Goal: Task Accomplishment & Management: Complete application form

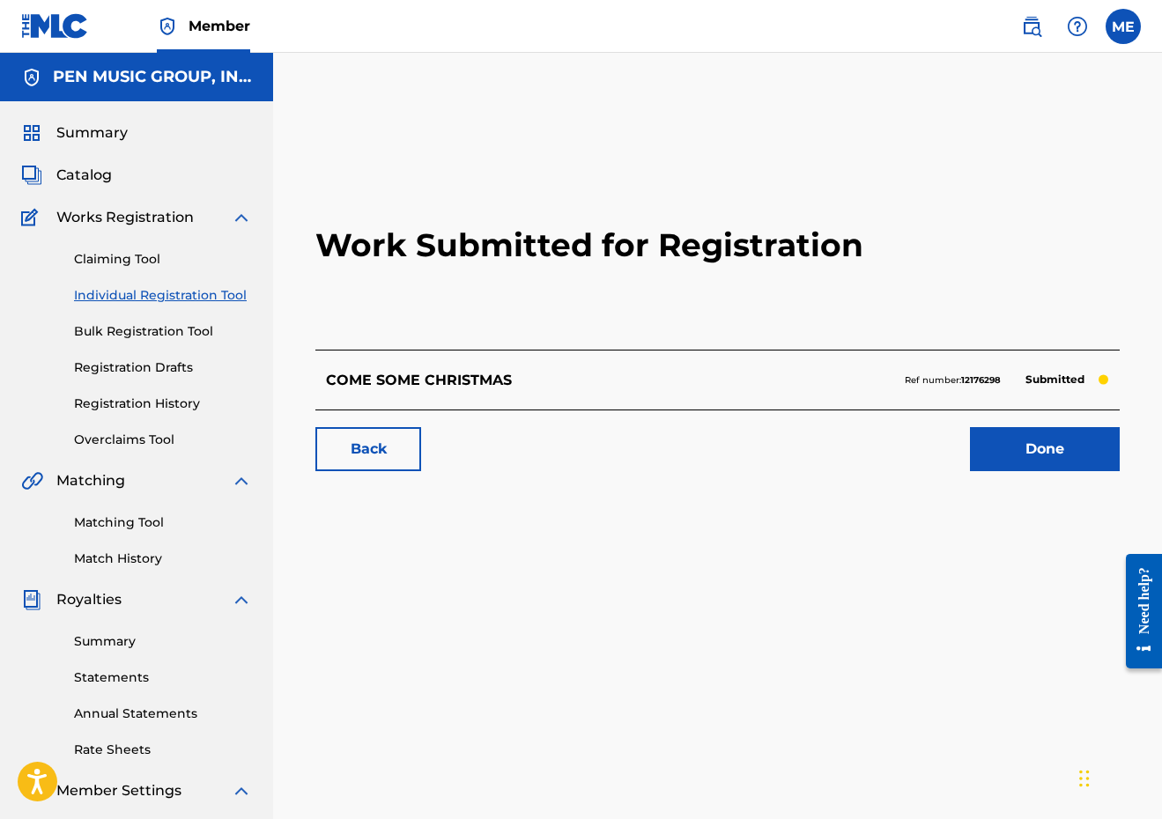
click at [135, 255] on link "Claiming Tool" at bounding box center [163, 259] width 178 height 18
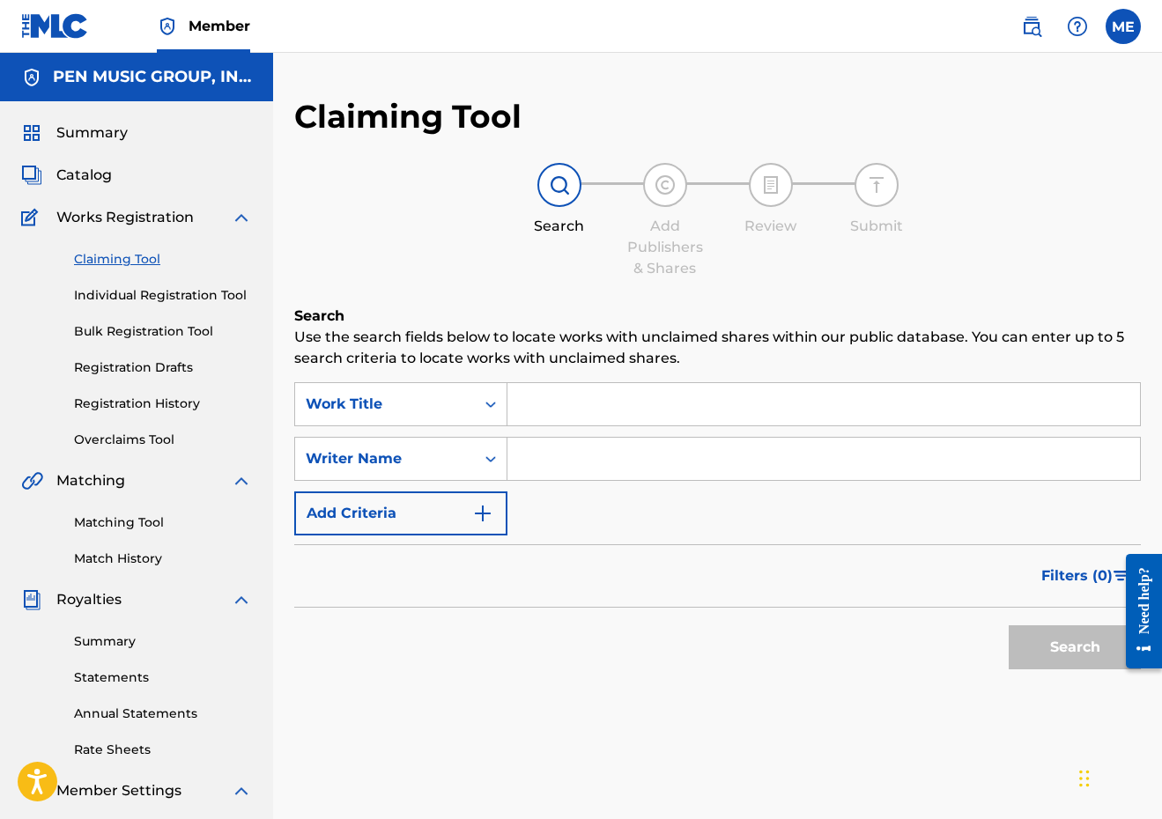
click at [87, 180] on span "Catalog" at bounding box center [83, 175] width 55 height 21
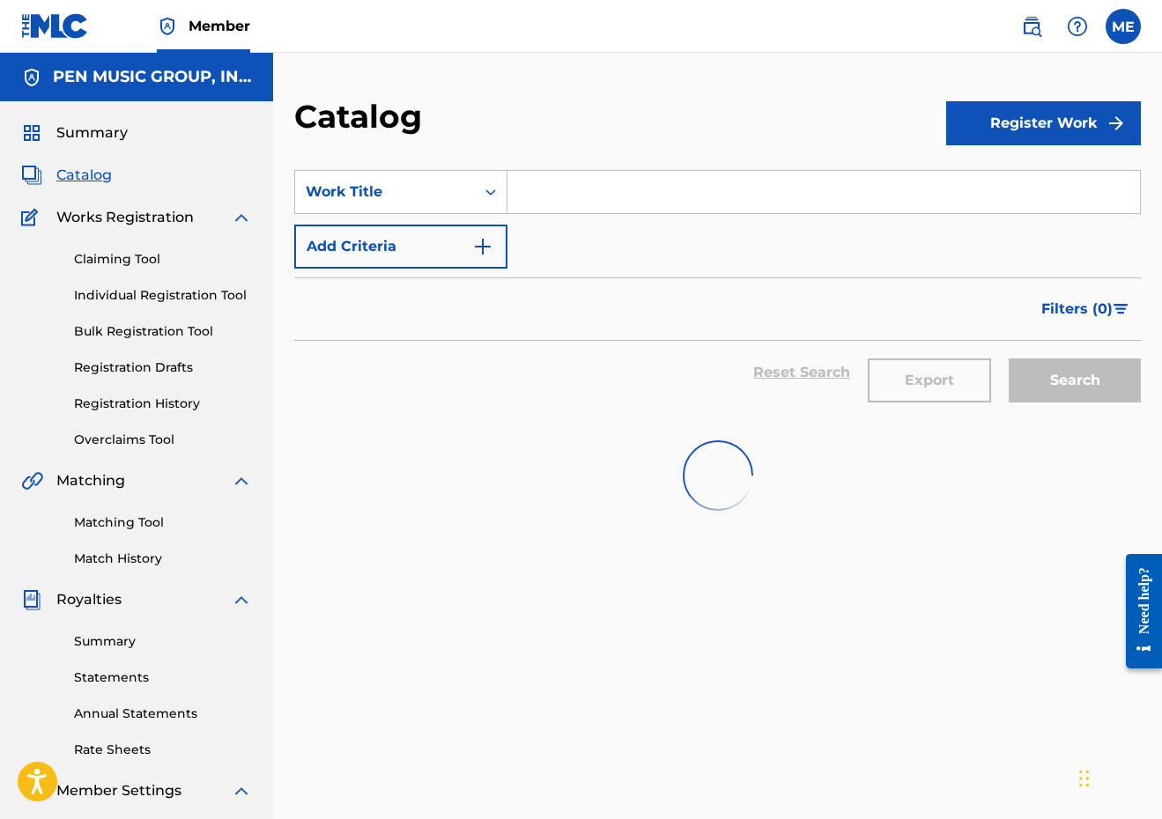
click at [641, 201] on input "Search Form" at bounding box center [823, 192] width 632 height 42
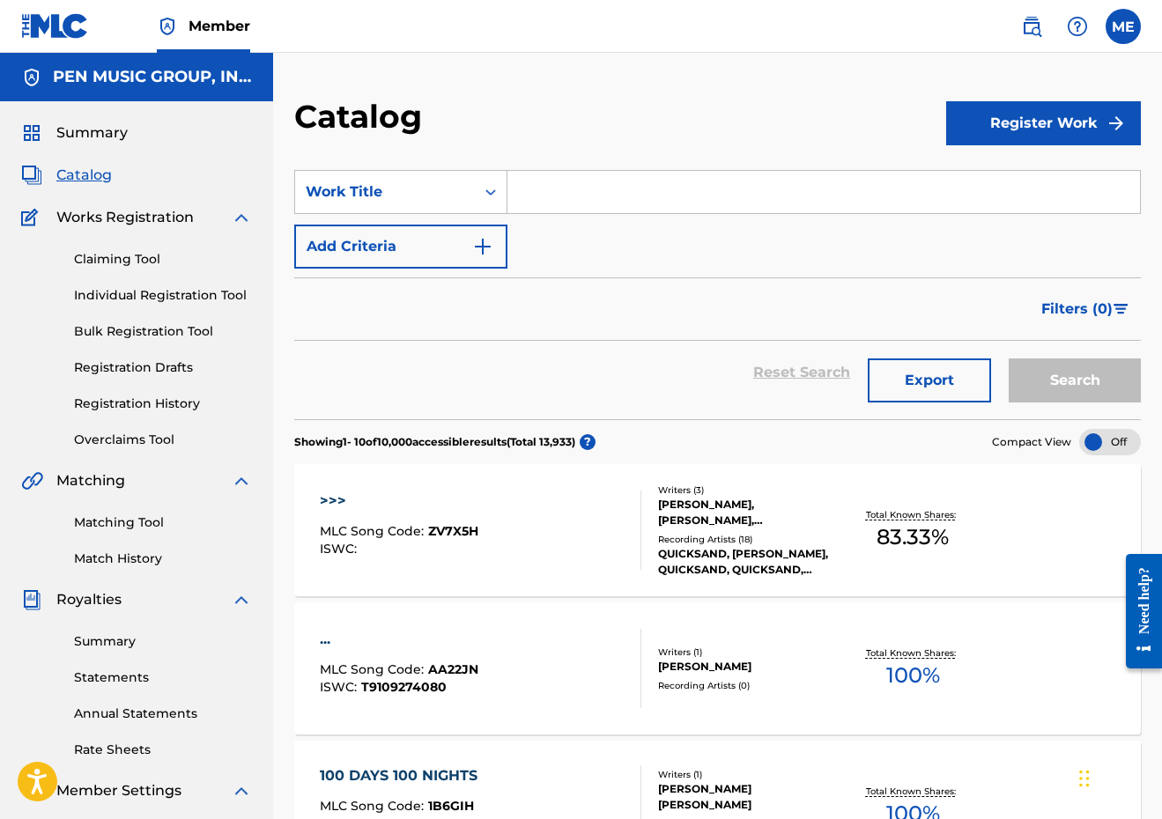
paste input "I PRAY FOR LOVE"
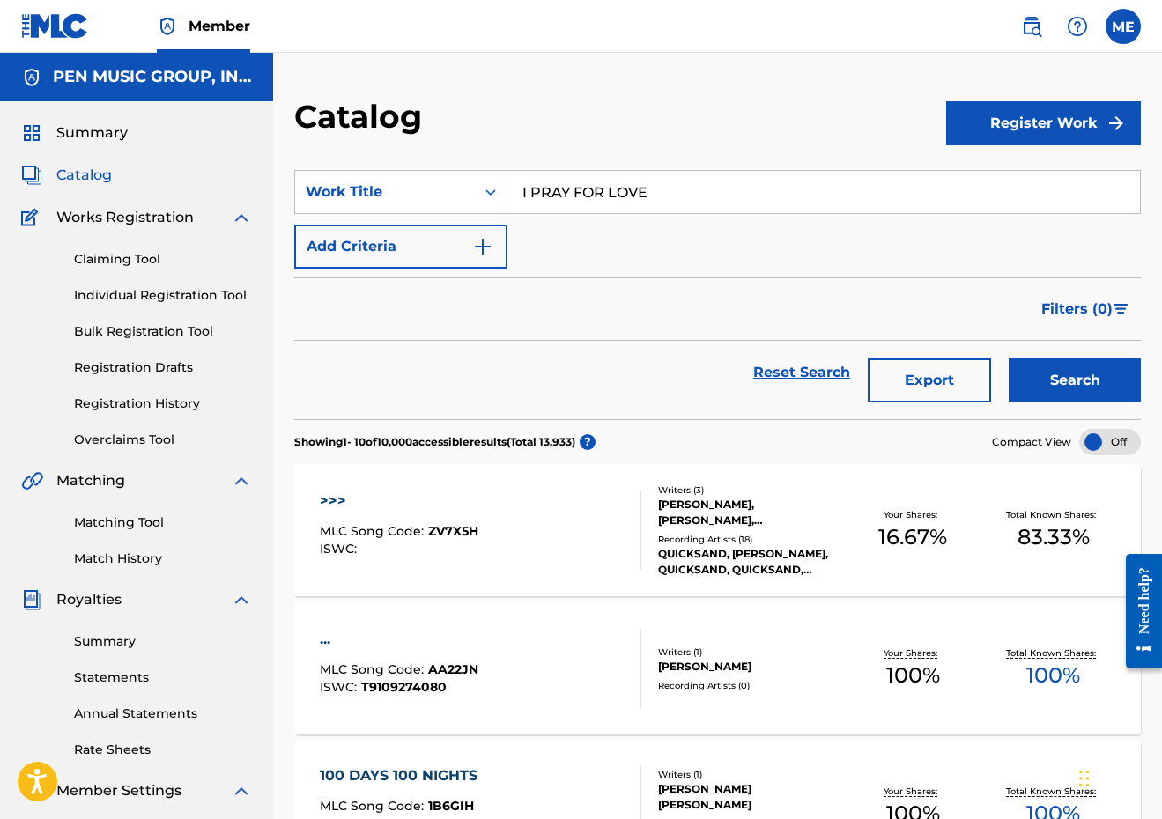
type input "I PRAY FOR LOVE"
click at [1074, 380] on button "Search" at bounding box center [1074, 380] width 132 height 44
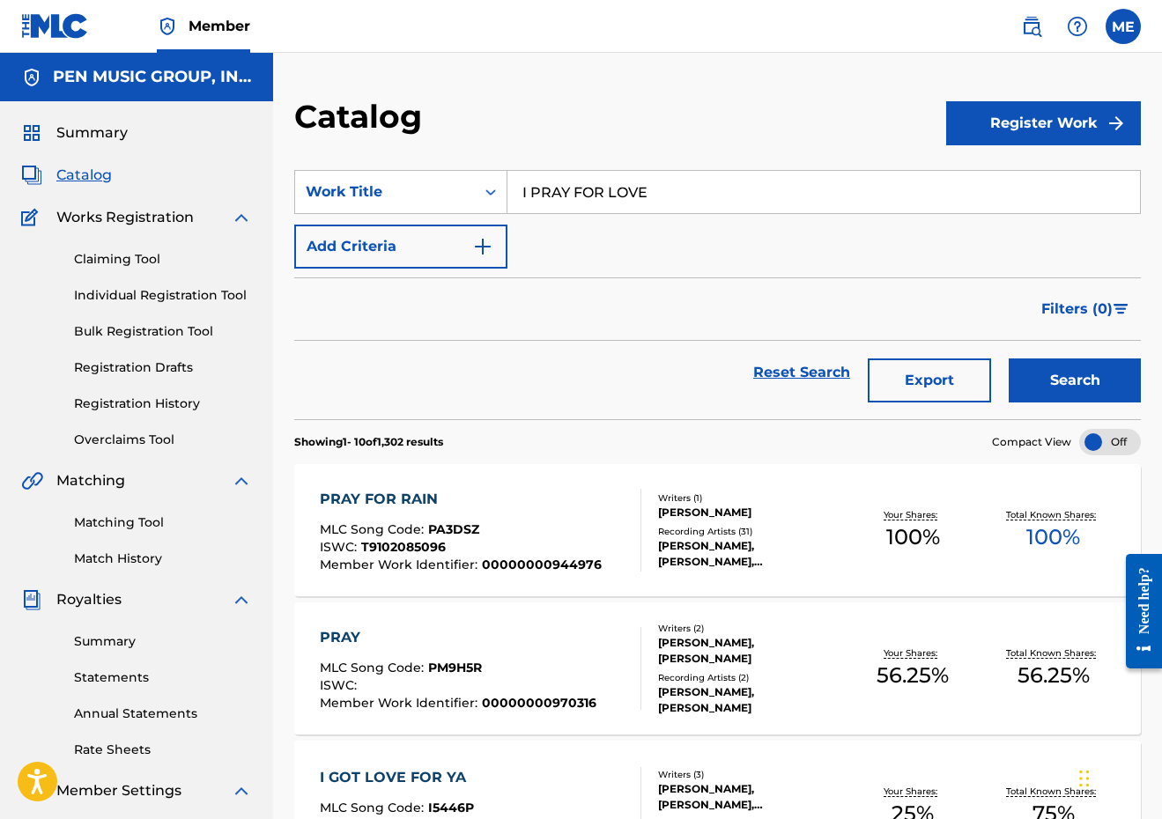
click at [417, 236] on button "Add Criteria" at bounding box center [400, 247] width 213 height 44
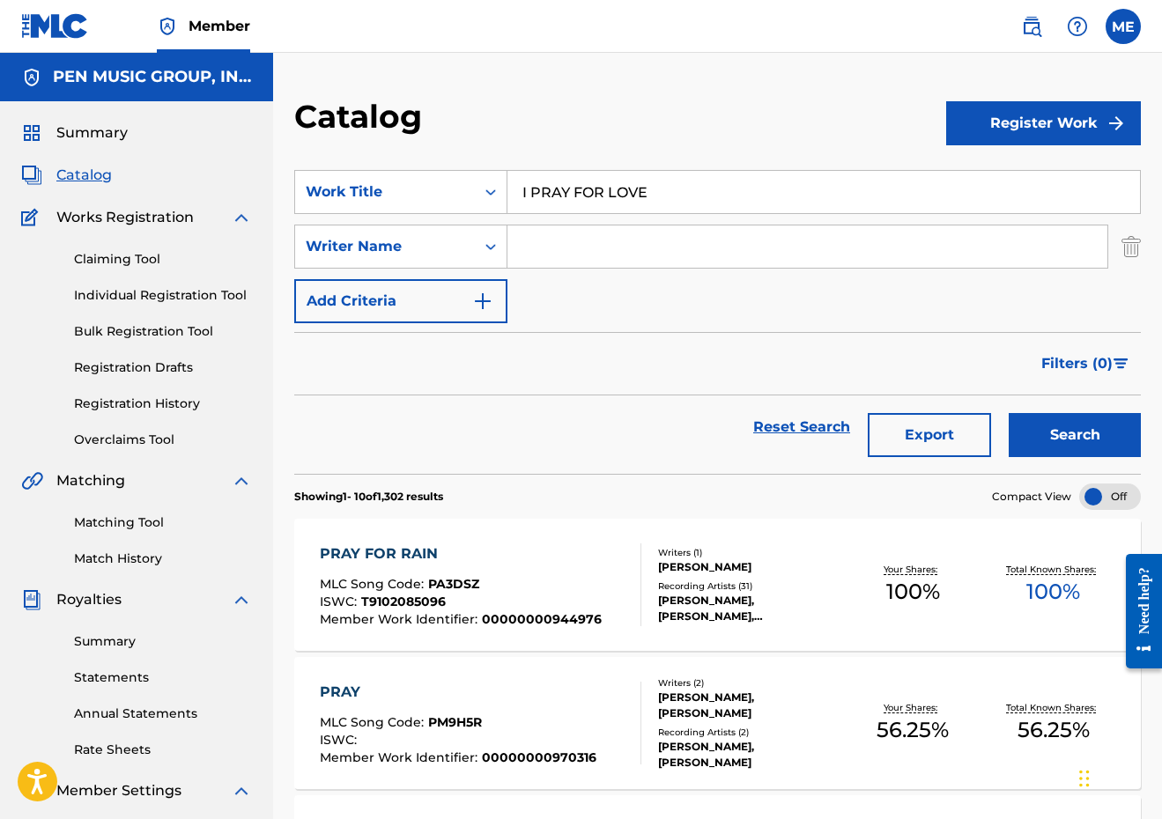
click at [617, 236] on input "Search Form" at bounding box center [807, 246] width 600 height 42
type input "[PERSON_NAME]"
click at [1074, 435] on button "Search" at bounding box center [1074, 435] width 132 height 44
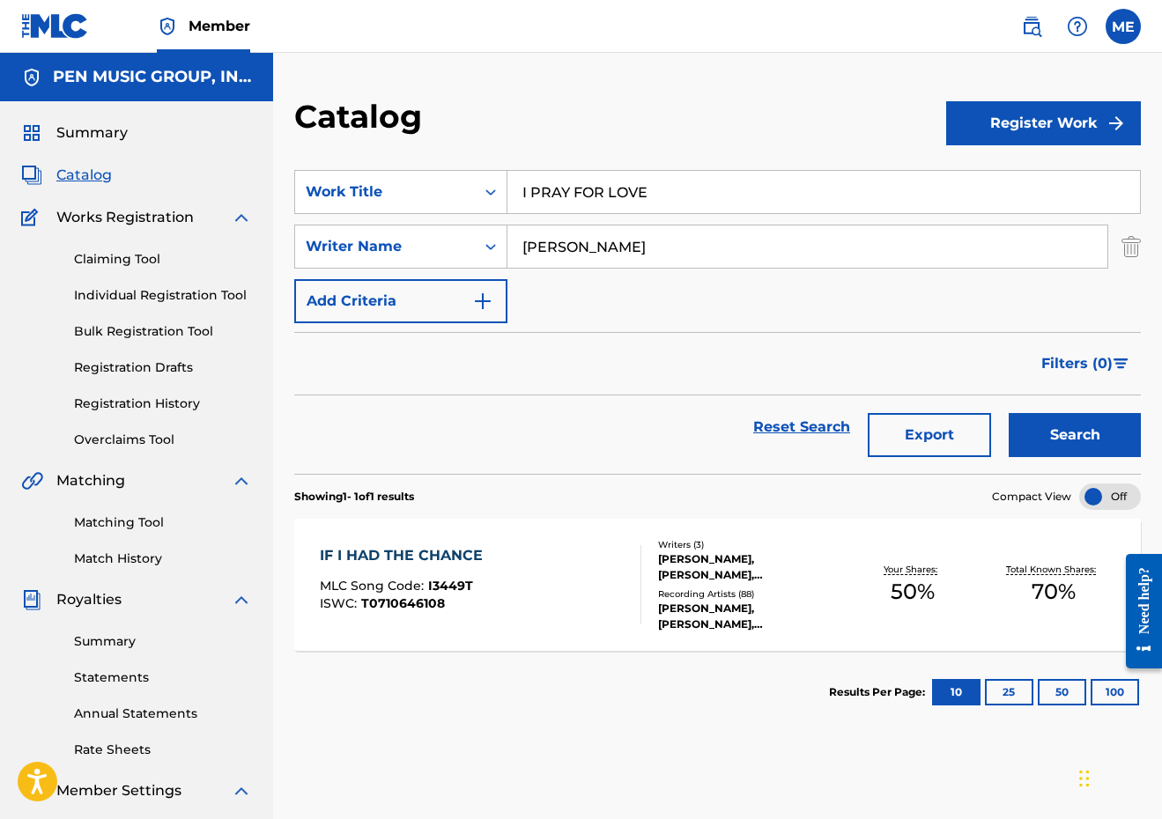
click at [118, 262] on link "Claiming Tool" at bounding box center [163, 259] width 178 height 18
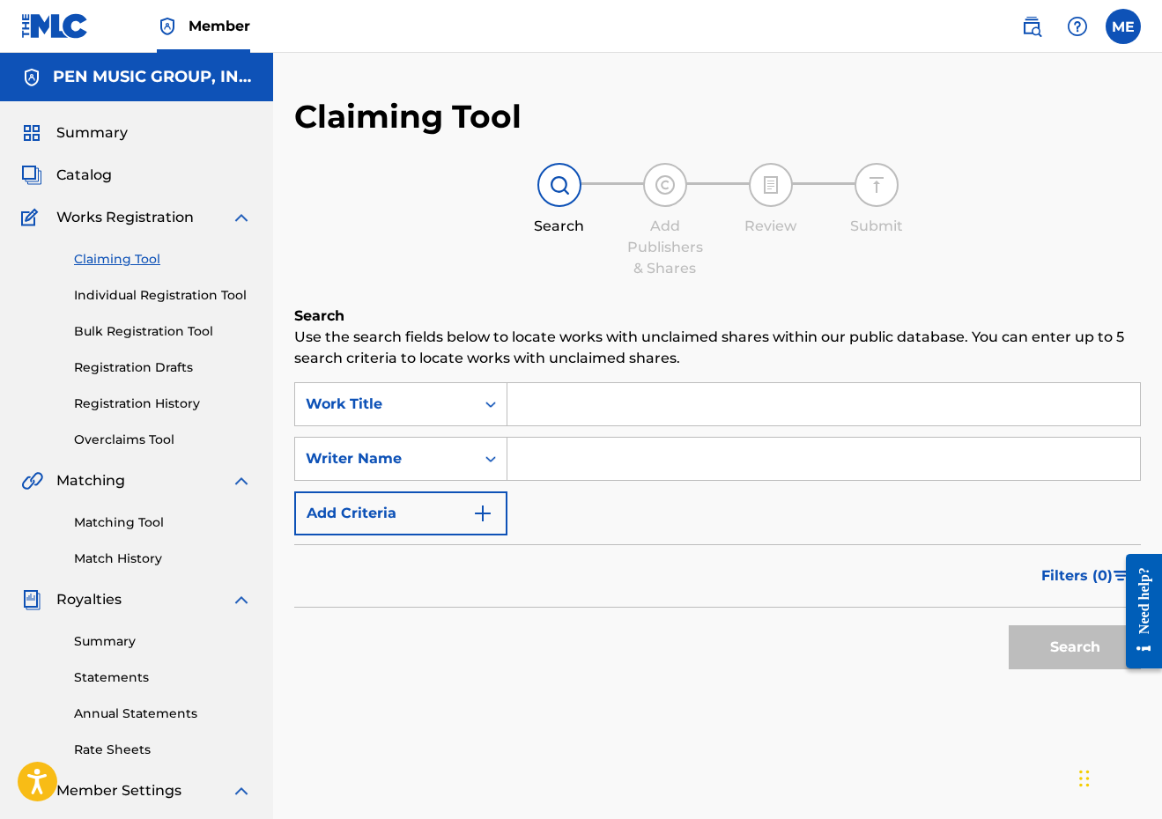
click at [624, 382] on div "Search Use the search fields below to locate works with unclaimed shares within…" at bounding box center [717, 536] width 846 height 461
click at [616, 397] on input "Search Form" at bounding box center [823, 404] width 632 height 42
paste input "I PRAY FOR LOVE"
type input "I PRAY FOR LOVE"
click at [585, 472] on input "Search Form" at bounding box center [823, 459] width 632 height 42
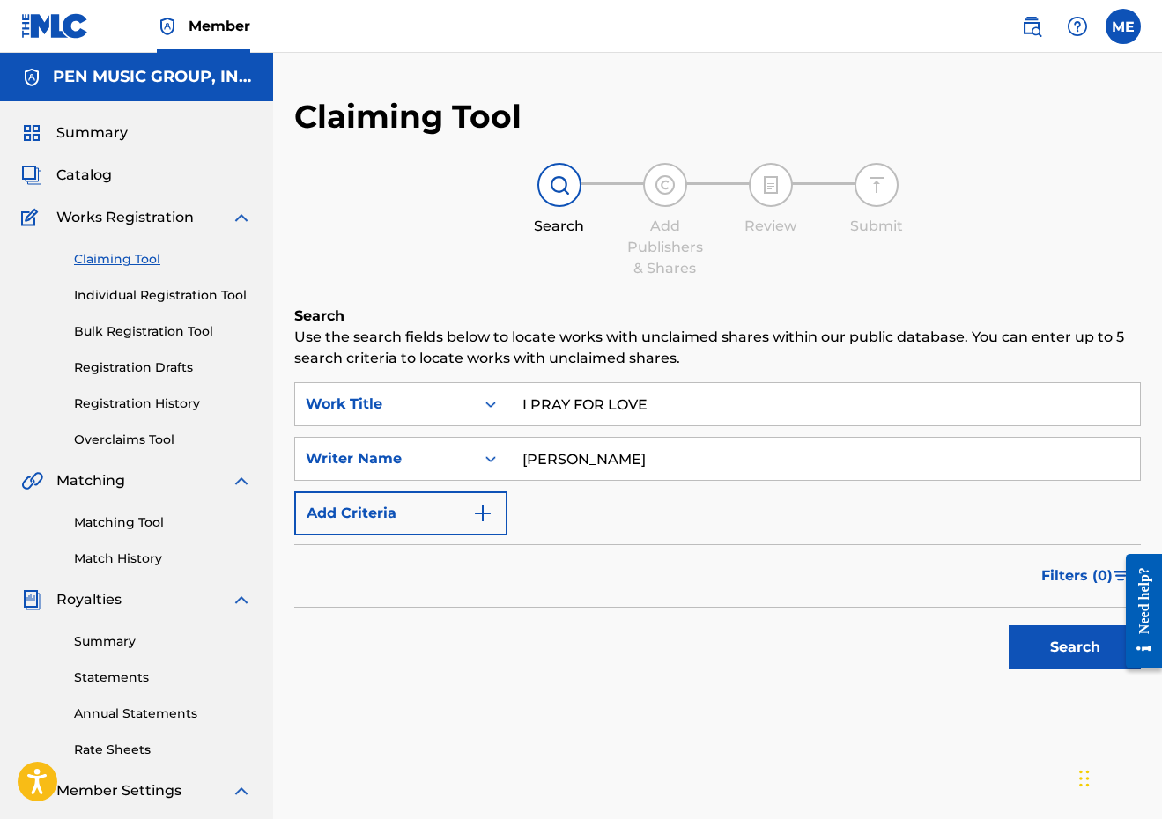
type input "[PERSON_NAME]"
click at [1074, 647] on button "Search" at bounding box center [1074, 647] width 132 height 44
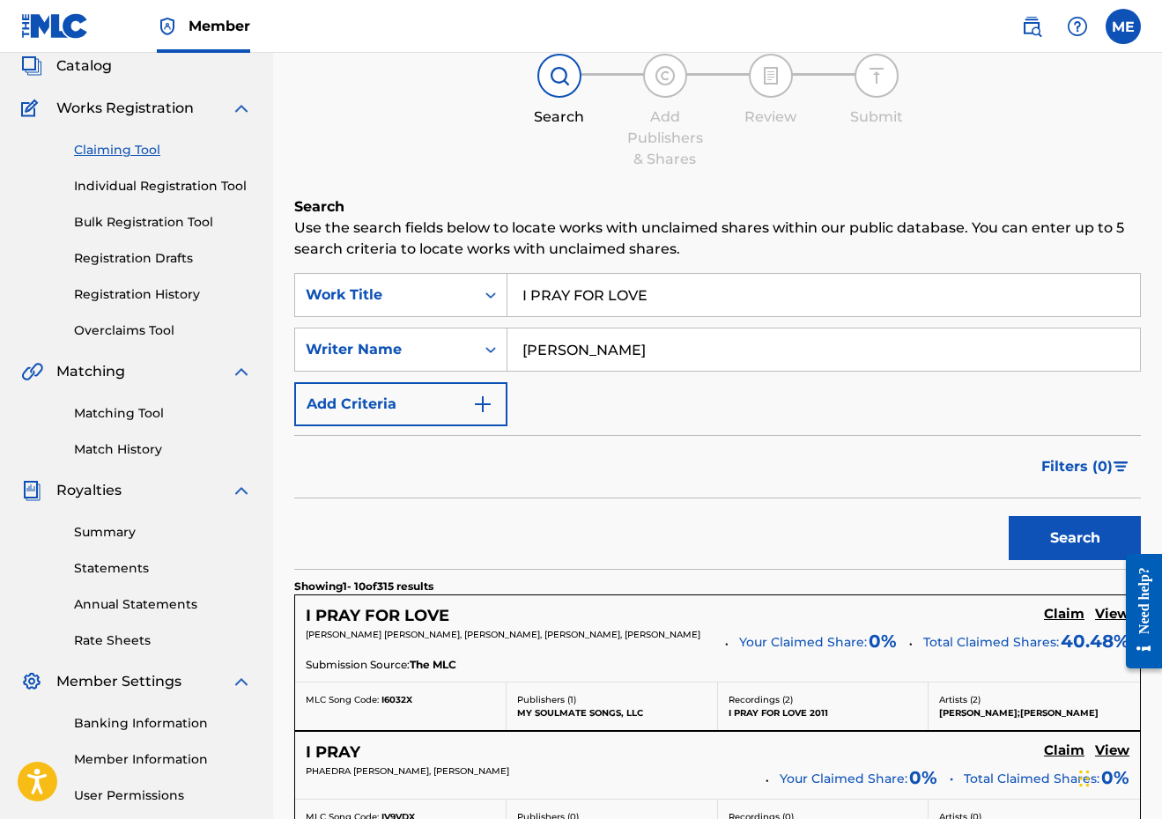
scroll to position [146, 0]
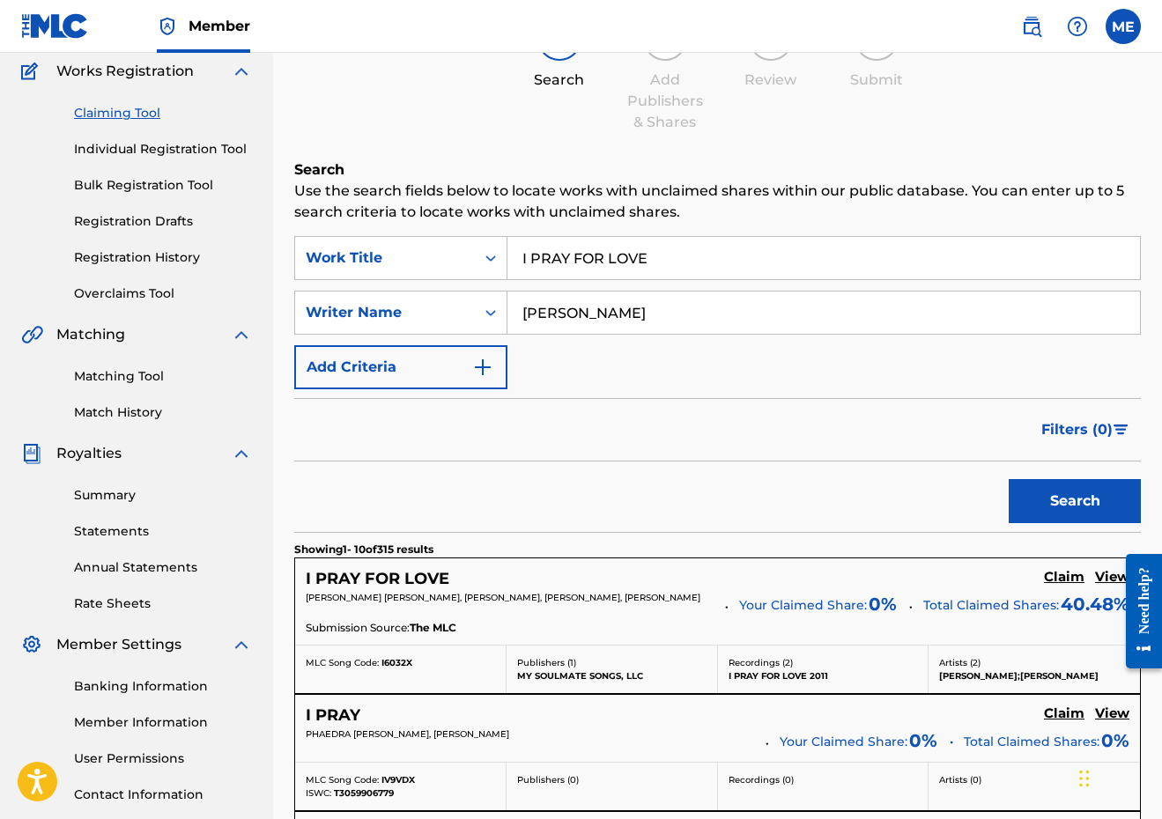
click at [1056, 579] on h5 "Claim" at bounding box center [1064, 577] width 41 height 17
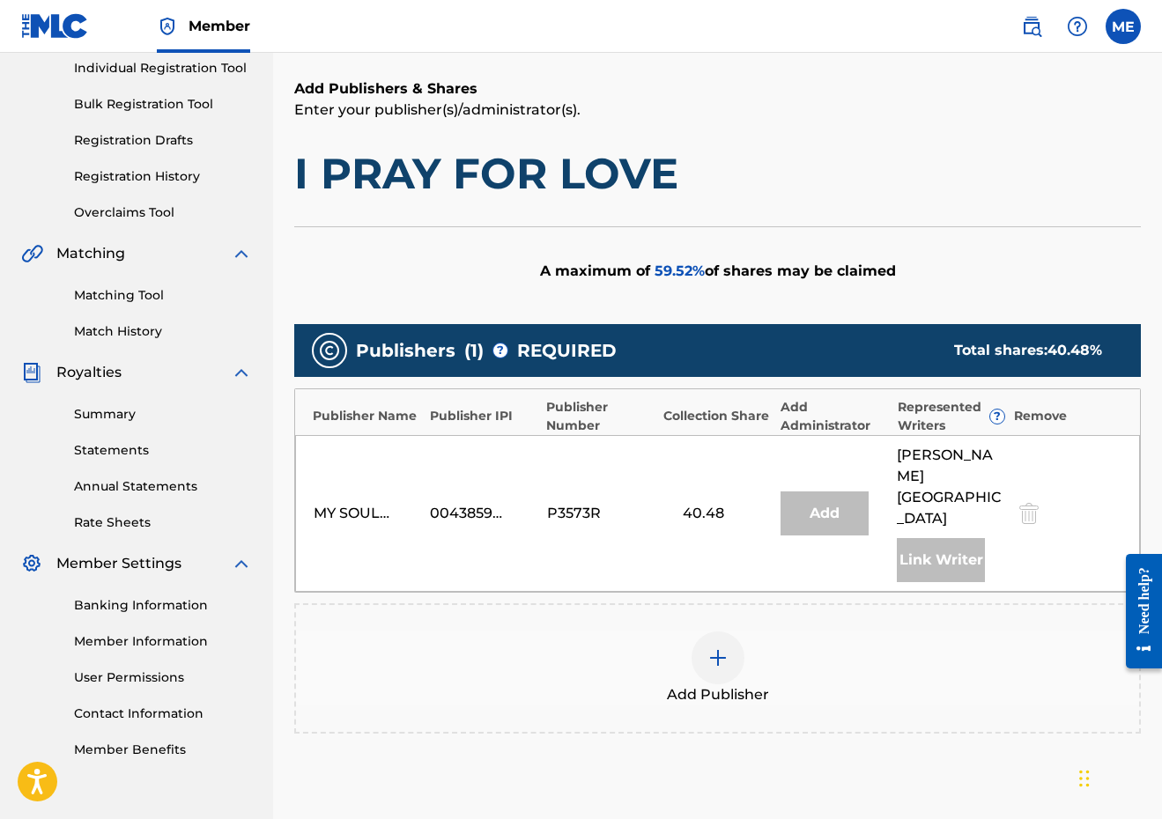
scroll to position [265, 0]
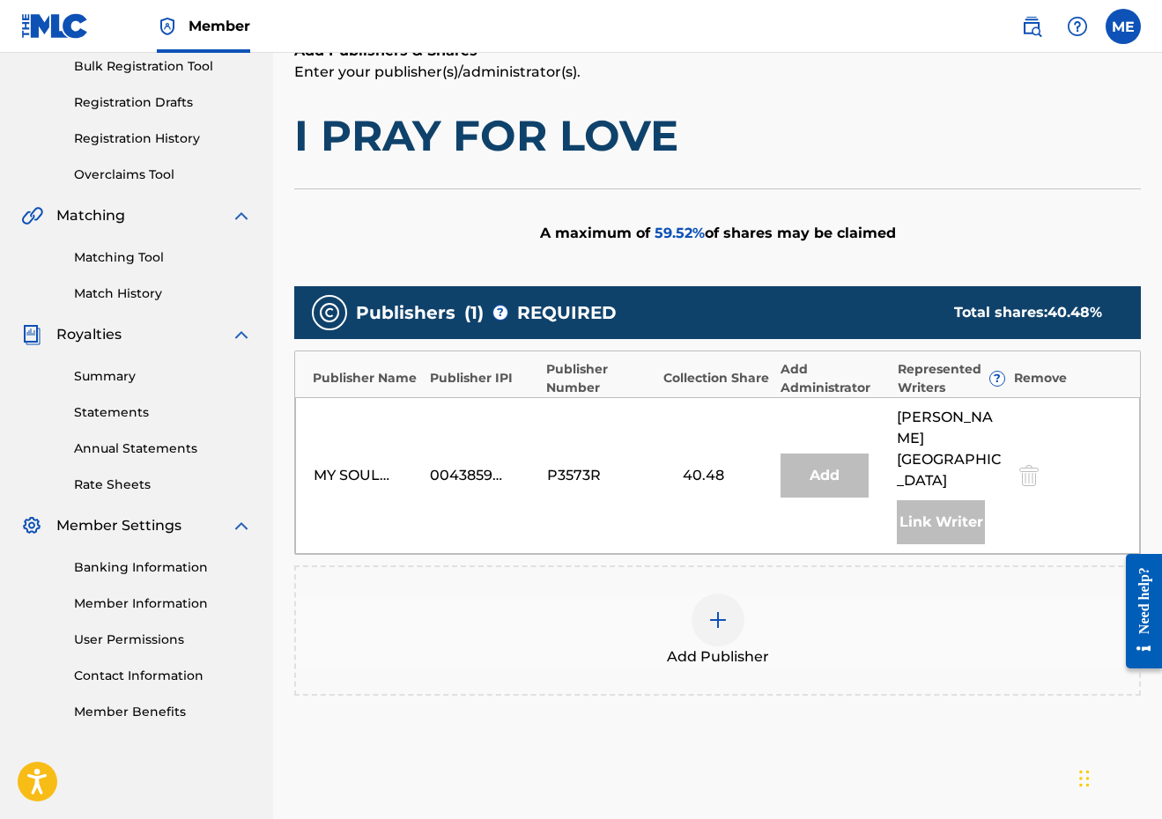
click at [716, 609] on img at bounding box center [717, 619] width 21 height 21
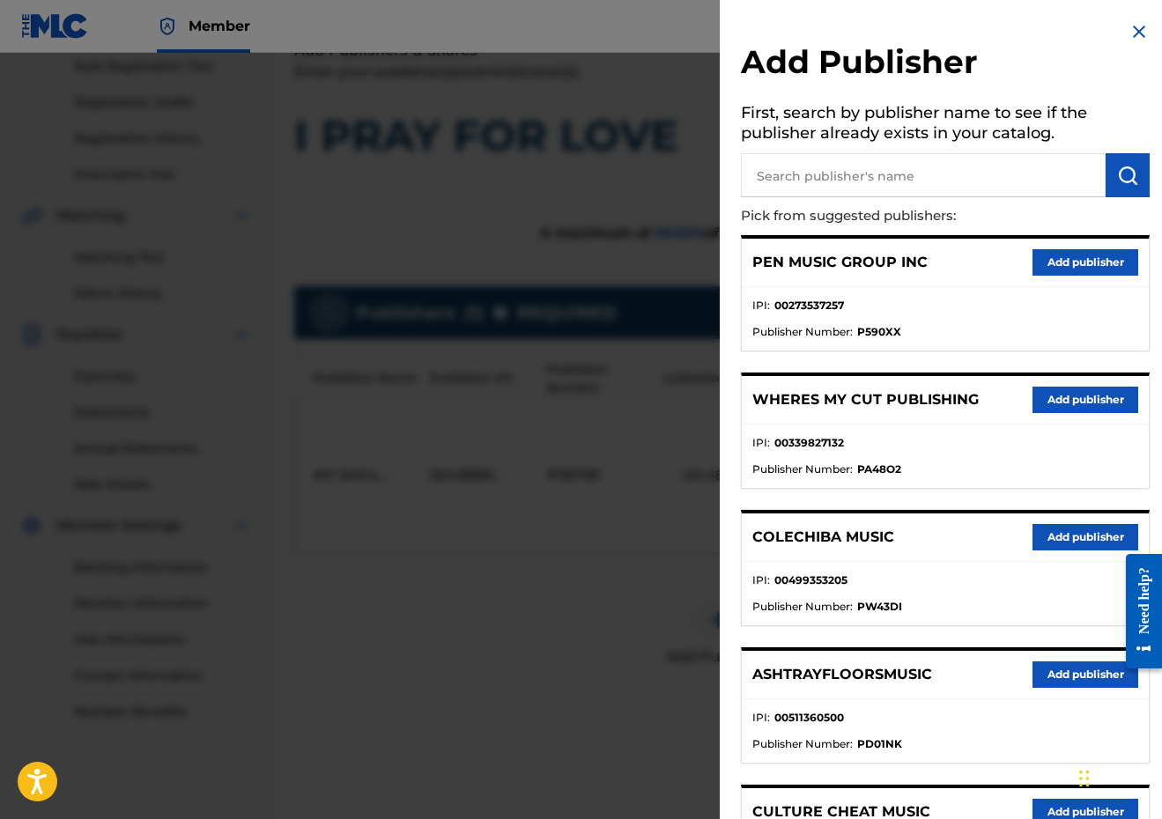
click at [917, 171] on input "text" at bounding box center [923, 175] width 365 height 44
paste input "00338805642"
type input "00338805642"
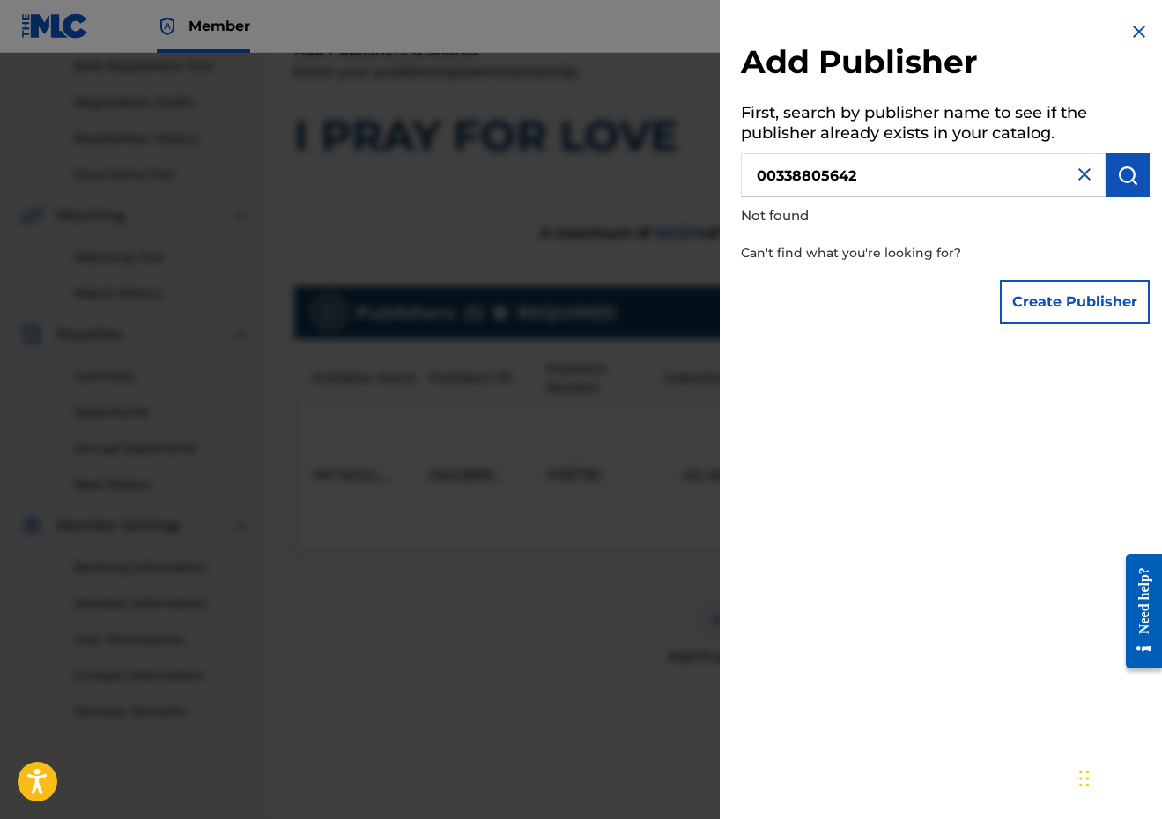
click at [1088, 297] on button "Create Publisher" at bounding box center [1075, 302] width 150 height 44
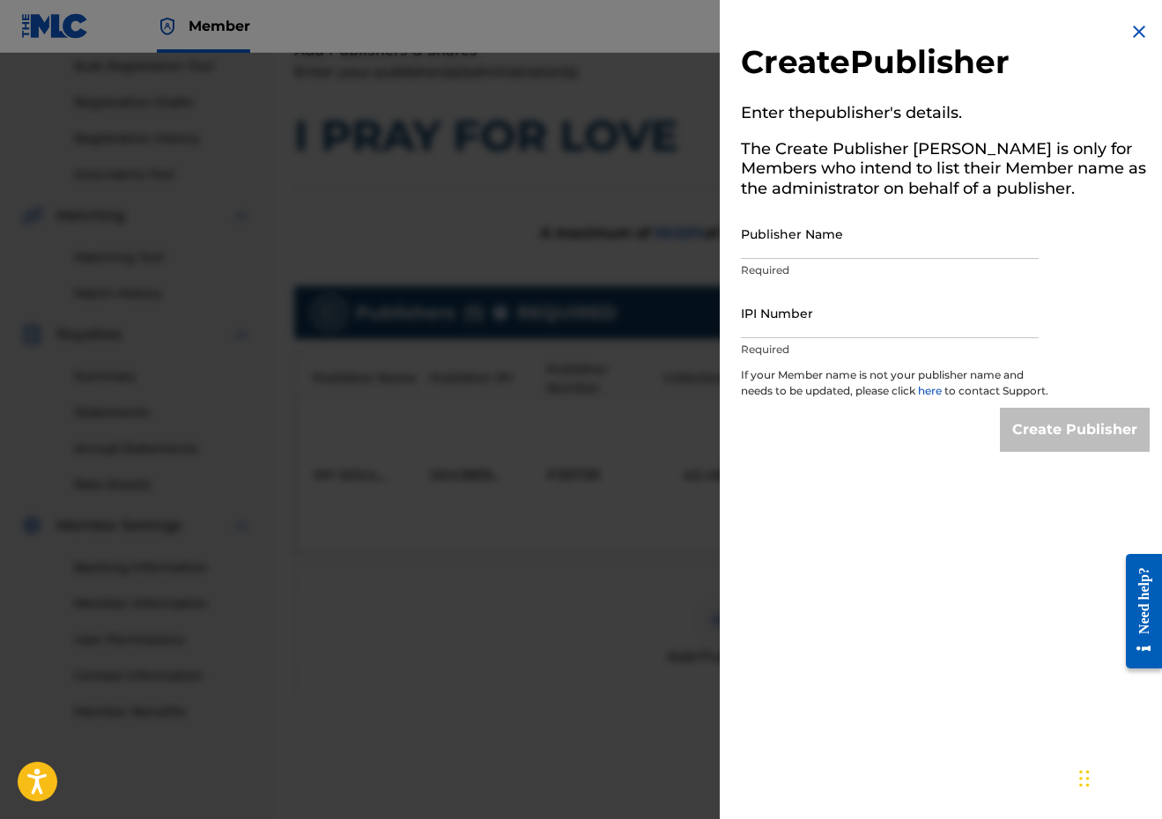
click at [803, 302] on input "IPI Number" at bounding box center [890, 313] width 298 height 50
paste input "00338805642"
type input "00338805642"
click at [838, 231] on input "Publisher Name" at bounding box center [890, 234] width 298 height 50
paste input "[PERSON_NAME] MUSIC"
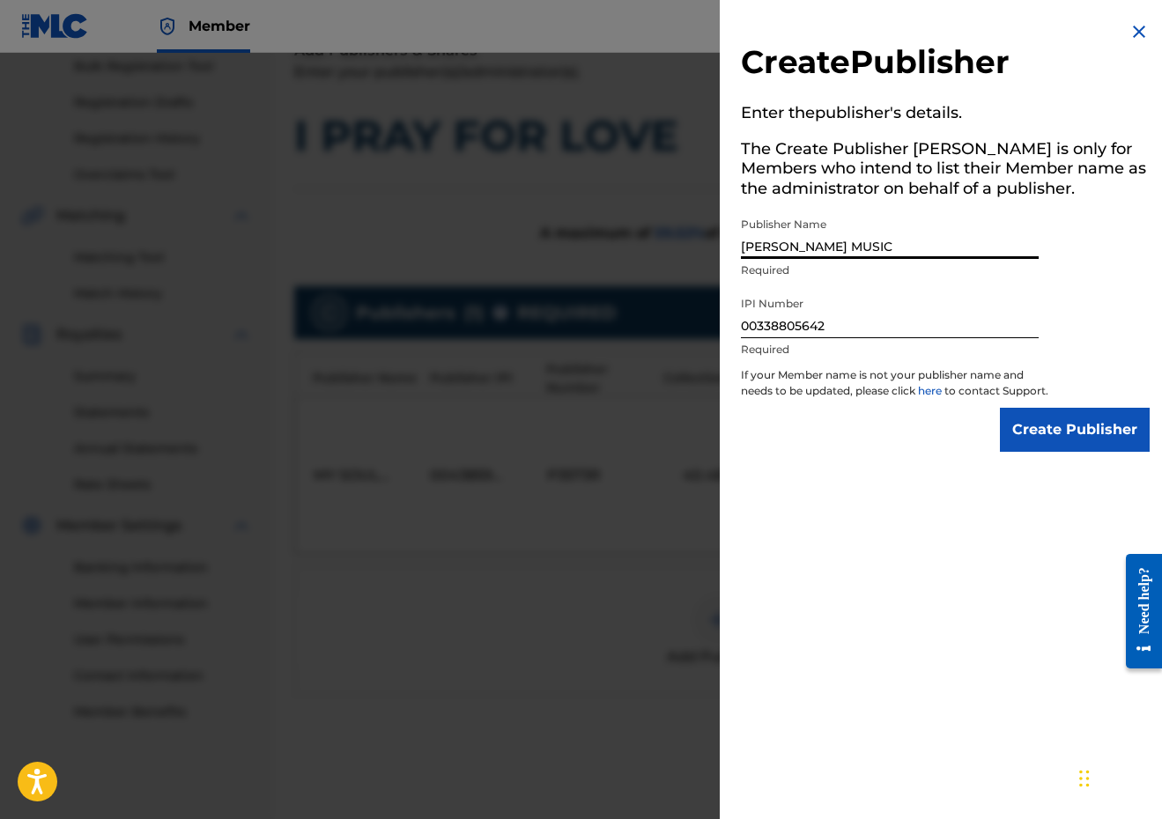
type input "[PERSON_NAME] MUSIC"
click at [1082, 466] on div "Create Publisher Enter the publisher 's details. The Create Publisher button is…" at bounding box center [944, 236] width 451 height 473
click at [1072, 452] on input "Create Publisher" at bounding box center [1075, 430] width 150 height 44
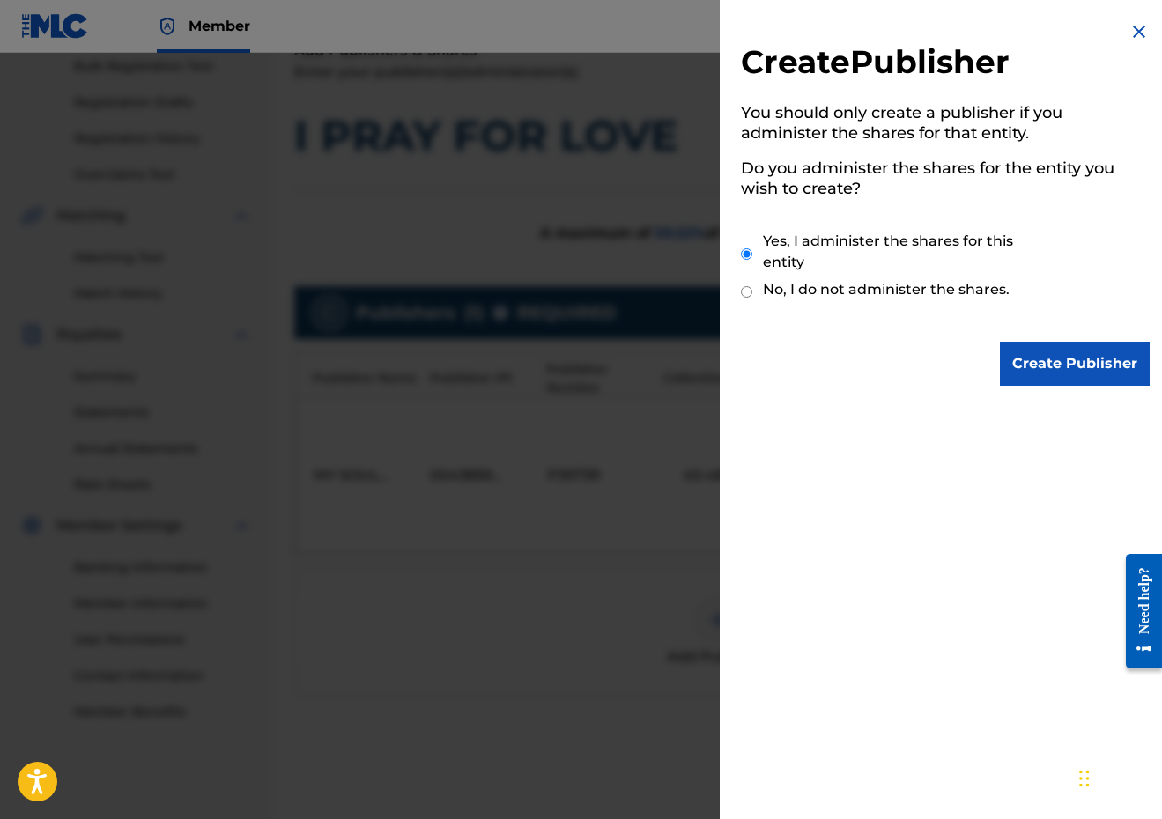
click at [1037, 348] on input "Create Publisher" at bounding box center [1075, 364] width 150 height 44
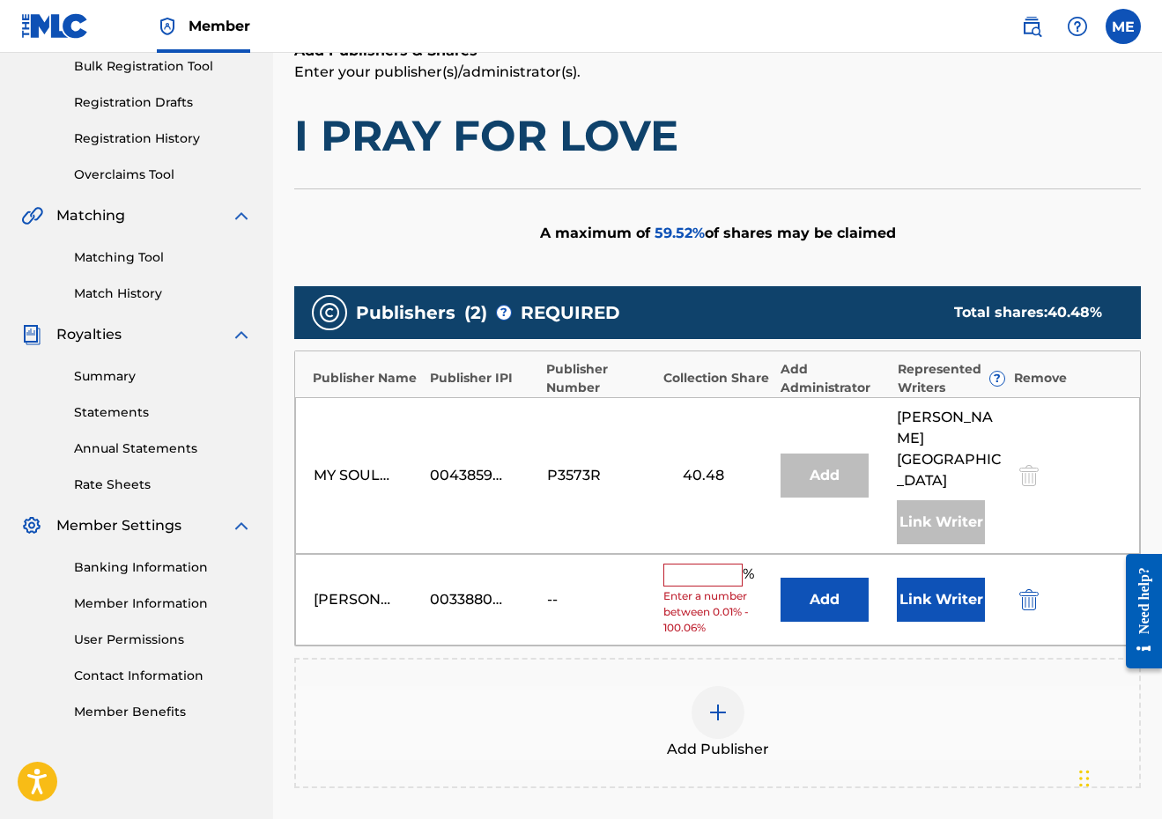
click at [830, 578] on button "Add" at bounding box center [824, 600] width 88 height 44
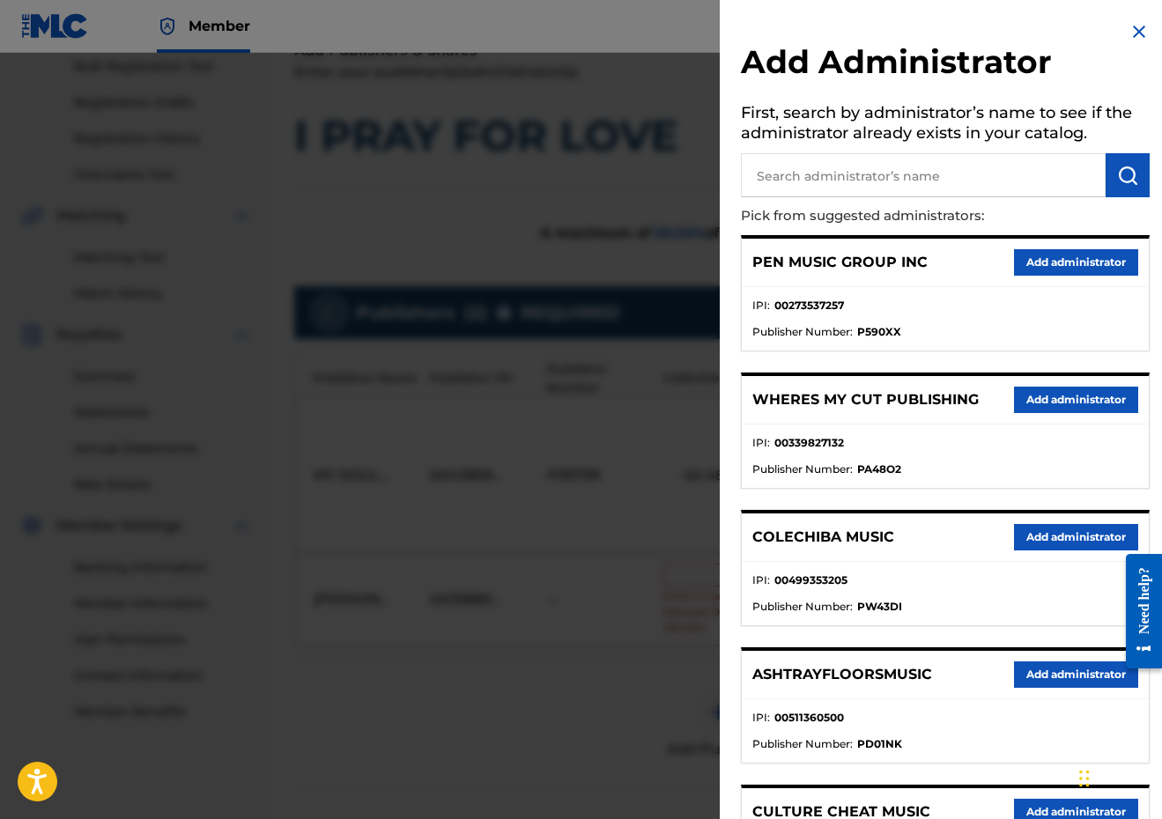
click at [861, 141] on h5 "First, search by administrator’s name to see if the administrator already exist…" at bounding box center [945, 125] width 409 height 55
click at [861, 157] on input "text" at bounding box center [923, 175] width 365 height 44
type input "PENSIVE"
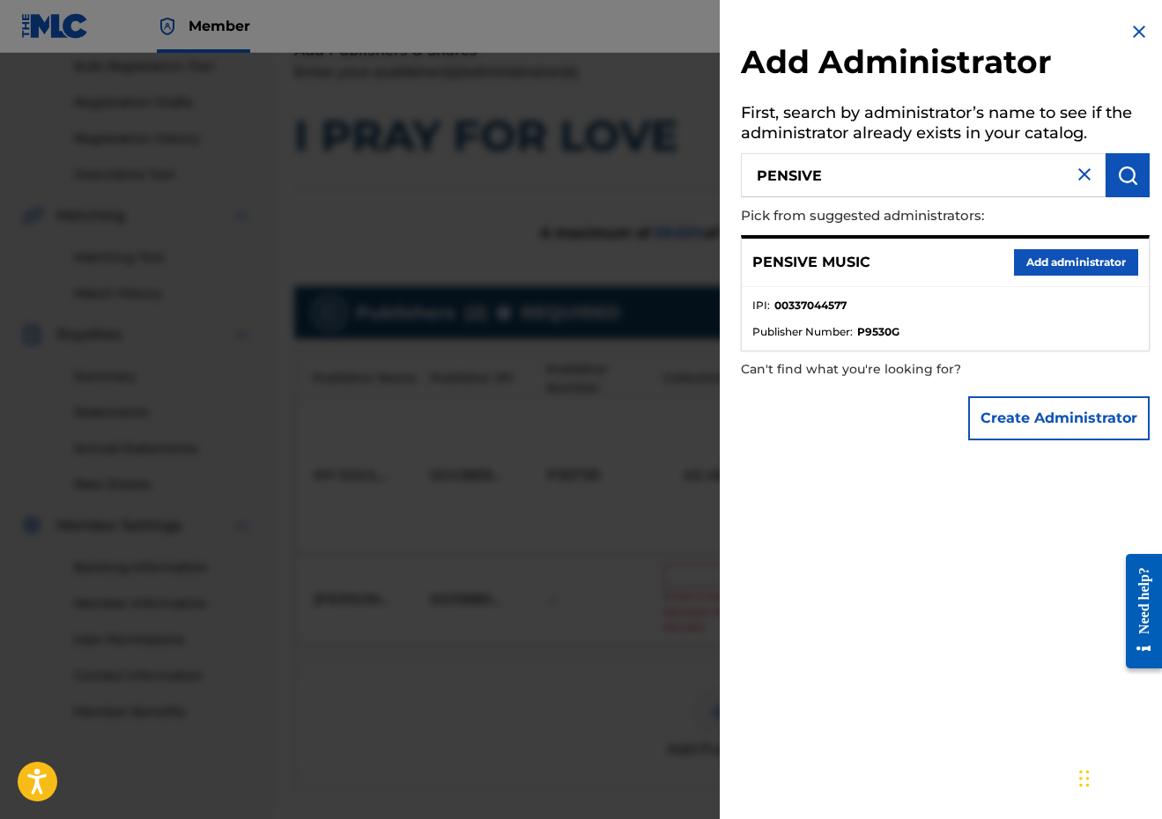
click at [1036, 279] on div "PENSIVE MUSIC Add administrator" at bounding box center [945, 263] width 407 height 48
click at [1036, 266] on button "Add administrator" at bounding box center [1076, 262] width 124 height 26
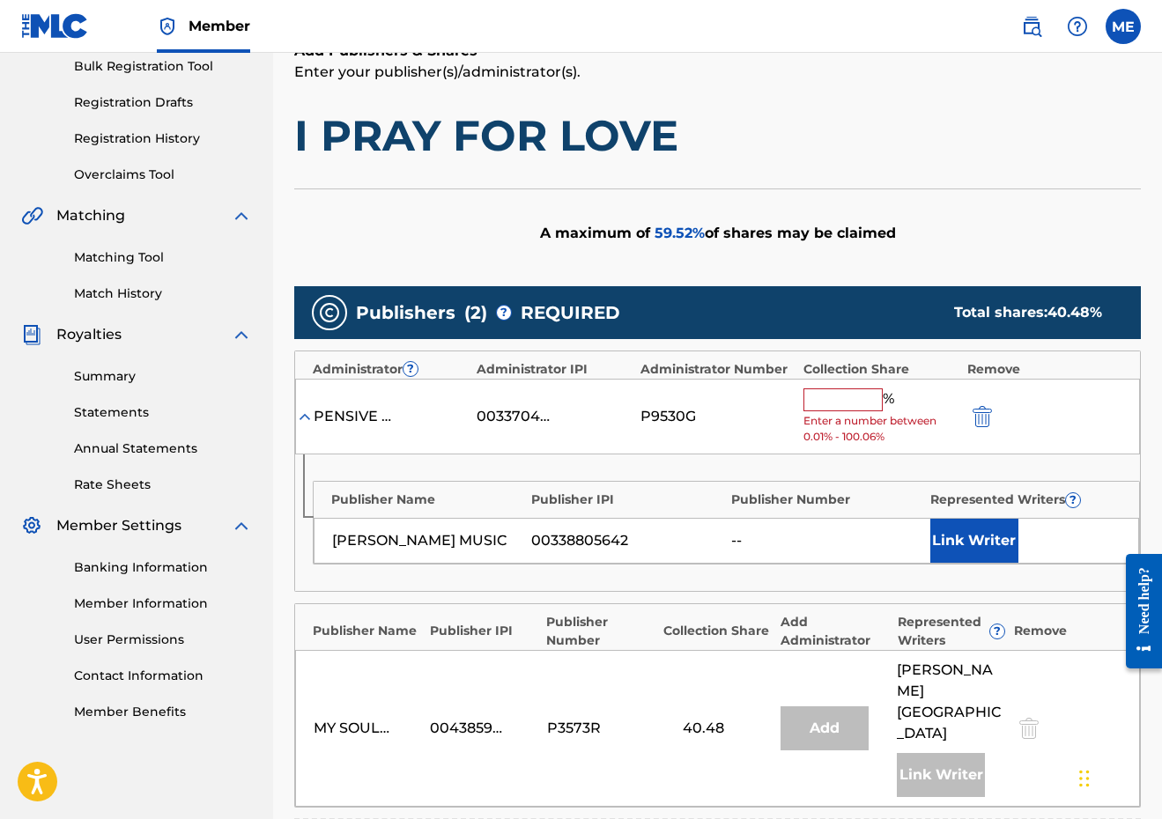
click at [845, 395] on input "text" at bounding box center [842, 399] width 79 height 23
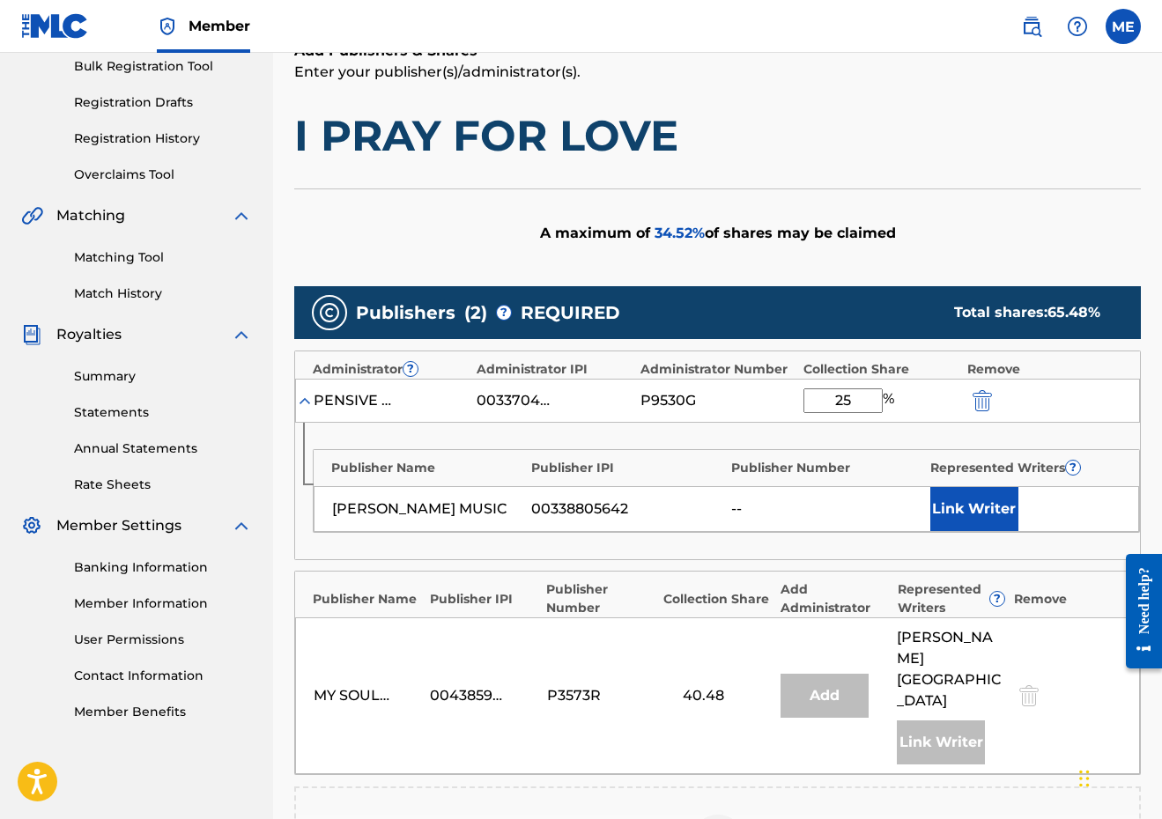
type input "25"
click at [981, 516] on button "Link Writer" at bounding box center [974, 509] width 88 height 44
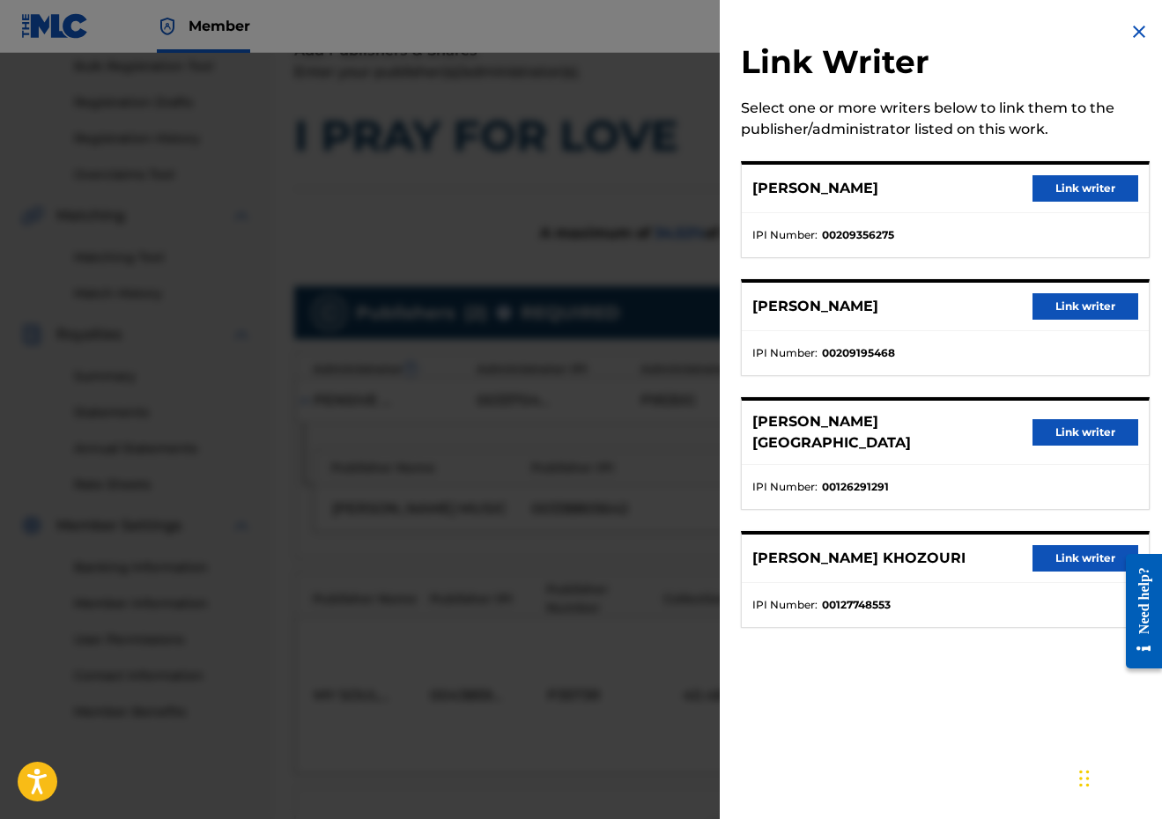
click at [1094, 177] on button "Link writer" at bounding box center [1085, 188] width 106 height 26
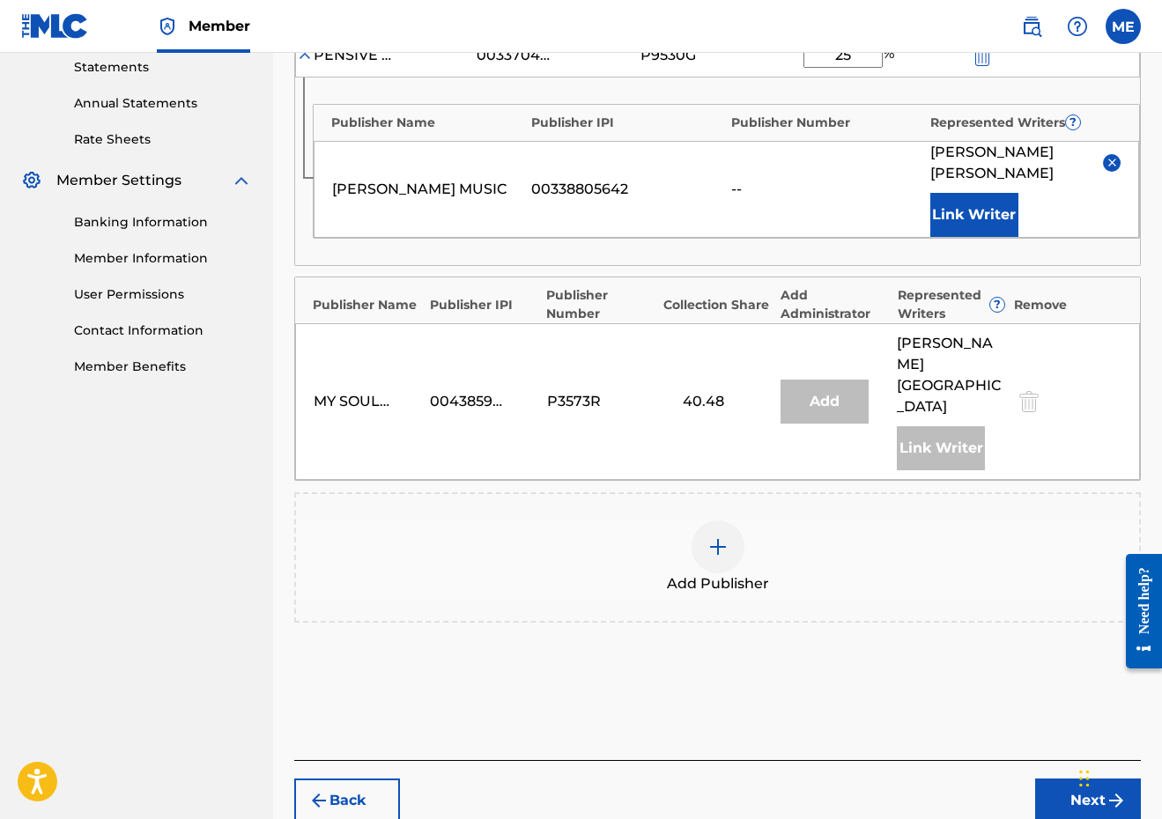
click at [1091, 778] on button "Next" at bounding box center [1088, 800] width 106 height 44
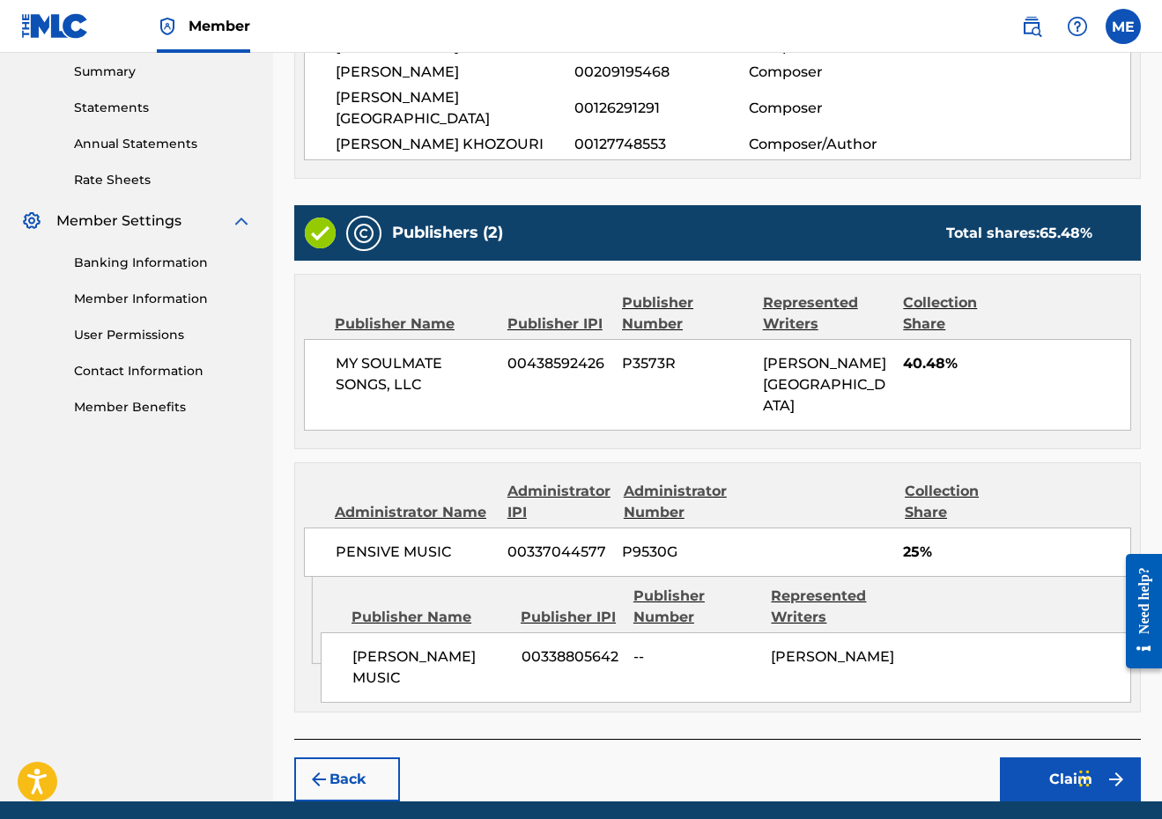
click at [1056, 757] on button "Claim" at bounding box center [1070, 779] width 141 height 44
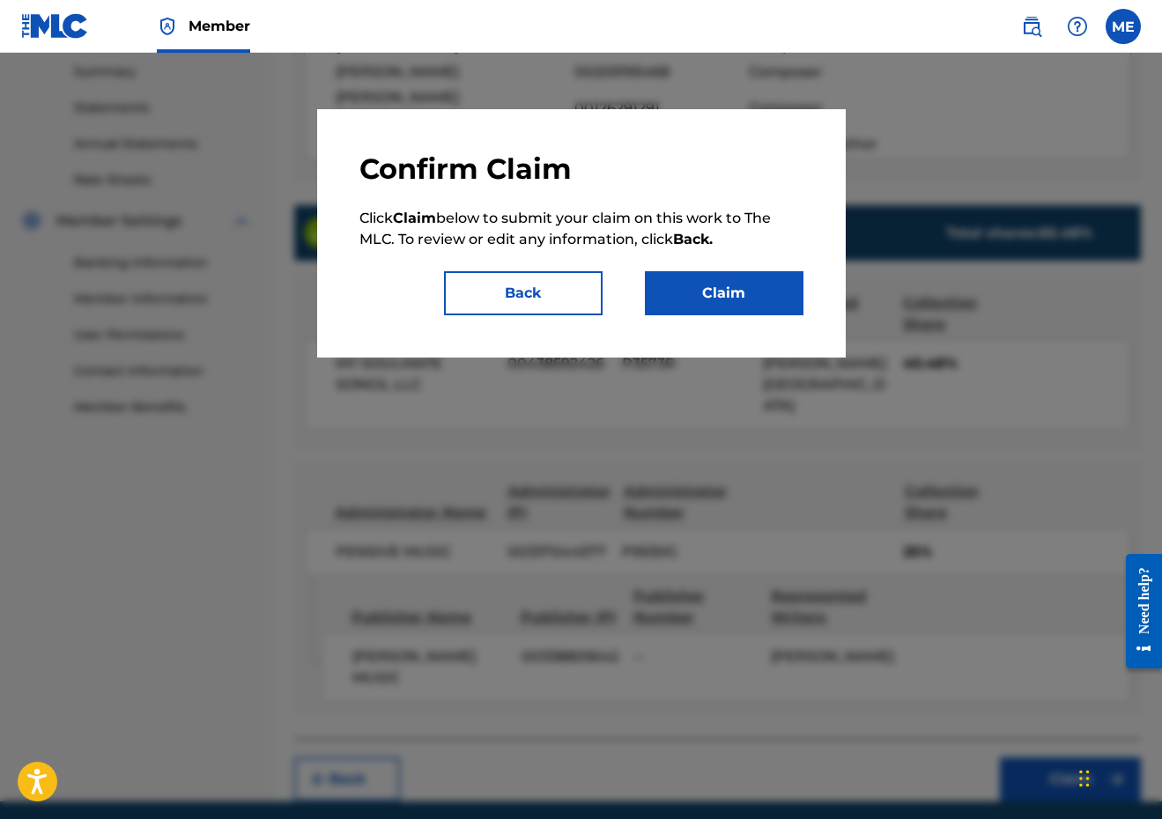
click at [774, 305] on button "Claim" at bounding box center [724, 293] width 159 height 44
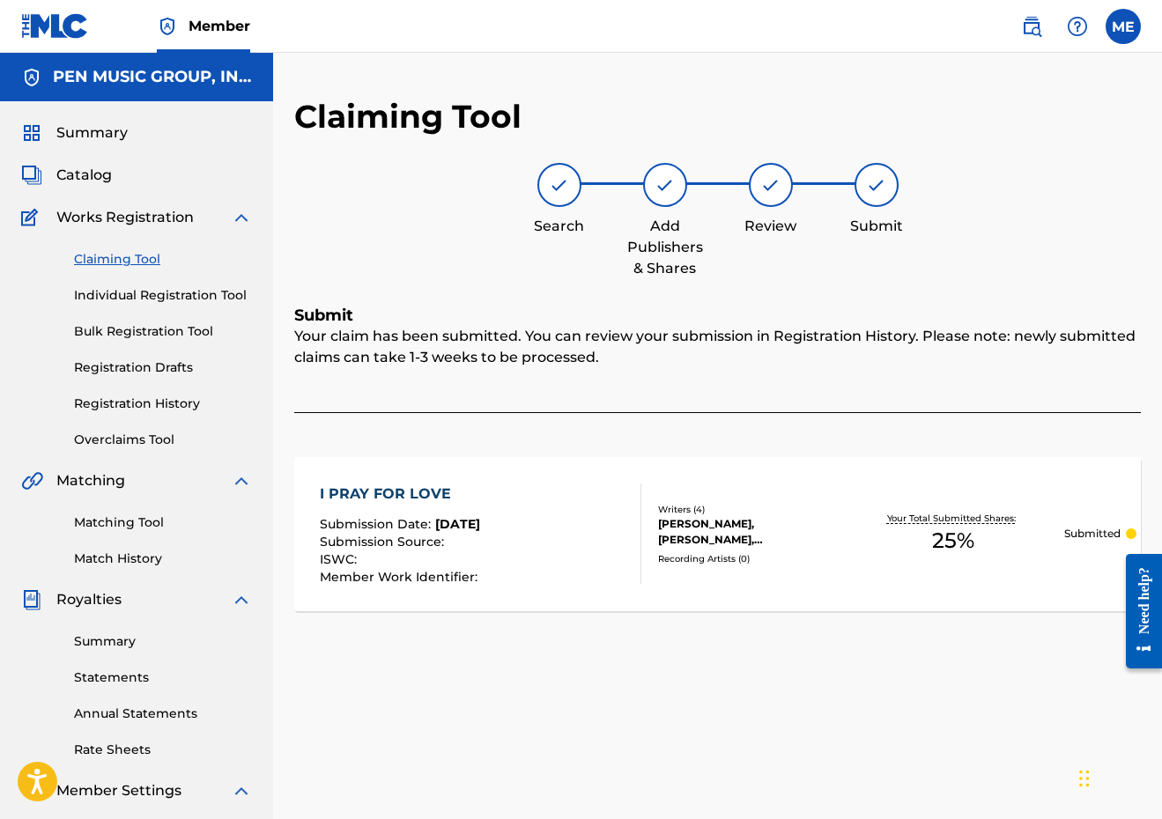
scroll to position [0, 0]
click at [130, 261] on link "Claiming Tool" at bounding box center [163, 259] width 178 height 18
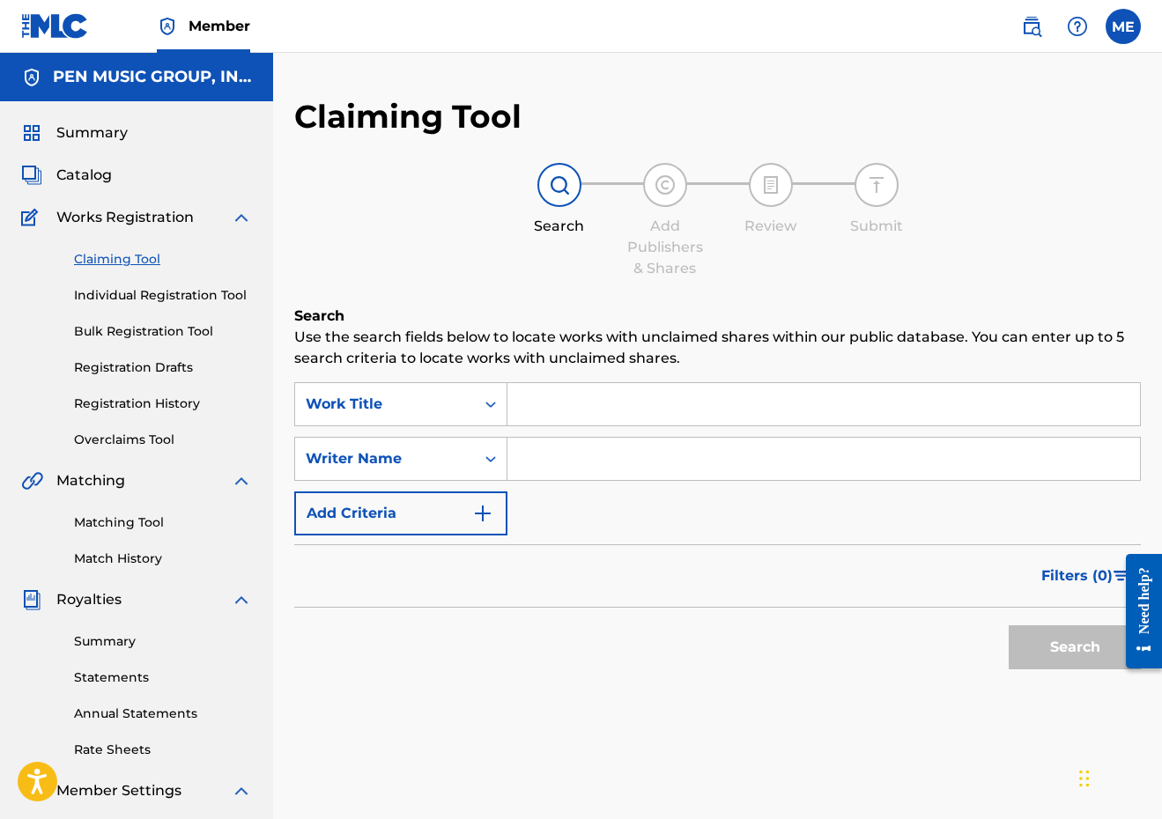
click at [609, 404] on input "Search Form" at bounding box center [823, 404] width 632 height 42
paste input "IT'S BEEN TOO LONG"
type input "IT'S BEEN TOO LONG"
click at [589, 446] on input "Search Form" at bounding box center [823, 459] width 632 height 42
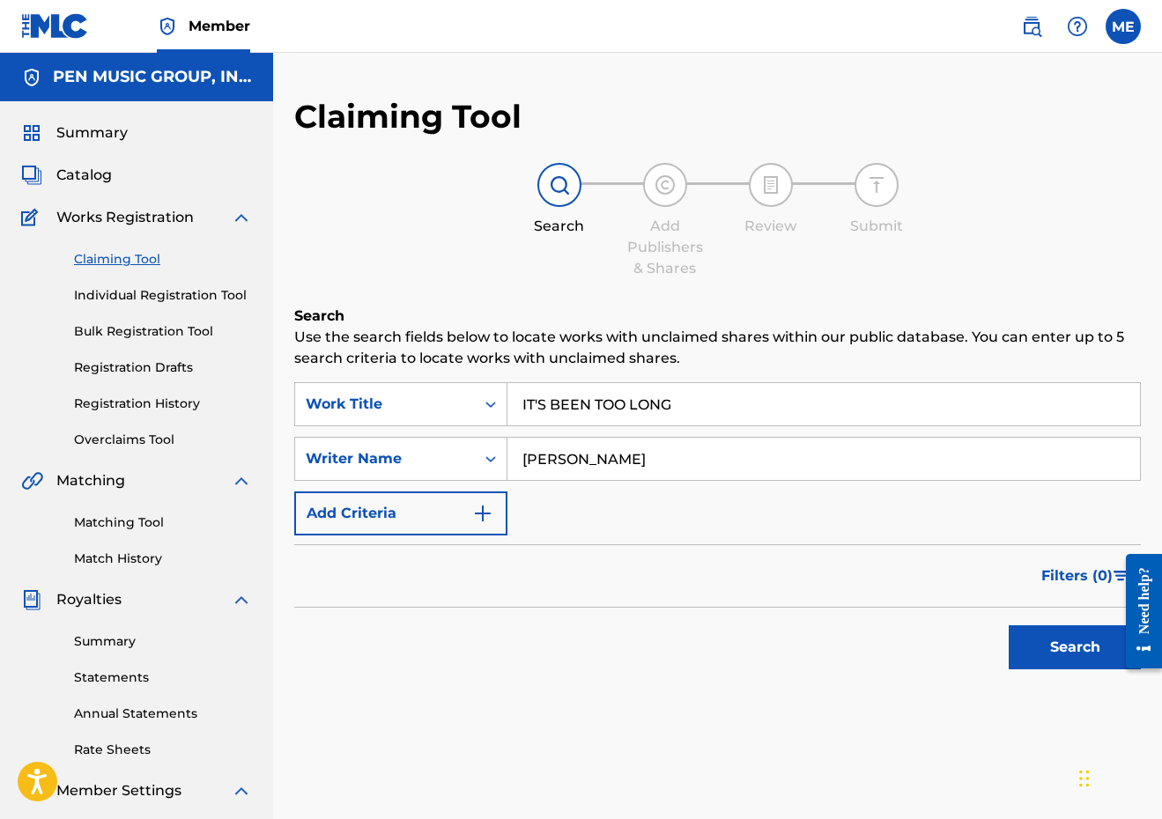
type input "[PERSON_NAME]"
click at [1074, 647] on button "Search" at bounding box center [1074, 647] width 132 height 44
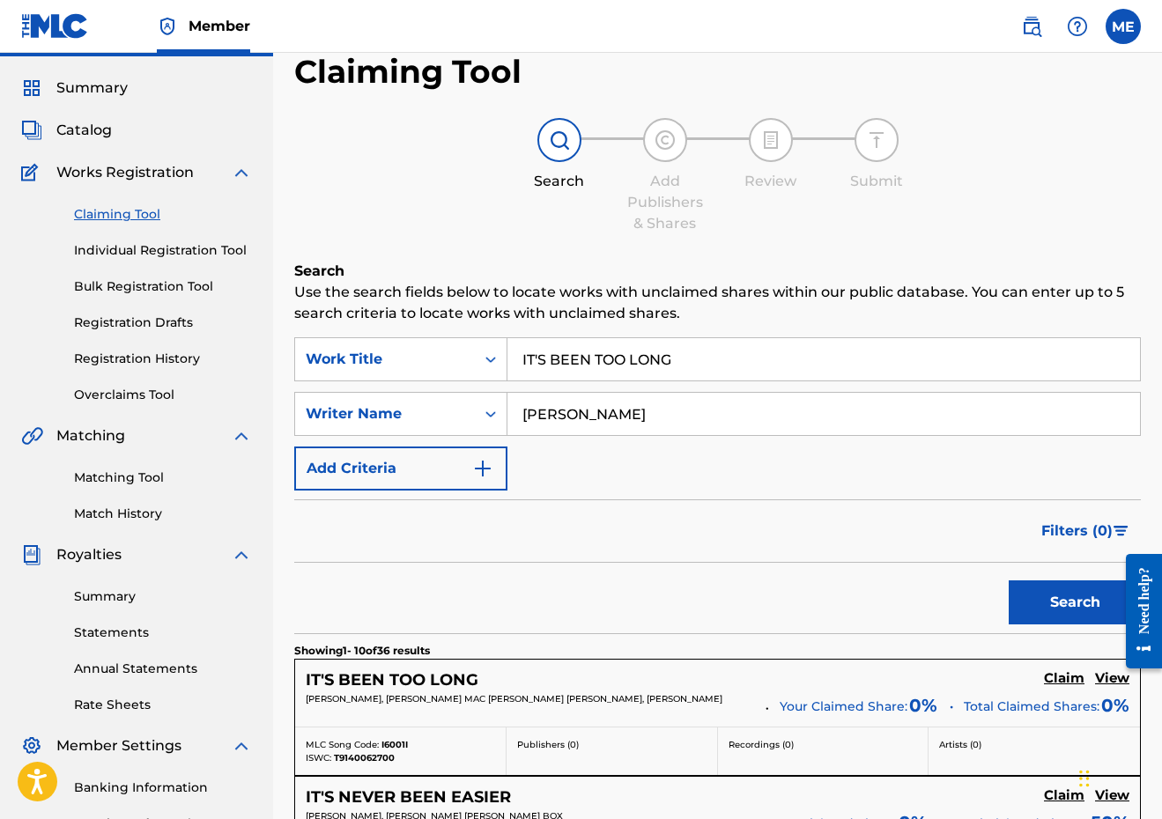
scroll to position [48, 0]
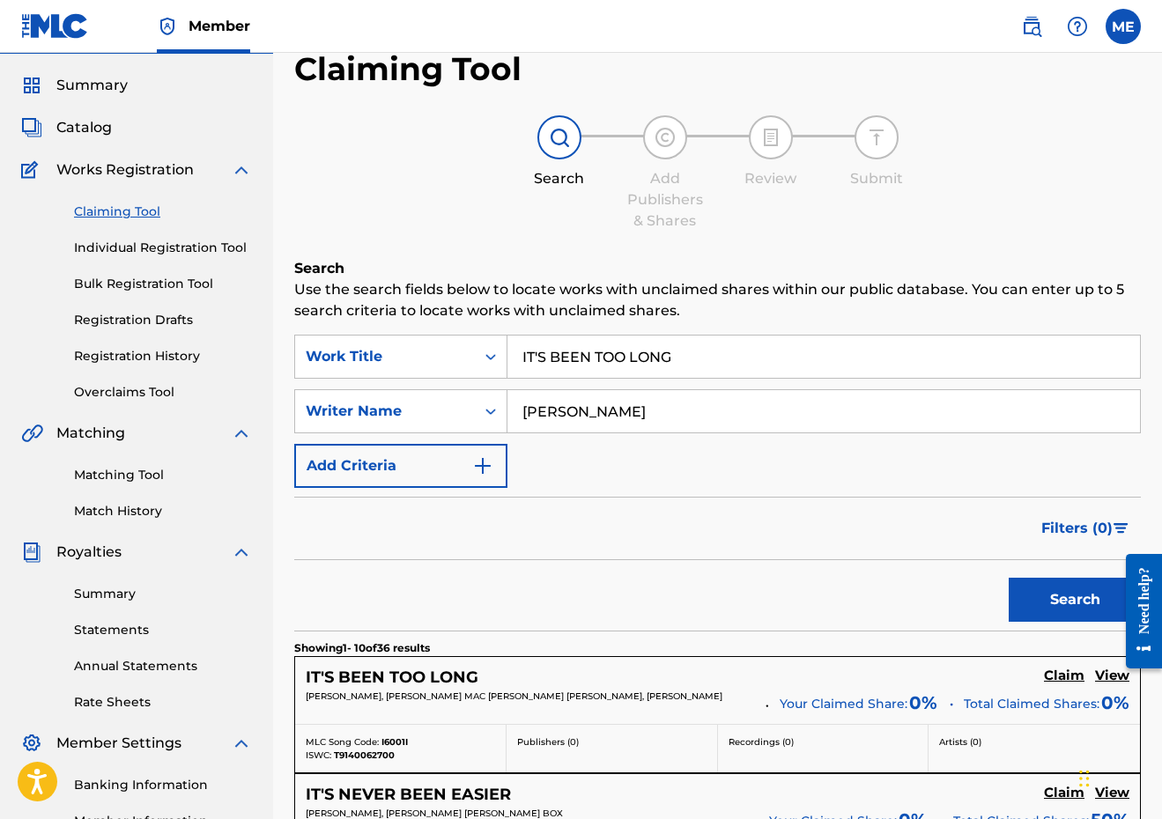
click at [1066, 683] on h5 "Claim" at bounding box center [1064, 676] width 41 height 17
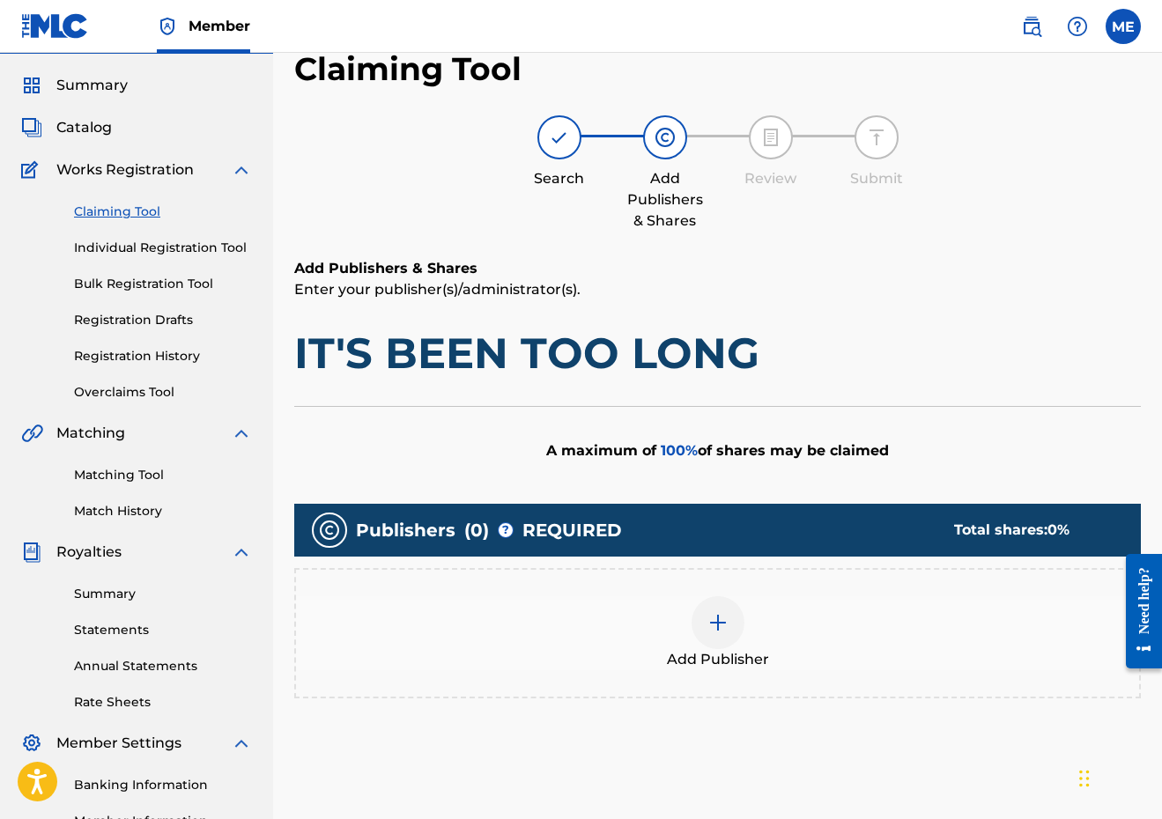
click at [643, 638] on div "Add Publisher" at bounding box center [717, 633] width 843 height 74
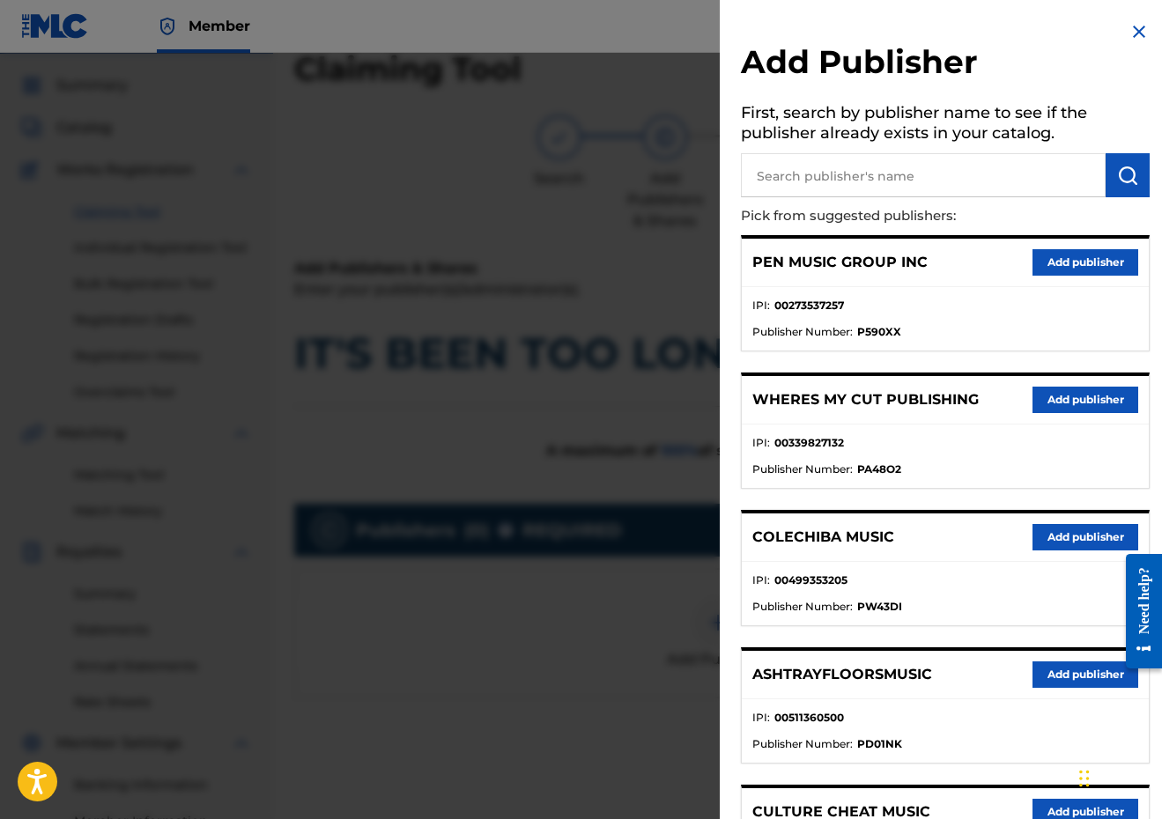
click at [994, 166] on input "text" at bounding box center [923, 175] width 365 height 44
paste input "[PERSON_NAME] MUSIC"
type input "[PERSON_NAME] MUSIC"
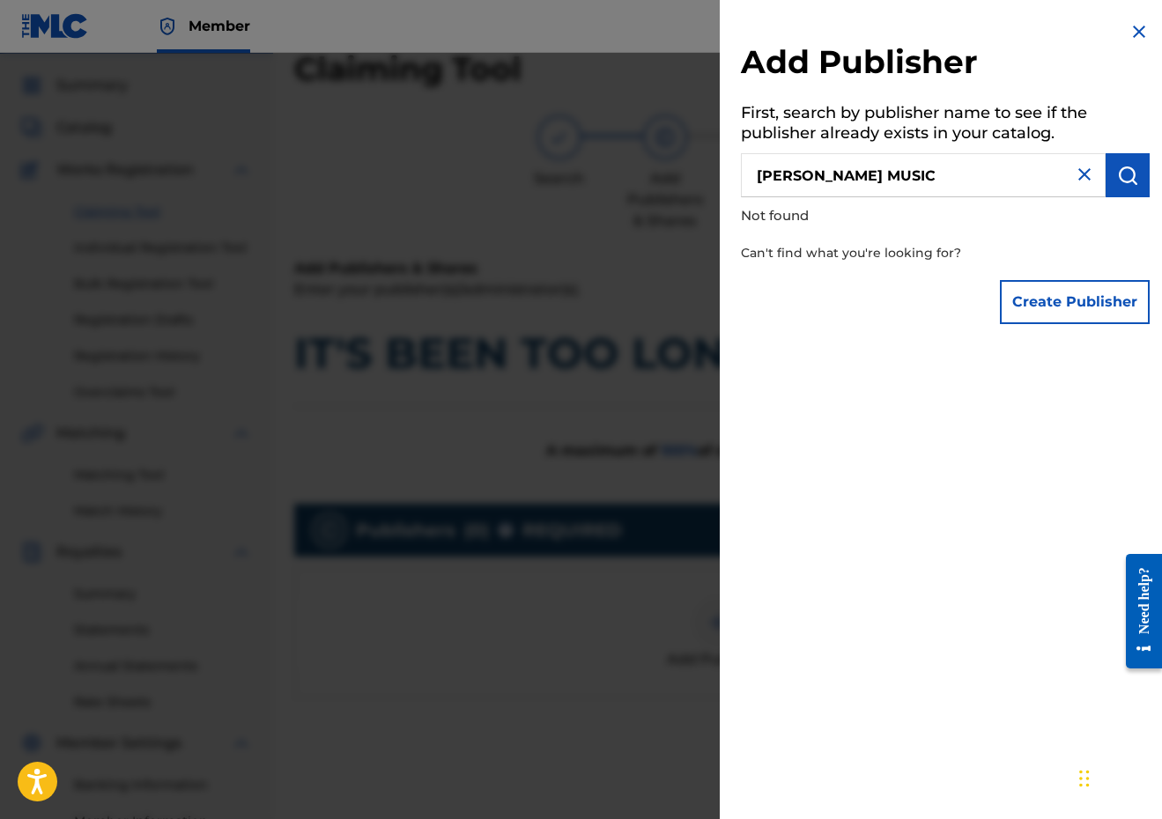
click at [1056, 309] on button "Create Publisher" at bounding box center [1075, 302] width 150 height 44
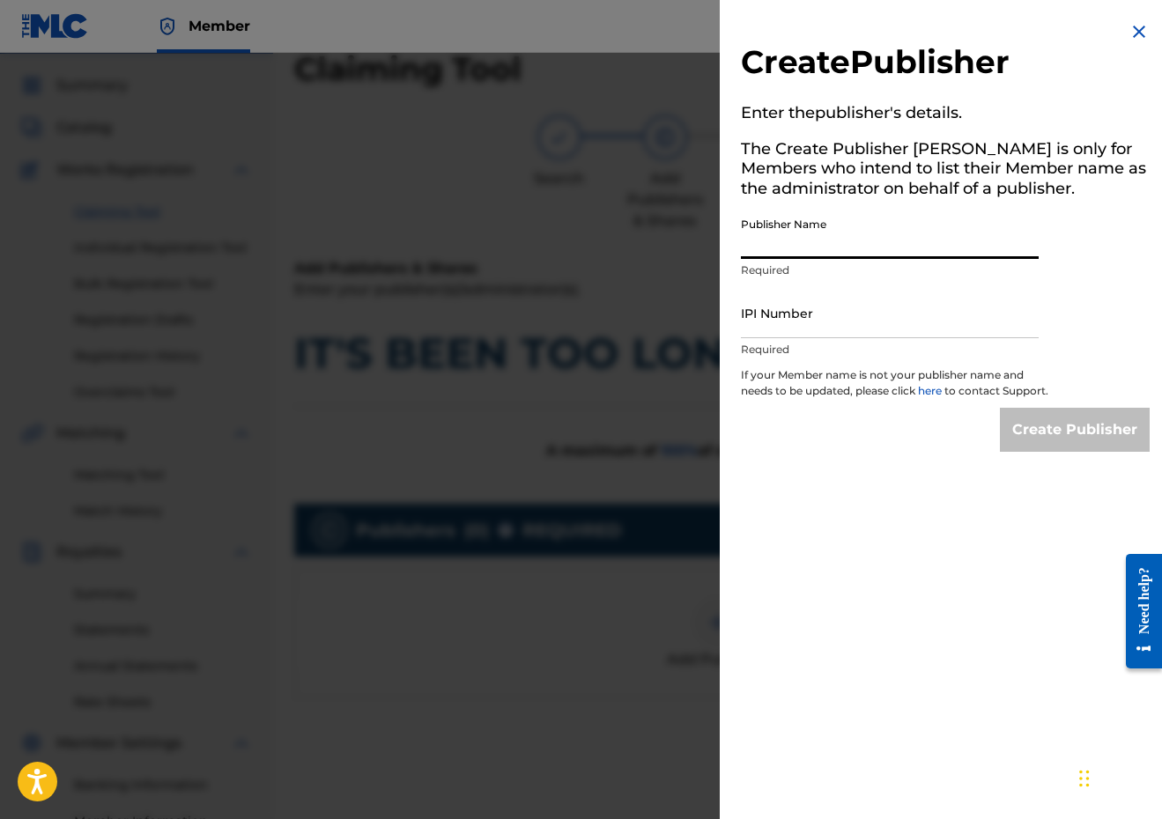
click at [860, 238] on input "Publisher Name" at bounding box center [890, 234] width 298 height 50
paste input "[PERSON_NAME] MUSIC"
type input "[PERSON_NAME] MUSIC"
click at [877, 381] on p "If your Member name is not your publisher name and needs to be updated, please …" at bounding box center [895, 387] width 308 height 41
click at [877, 317] on input "IPI Number" at bounding box center [890, 313] width 298 height 50
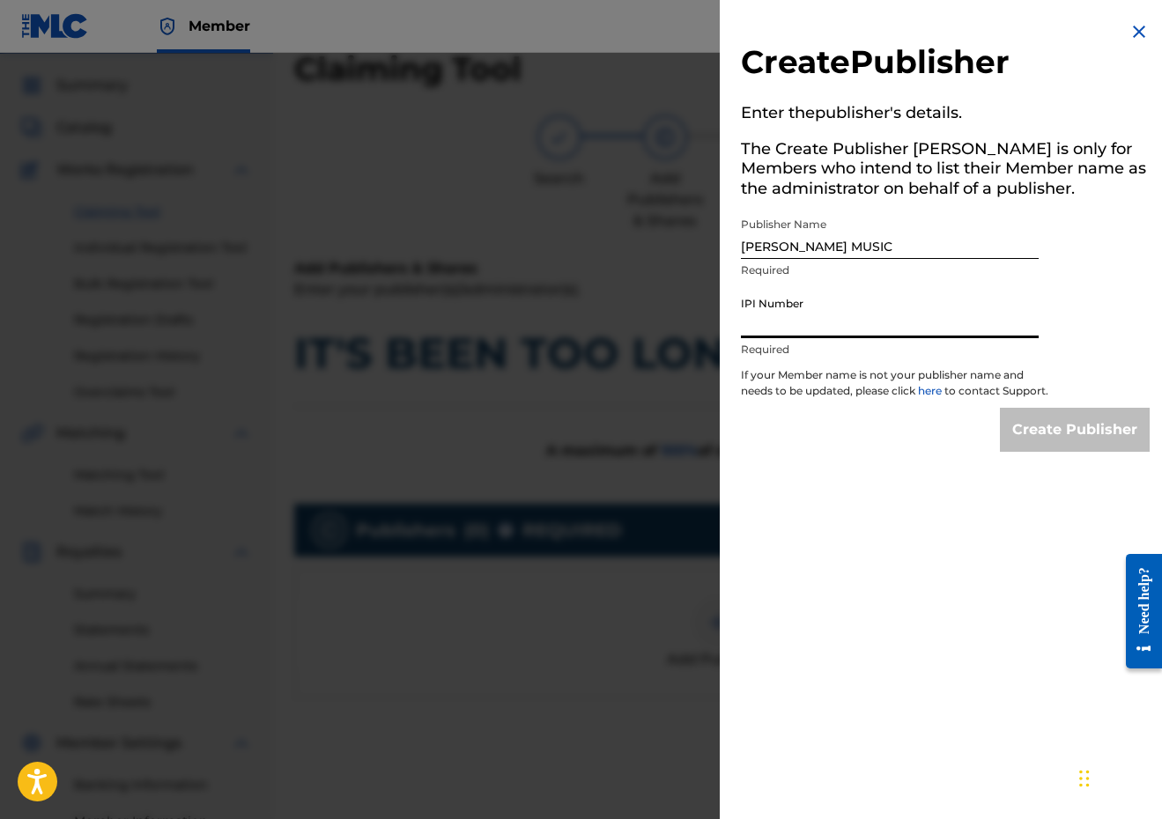
paste input "00338805642"
type input "00338805642"
click at [1110, 451] on input "Create Publisher" at bounding box center [1075, 430] width 150 height 44
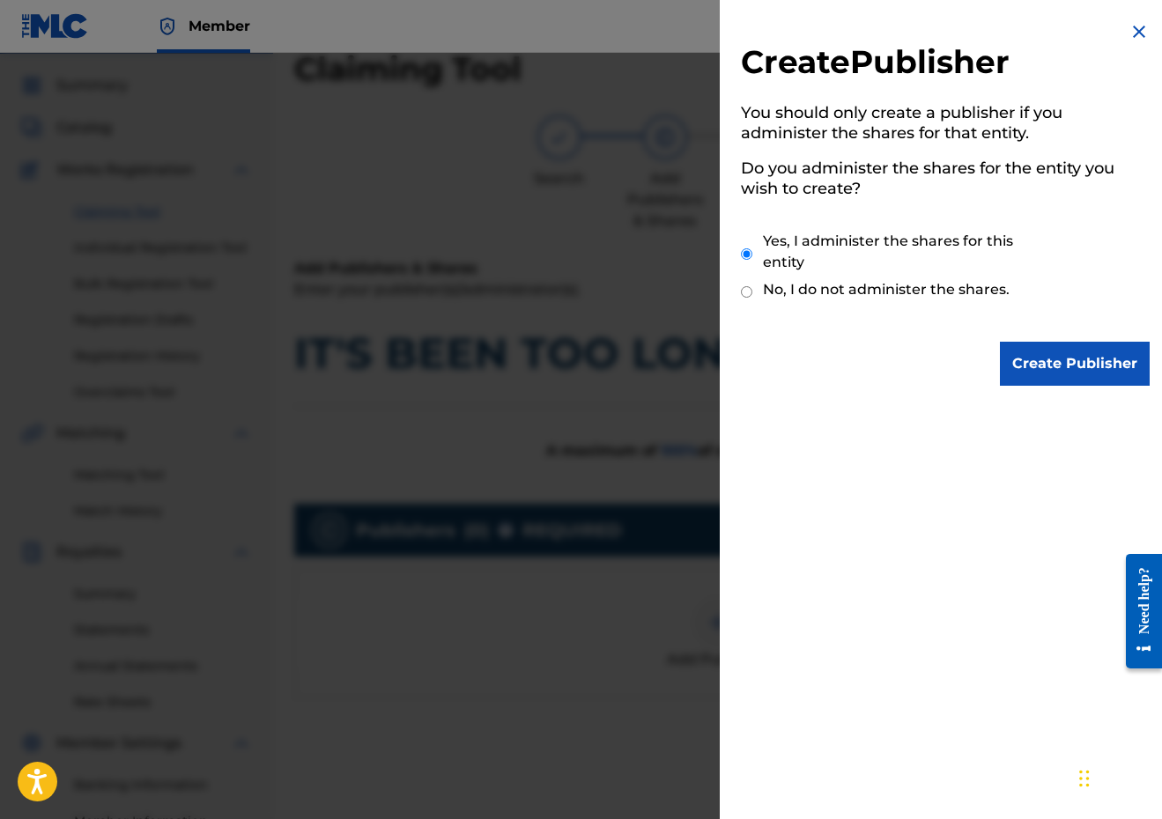
click at [1086, 360] on input "Create Publisher" at bounding box center [1075, 364] width 150 height 44
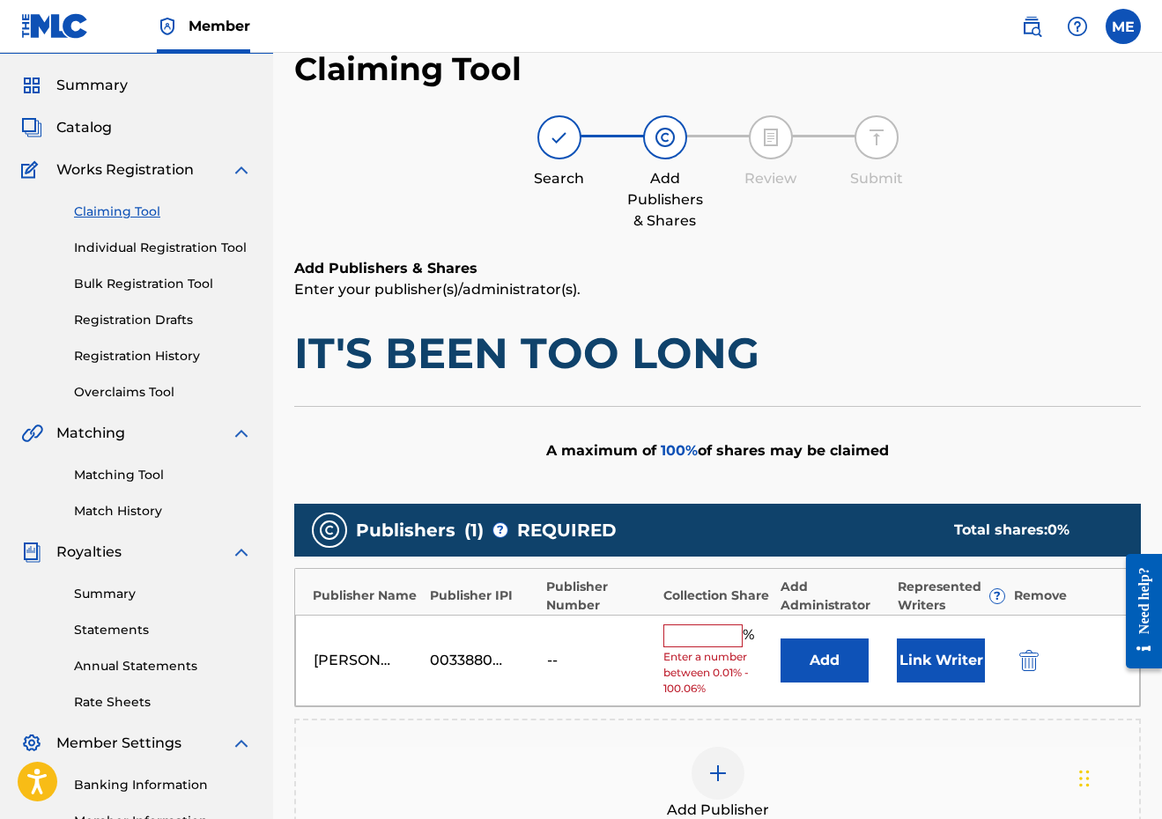
click at [829, 651] on button "Add" at bounding box center [824, 660] width 88 height 44
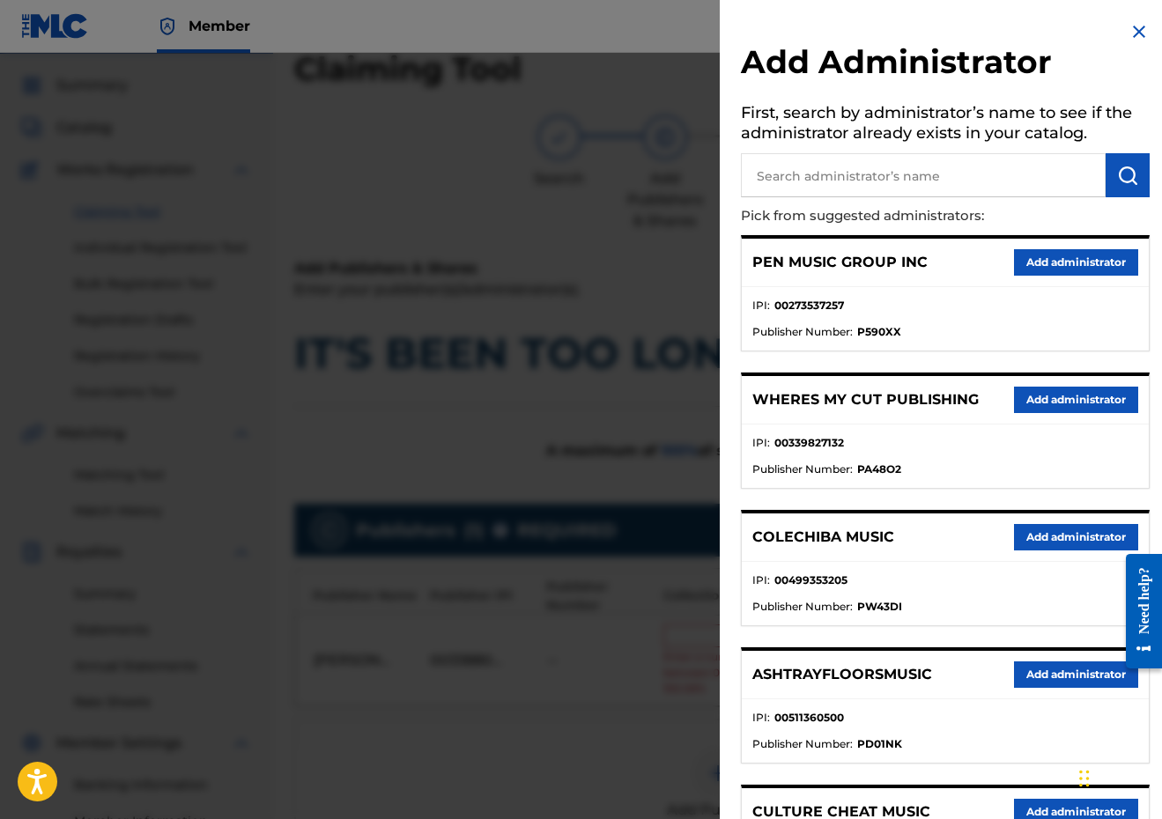
click at [994, 166] on input "text" at bounding box center [923, 175] width 365 height 44
type input "PENSIVE"
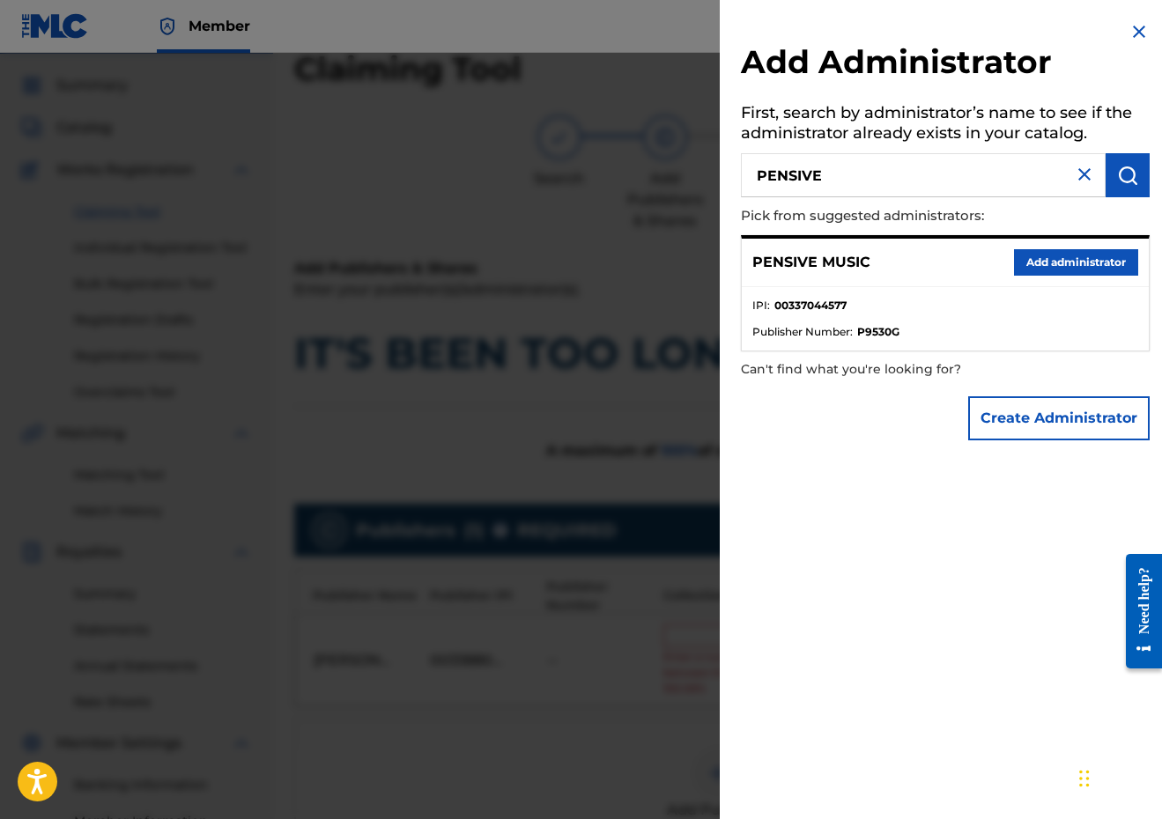
click at [1081, 257] on button "Add administrator" at bounding box center [1076, 262] width 124 height 26
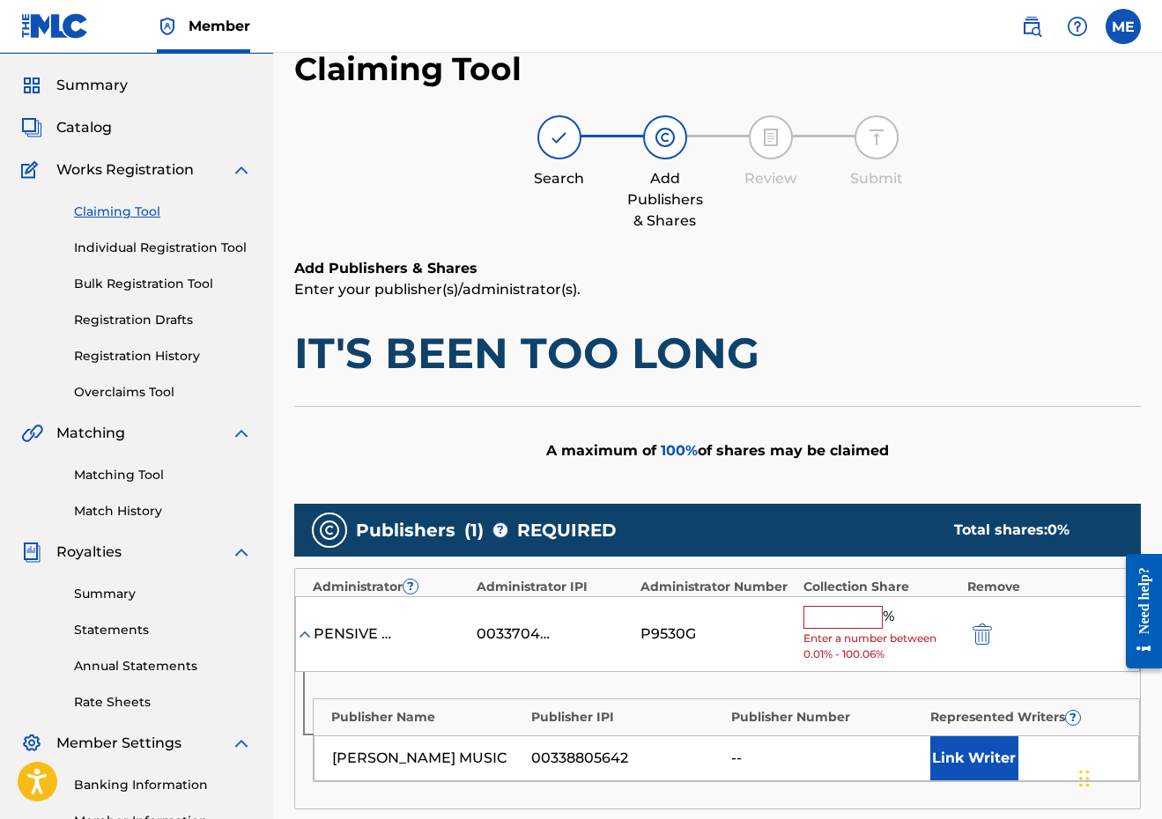
click at [832, 612] on input "text" at bounding box center [842, 617] width 79 height 23
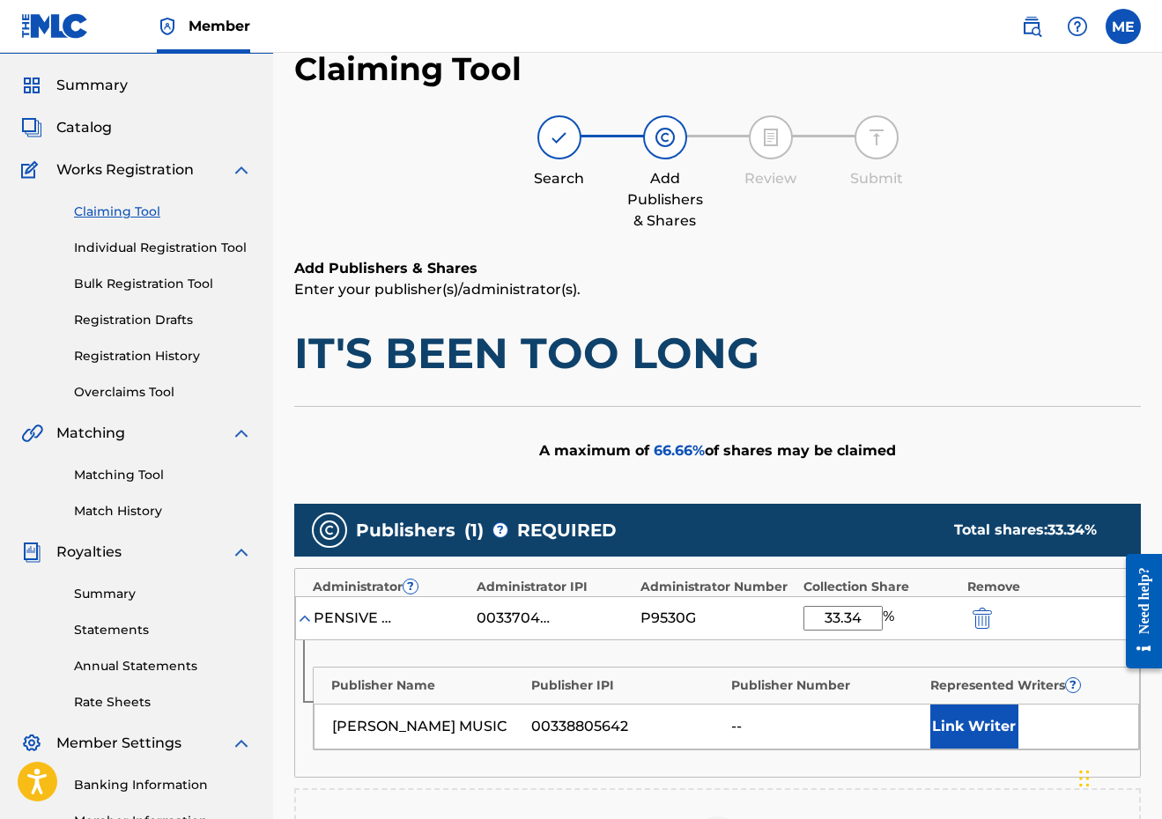
type input "33.34"
click at [948, 711] on button "Link Writer" at bounding box center [974, 727] width 88 height 44
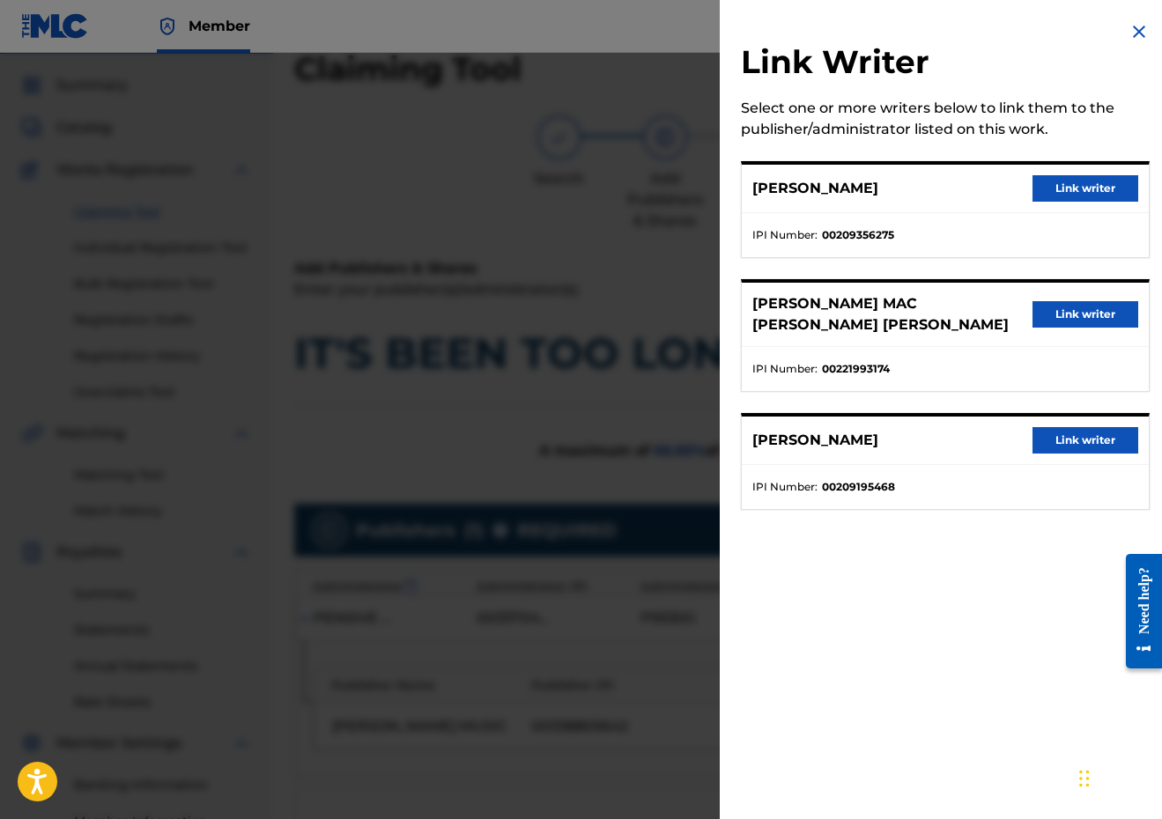
click at [1088, 186] on button "Link writer" at bounding box center [1085, 188] width 106 height 26
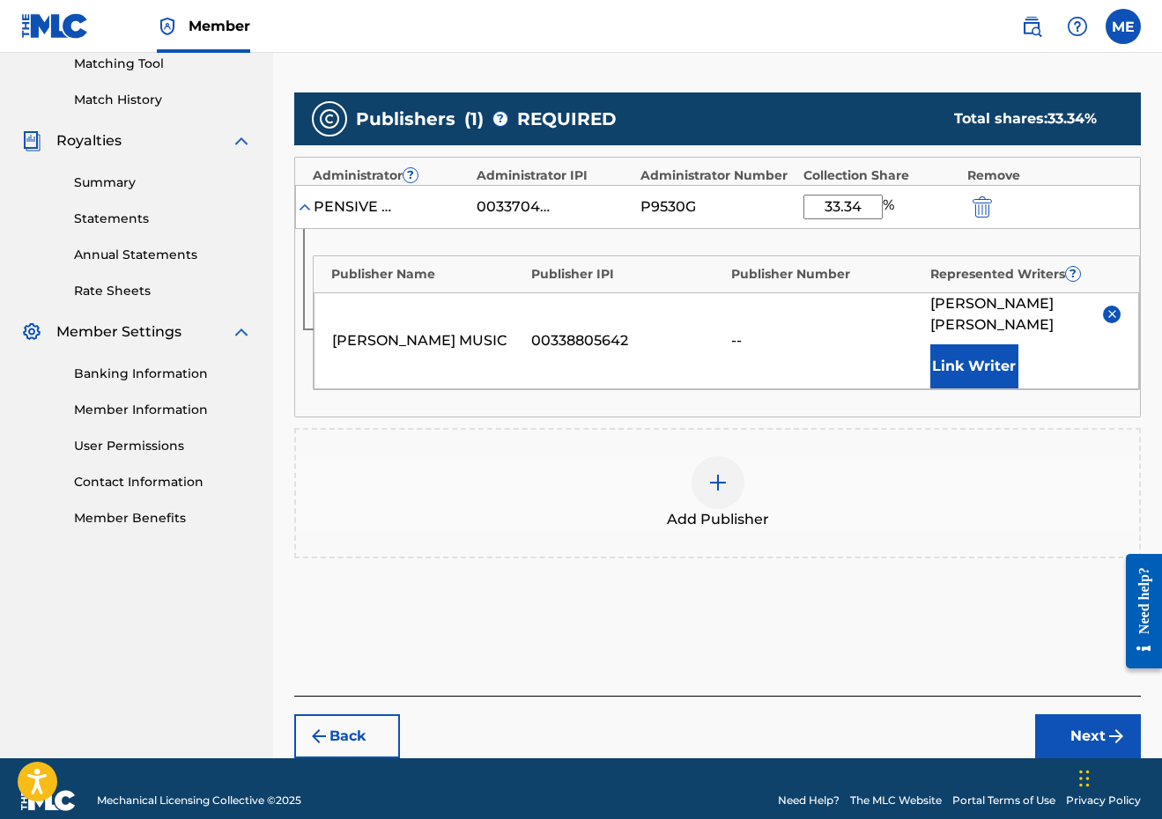
scroll to position [458, 0]
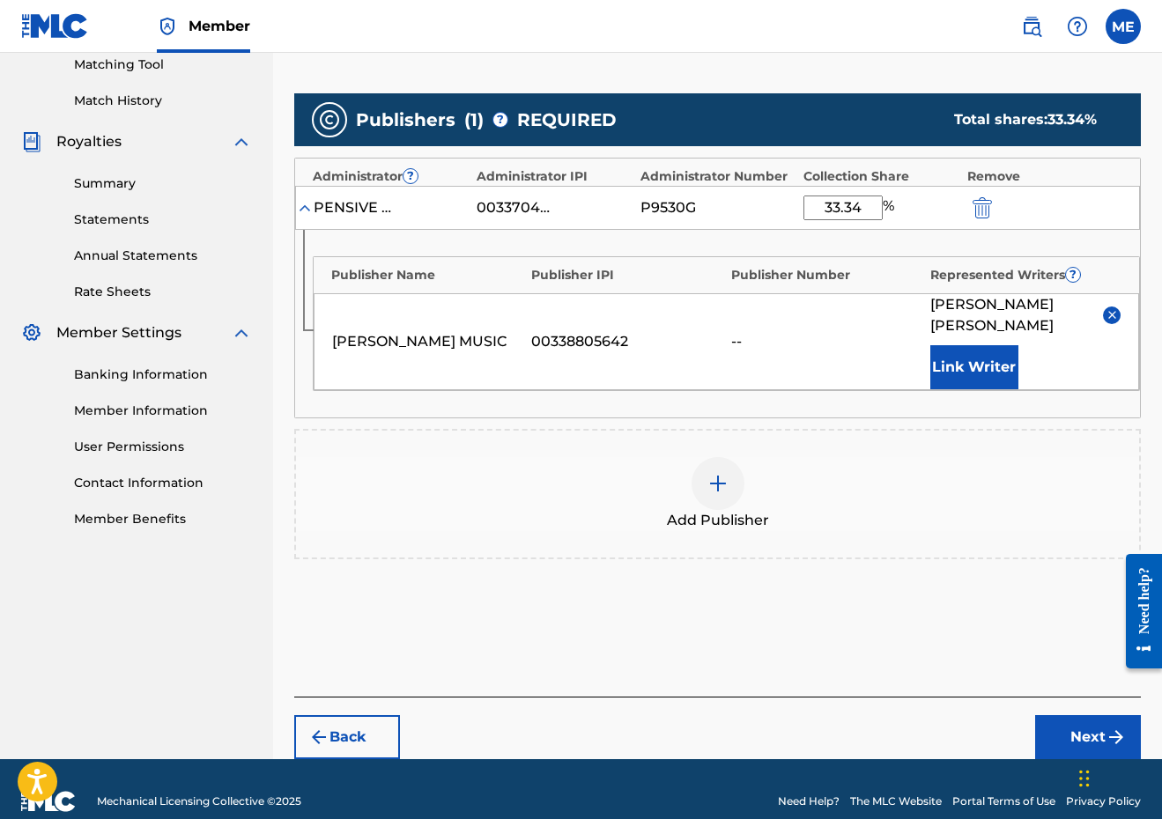
click at [1066, 718] on button "Next" at bounding box center [1088, 737] width 106 height 44
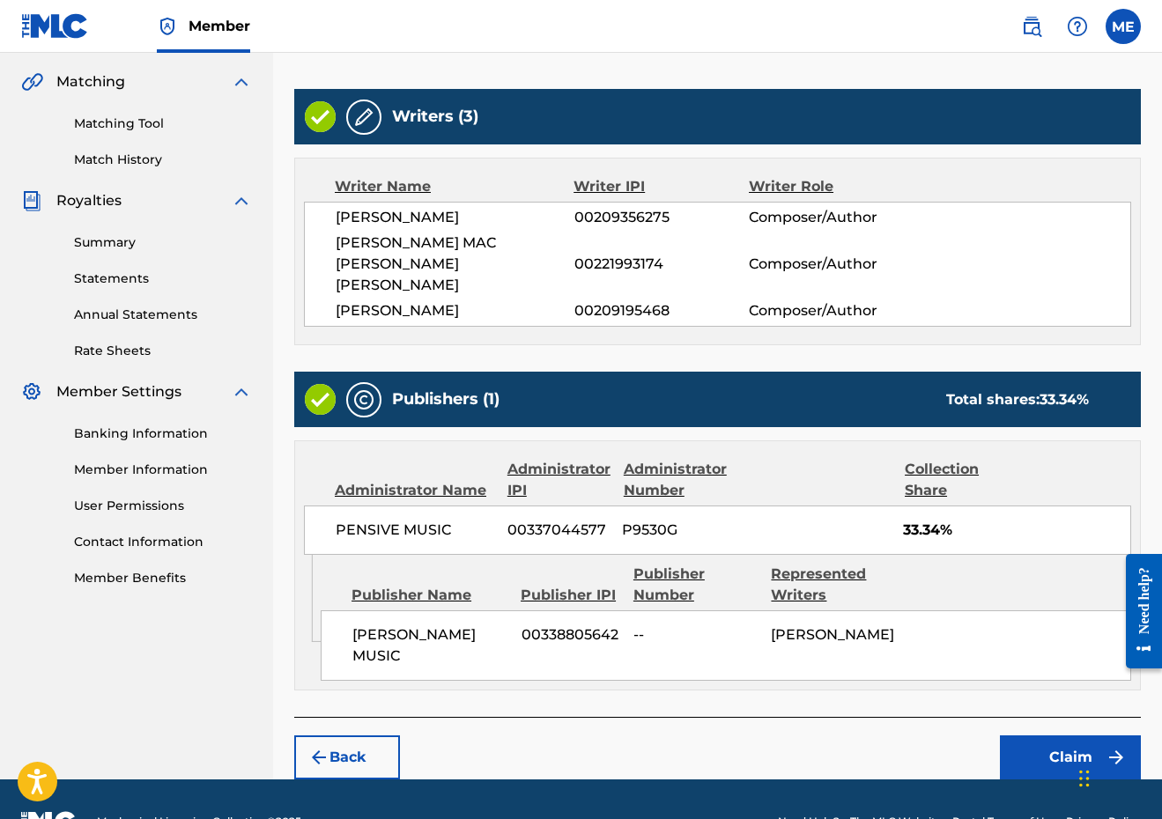
click at [1088, 735] on button "Claim" at bounding box center [1070, 757] width 141 height 44
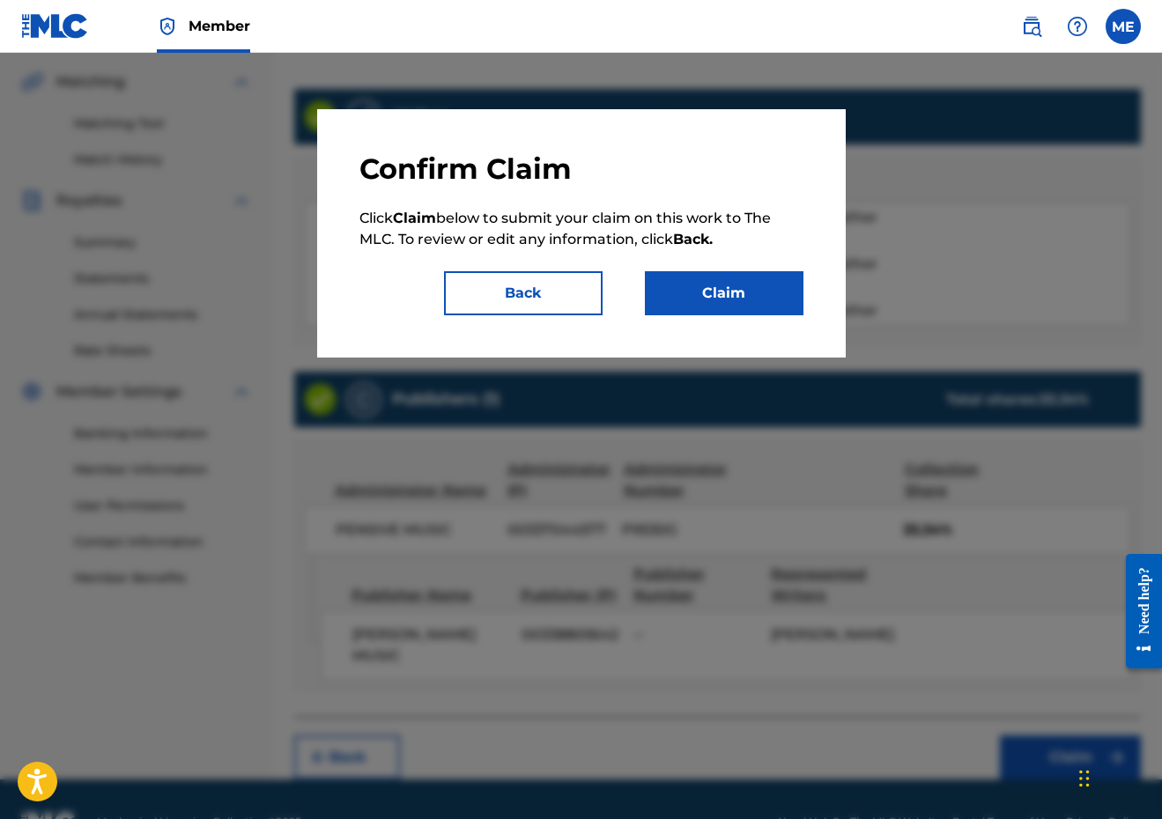
click at [717, 284] on button "Claim" at bounding box center [724, 293] width 159 height 44
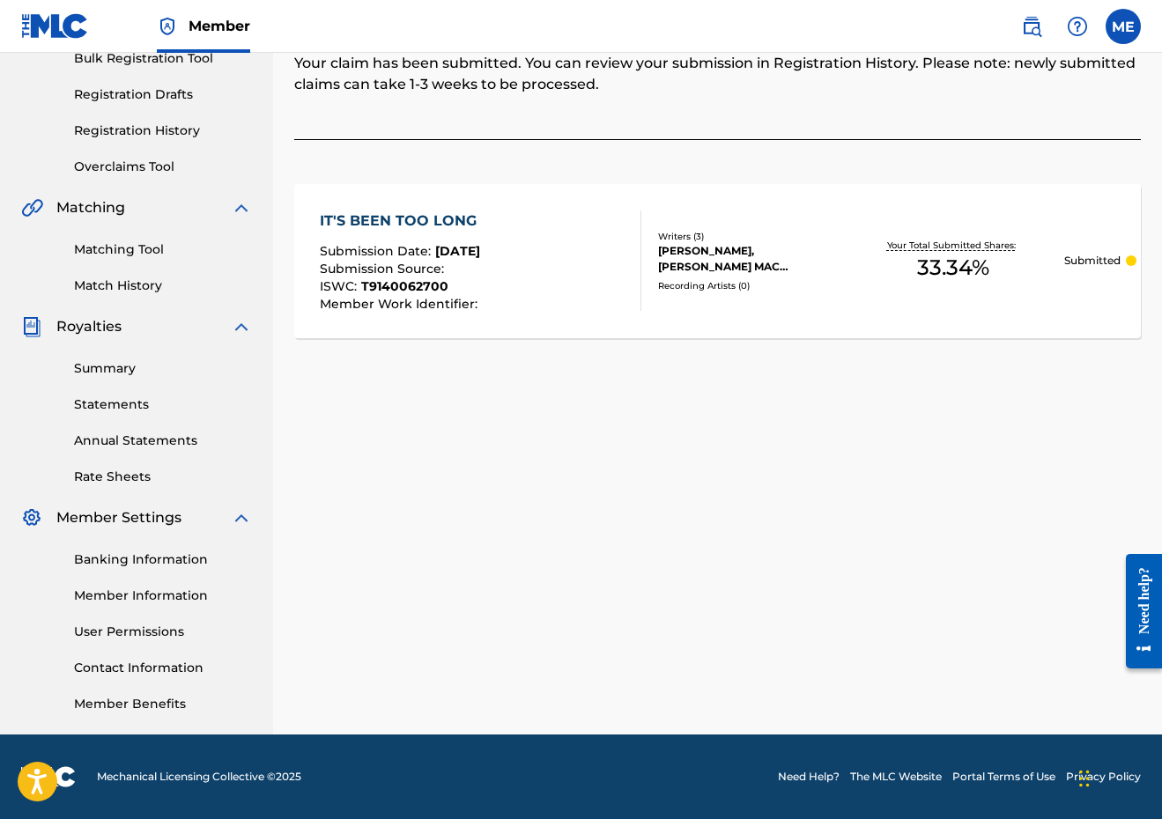
scroll to position [142, 0]
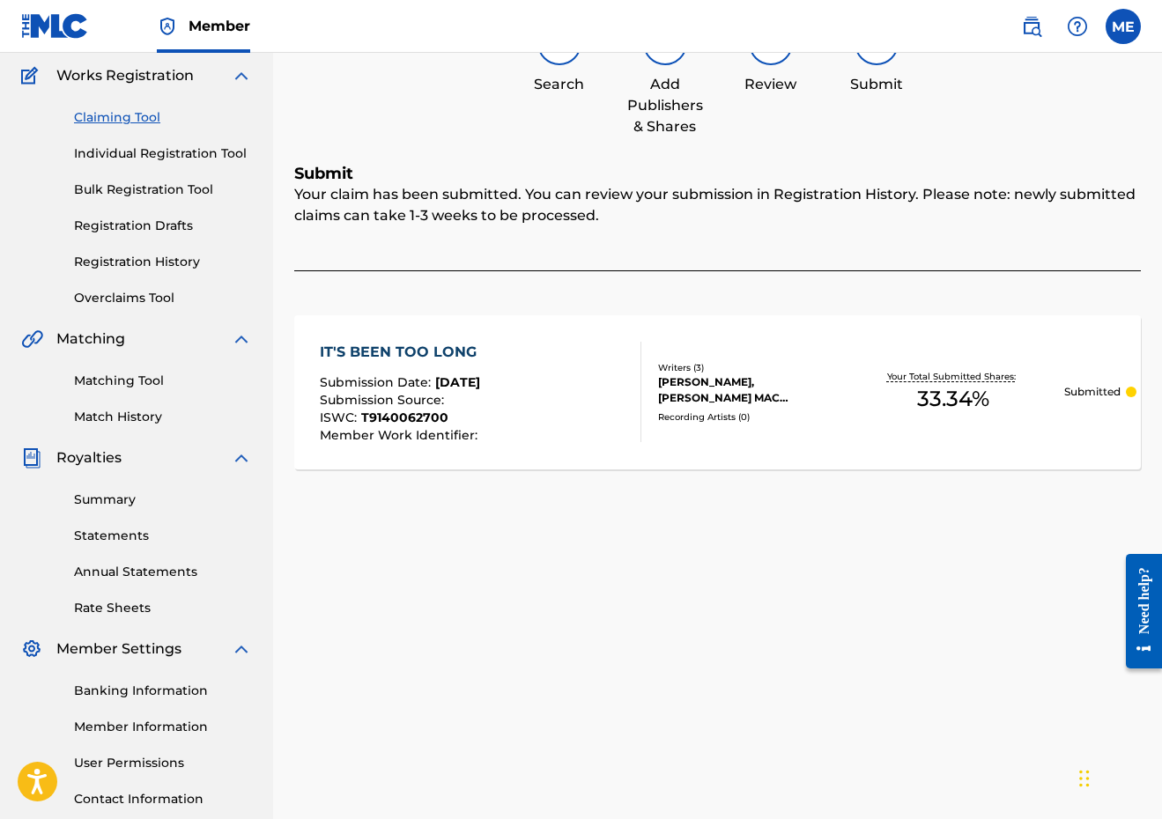
click at [122, 118] on link "Claiming Tool" at bounding box center [163, 117] width 178 height 18
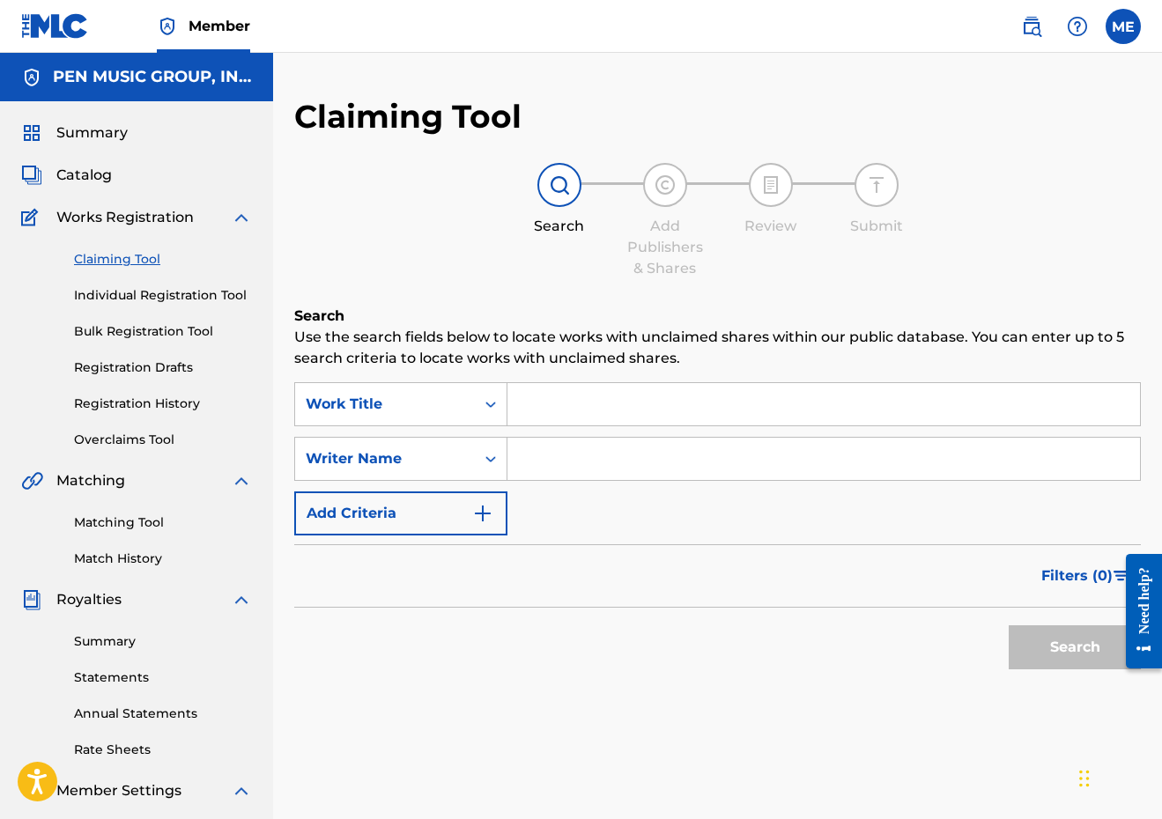
click at [641, 397] on input "Search Form" at bounding box center [823, 404] width 632 height 42
paste input "TOUCH ME"
type input "TOUCH ME"
click at [602, 448] on input "Search Form" at bounding box center [823, 459] width 632 height 42
type input "[PERSON_NAME]"
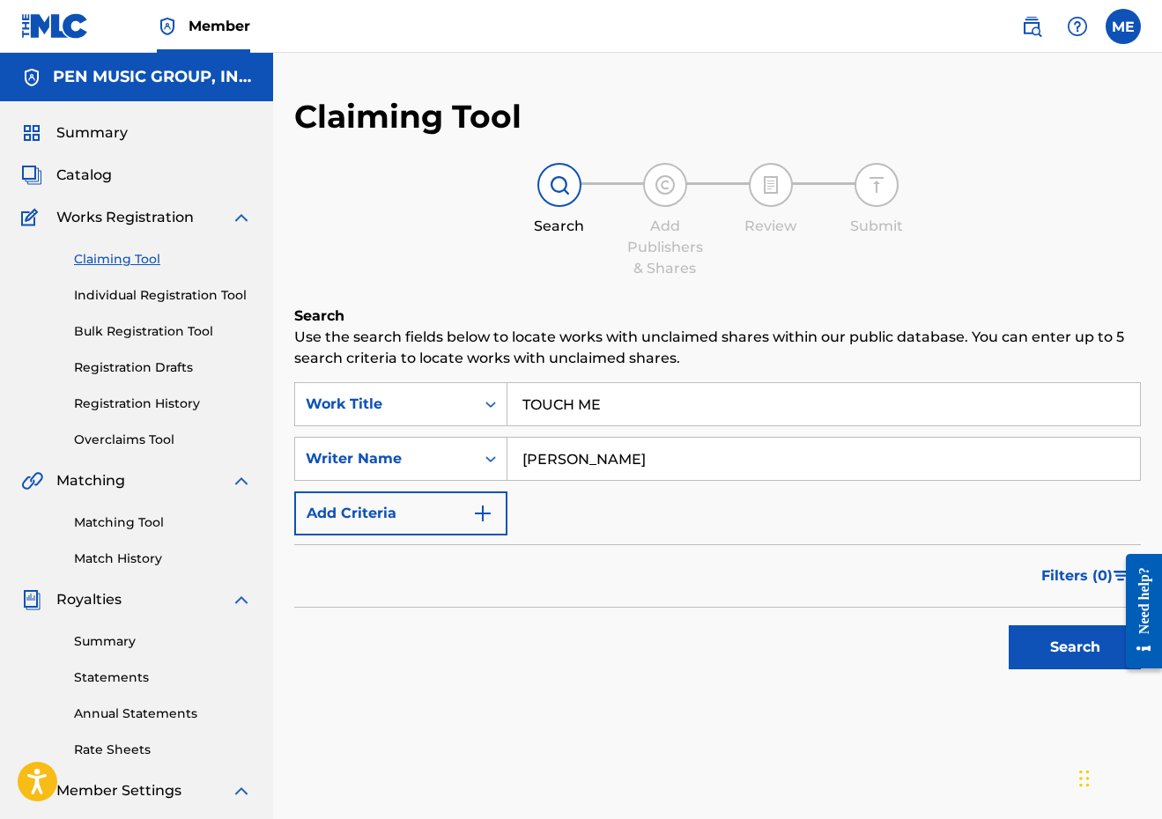
click at [1074, 647] on button "Search" at bounding box center [1074, 647] width 132 height 44
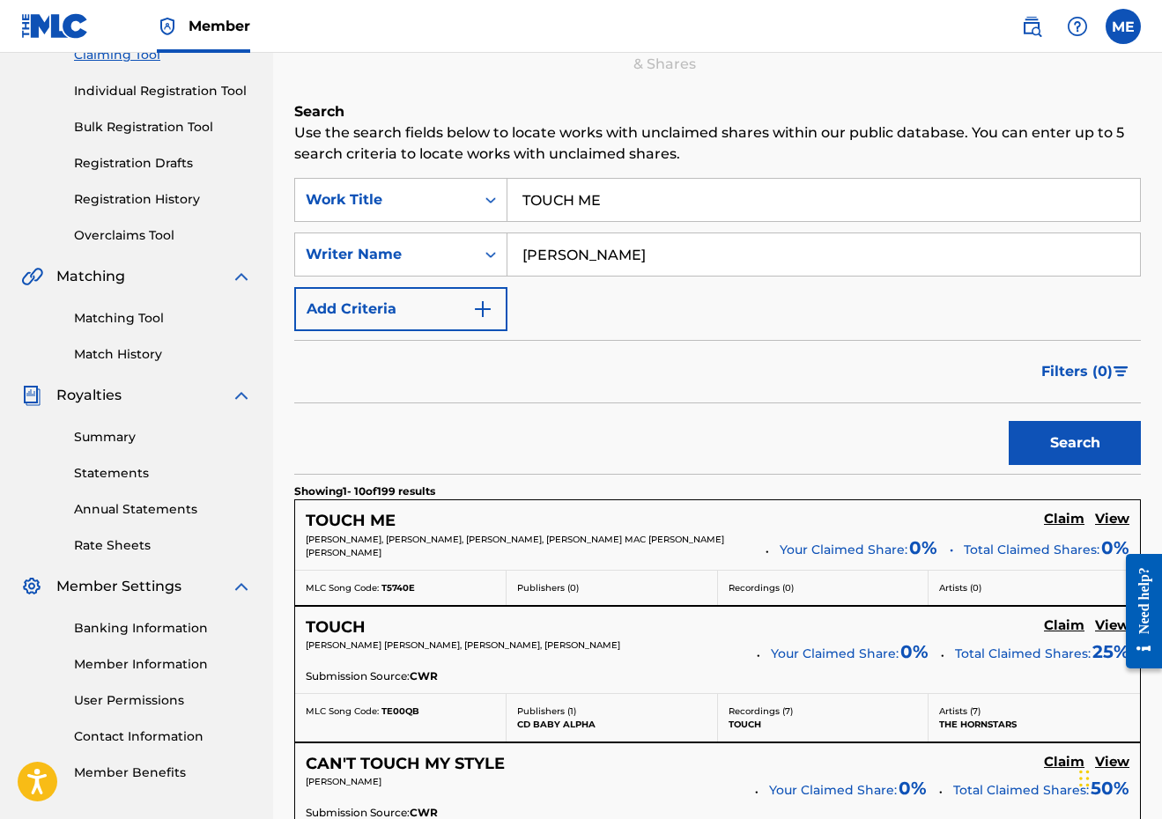
scroll to position [205, 0]
click at [1066, 520] on h5 "Claim" at bounding box center [1064, 518] width 41 height 17
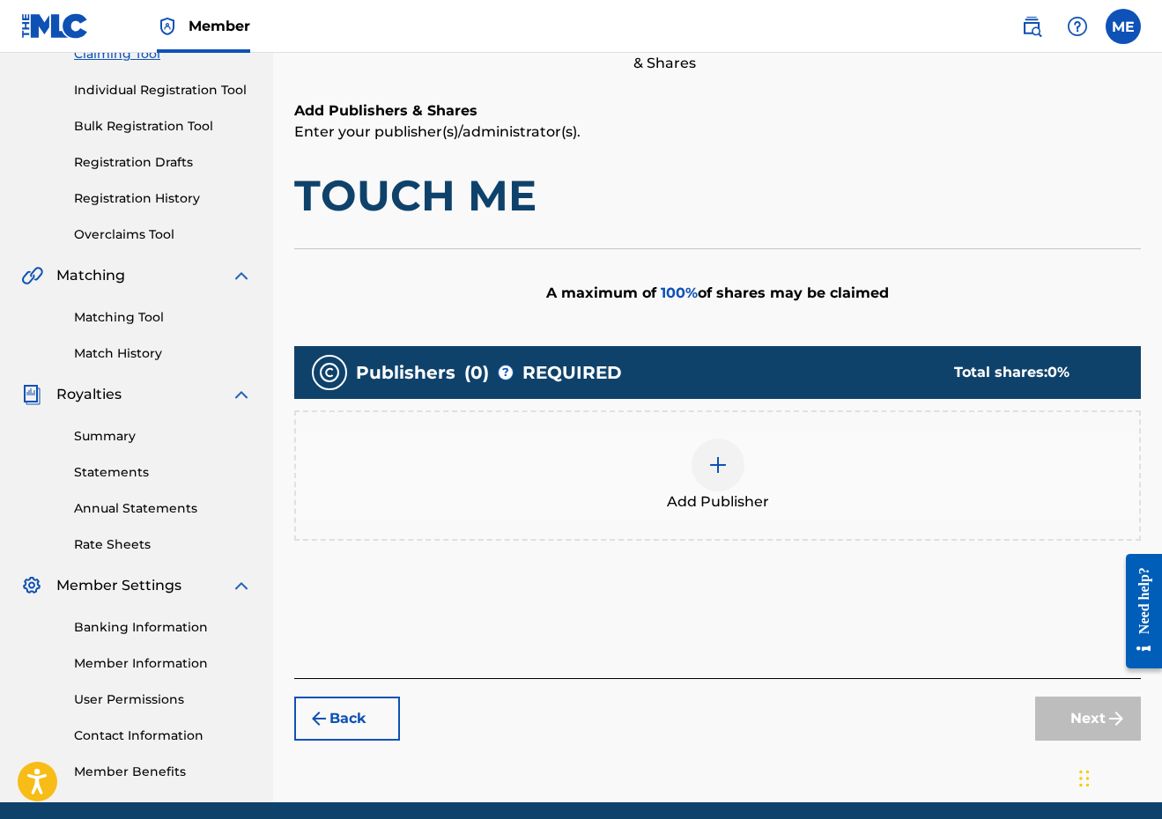
click at [671, 468] on div "Add Publisher" at bounding box center [717, 476] width 843 height 74
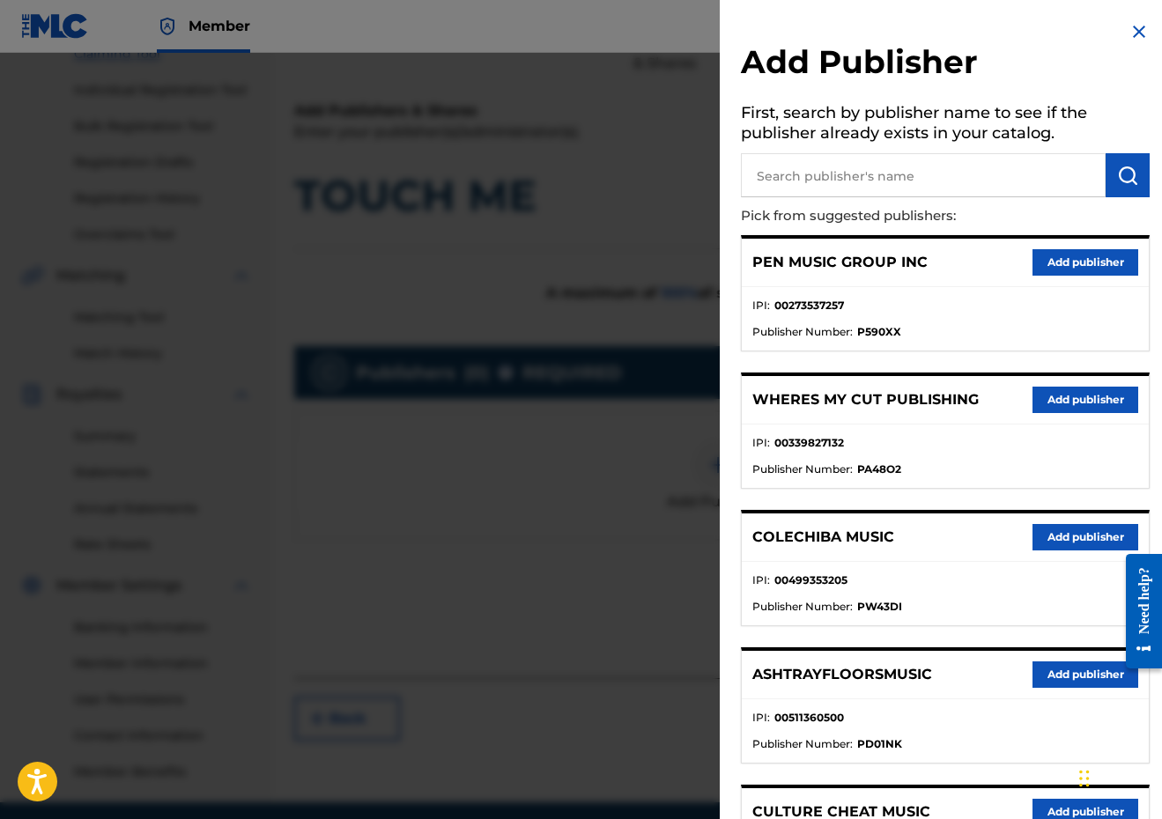
click at [927, 145] on h5 "First, search by publisher name to see if the publisher already exists in your …" at bounding box center [945, 125] width 409 height 55
click at [922, 165] on input "text" at bounding box center [923, 175] width 365 height 44
paste input "[PERSON_NAME] MUSIC"
type input "[PERSON_NAME] MUSIC"
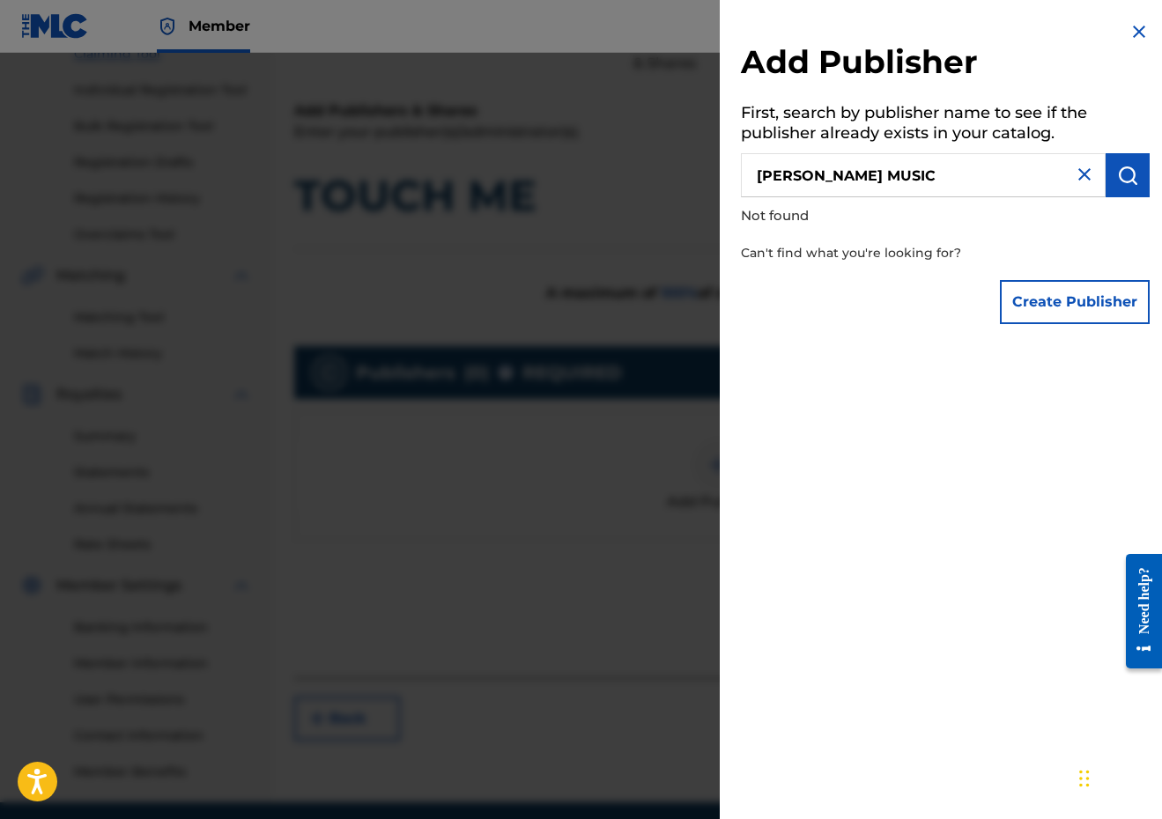
click at [1091, 294] on button "Create Publisher" at bounding box center [1075, 302] width 150 height 44
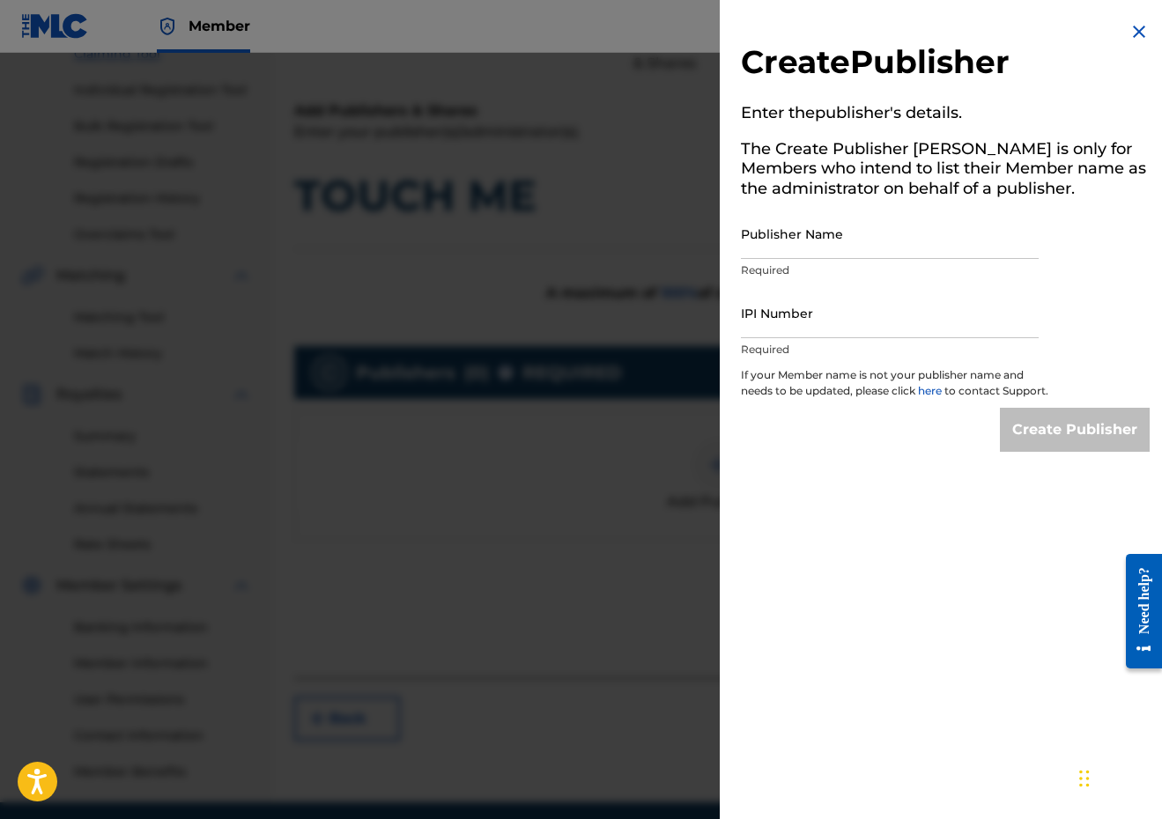
click at [896, 243] on input "Publisher Name" at bounding box center [890, 234] width 298 height 50
paste input "[PERSON_NAME] MUSIC"
type input "[PERSON_NAME] MUSIC"
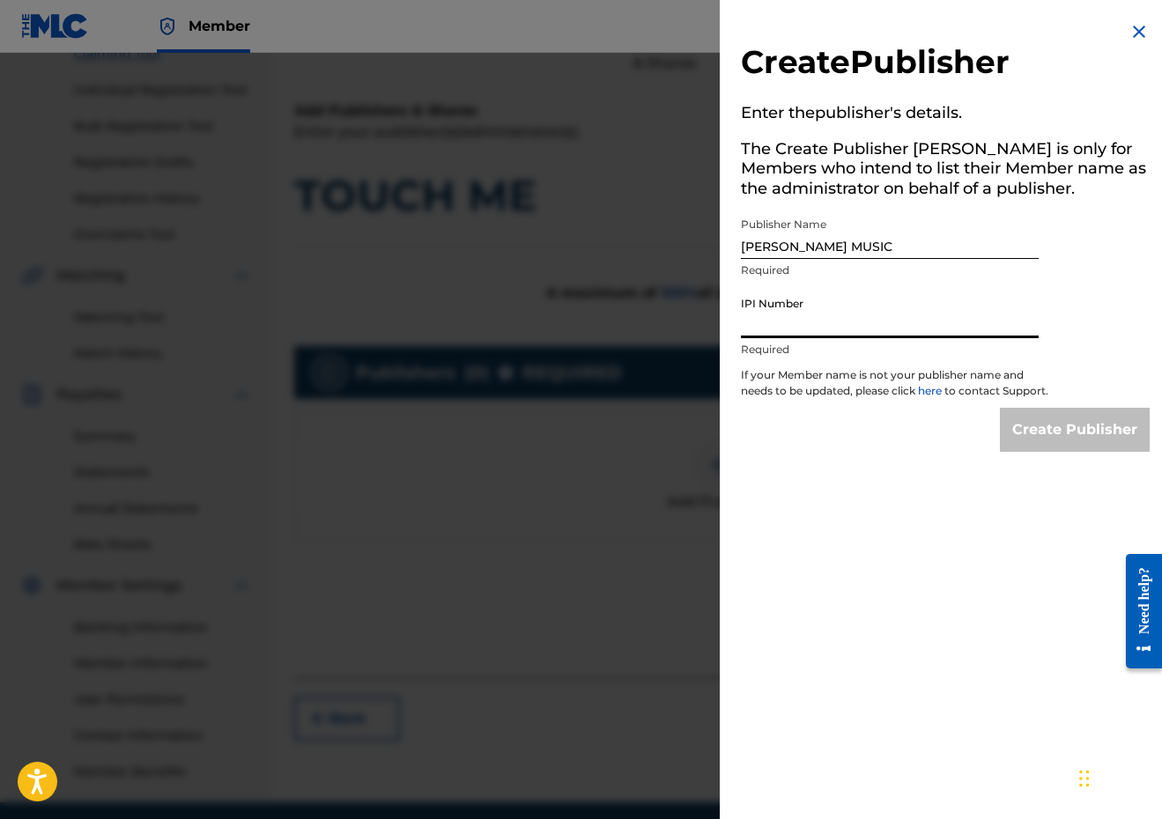
click at [858, 298] on input "IPI Number" at bounding box center [890, 313] width 298 height 50
paste input "00338805642"
type input "00338805642"
click at [1066, 437] on input "Create Publisher" at bounding box center [1075, 430] width 150 height 44
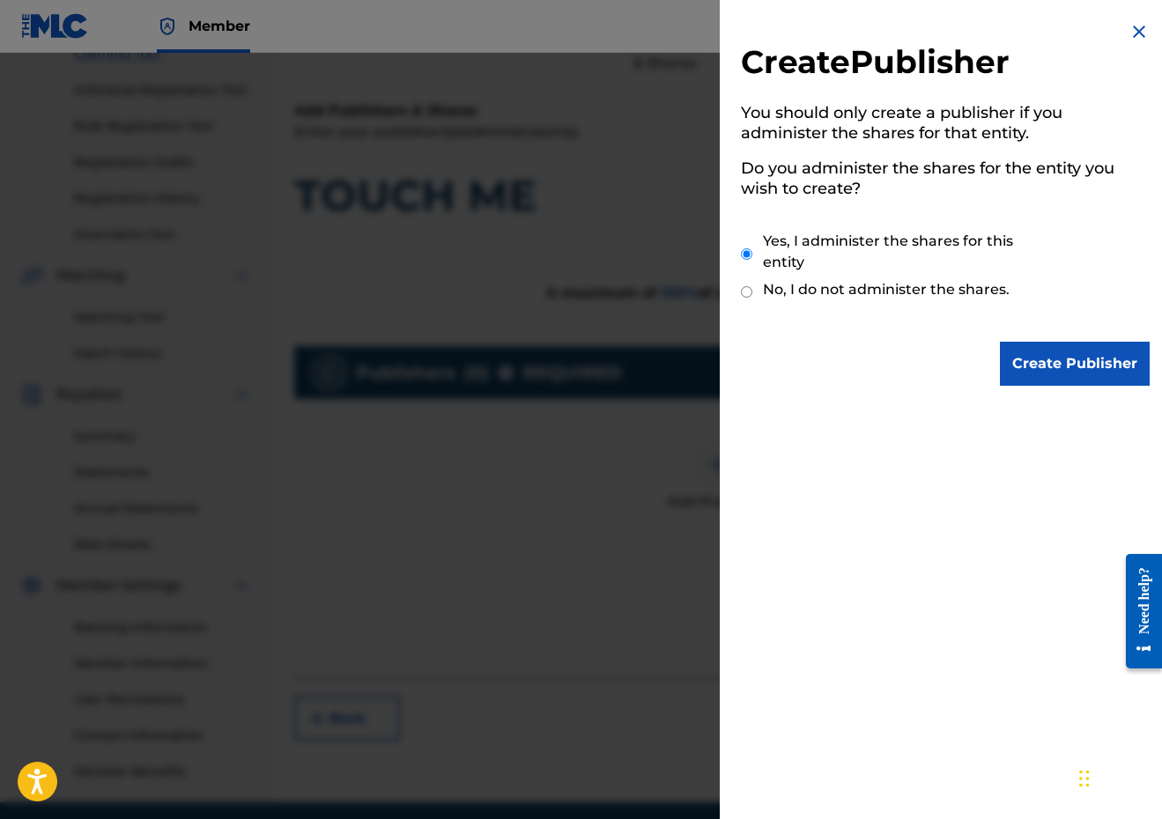
click at [1057, 367] on input "Create Publisher" at bounding box center [1075, 364] width 150 height 44
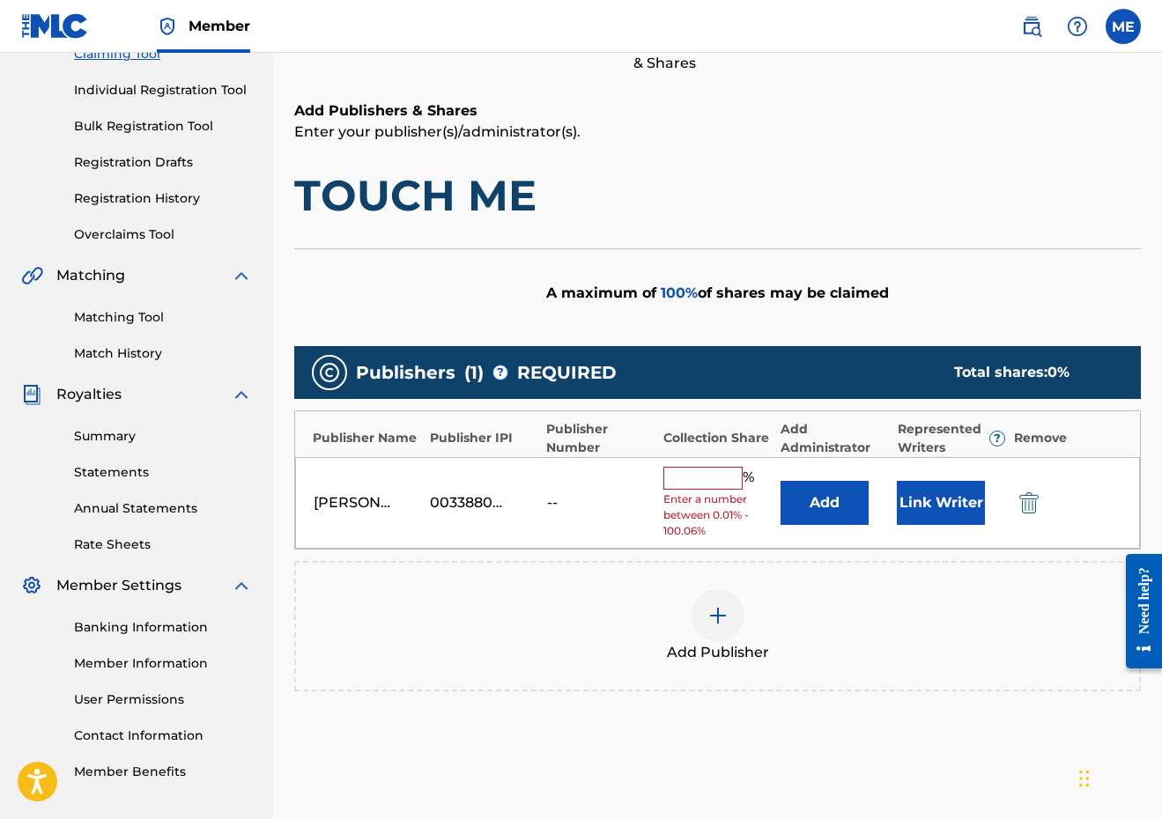
click at [819, 496] on button "Add" at bounding box center [824, 503] width 88 height 44
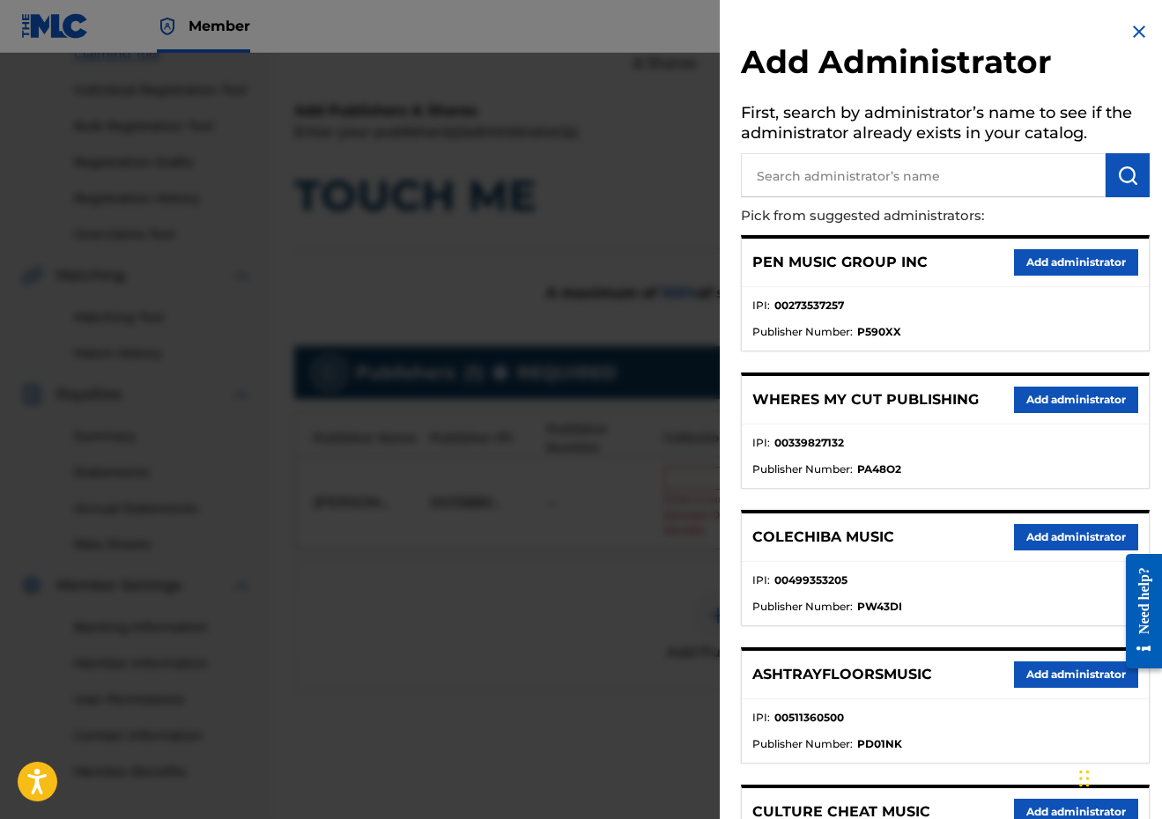
click at [907, 161] on input "text" at bounding box center [923, 175] width 365 height 44
type input "PENSIVE"
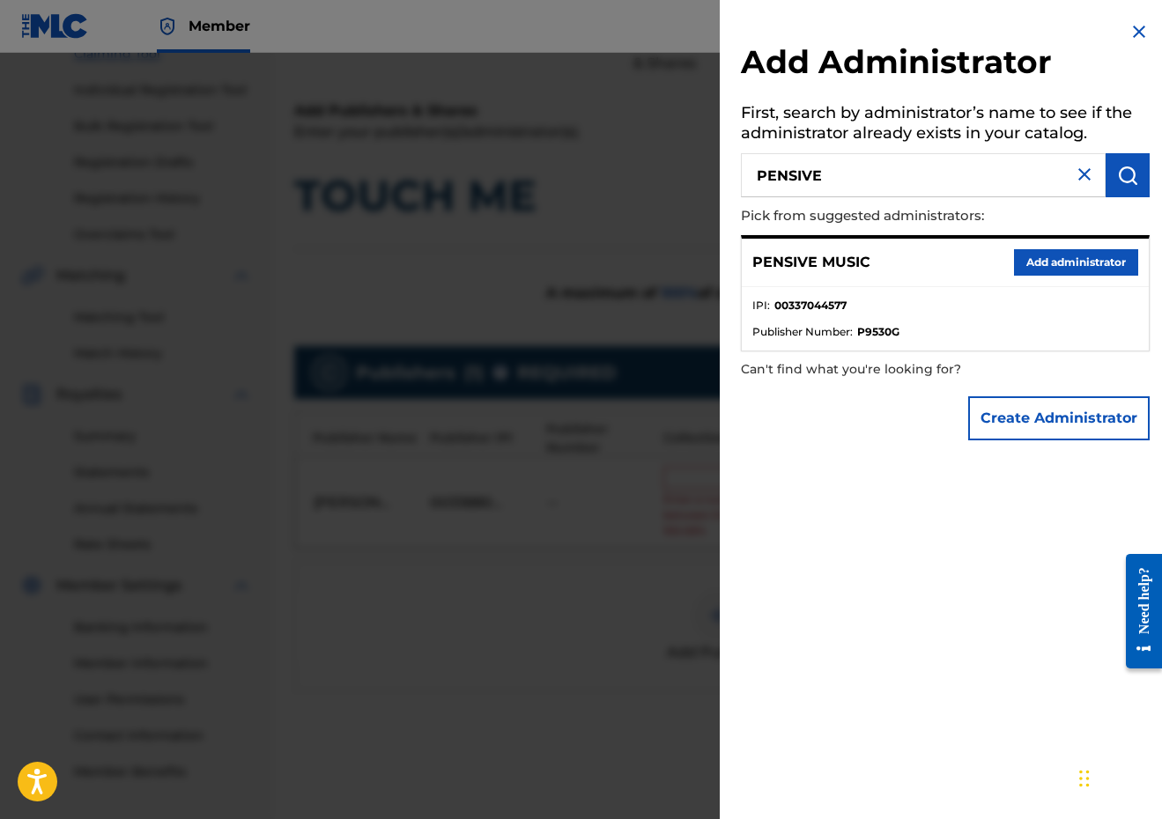
click at [1081, 254] on button "Add administrator" at bounding box center [1076, 262] width 124 height 26
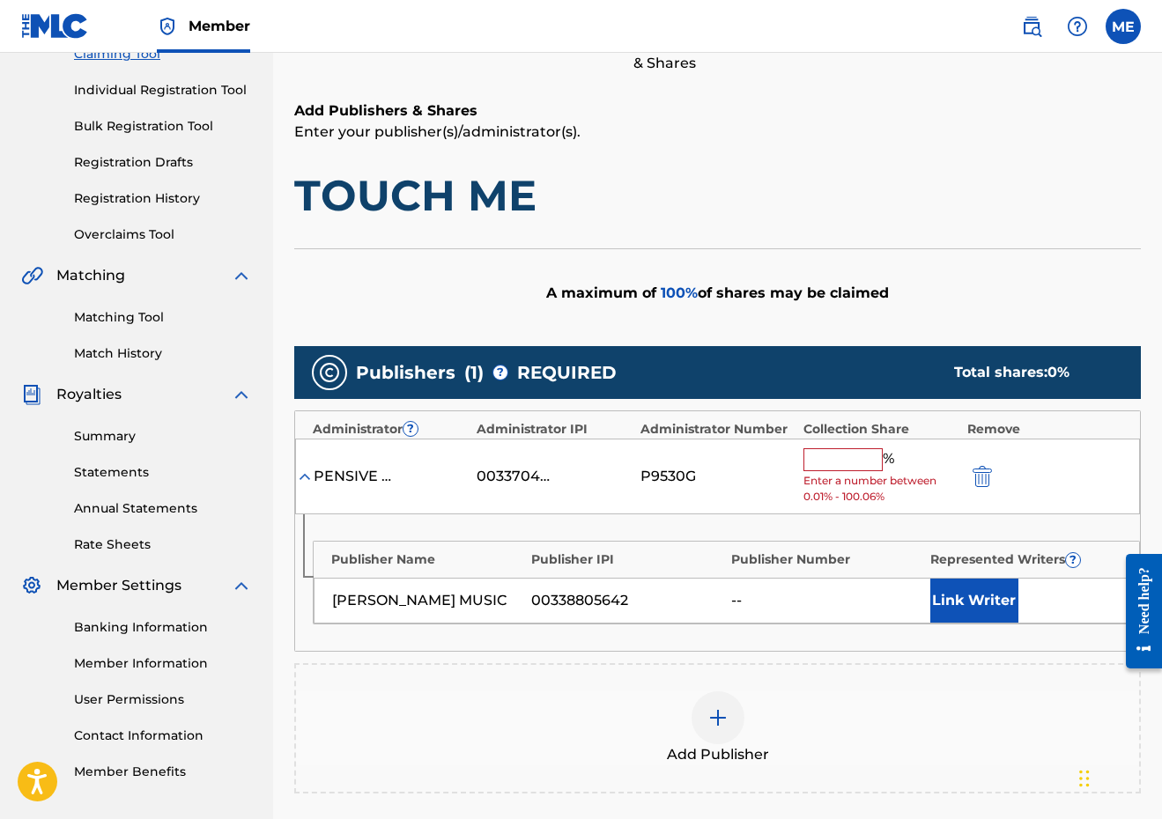
click at [867, 458] on input "text" at bounding box center [842, 459] width 79 height 23
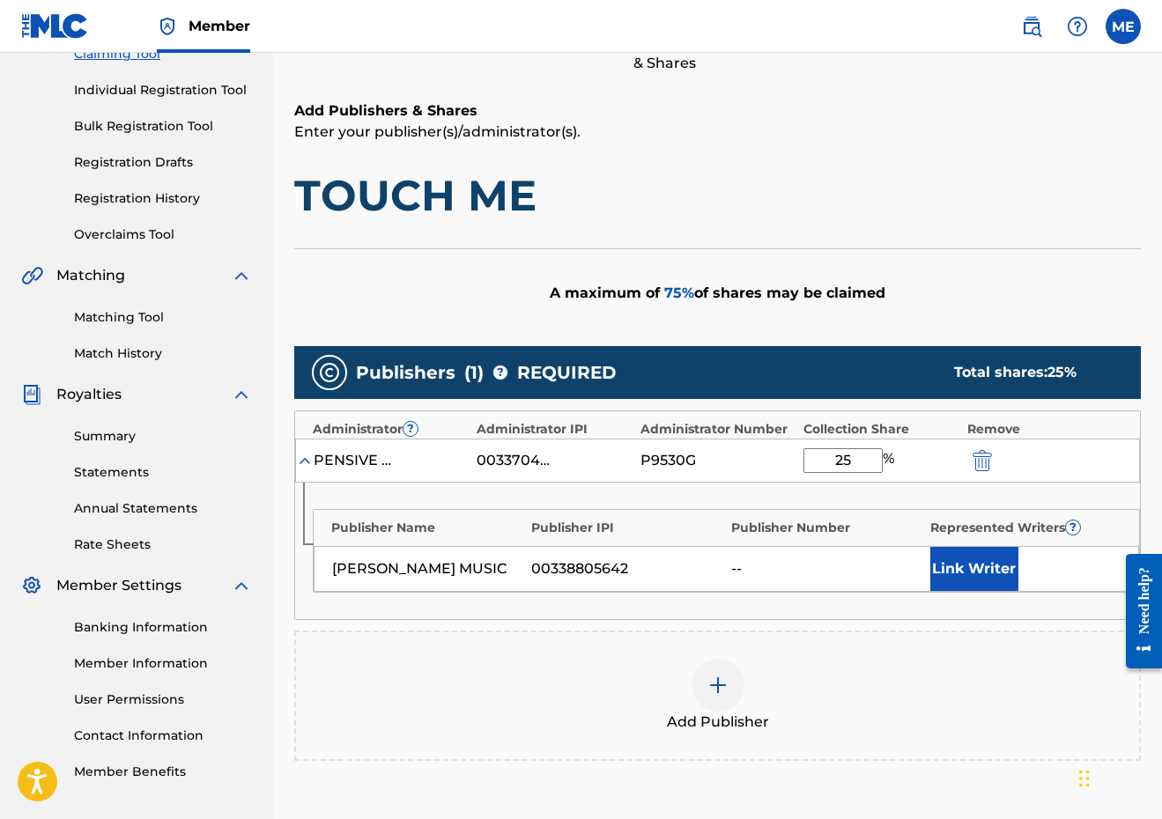
type input "25"
click at [983, 558] on button "Link Writer" at bounding box center [974, 569] width 88 height 44
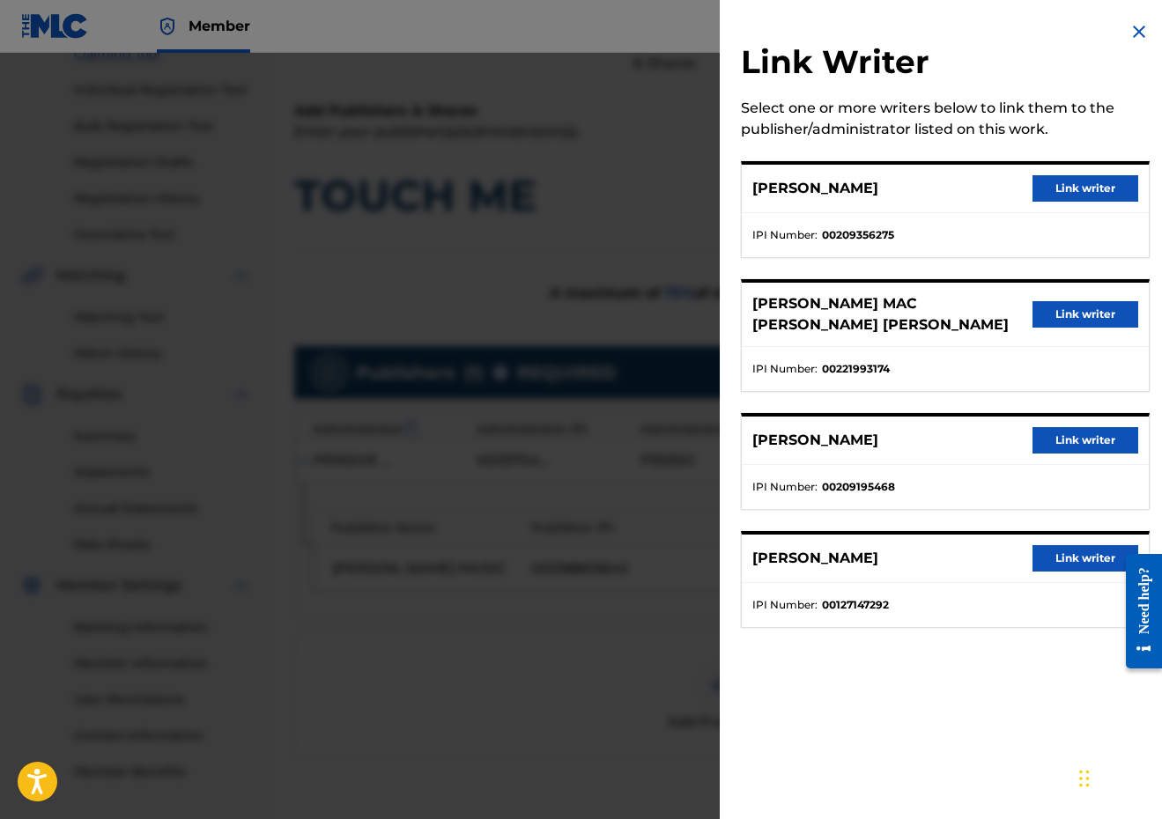
click at [1103, 187] on button "Link writer" at bounding box center [1085, 188] width 106 height 26
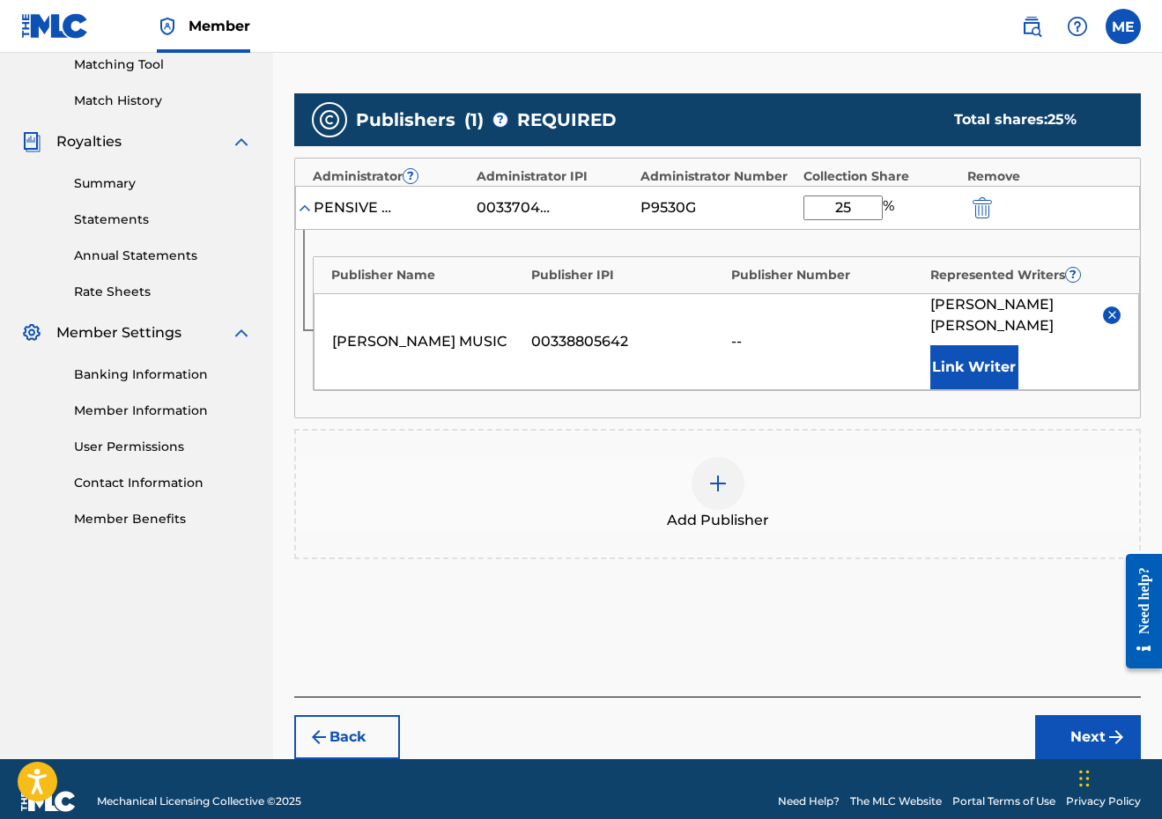
click at [1081, 715] on button "Next" at bounding box center [1088, 737] width 106 height 44
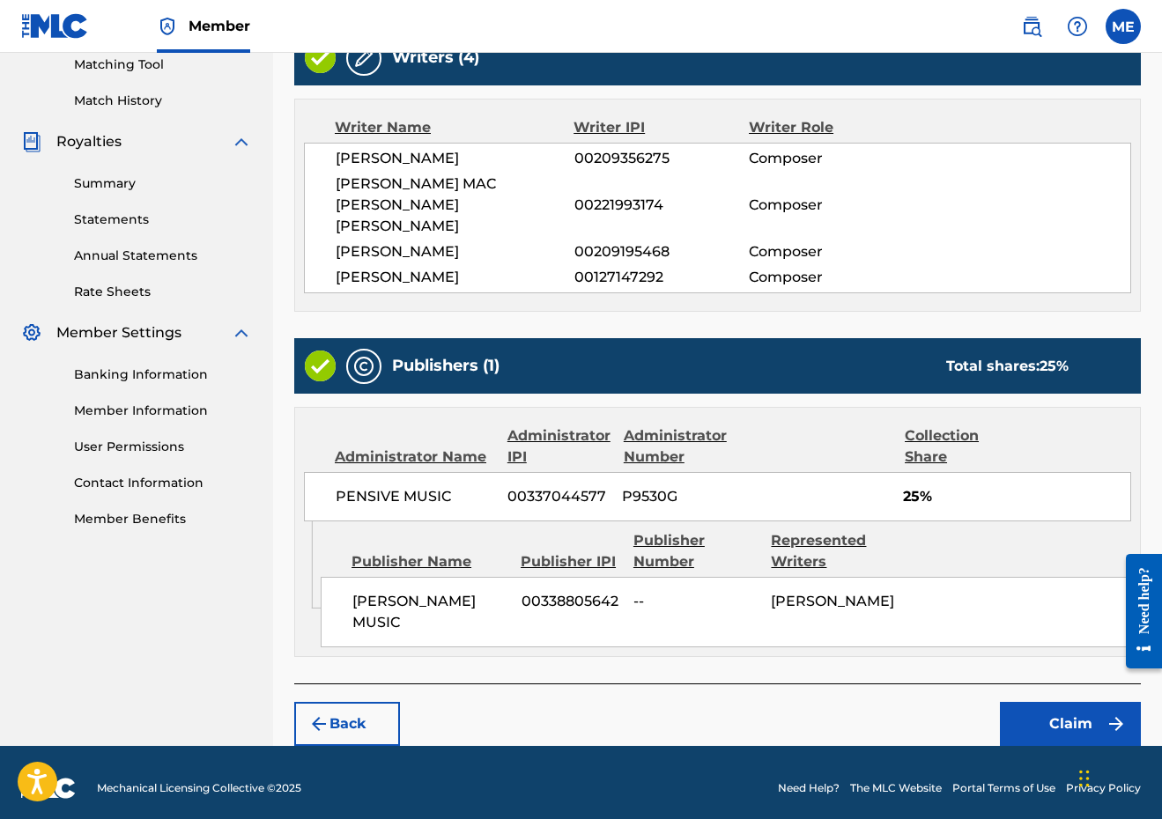
scroll to position [424, 0]
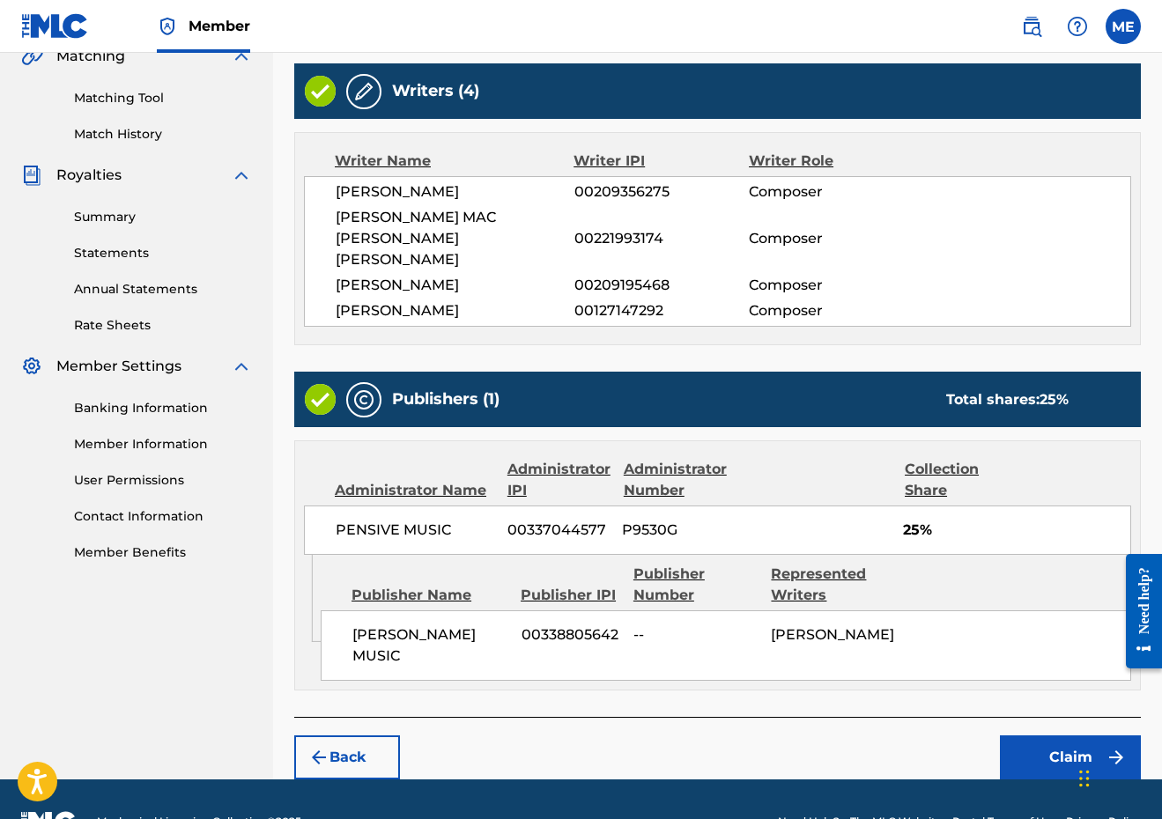
click at [1051, 735] on button "Claim" at bounding box center [1070, 757] width 141 height 44
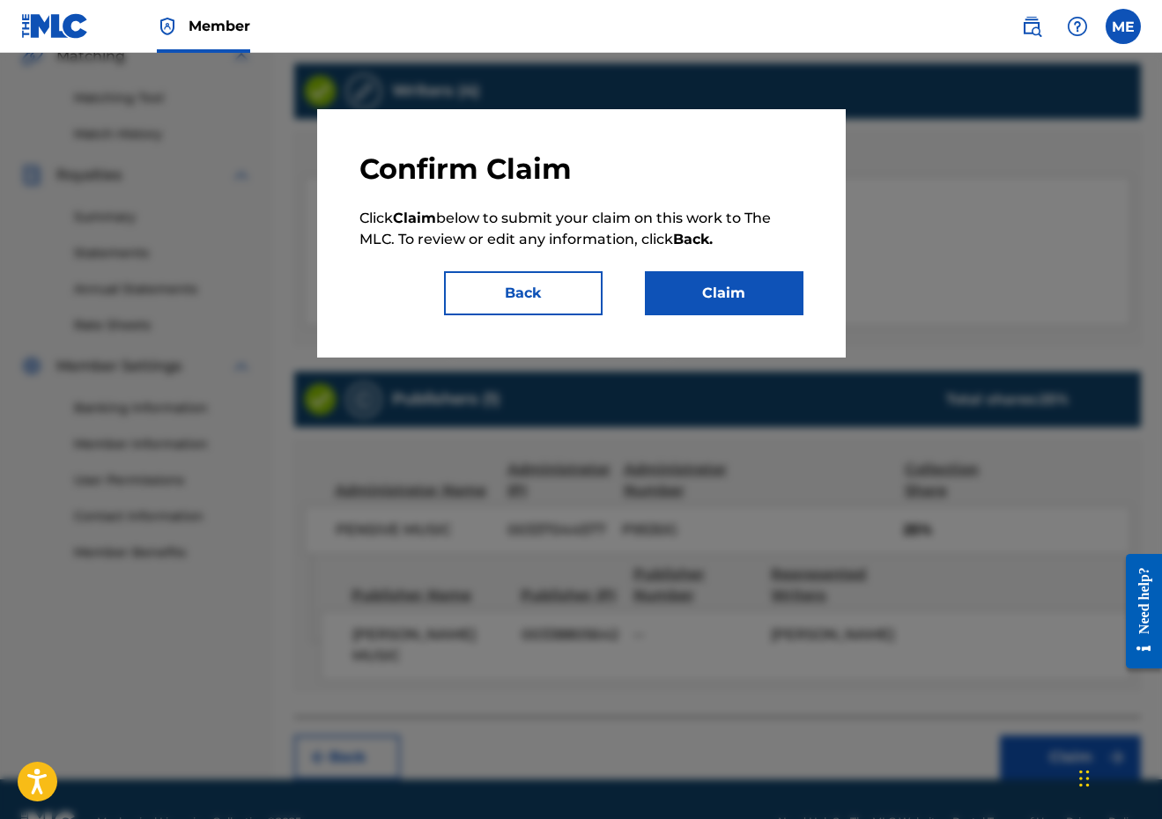
click at [715, 273] on button "Claim" at bounding box center [724, 293] width 159 height 44
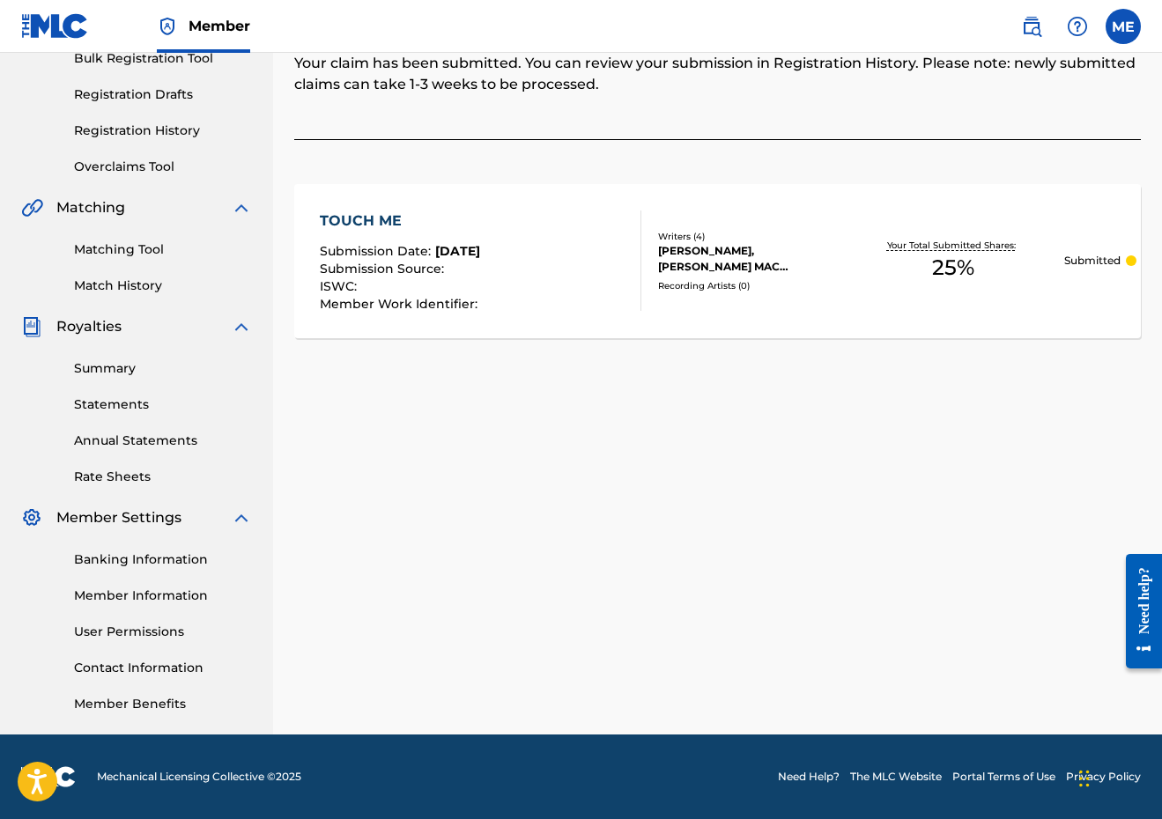
scroll to position [118, 0]
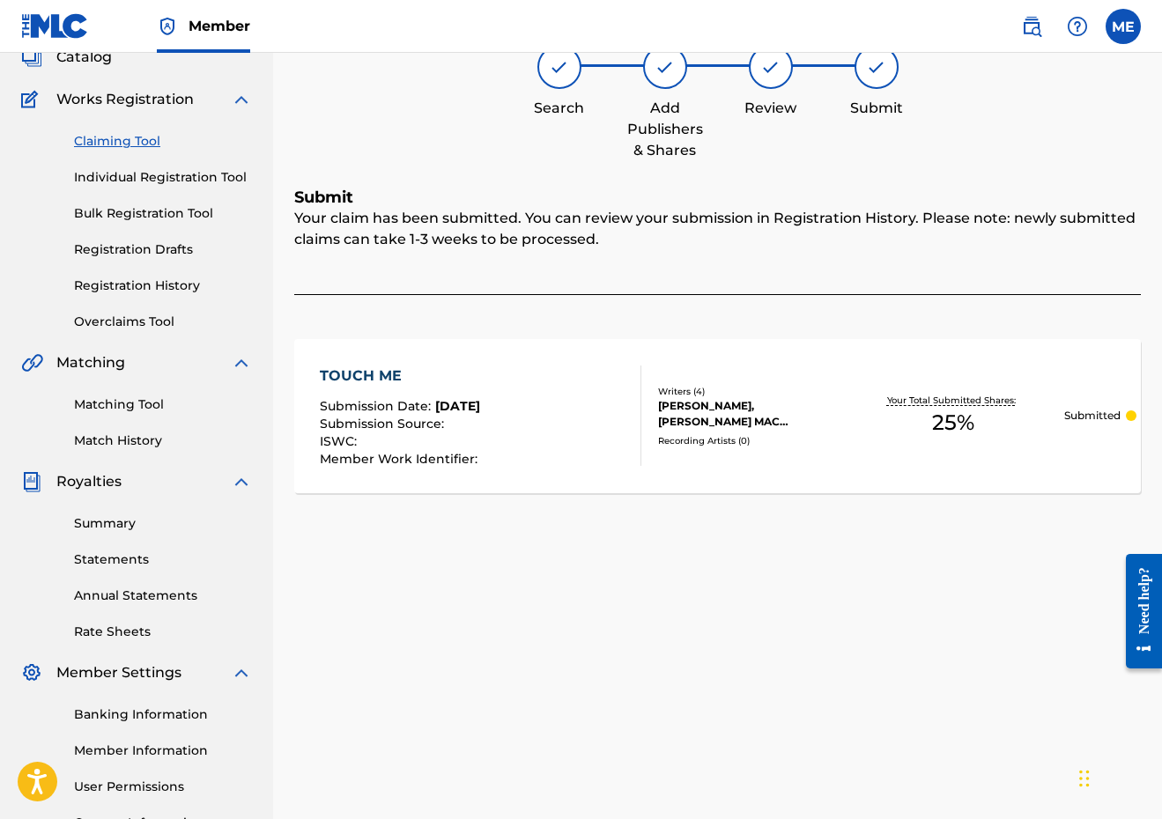
click at [120, 128] on div "Claiming Tool Individual Registration Tool Bulk Registration Tool Registration …" at bounding box center [136, 220] width 231 height 221
click at [120, 135] on link "Claiming Tool" at bounding box center [163, 141] width 178 height 18
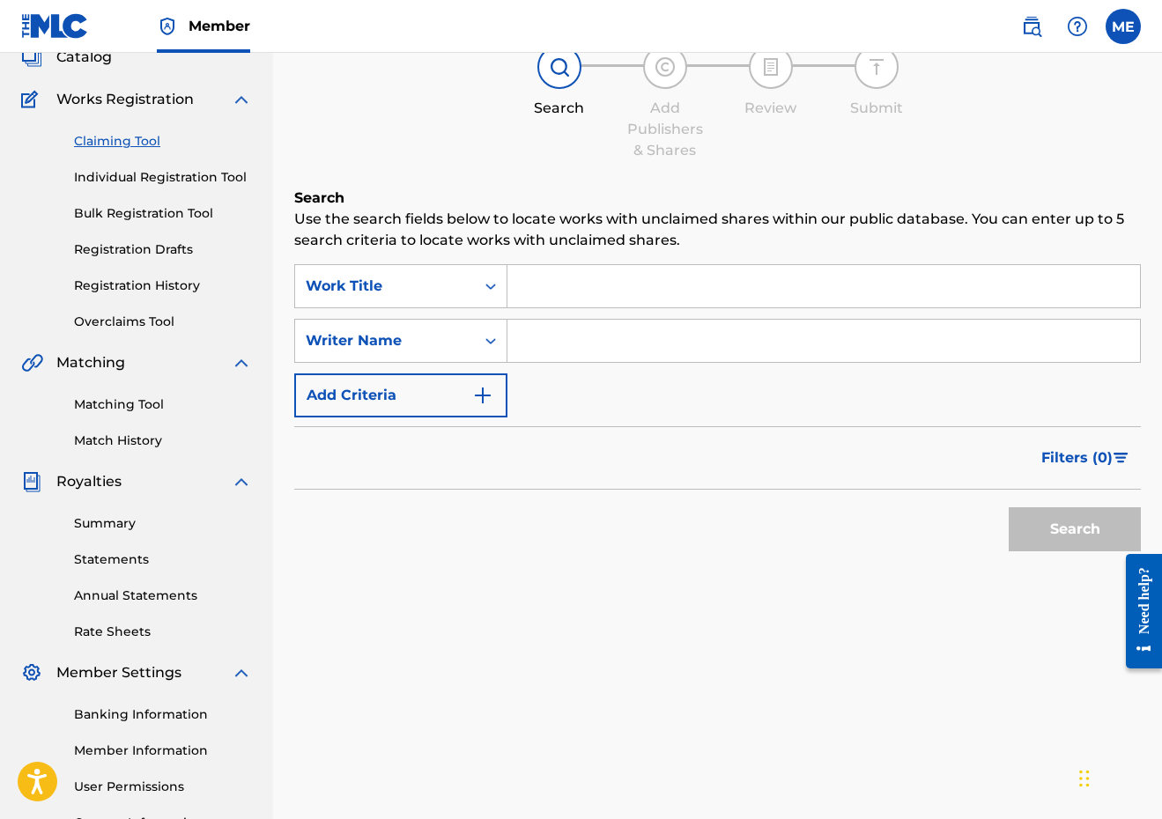
scroll to position [0, 0]
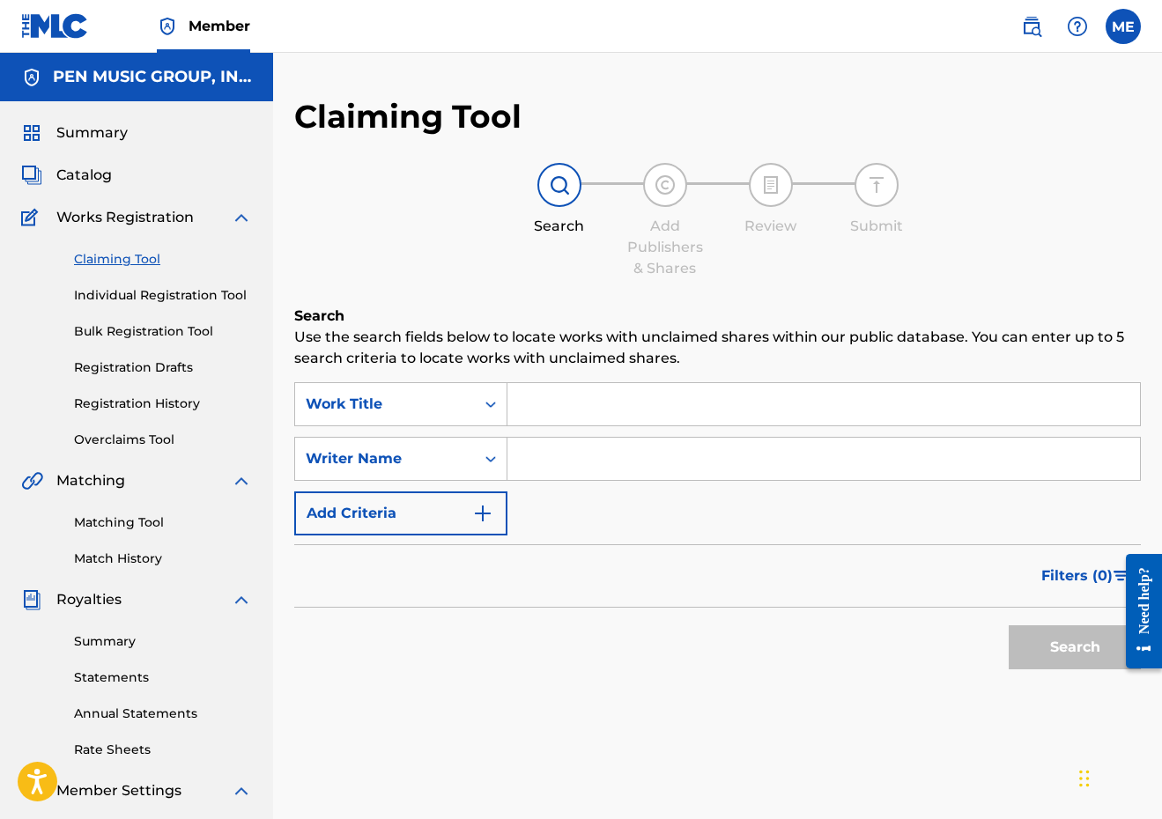
click at [535, 381] on div "Search Use the search fields below to locate works with unclaimed shares within…" at bounding box center [717, 536] width 846 height 461
click at [535, 387] on input "Search Form" at bounding box center [823, 404] width 632 height 42
paste input "I'M IN LOVE WITH YOU"
type input "I'M IN LOVE WITH YOU"
click at [559, 475] on input "Search Form" at bounding box center [823, 459] width 632 height 42
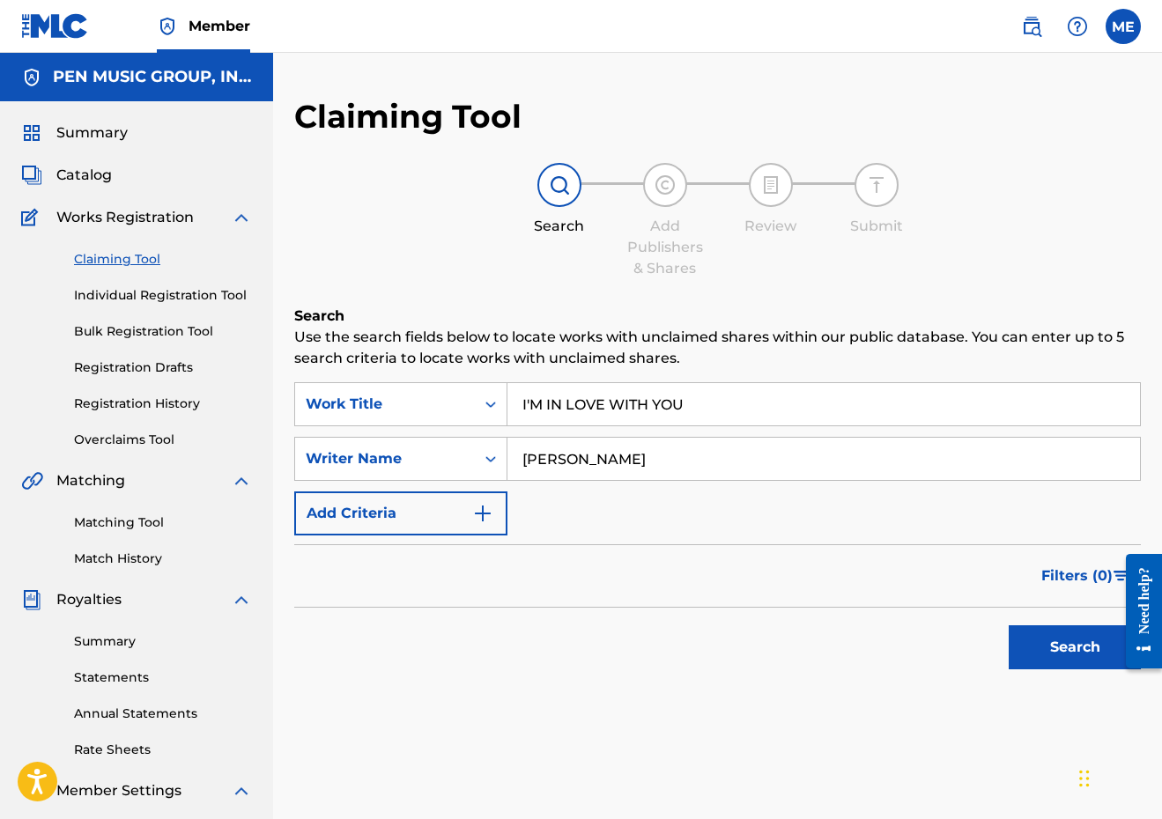
type input "[PERSON_NAME]"
click at [1074, 647] on button "Search" at bounding box center [1074, 647] width 132 height 44
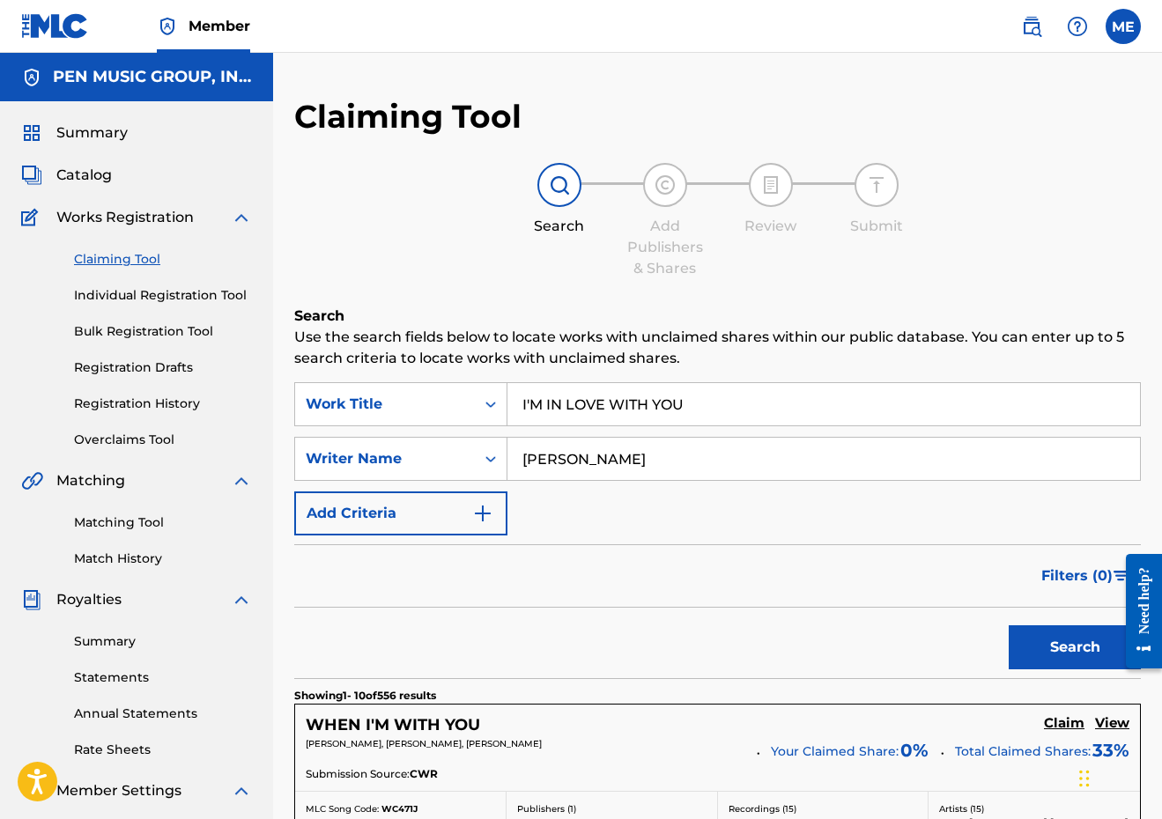
click at [117, 287] on link "Individual Registration Tool" at bounding box center [163, 295] width 178 height 18
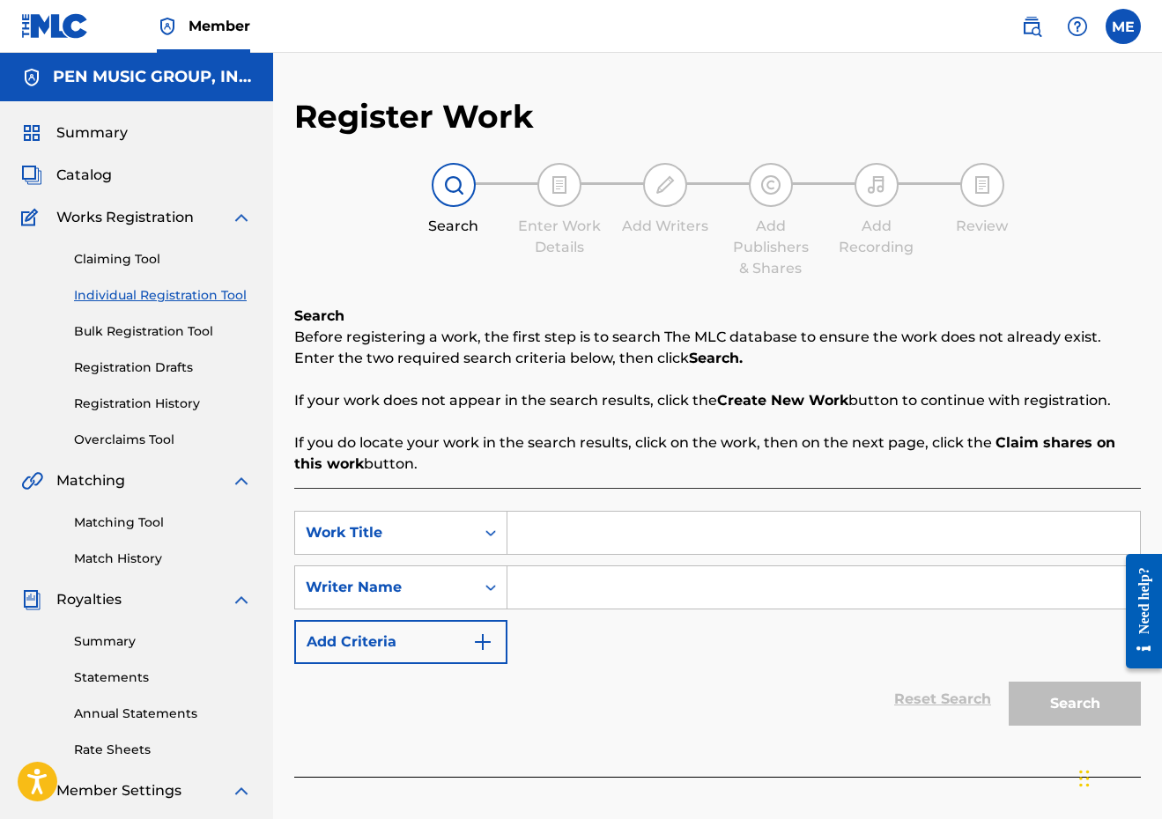
click at [560, 520] on input "Search Form" at bounding box center [823, 533] width 632 height 42
paste input "I'M IN LOVE WITH YOU"
type input "I'M IN LOVE WITH YOU"
click at [543, 593] on input "Search Form" at bounding box center [823, 587] width 632 height 42
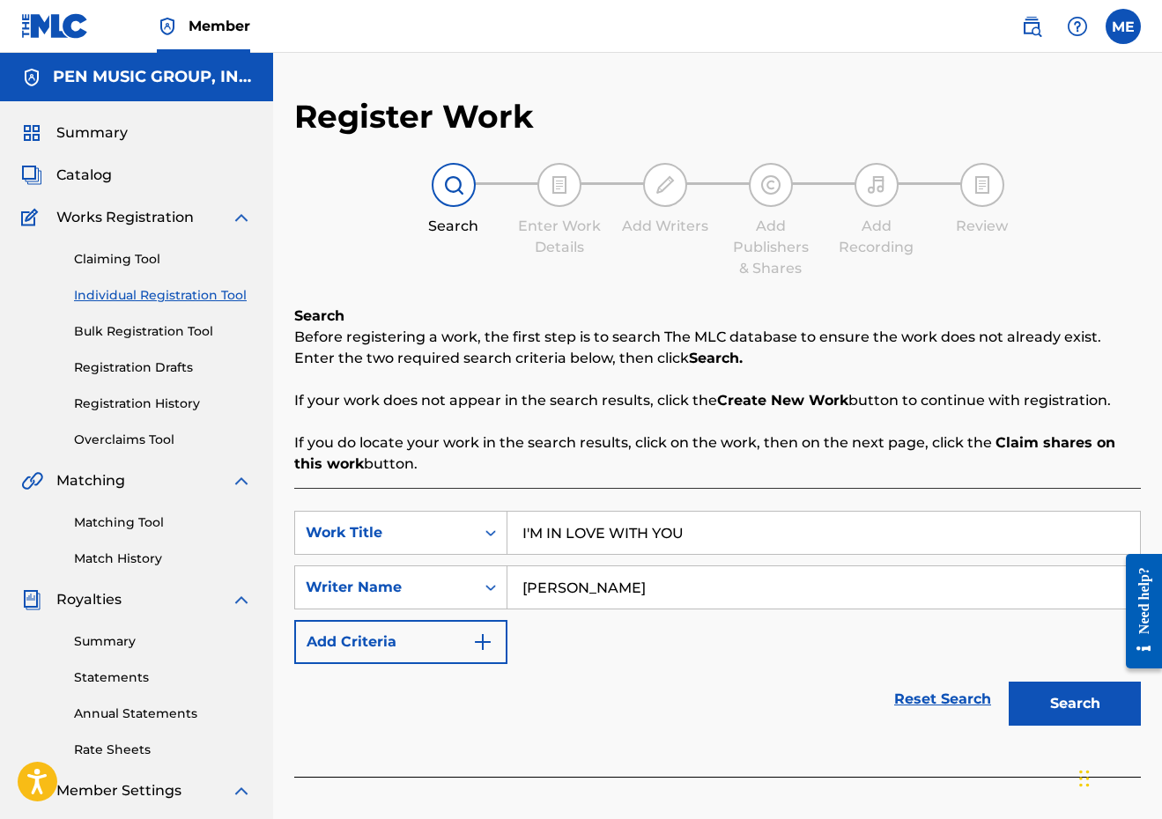
type input "[PERSON_NAME]"
click at [1074, 704] on button "Search" at bounding box center [1074, 704] width 132 height 44
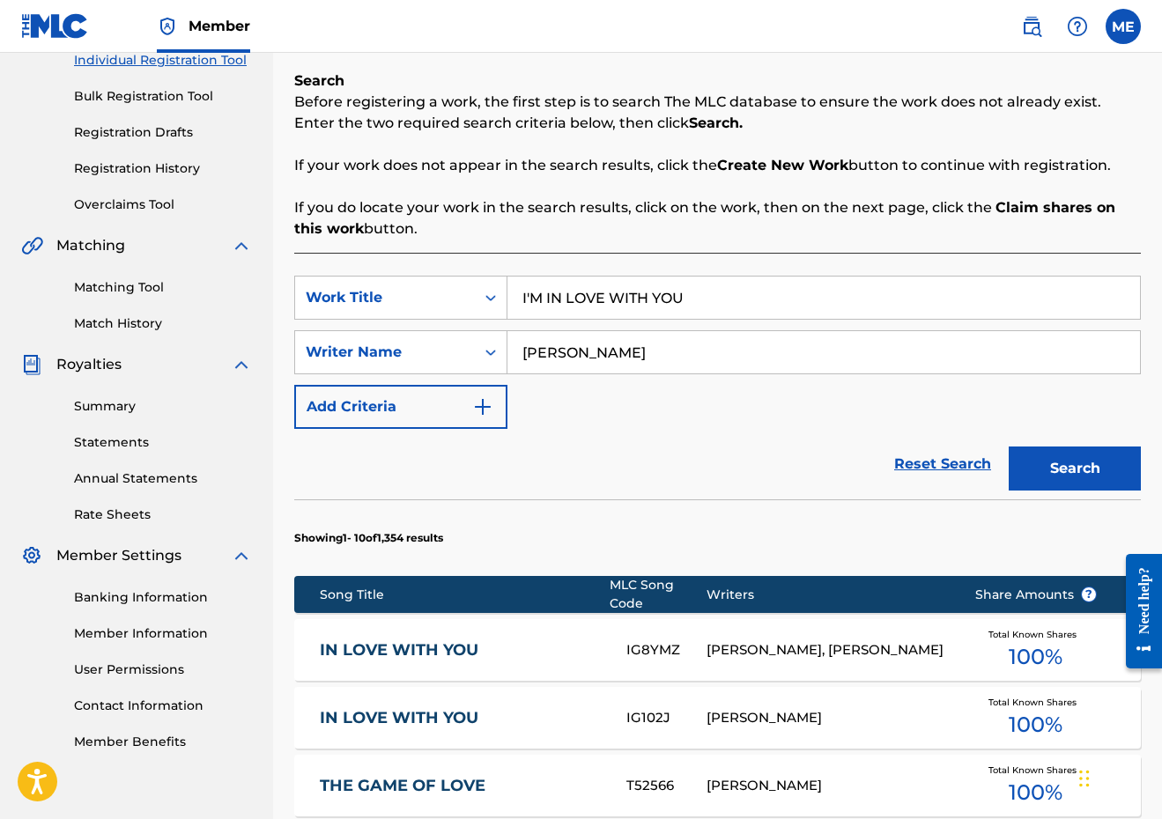
scroll to position [281, 0]
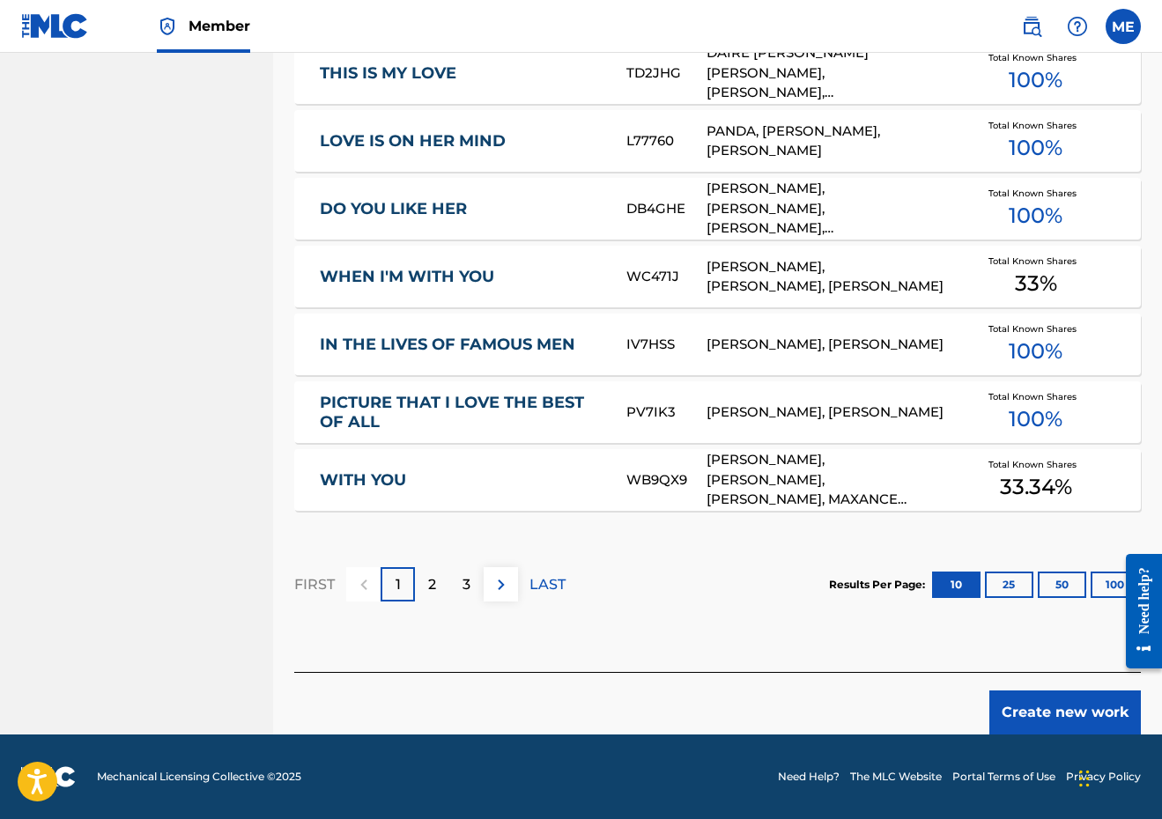
click at [1075, 708] on button "Create new work" at bounding box center [1064, 712] width 151 height 44
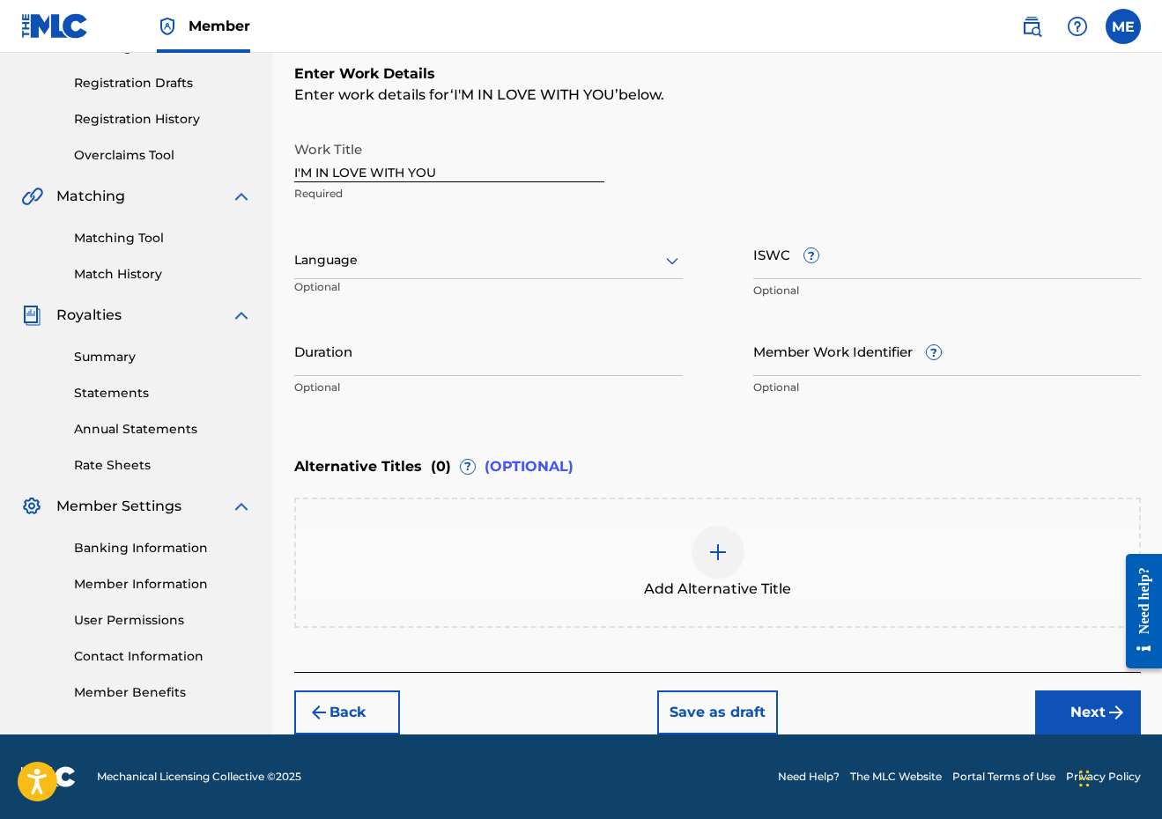
click at [1089, 728] on button "Next" at bounding box center [1088, 712] width 106 height 44
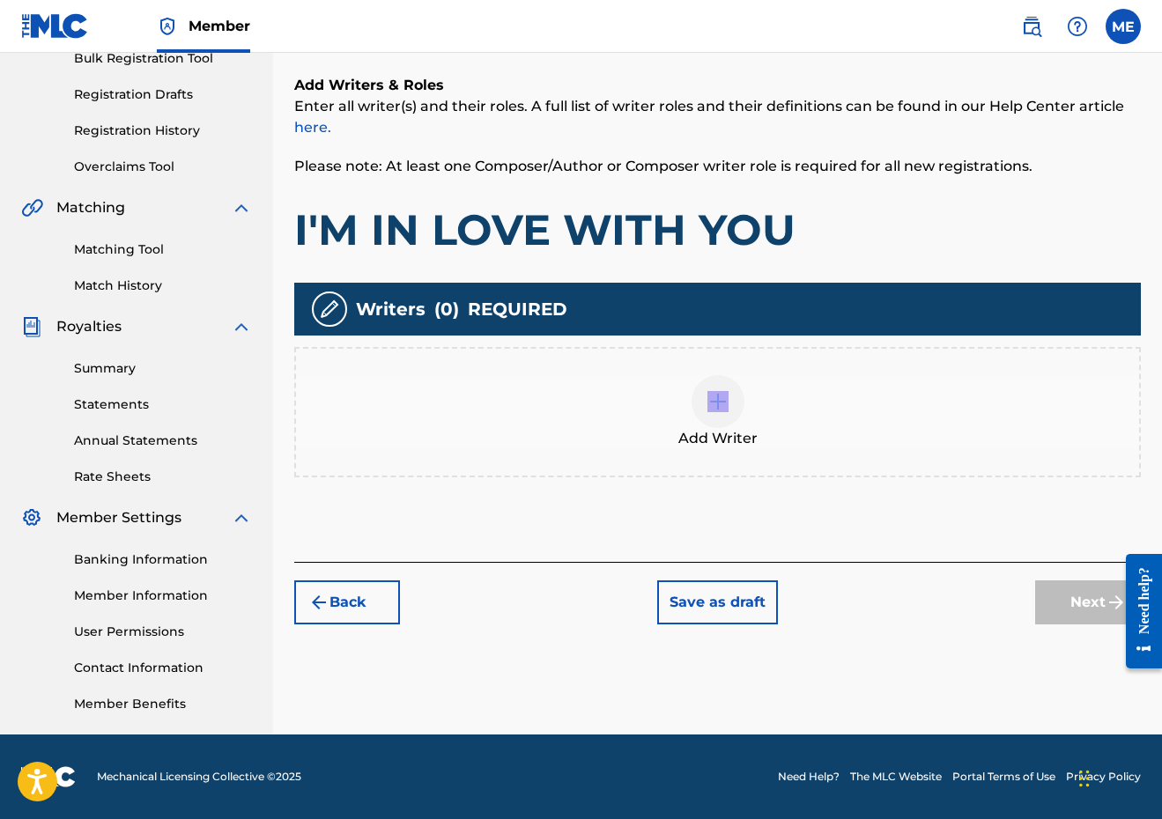
click at [780, 400] on div "Add Writer" at bounding box center [717, 412] width 843 height 74
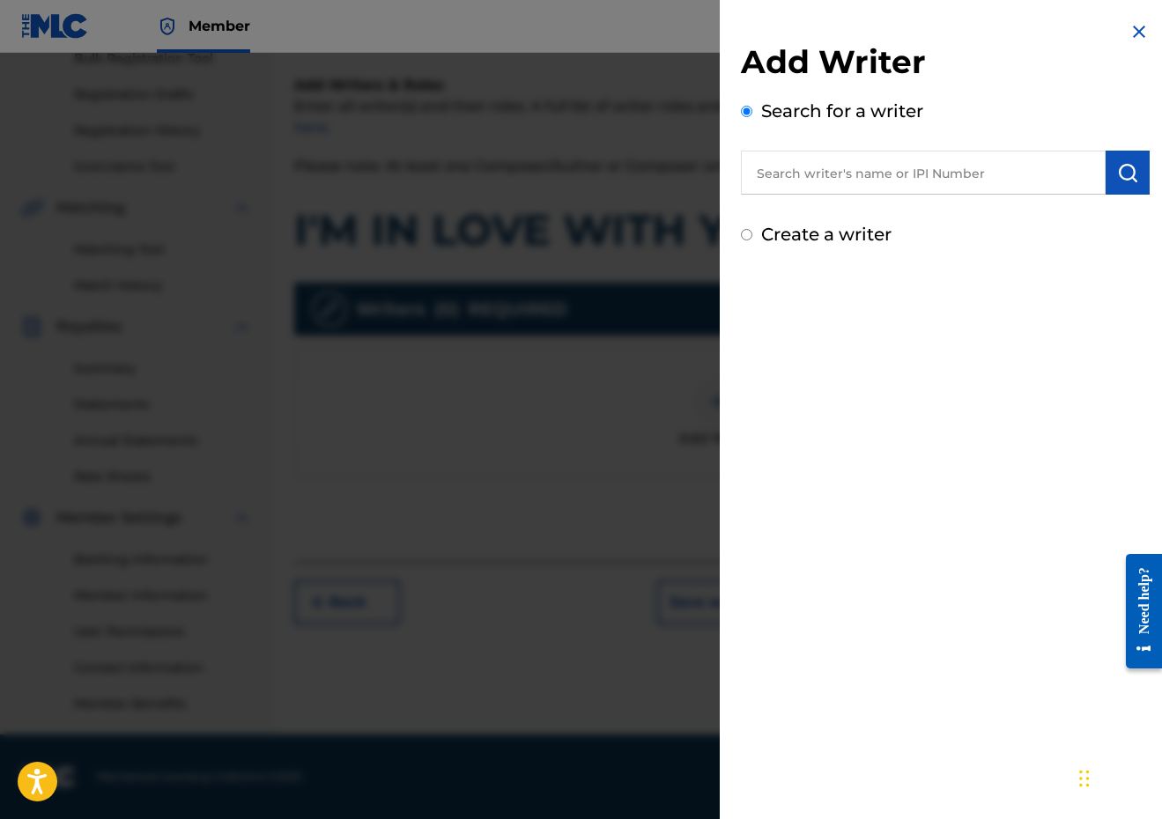
click at [924, 159] on input "text" at bounding box center [923, 173] width 365 height 44
paste input "00209356275"
type input "00209356275"
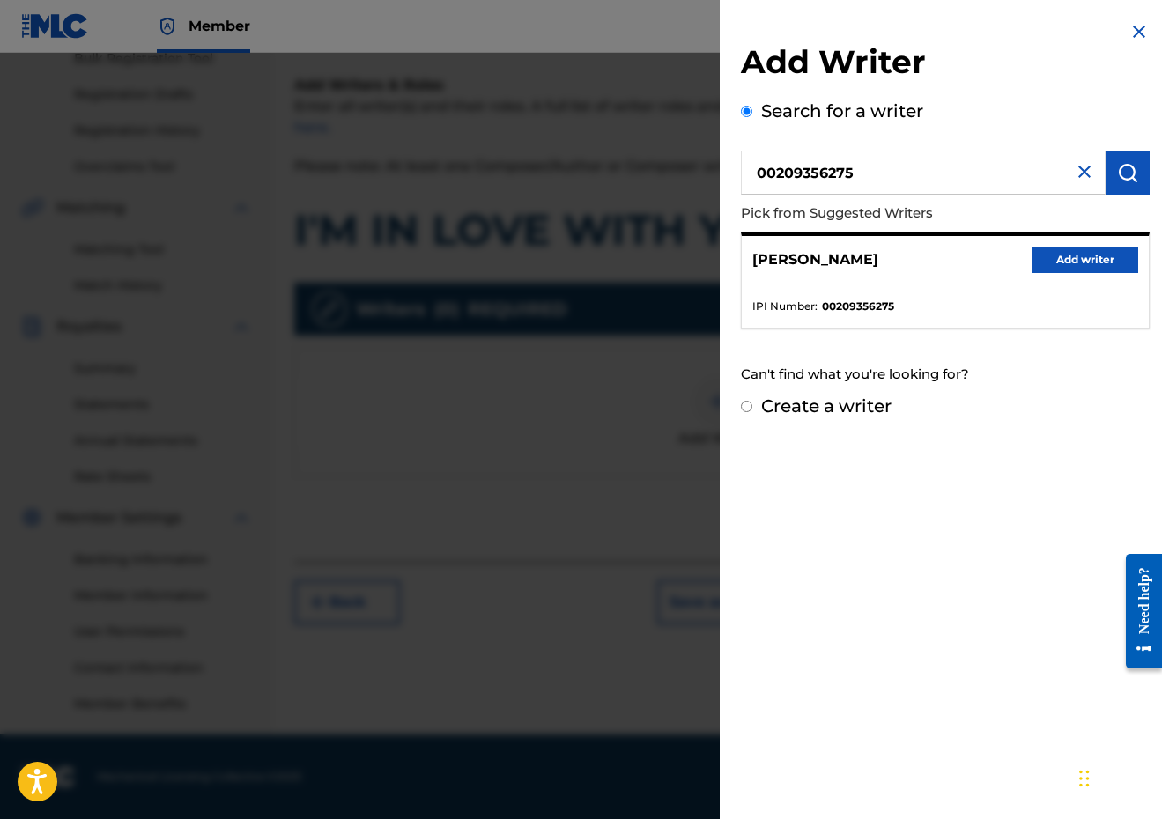
click at [1050, 256] on button "Add writer" at bounding box center [1085, 260] width 106 height 26
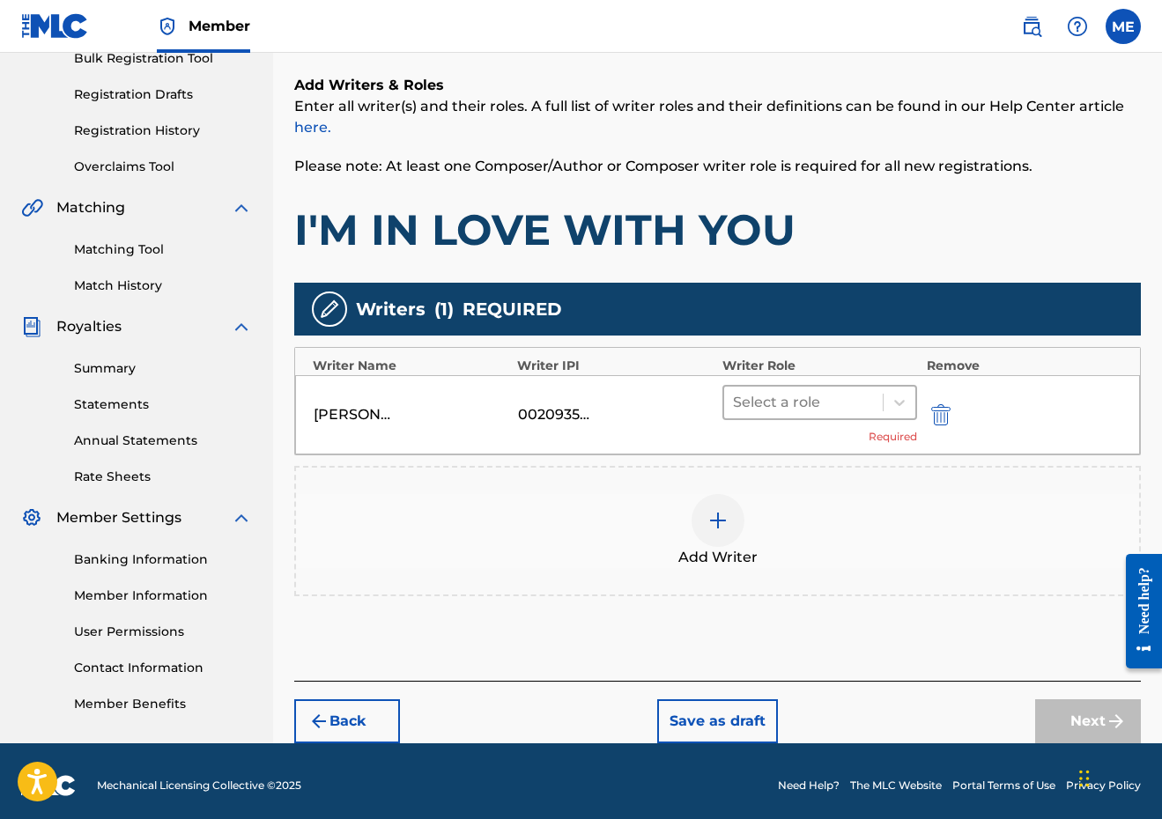
click at [843, 409] on div at bounding box center [804, 402] width 142 height 25
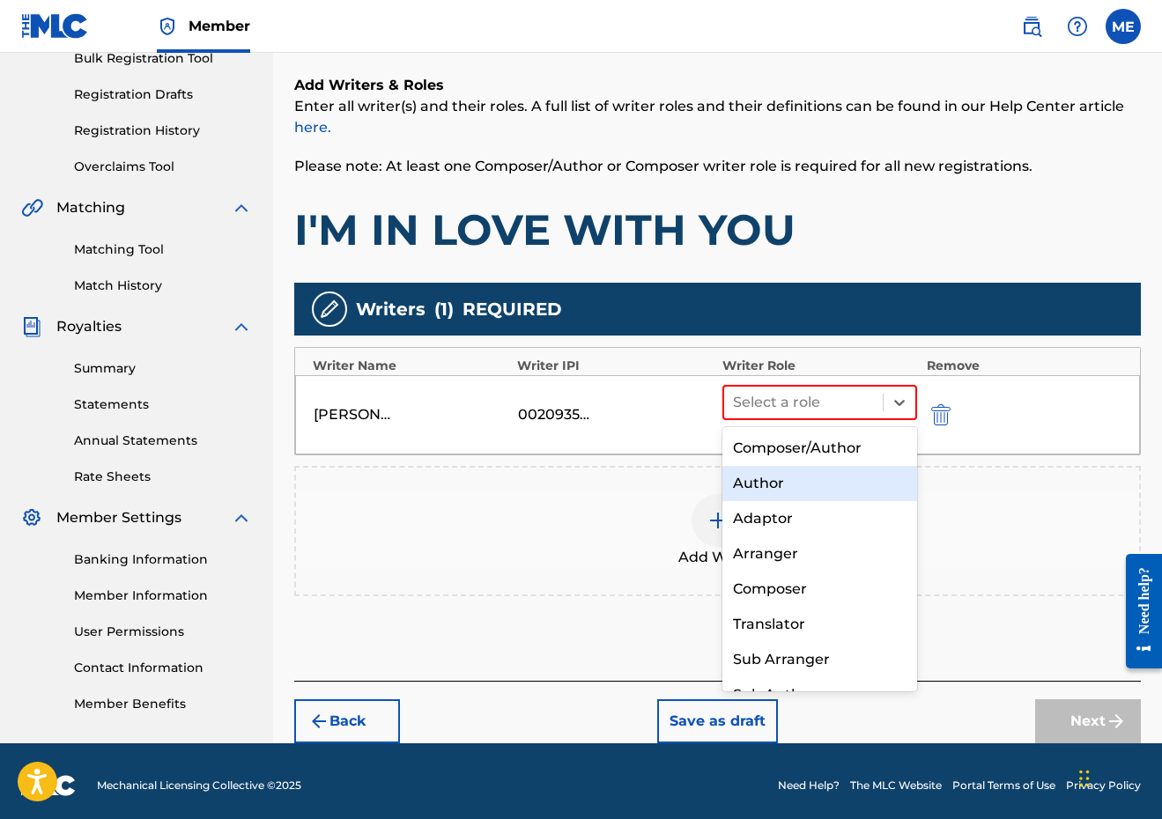
click at [831, 467] on div "Author" at bounding box center [820, 483] width 196 height 35
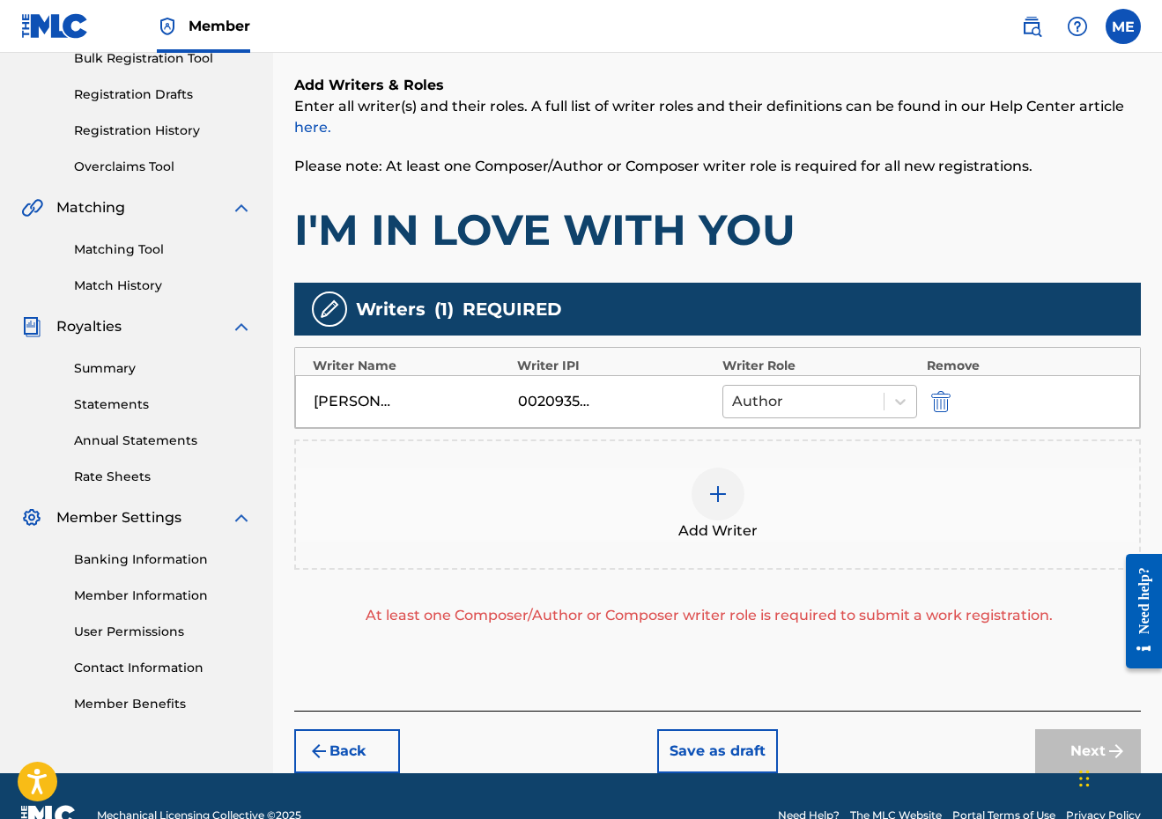
click at [837, 401] on div at bounding box center [804, 401] width 144 height 25
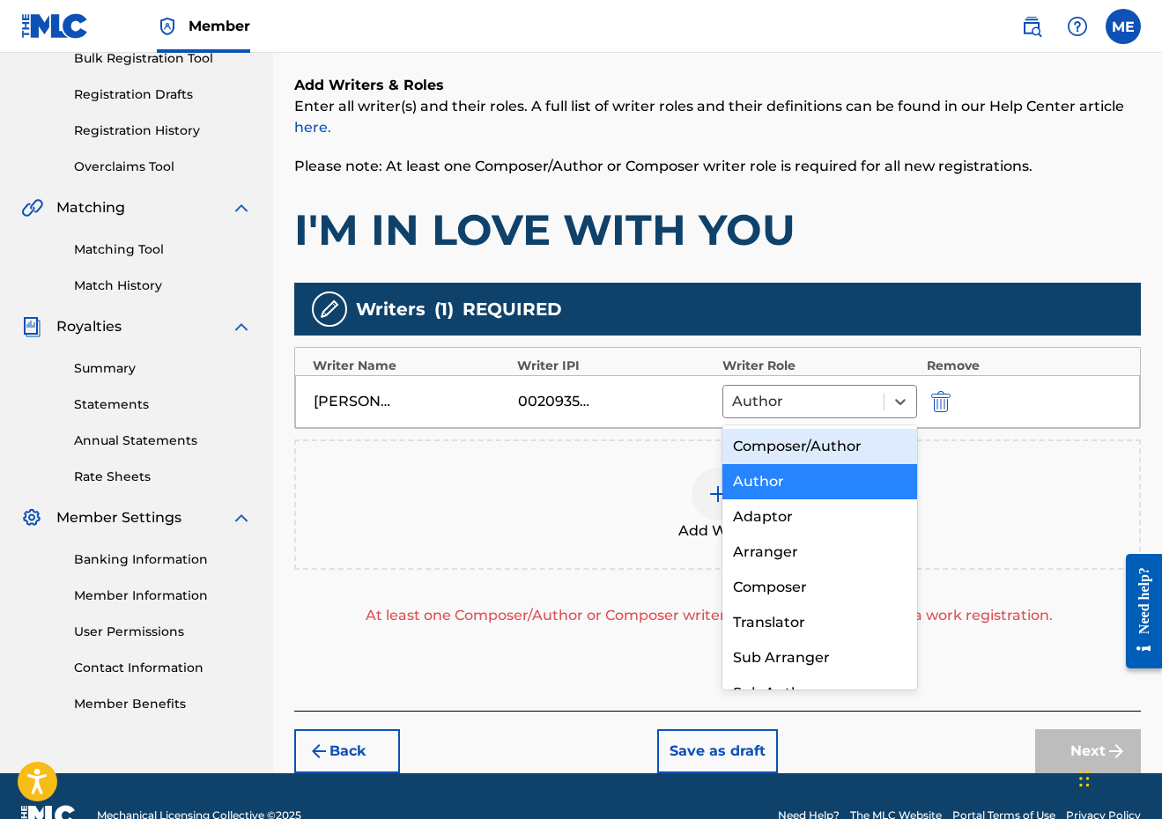
click at [778, 445] on div "Composer/Author" at bounding box center [820, 446] width 196 height 35
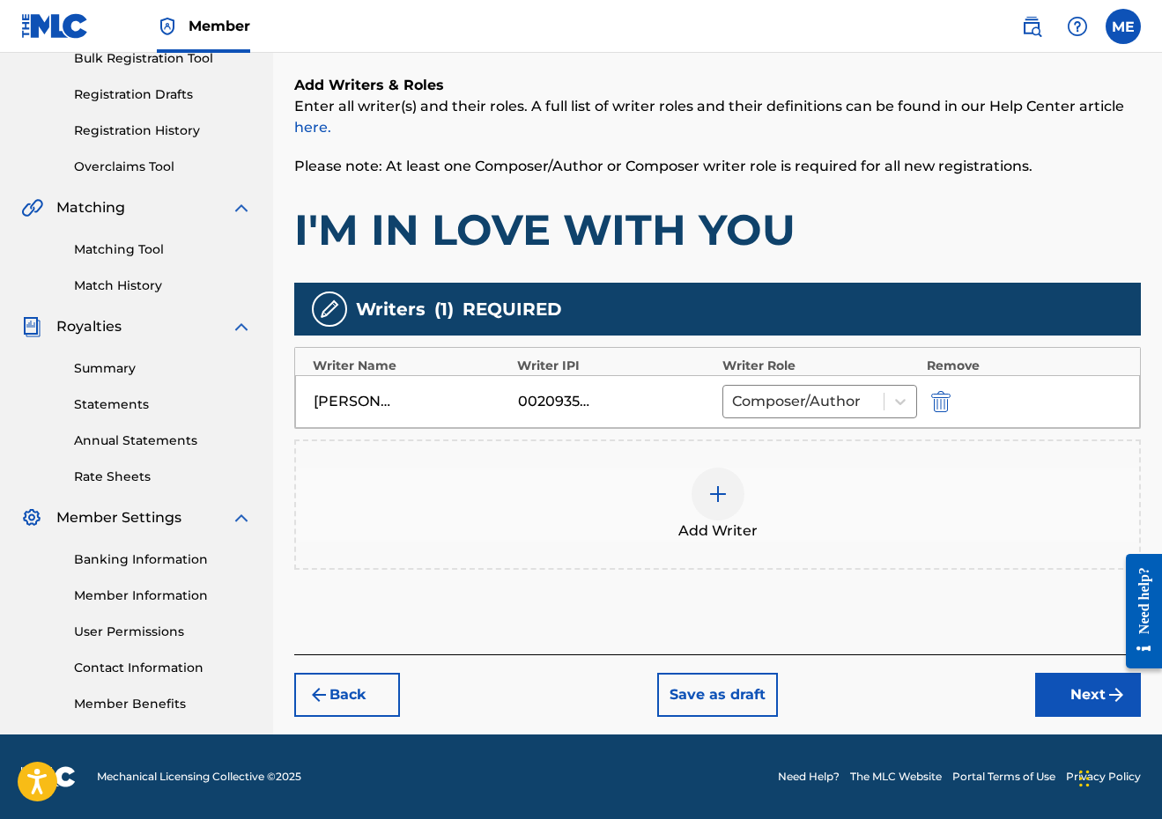
click at [729, 476] on div at bounding box center [717, 494] width 53 height 53
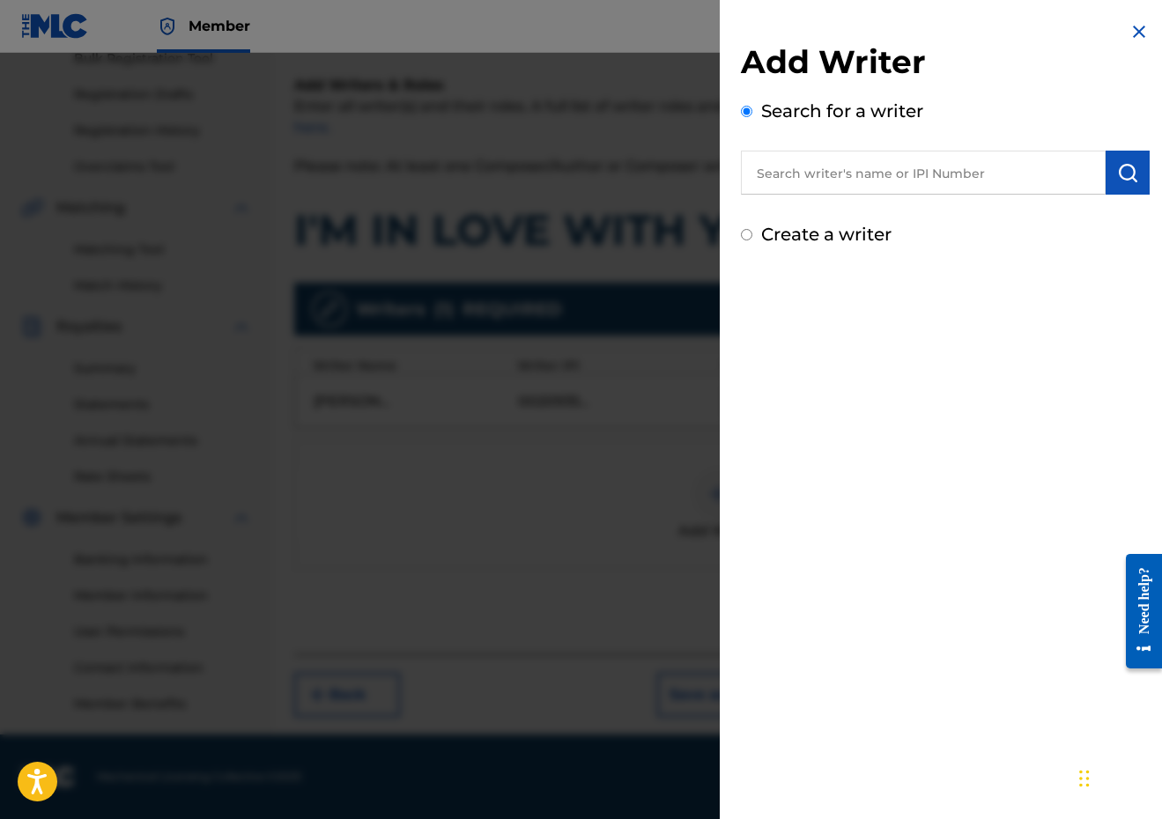
click at [896, 159] on input "text" at bounding box center [923, 173] width 365 height 44
paste input "00346224574"
type input "00346224574"
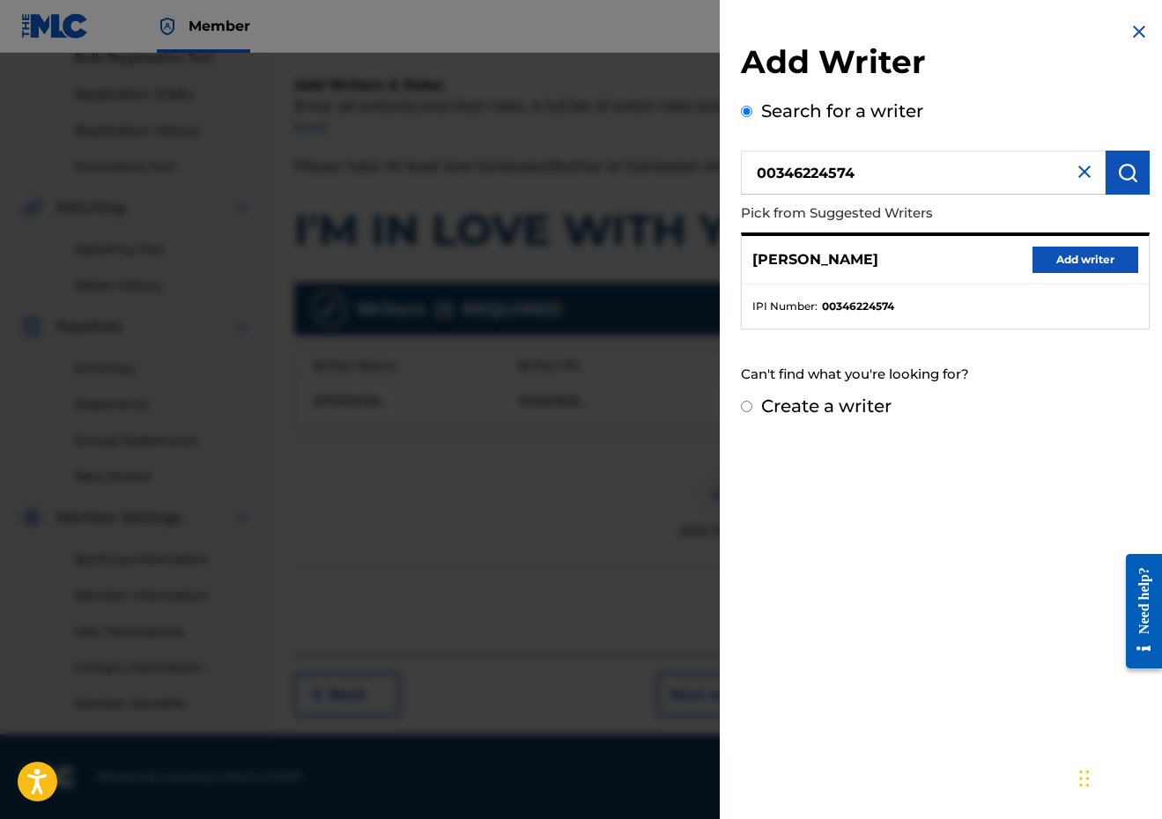
click at [1072, 270] on button "Add writer" at bounding box center [1085, 260] width 106 height 26
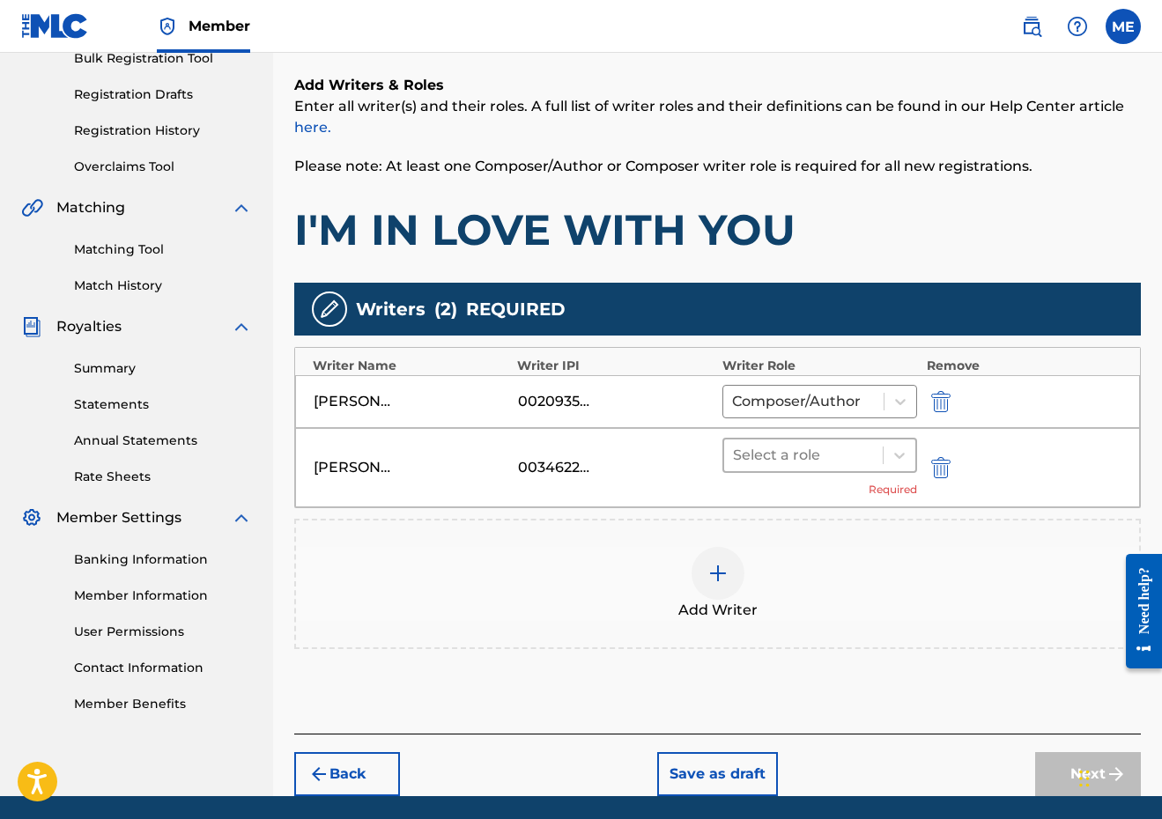
click at [786, 452] on div at bounding box center [804, 455] width 142 height 25
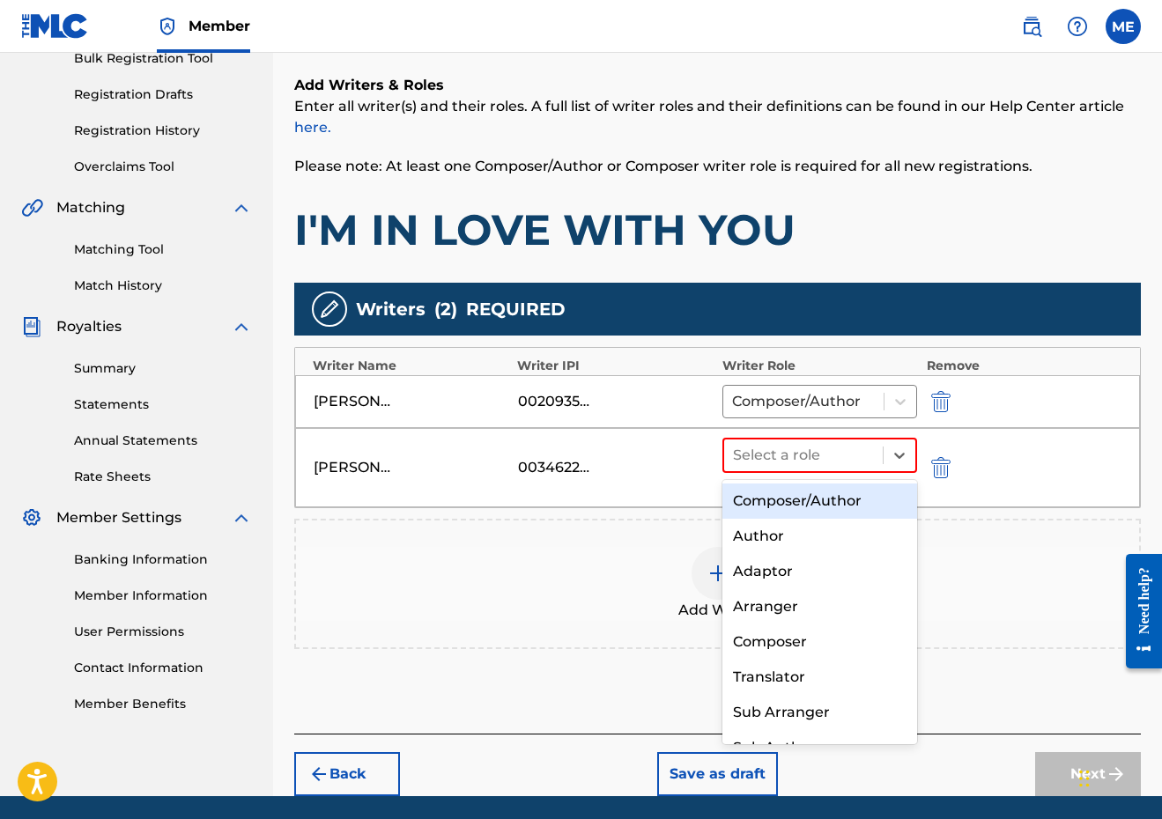
click at [786, 492] on div "Composer/Author" at bounding box center [820, 500] width 196 height 35
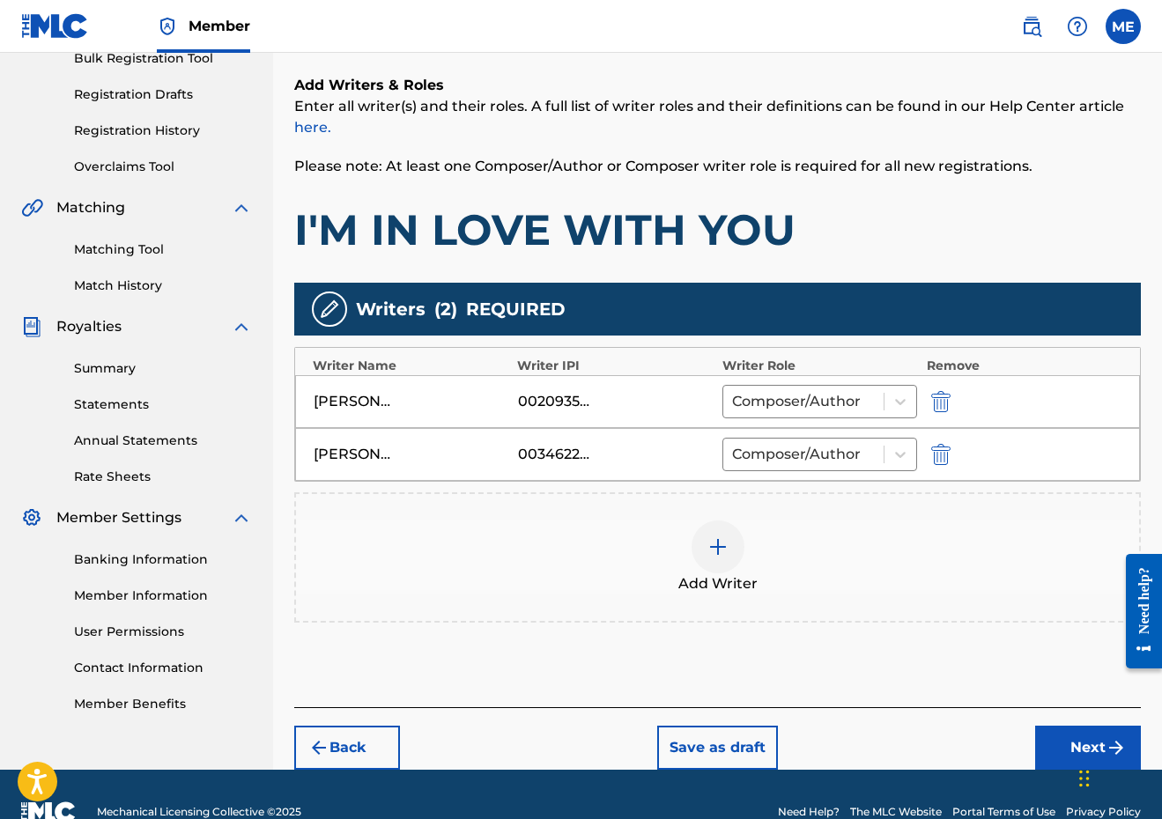
click at [682, 577] on span "Add Writer" at bounding box center [717, 583] width 79 height 21
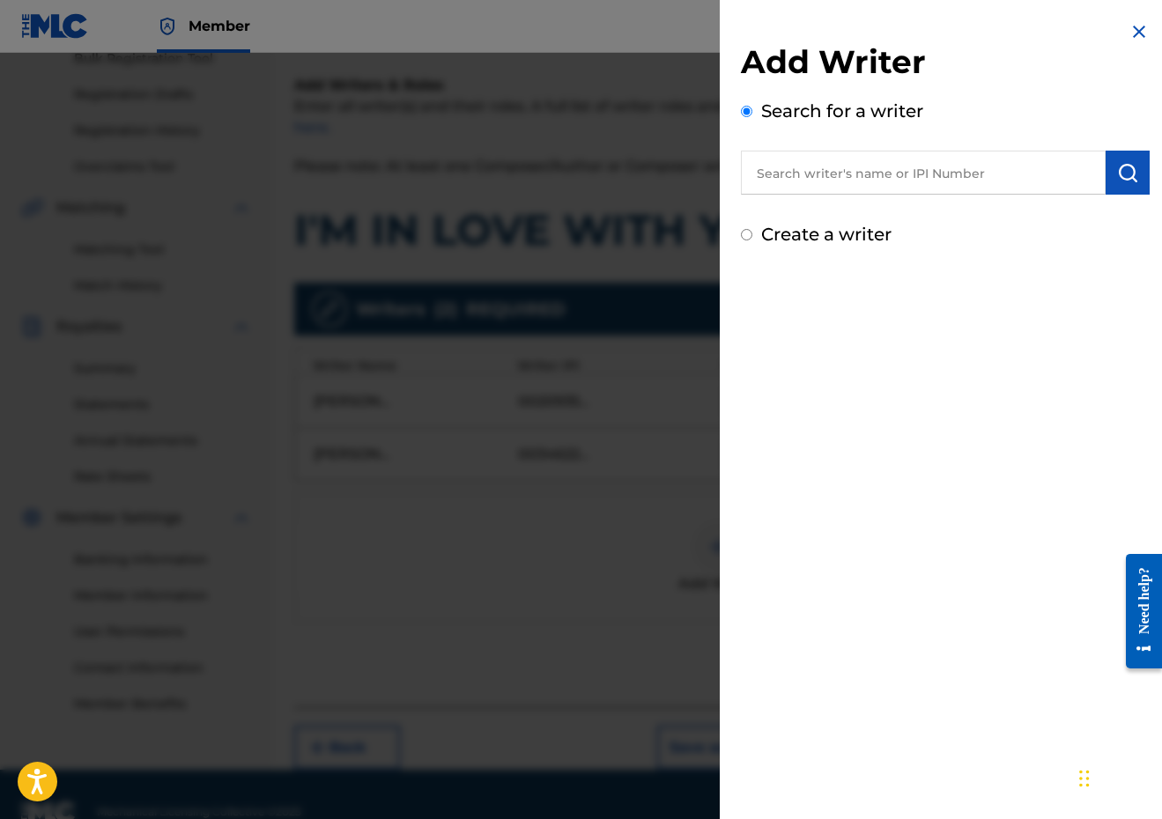
click at [957, 180] on input "text" at bounding box center [923, 173] width 365 height 44
paste input "00510348296"
type input "00510348296"
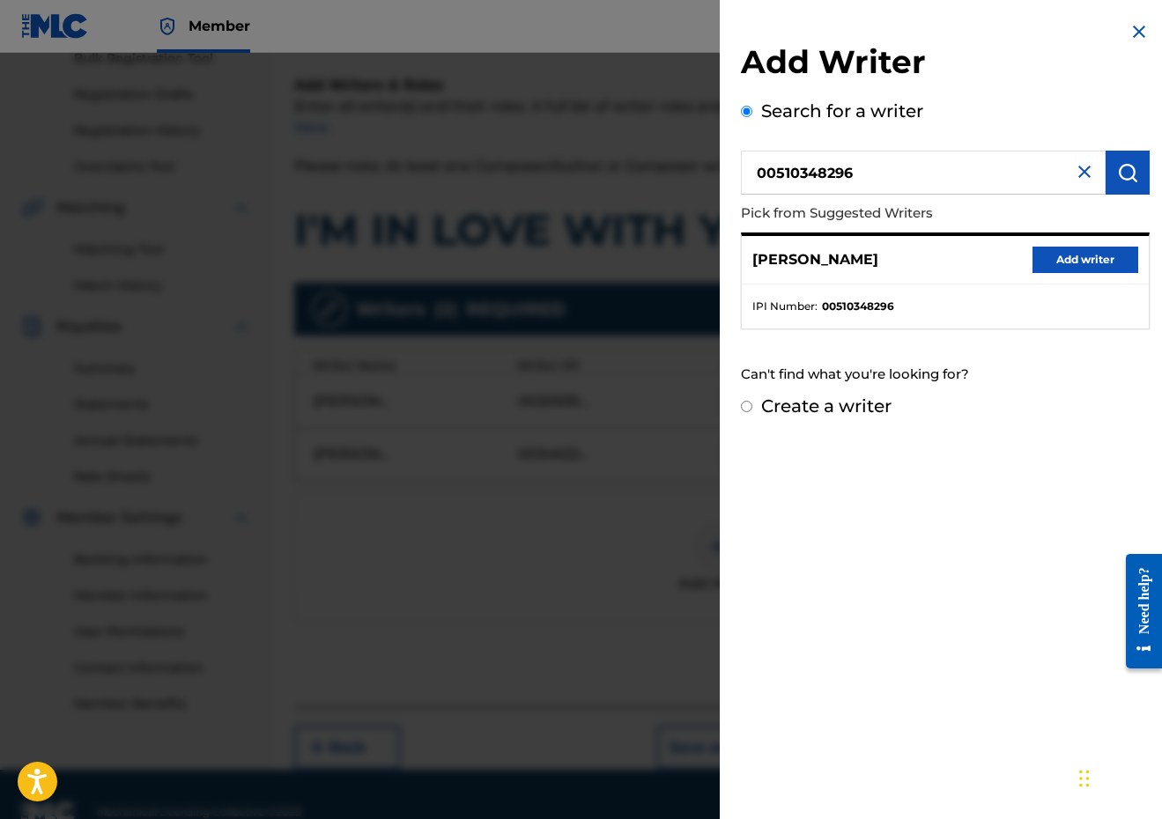
click at [1065, 260] on button "Add writer" at bounding box center [1085, 260] width 106 height 26
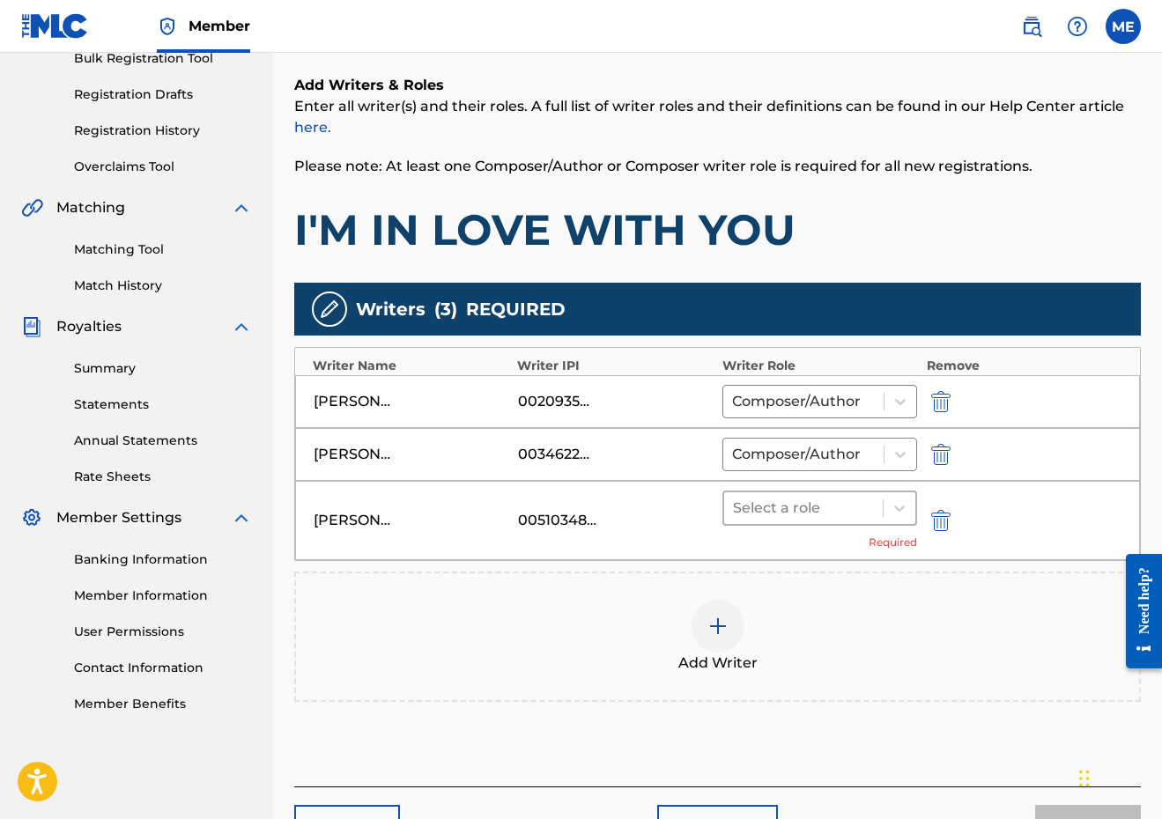
click at [873, 508] on div at bounding box center [804, 508] width 142 height 25
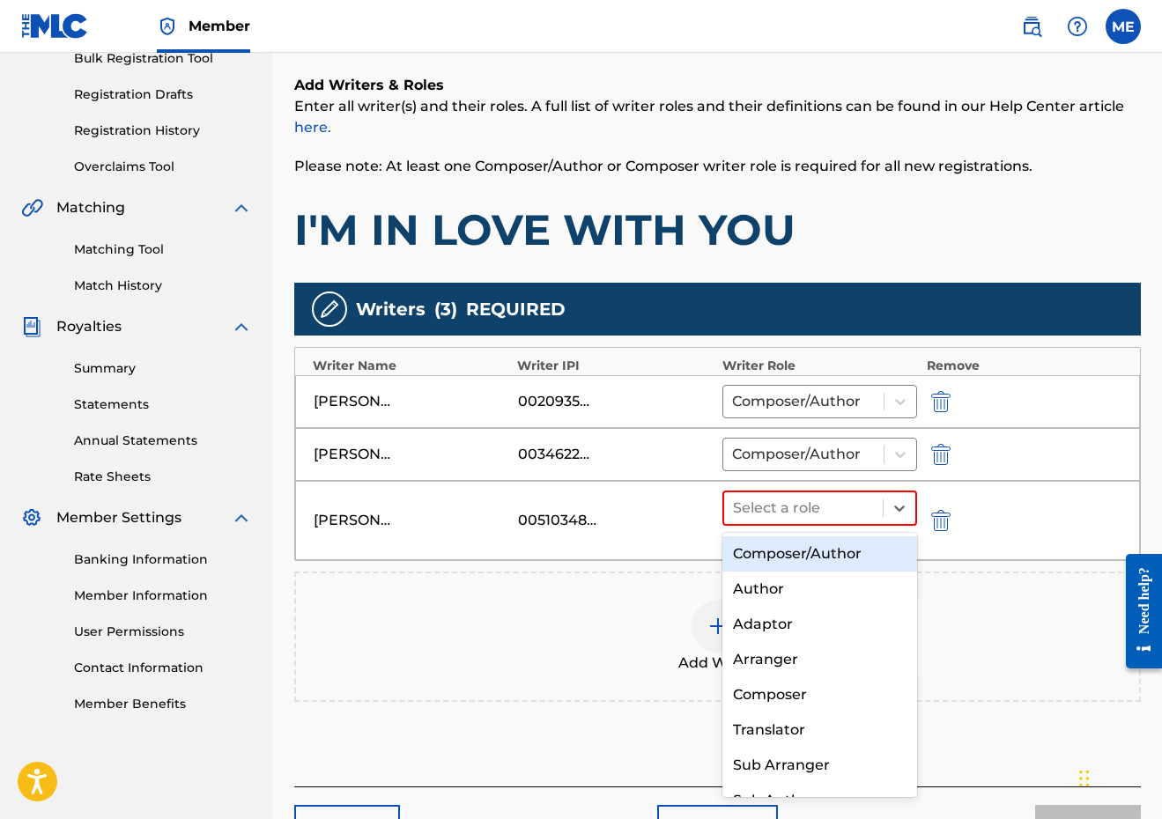
click at [817, 547] on div "Composer/Author" at bounding box center [820, 553] width 196 height 35
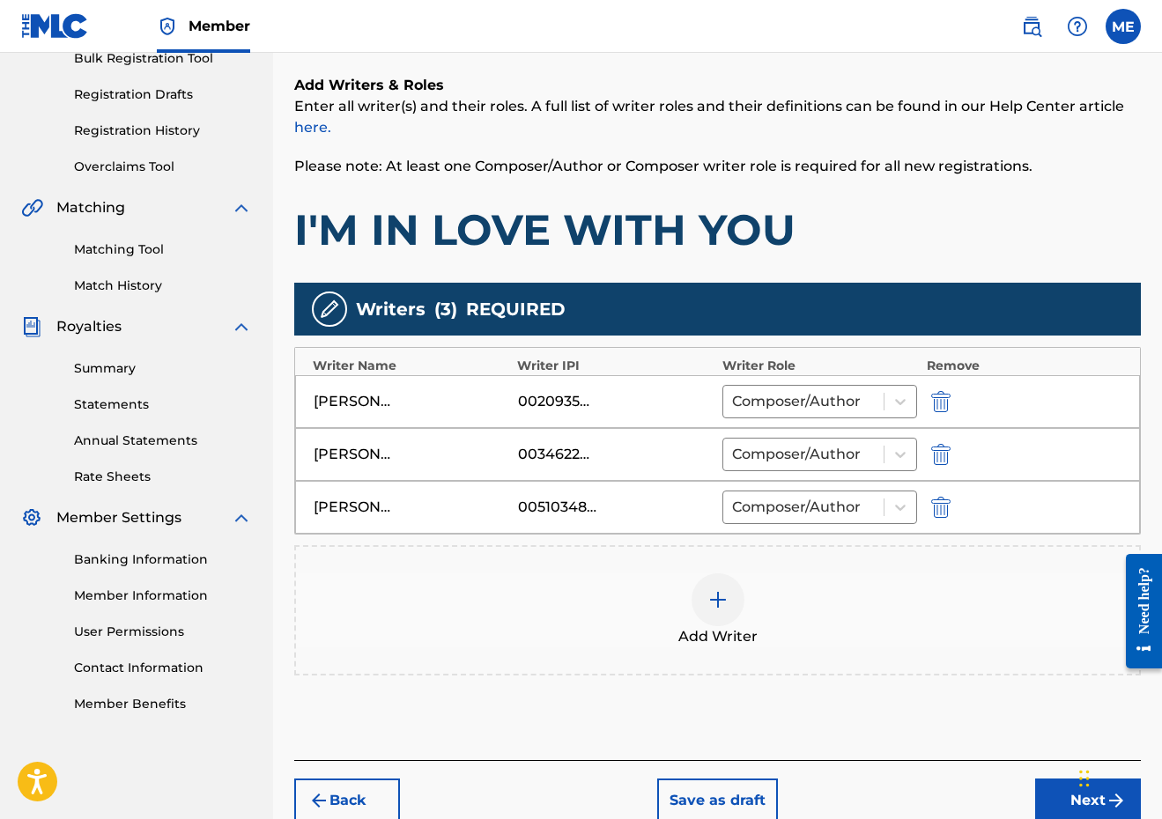
click at [1054, 792] on button "Next" at bounding box center [1088, 800] width 106 height 44
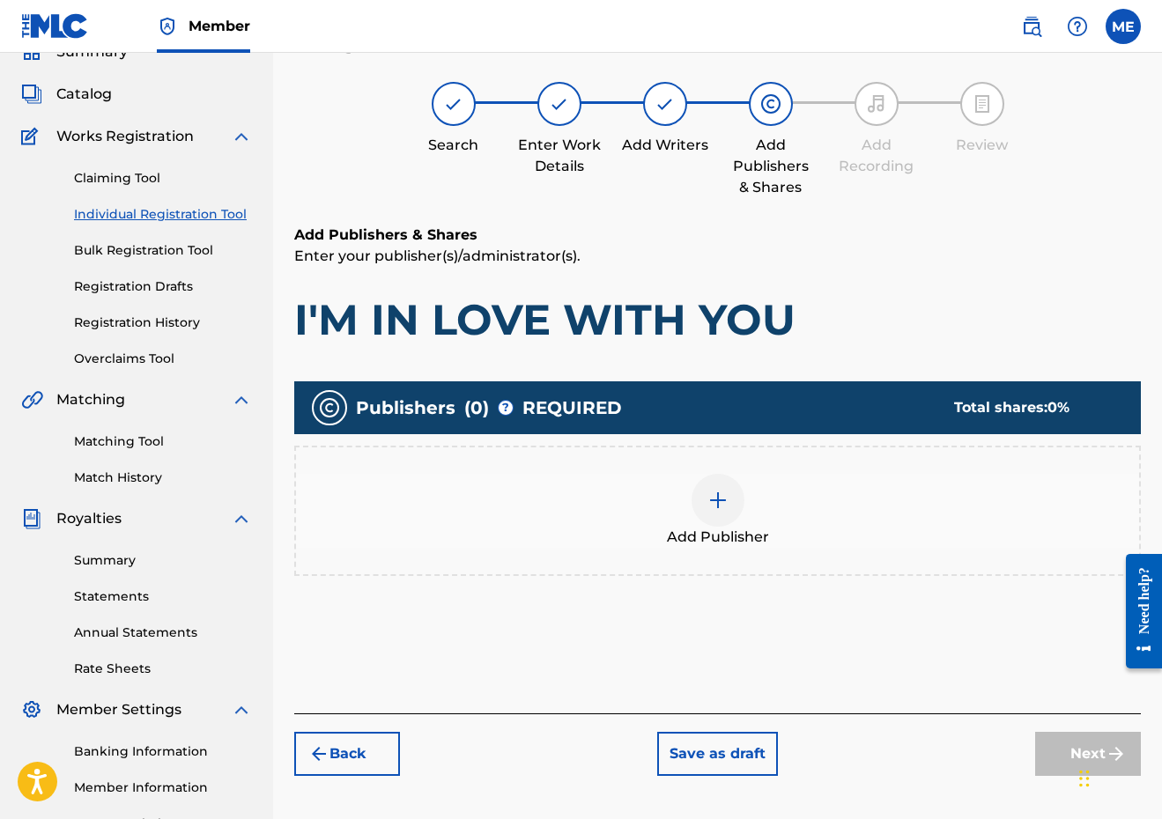
scroll to position [79, 0]
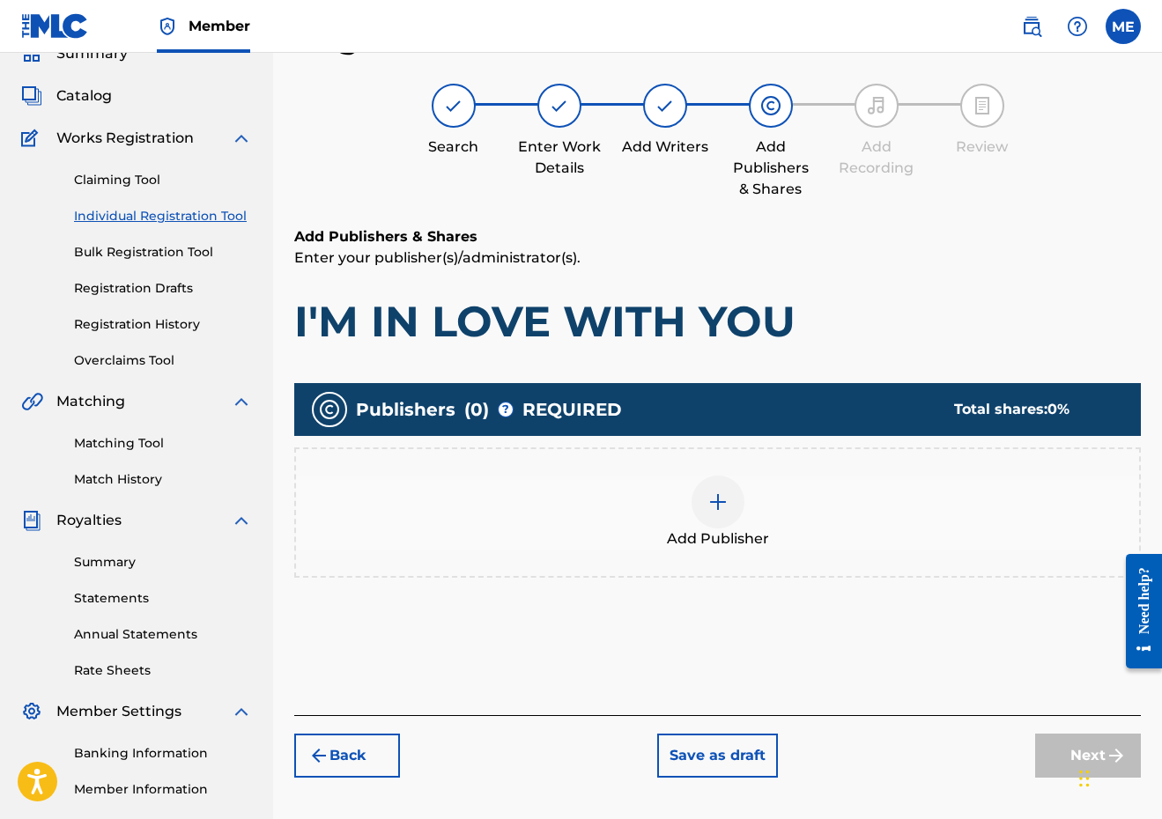
click at [772, 466] on div "Add Publisher" at bounding box center [717, 512] width 846 height 130
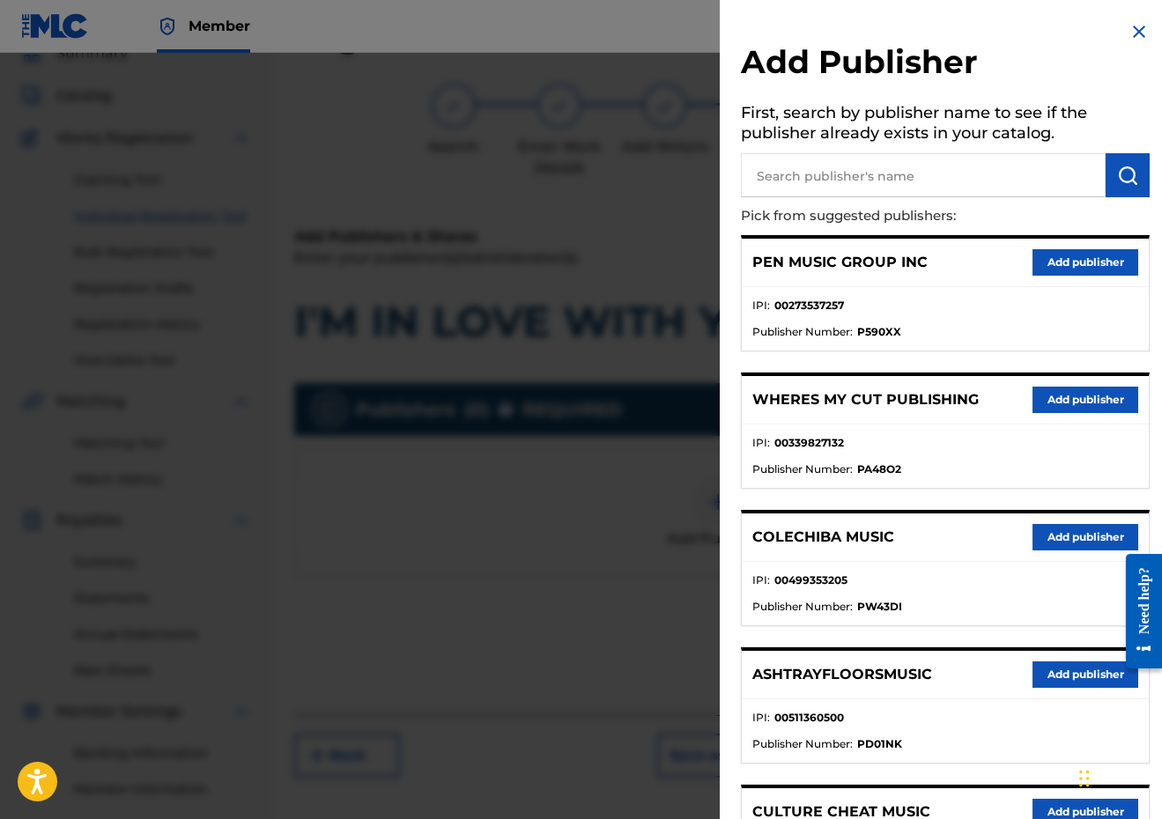
click at [920, 165] on input "text" at bounding box center [923, 175] width 365 height 44
paste input "[PERSON_NAME] MUSIC"
type input "[PERSON_NAME] MUSIC"
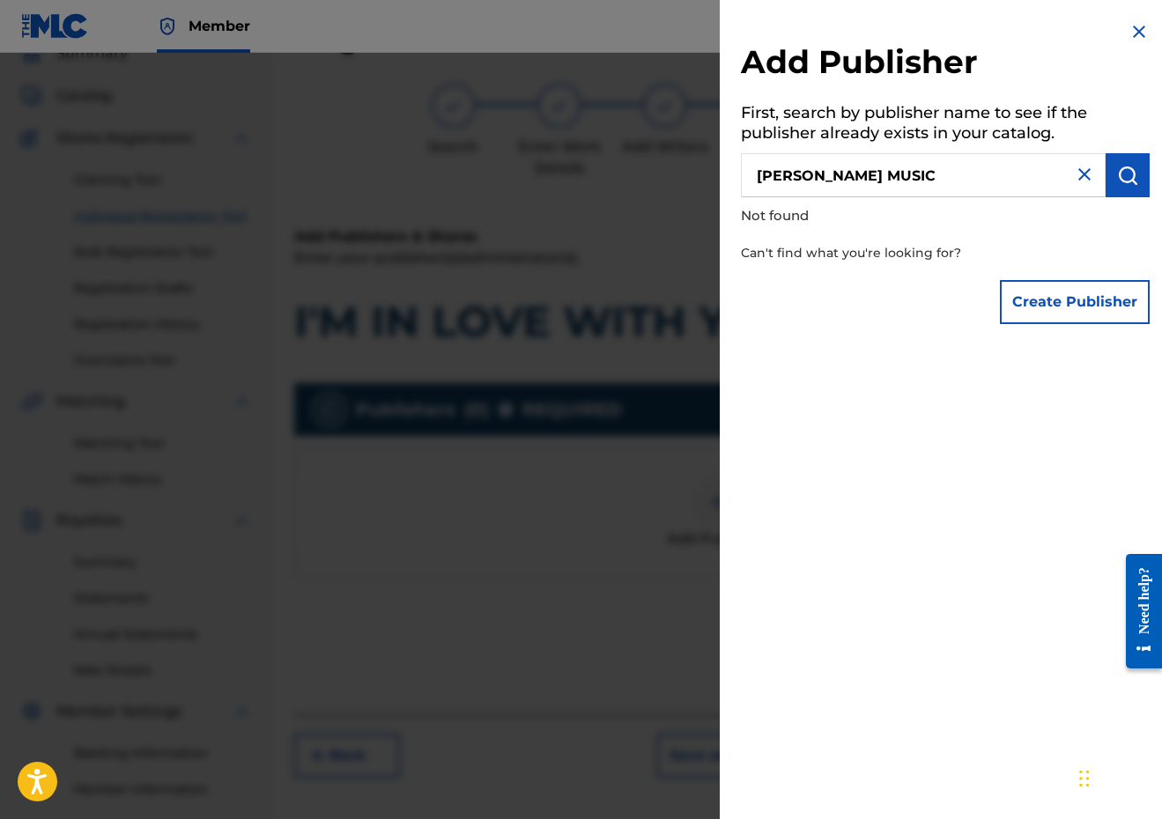
click at [1081, 314] on button "Create Publisher" at bounding box center [1075, 302] width 150 height 44
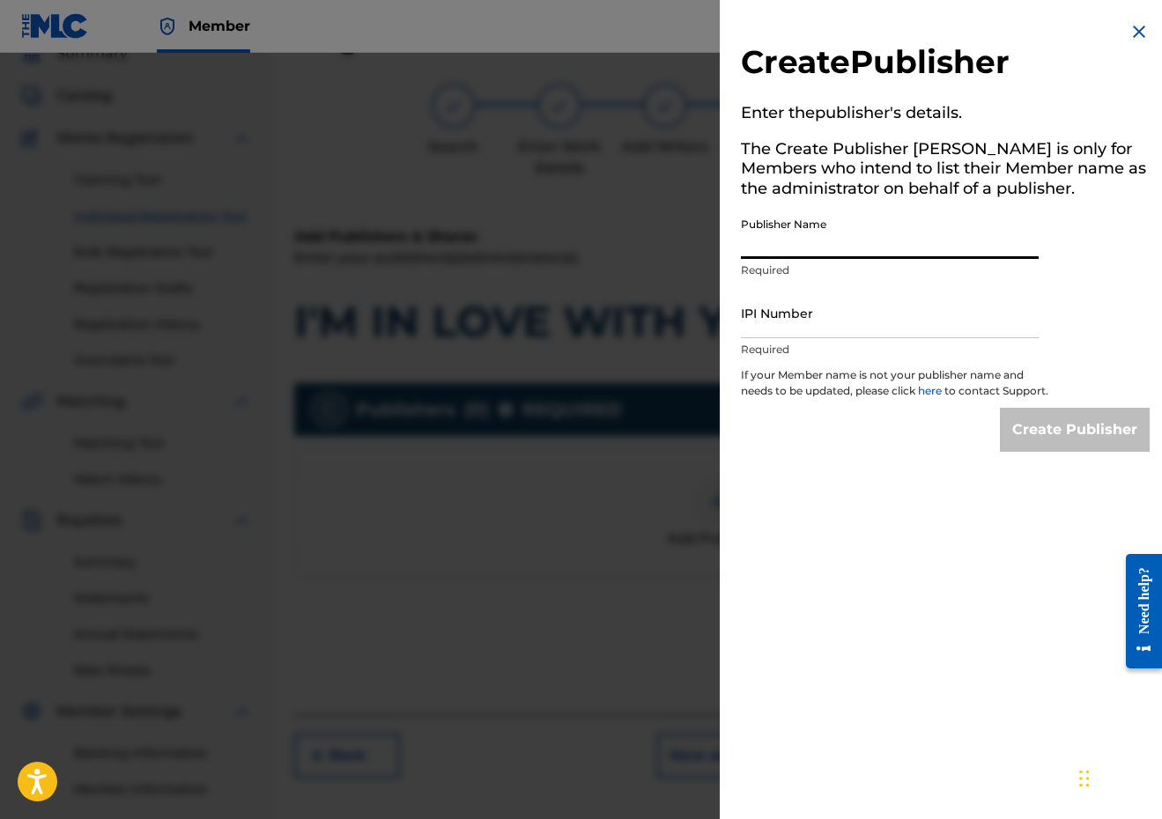
click at [875, 255] on input "Publisher Name" at bounding box center [890, 234] width 298 height 50
paste input "[PERSON_NAME] MUSIC"
type input "[PERSON_NAME] MUSIC"
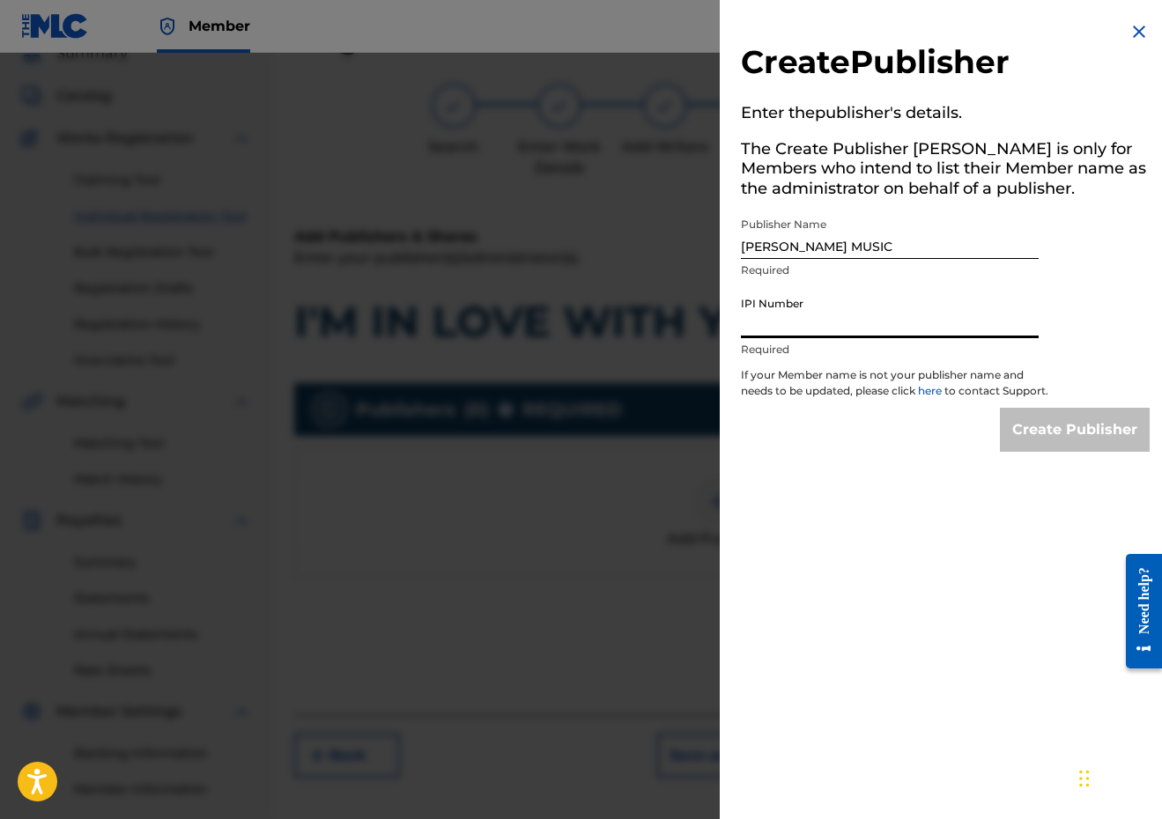
click at [829, 303] on input "IPI Number" at bounding box center [890, 313] width 298 height 50
paste input "00338805642"
type input "00338805642"
click at [1007, 428] on input "Create Publisher" at bounding box center [1075, 430] width 150 height 44
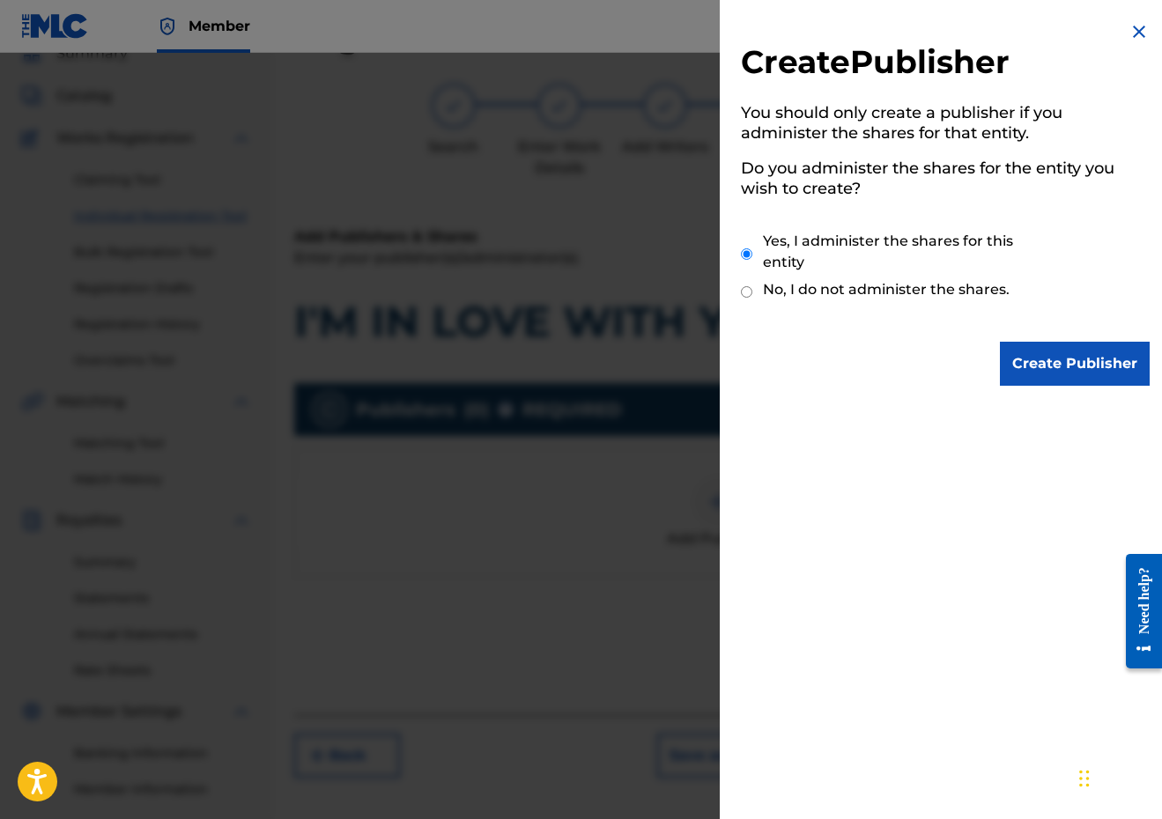
click at [1077, 336] on div "Create Publisher You should only create a publisher if you administer the share…" at bounding box center [944, 203] width 451 height 407
click at [1072, 358] on input "Create Publisher" at bounding box center [1075, 364] width 150 height 44
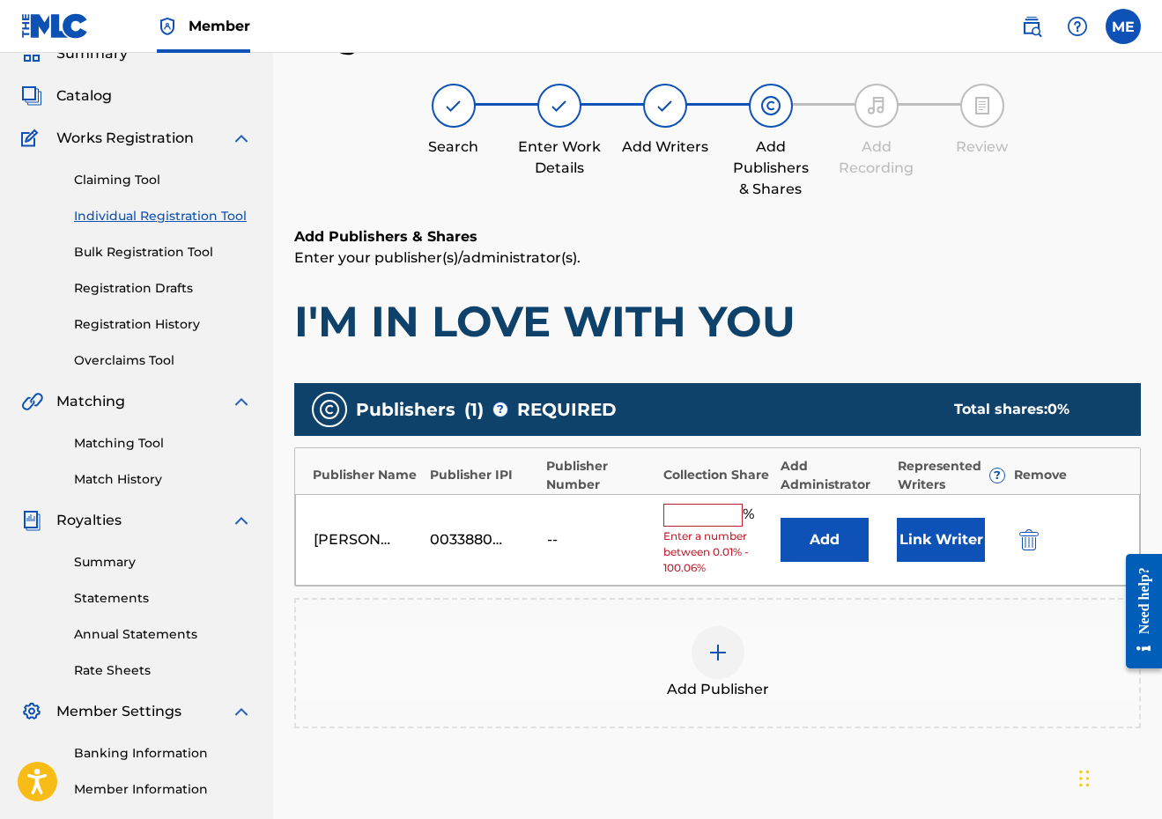
click at [801, 539] on button "Add" at bounding box center [824, 540] width 88 height 44
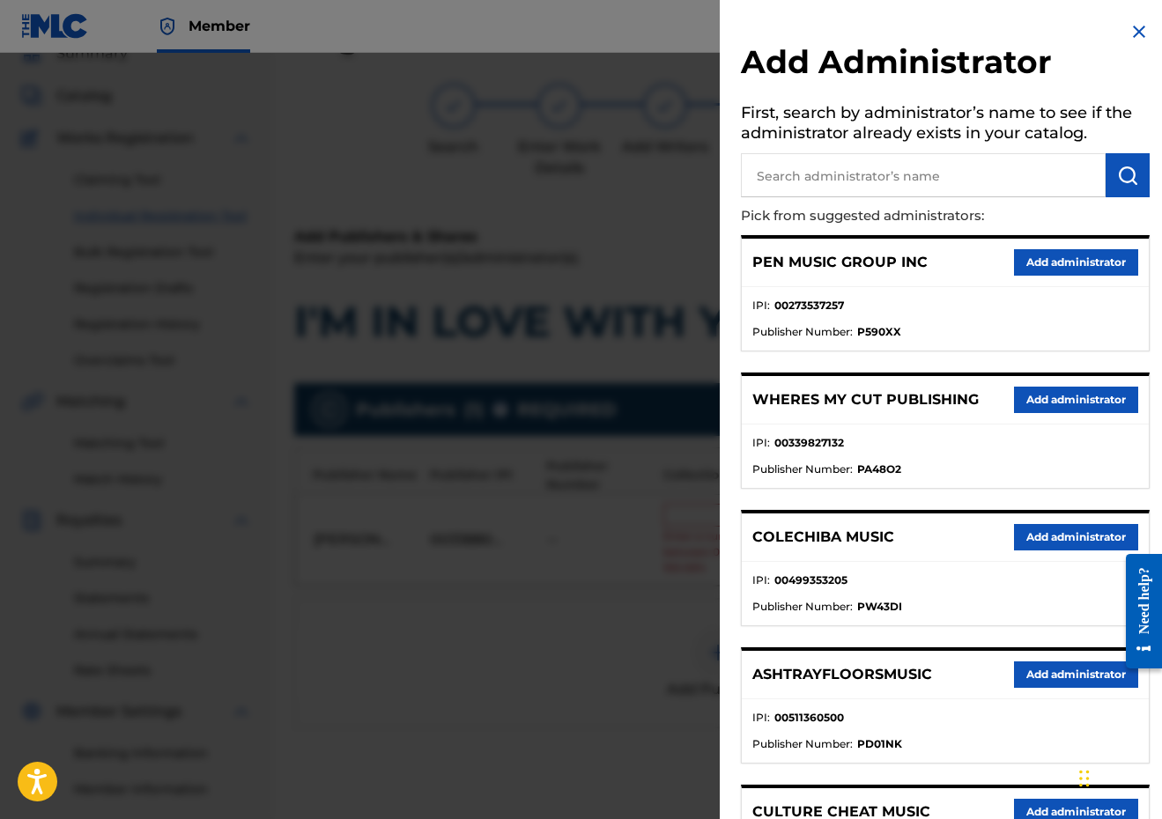
click at [926, 172] on input "text" at bounding box center [923, 175] width 365 height 44
type input "PENSIVE"
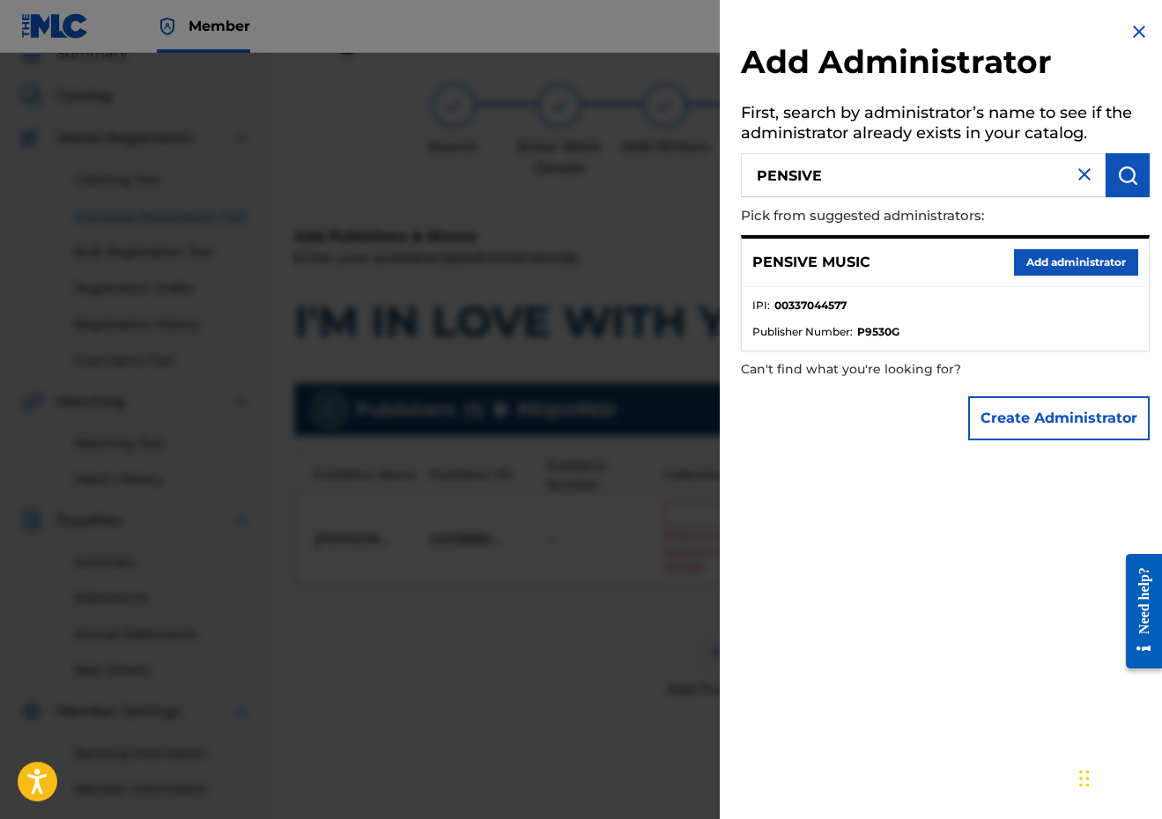
click at [1058, 261] on button "Add administrator" at bounding box center [1076, 262] width 124 height 26
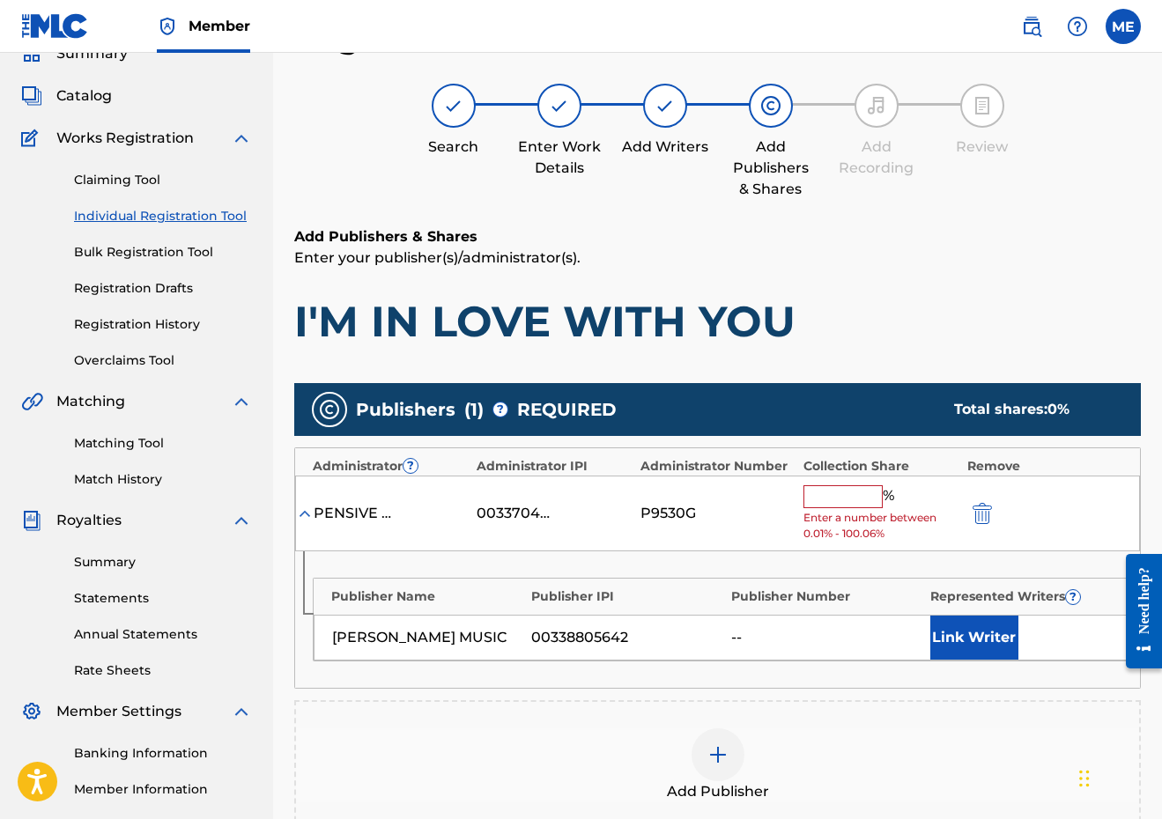
click at [869, 499] on input "text" at bounding box center [842, 496] width 79 height 23
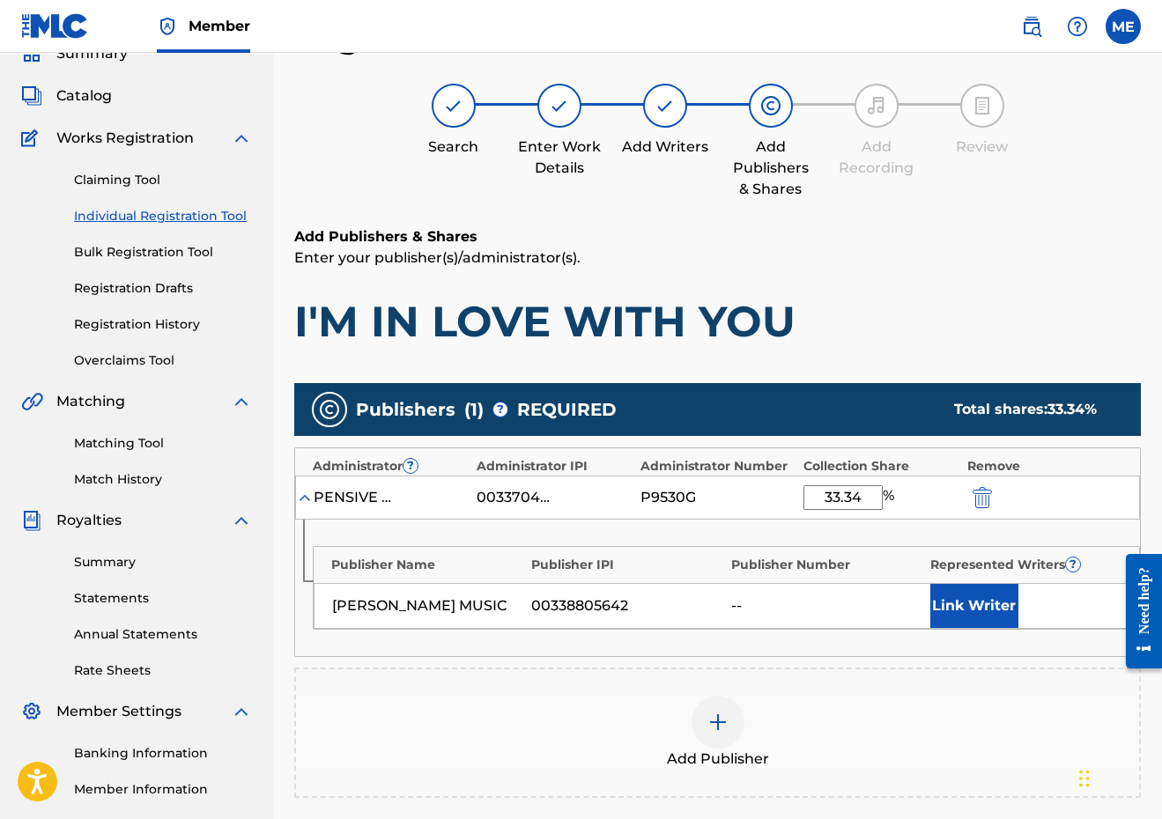
type input "33.34"
click at [959, 600] on button "Link Writer" at bounding box center [974, 606] width 88 height 44
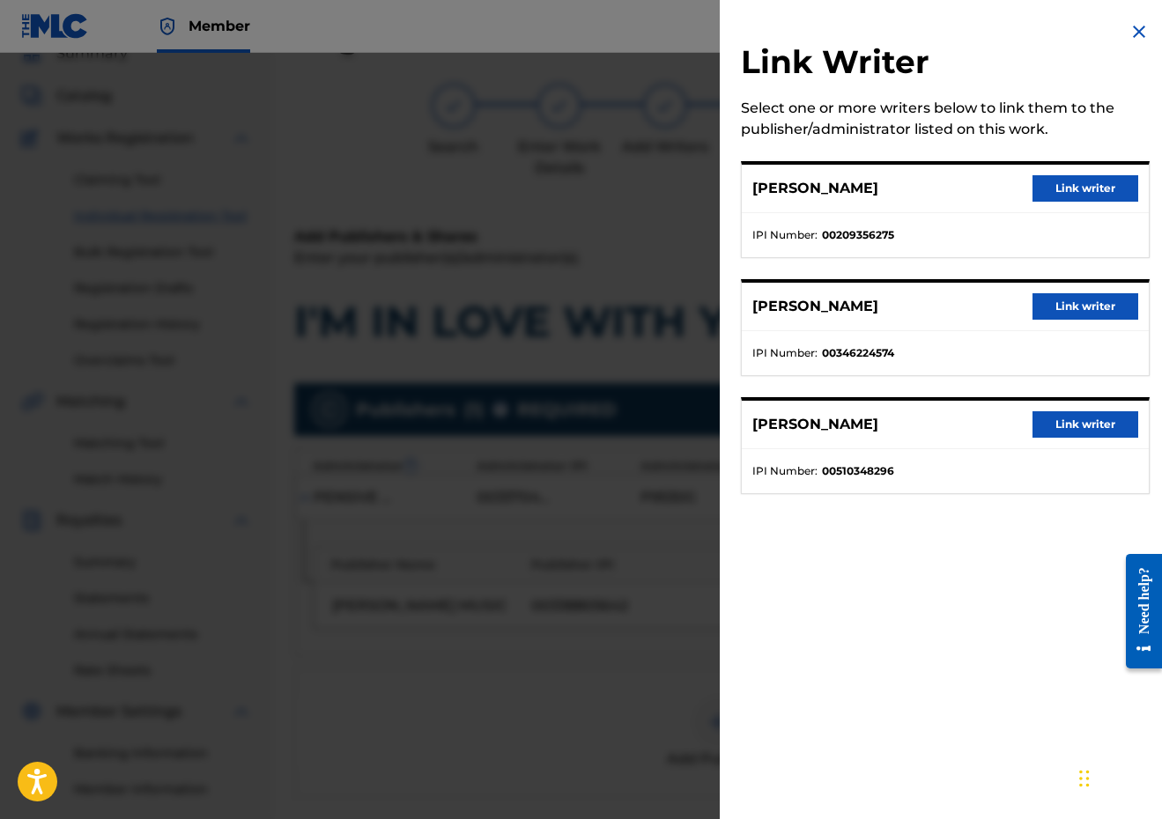
click at [1081, 184] on button "Link writer" at bounding box center [1085, 188] width 106 height 26
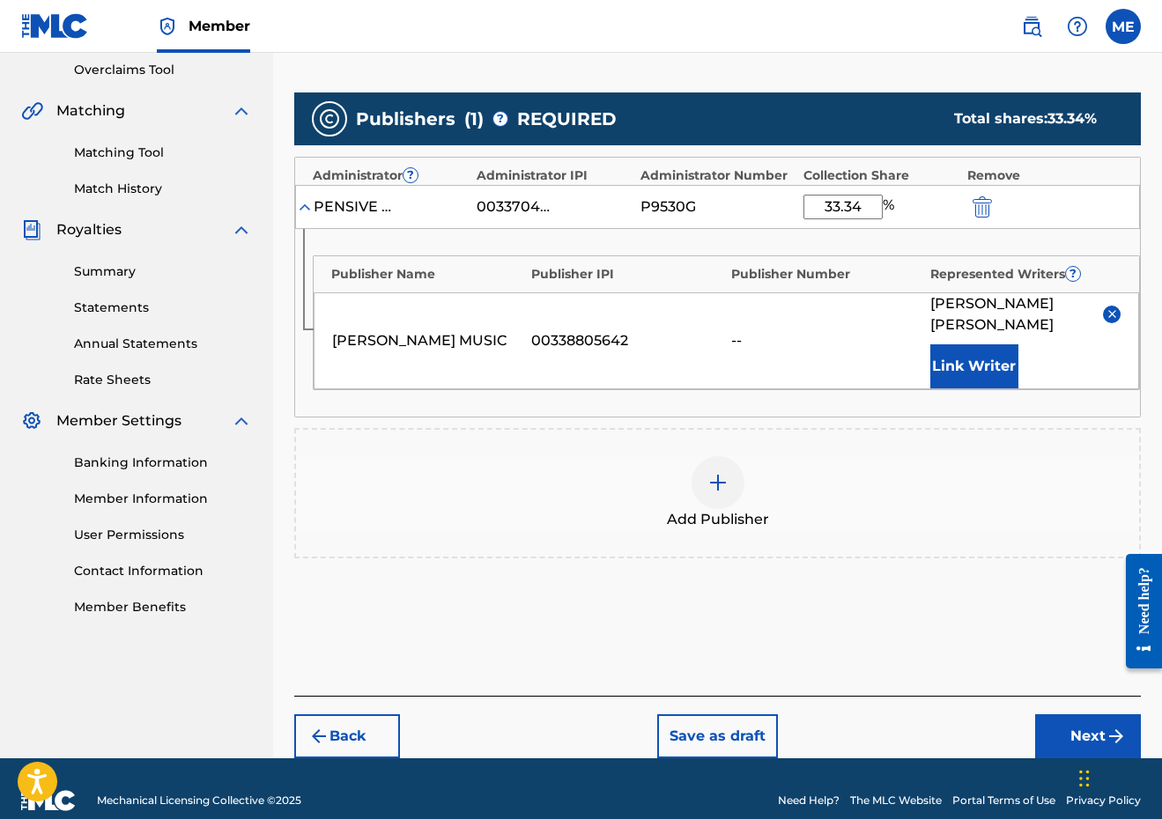
click at [1090, 717] on button "Next" at bounding box center [1088, 736] width 106 height 44
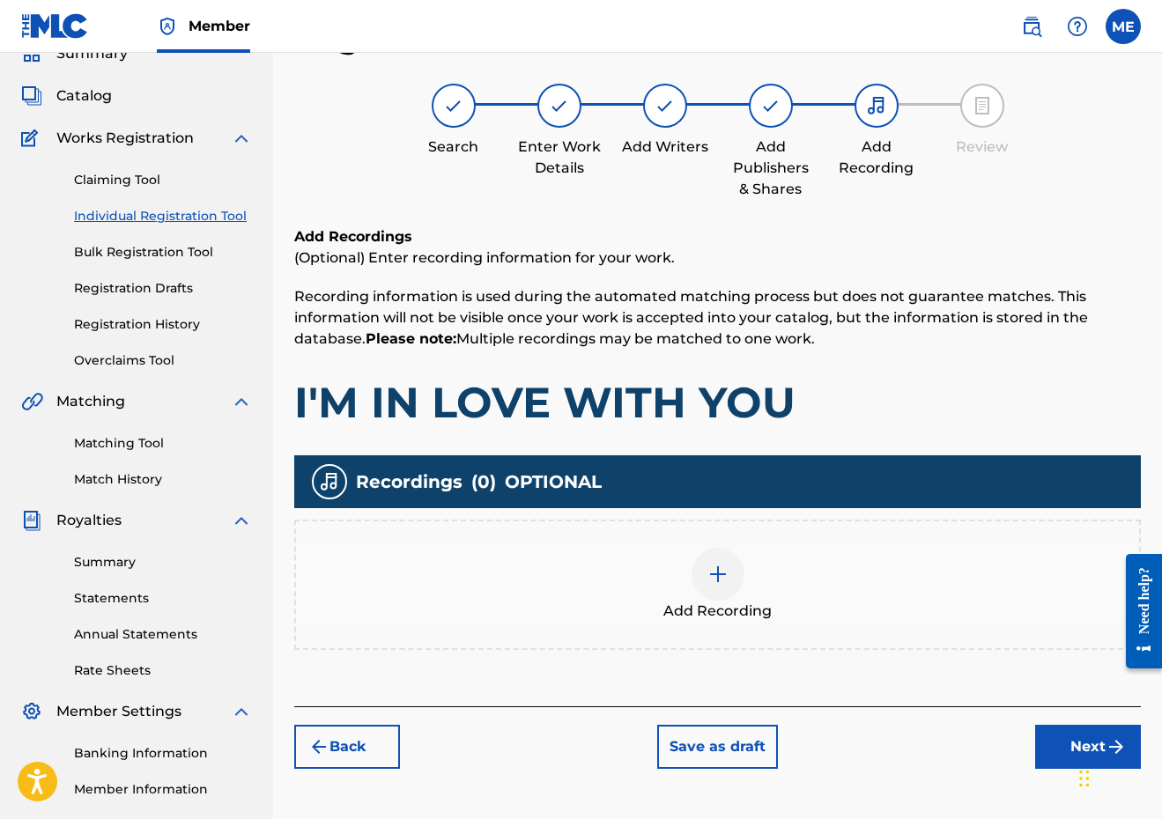
click at [758, 601] on span "Add Recording" at bounding box center [717, 611] width 108 height 21
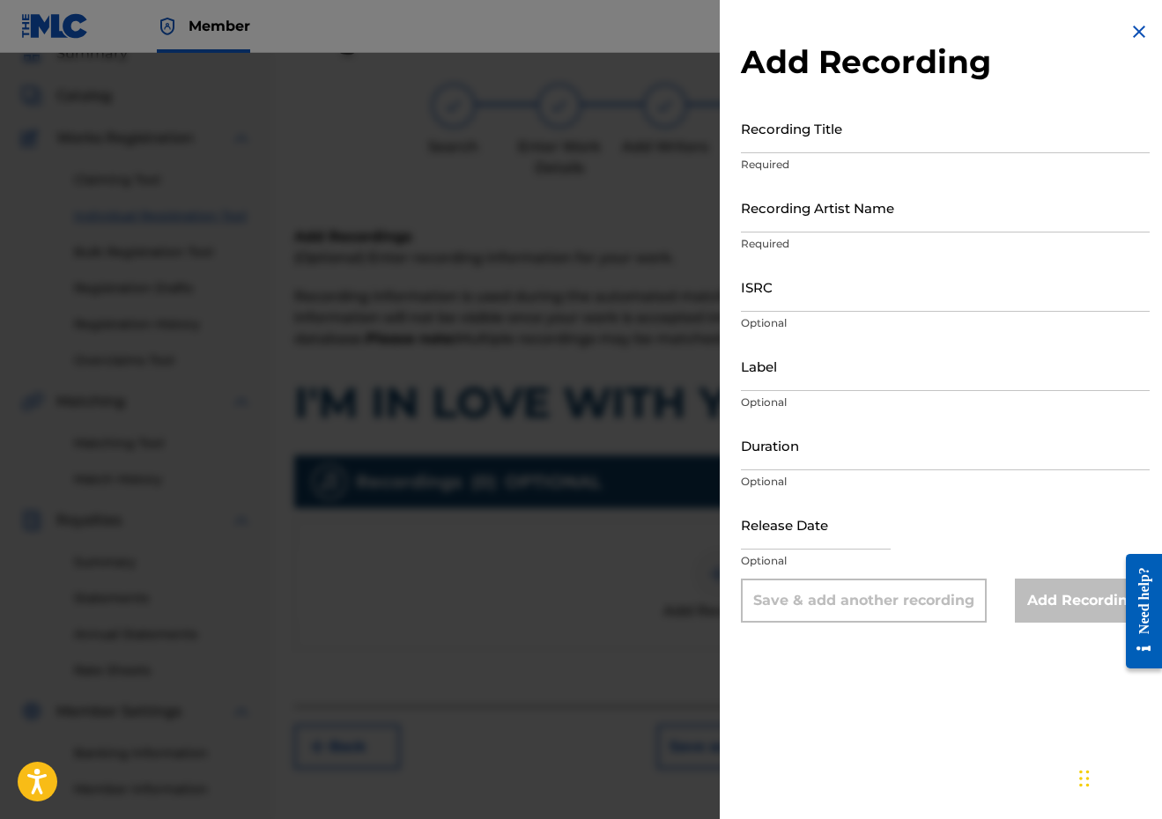
click at [819, 127] on input "Recording Title" at bounding box center [945, 128] width 409 height 50
click at [806, 224] on input "Recording Artist Name" at bounding box center [945, 207] width 409 height 50
paste input "[PERSON_NAME], [PERSON_NAME], [PERSON_NAME]"
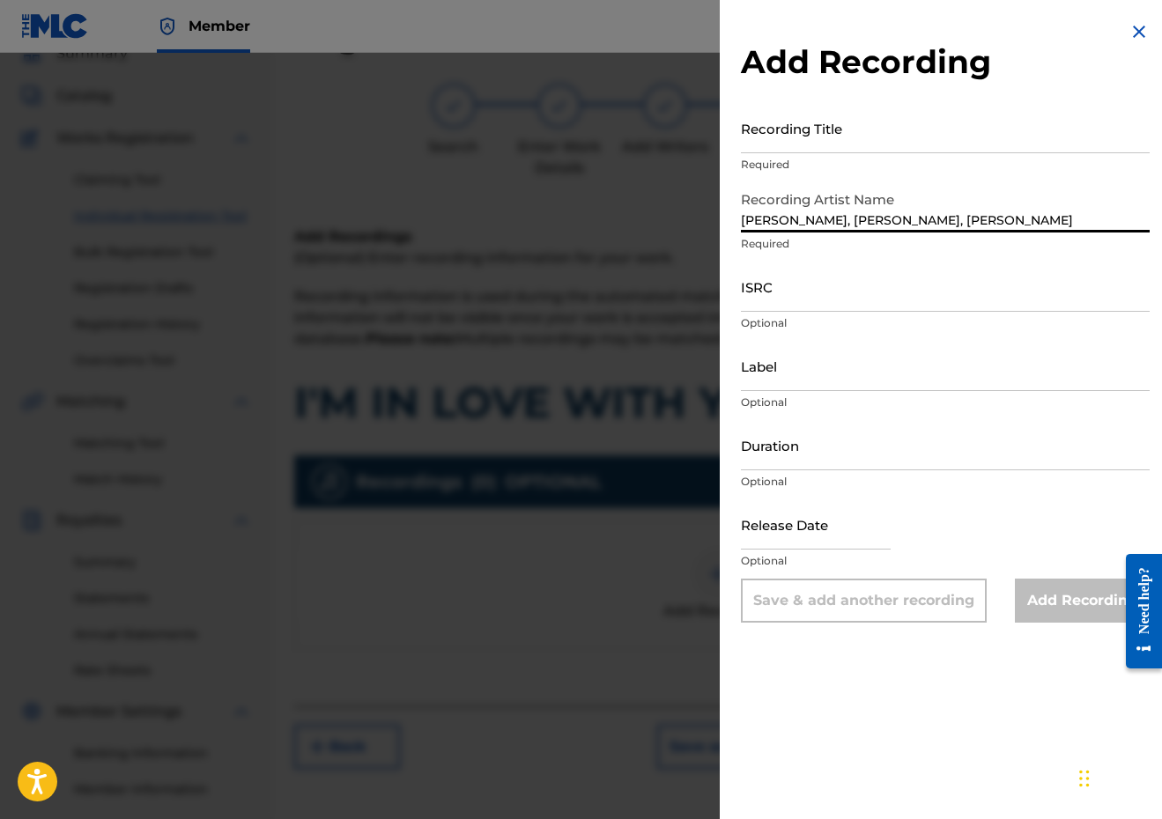
type input "[PERSON_NAME], [PERSON_NAME], [PERSON_NAME]"
click at [875, 128] on input "Recording Title" at bounding box center [945, 128] width 409 height 50
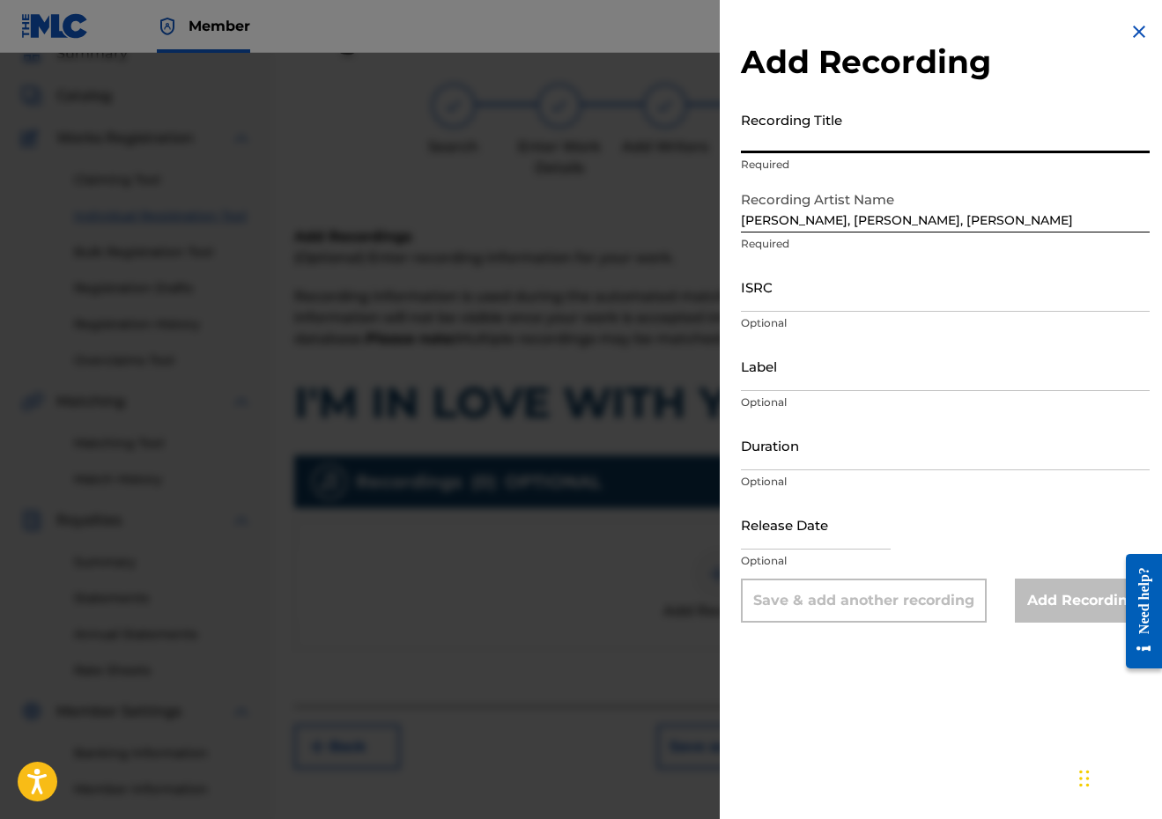
paste input "I'M IN LOVE WITH YOU"
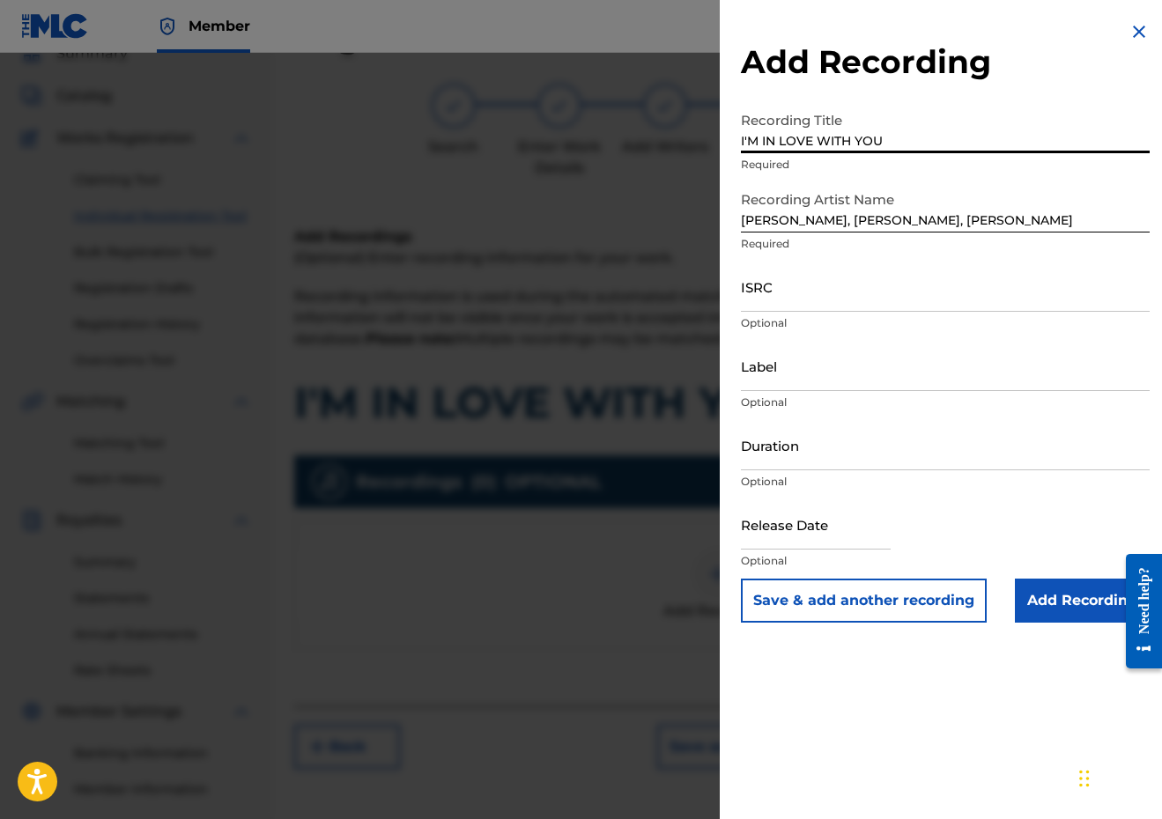
type input "I'M IN LOVE WITH YOU"
click at [848, 309] on input "ISRC" at bounding box center [945, 287] width 409 height 50
paste input "QM7AD1600549"
type input "QM7AD1600549"
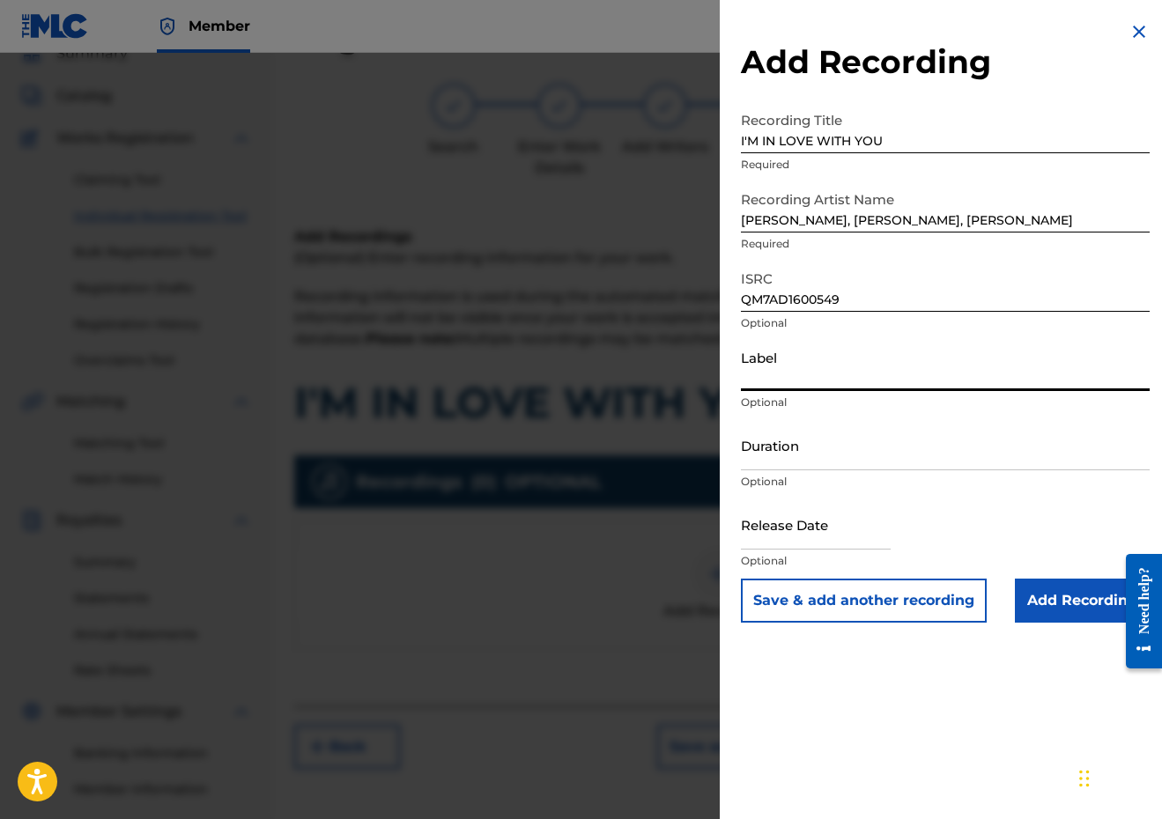
click at [802, 387] on input "Label" at bounding box center [945, 366] width 409 height 50
type input "[PERSON_NAME] MUSIC"
click at [807, 441] on input "Duration" at bounding box center [945, 445] width 409 height 50
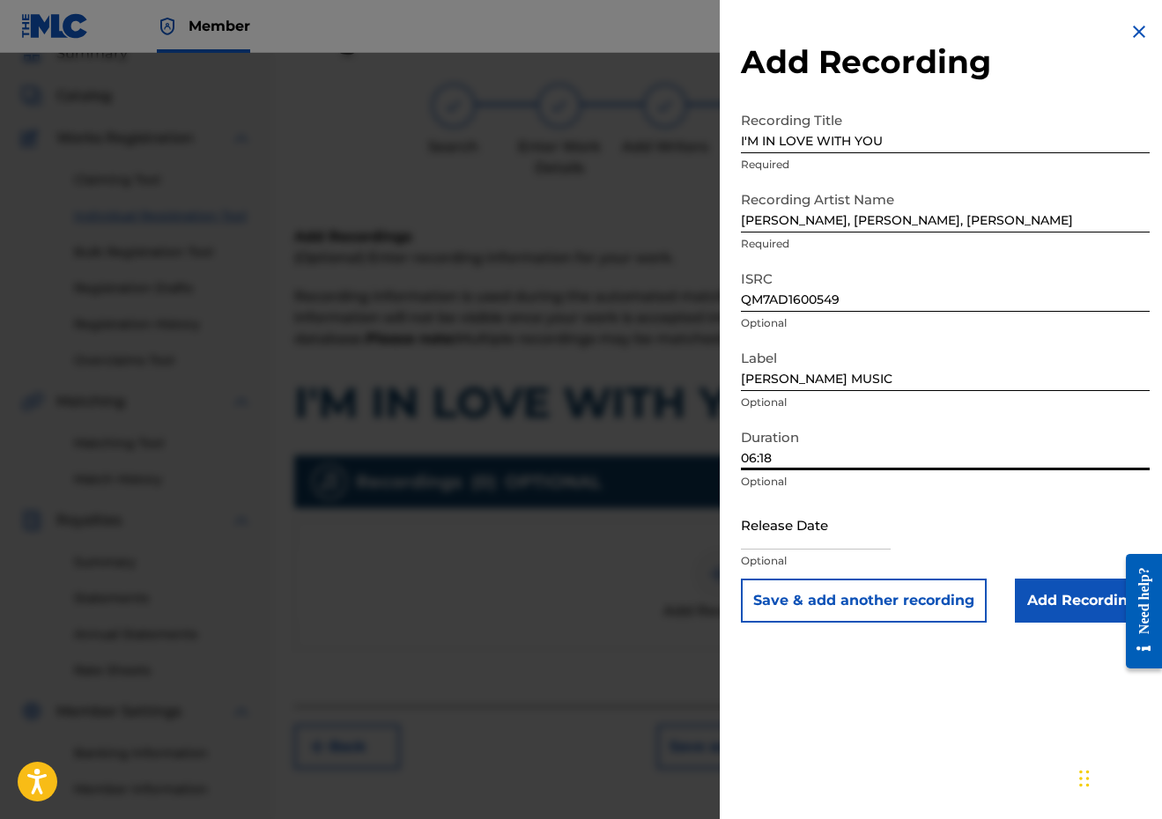
type input "06:18"
click at [840, 533] on input "text" at bounding box center [816, 524] width 150 height 50
select select "8"
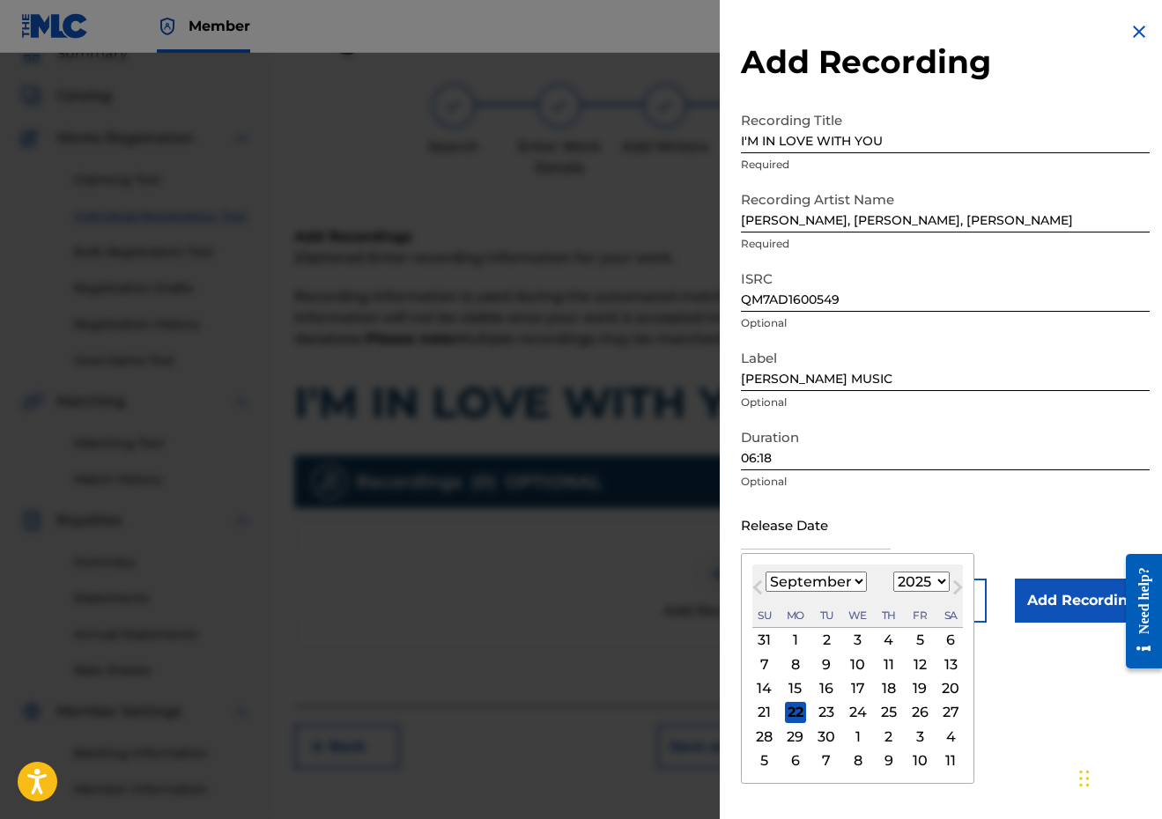
select select "2018"
select select "5"
click at [911, 660] on div "8" at bounding box center [919, 663] width 21 height 21
type input "[DATE]"
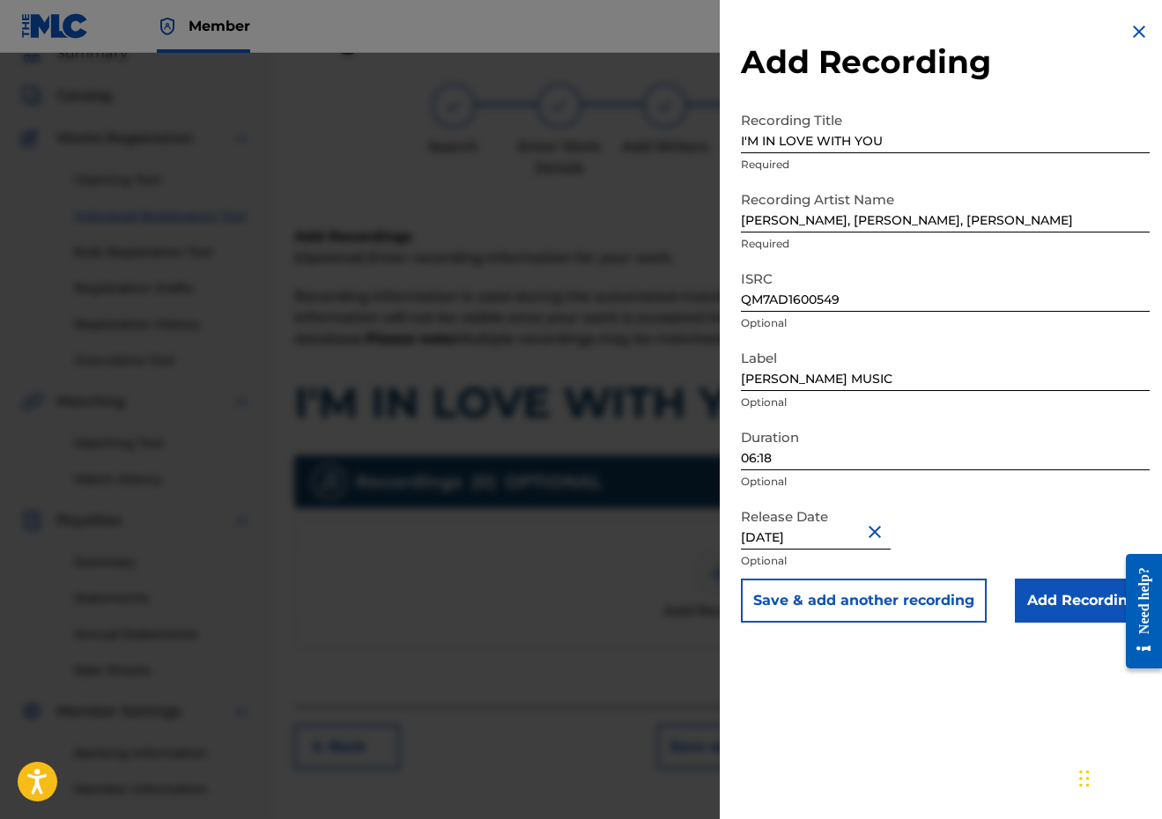
click at [933, 610] on button "Save & add another recording" at bounding box center [864, 601] width 246 height 44
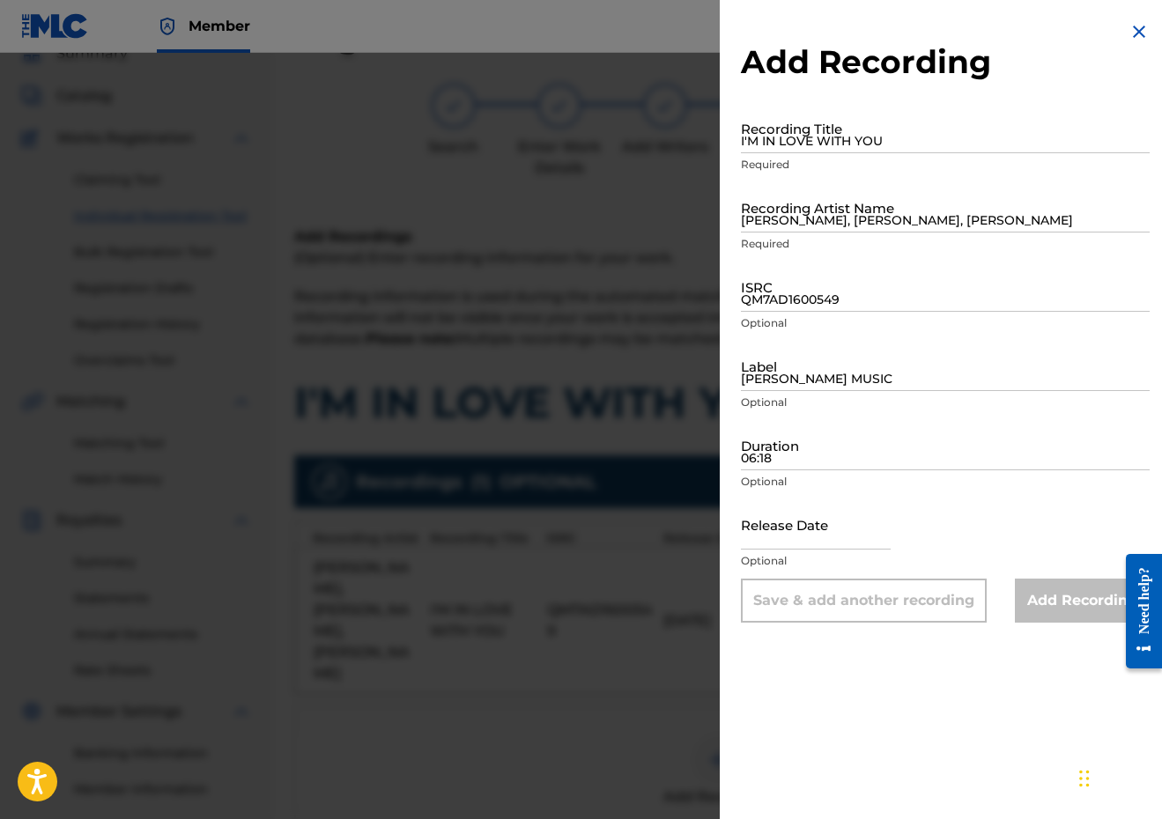
click at [865, 125] on input "I'M IN LOVE WITH YOU" at bounding box center [945, 128] width 409 height 50
paste input "I'M IN LOVE WITH YOU - [PERSON_NAME] SUPER MIX"
click at [945, 137] on input "I'M IN LOVE WITH YOU - [PERSON_NAME] SUPER MIX" at bounding box center [945, 128] width 409 height 50
paste input "[PERSON_NAME] CLUB"
type input "I'M IN LOVE WITH YOU - [PERSON_NAME] CLUB MIX"
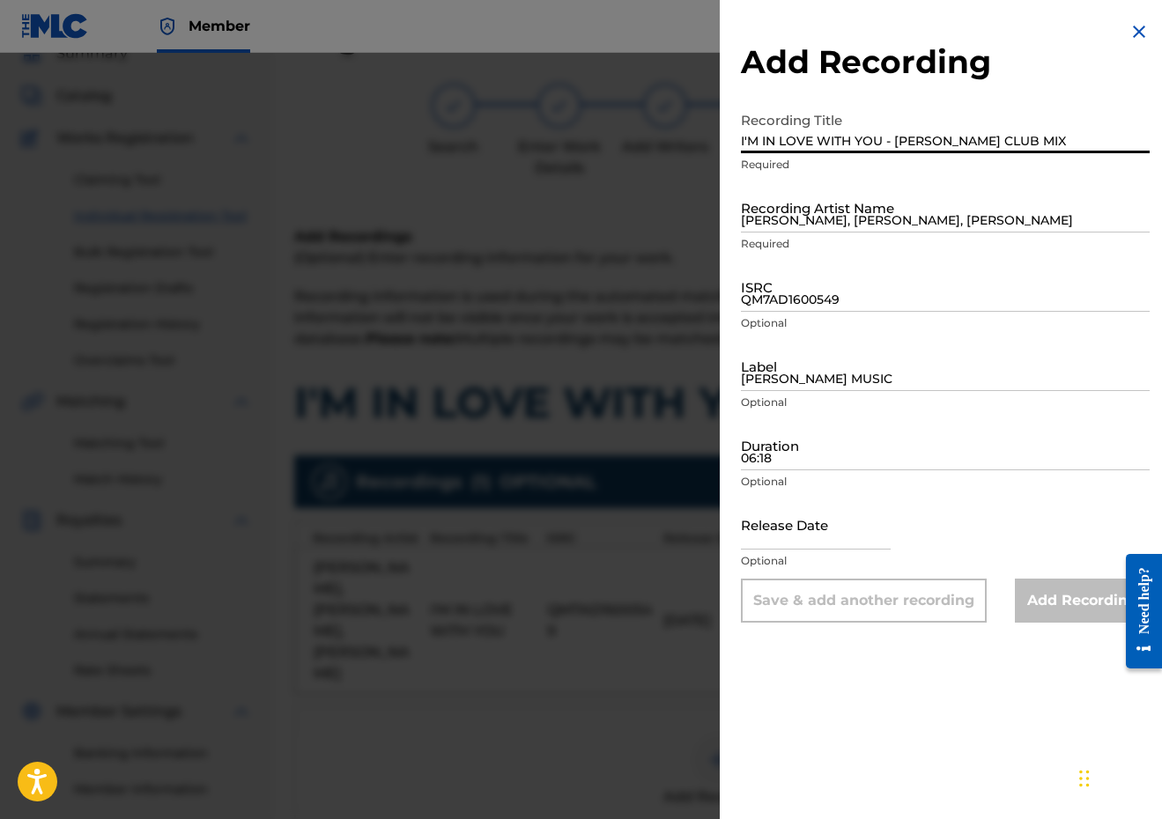
click at [894, 202] on input "[PERSON_NAME], [PERSON_NAME], [PERSON_NAME]" at bounding box center [945, 207] width 409 height 50
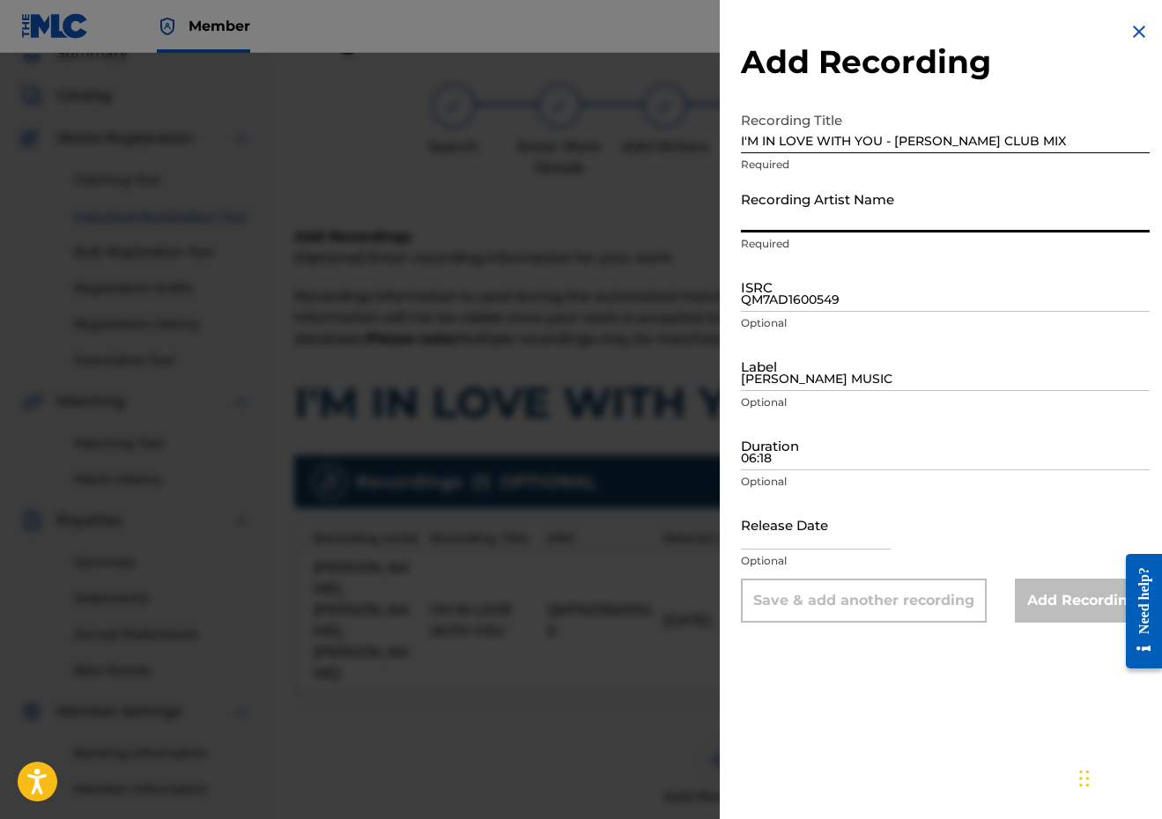
paste input "[PERSON_NAME], [PERSON_NAME], [PERSON_NAME]"
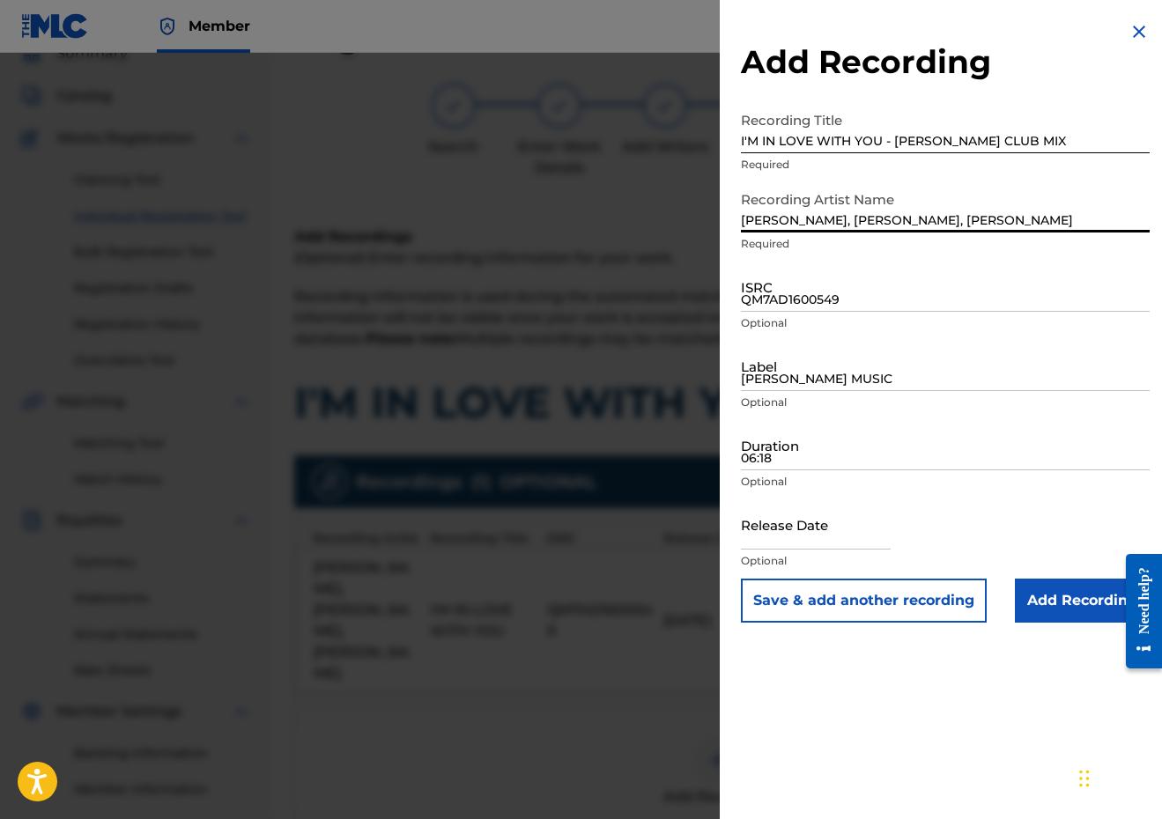
type input "[PERSON_NAME], [PERSON_NAME], [PERSON_NAME]"
click at [891, 280] on input "QM7AD1600549" at bounding box center [945, 287] width 409 height 50
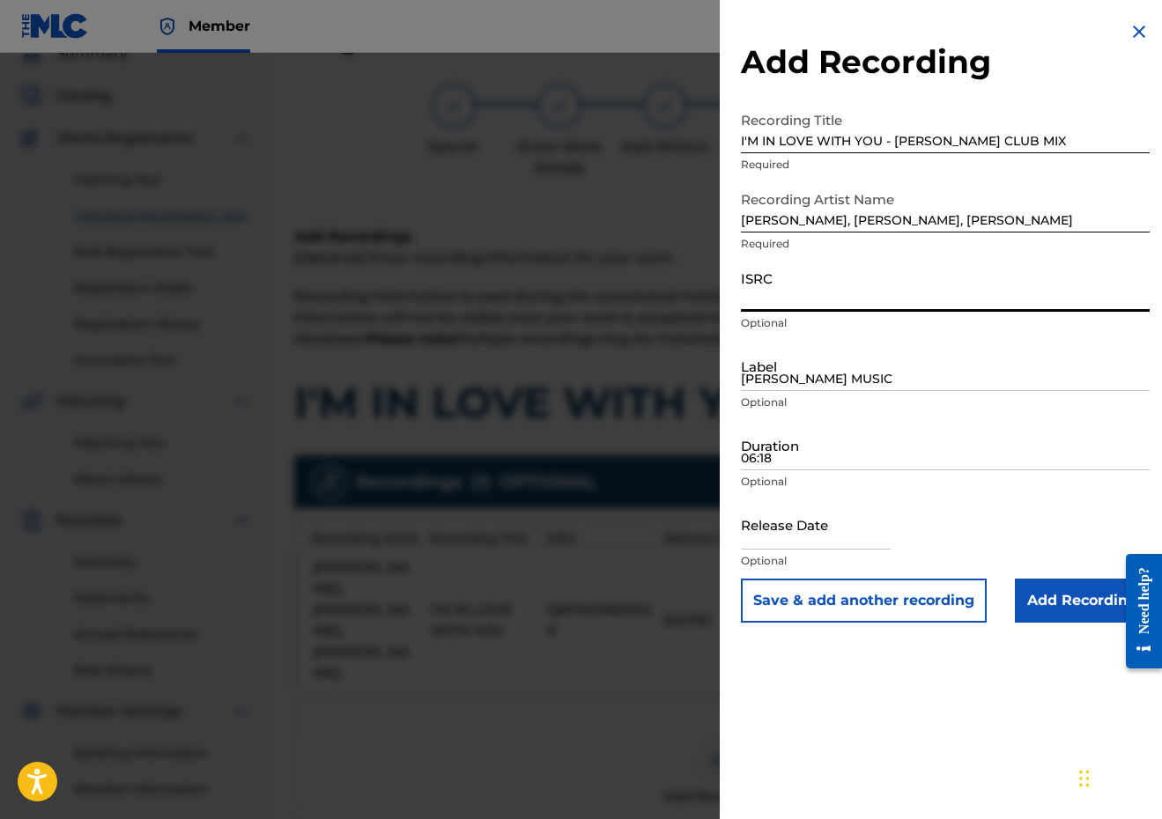
paste input "QM7AD1600550"
type input "QM7AD1600550"
click at [829, 391] on div "Label [PERSON_NAME] MUSIC Optional" at bounding box center [945, 380] width 409 height 79
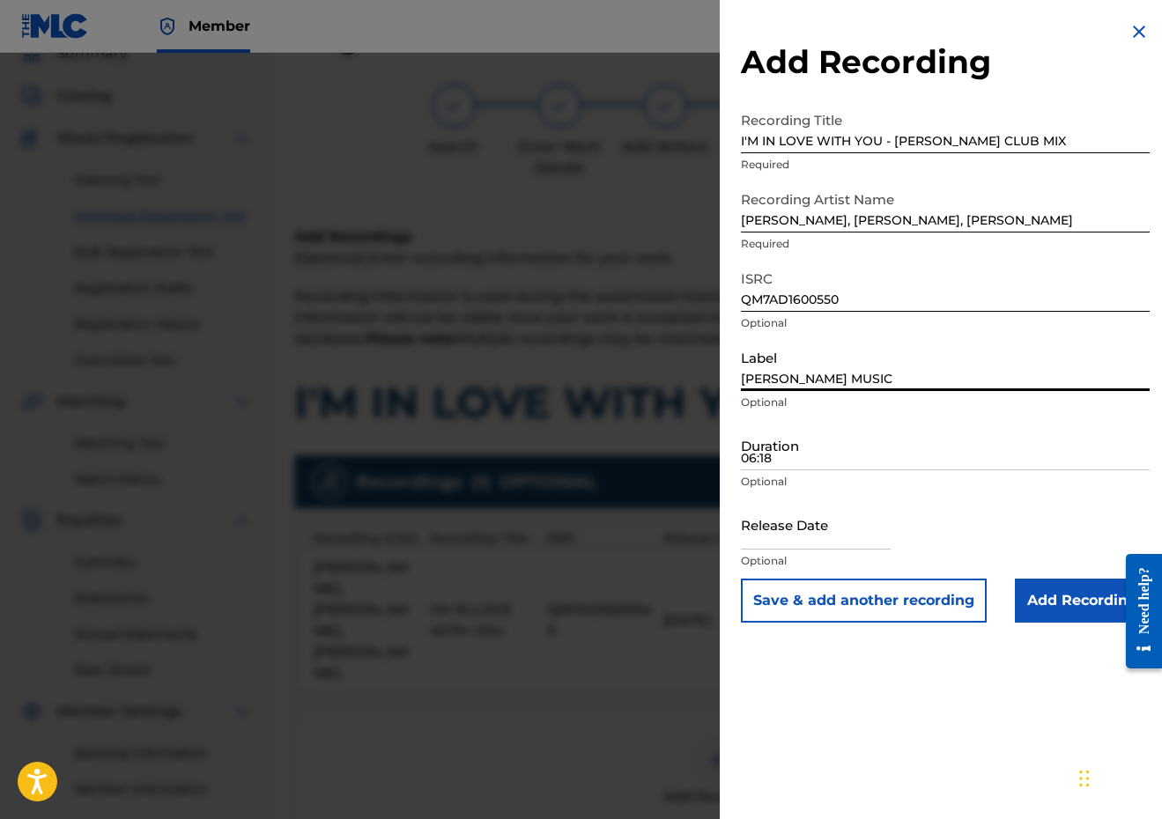
click at [816, 368] on input "[PERSON_NAME] MUSIC" at bounding box center [945, 366] width 409 height 50
type input "[PERSON_NAME] MUSIC"
click at [819, 443] on input "06:18" at bounding box center [945, 445] width 409 height 50
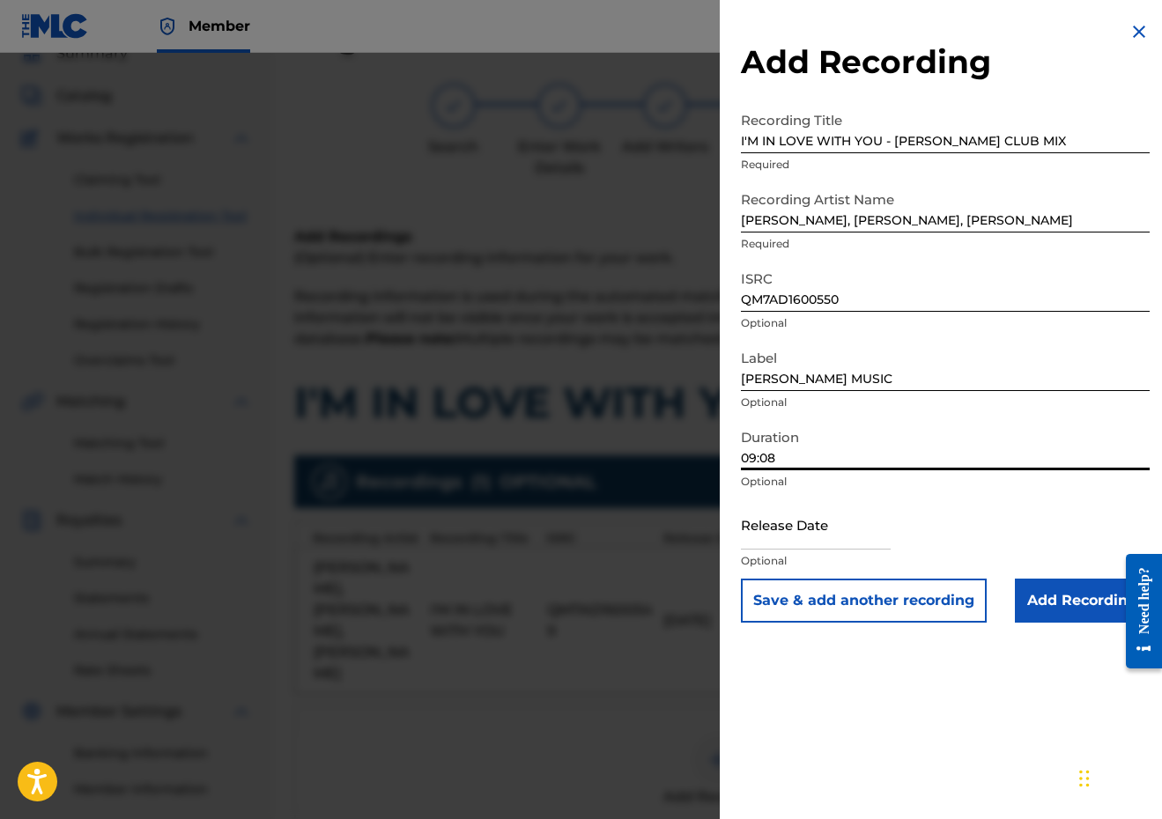
type input "09:08"
click at [813, 535] on input "text" at bounding box center [816, 524] width 150 height 50
select select "8"
select select "2025"
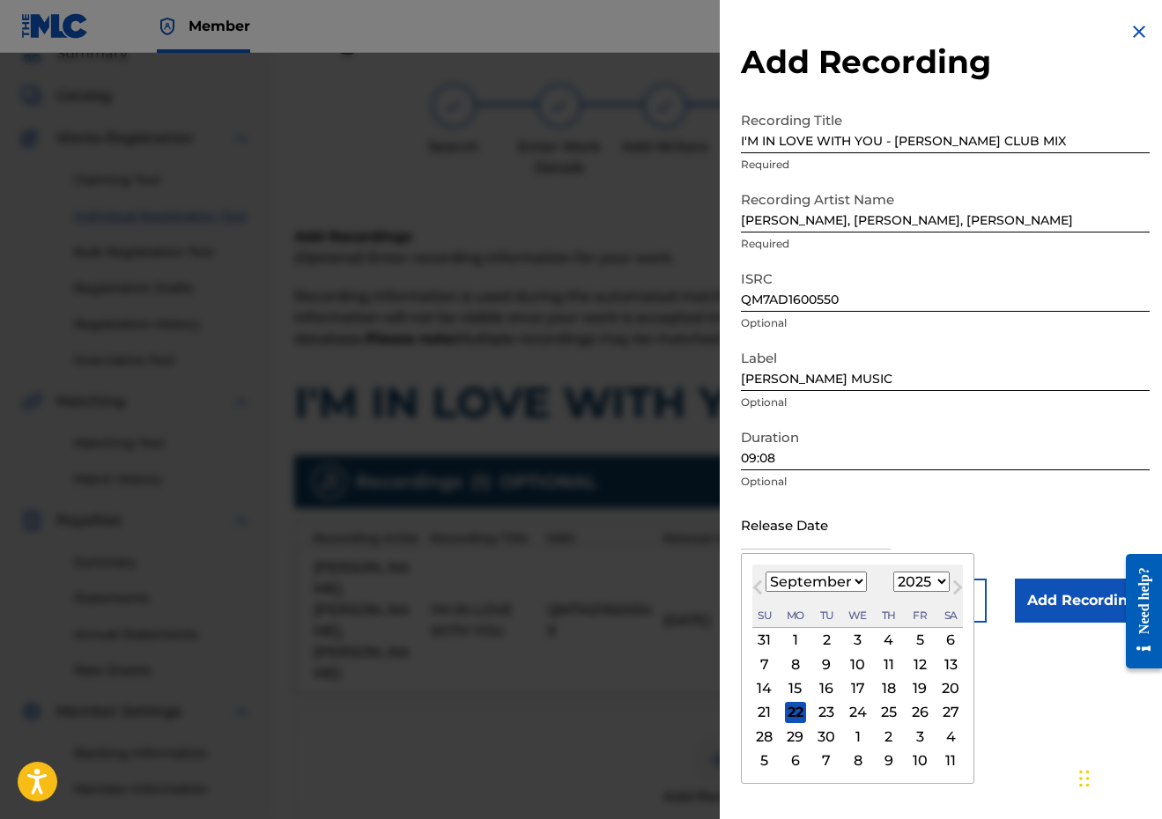
select select "5"
select select "2018"
click at [911, 670] on div "8" at bounding box center [919, 663] width 21 height 21
type input "[DATE]"
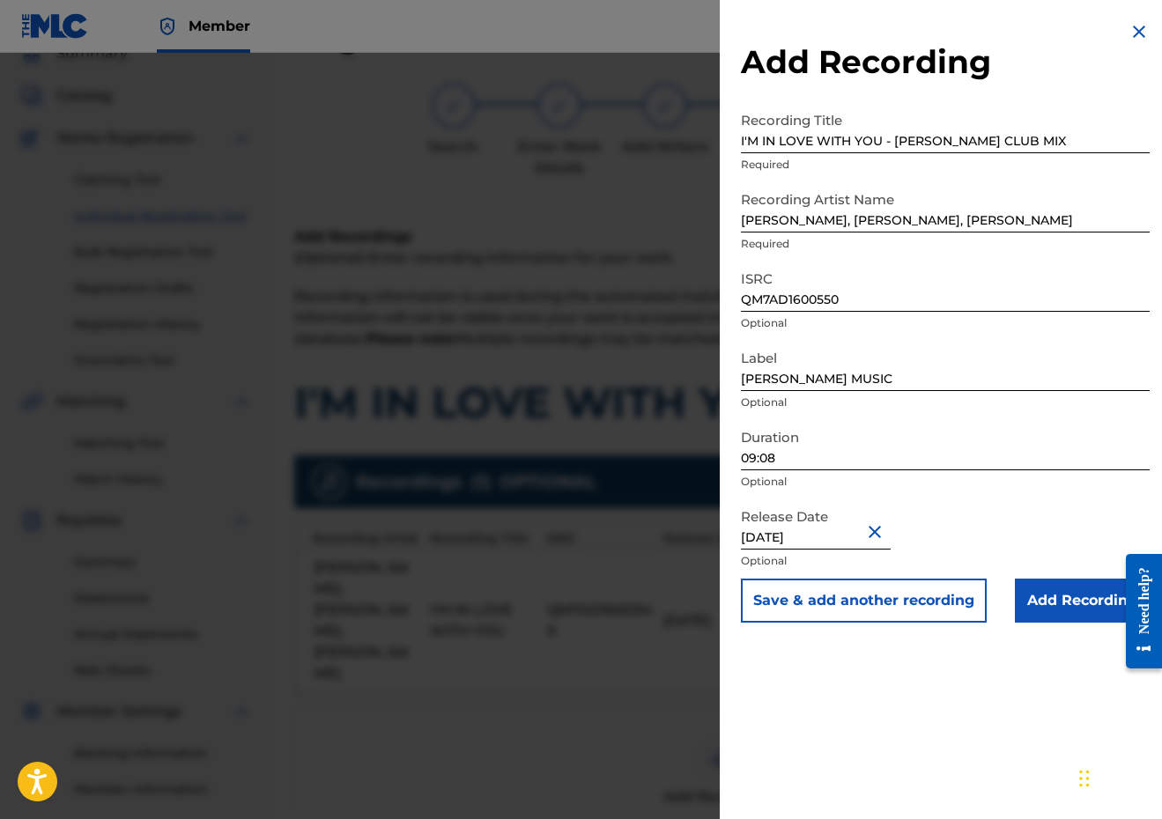
click at [909, 594] on button "Save & add another recording" at bounding box center [864, 601] width 246 height 44
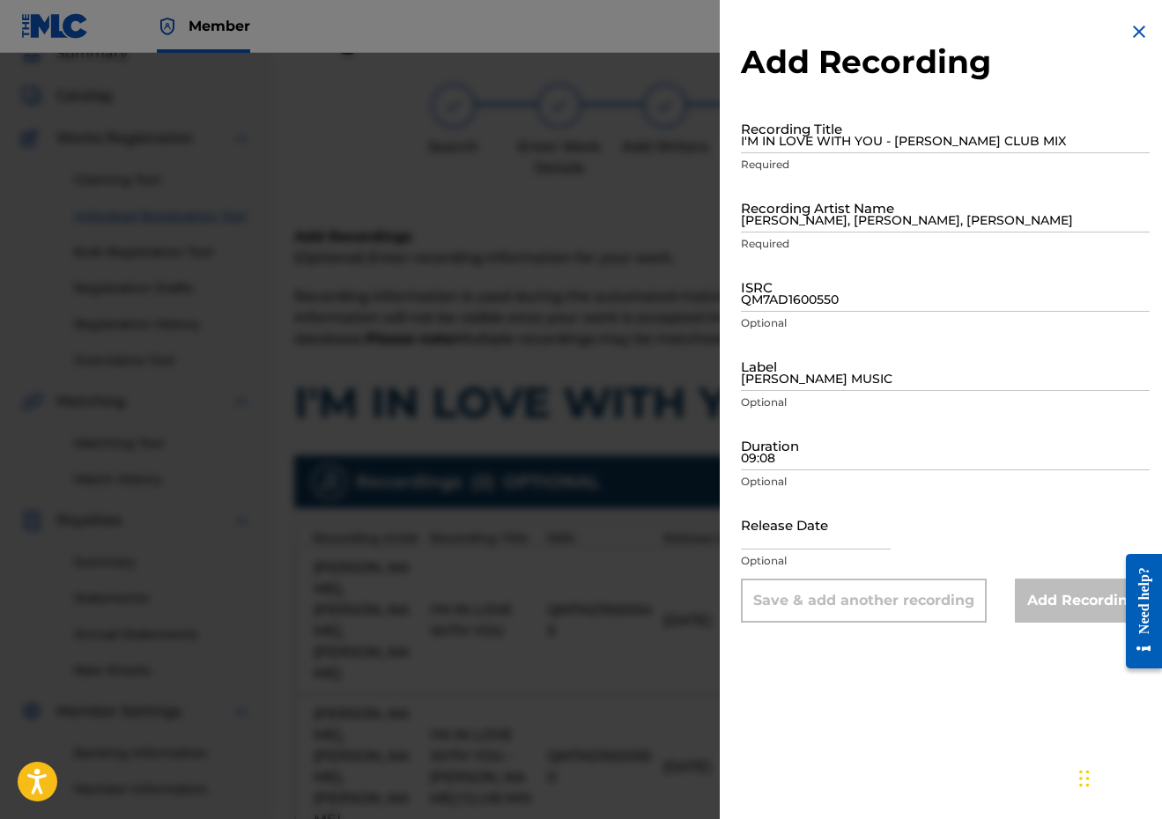
click at [889, 120] on input "I'M IN LOVE WITH YOU - [PERSON_NAME] CLUB MIX" at bounding box center [945, 128] width 409 height 50
paste input "I'M IN LOVE WITH YOU - STED-E & HYBRID HEIGHTS"
type input "I'M IN LOVE WITH YOU - STED-E & HYBRID HEIGHTS"
drag, startPoint x: 814, startPoint y: 196, endPoint x: 824, endPoint y: 201, distance: 11.4
click at [824, 201] on input "[PERSON_NAME], [PERSON_NAME], [PERSON_NAME]" at bounding box center [945, 207] width 409 height 50
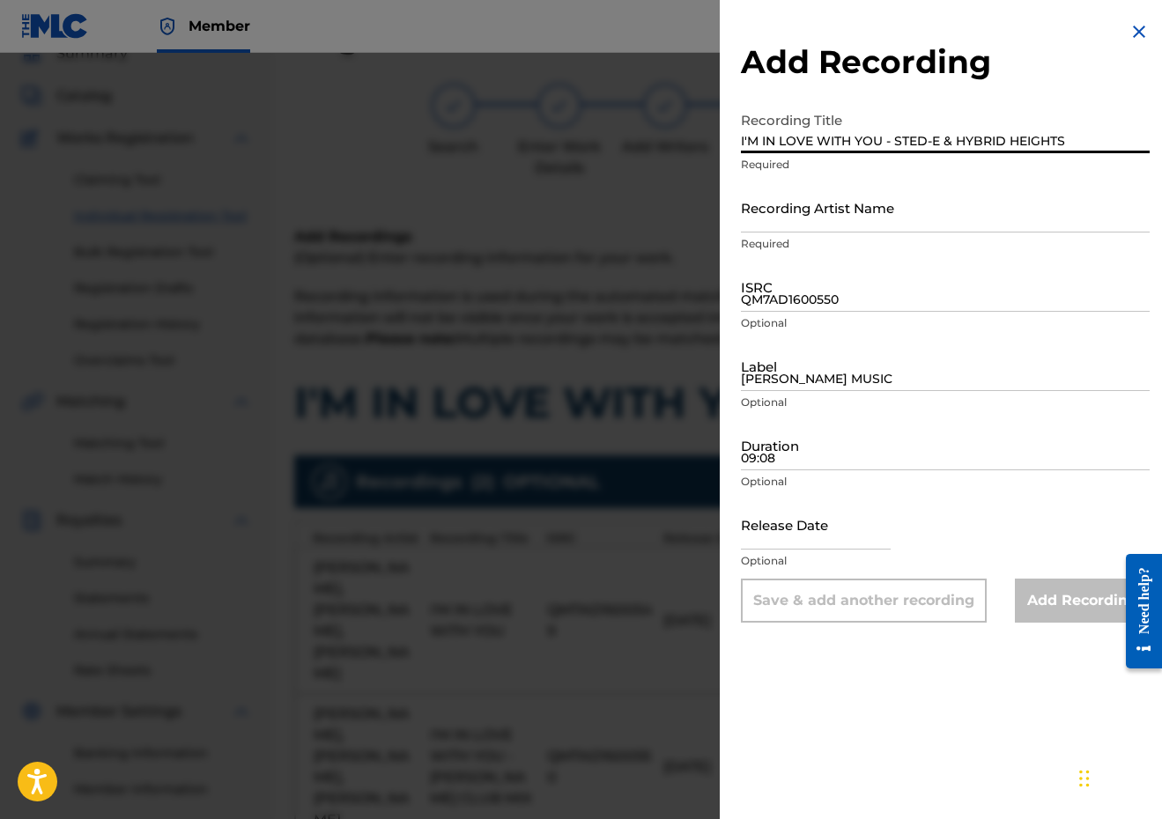
paste input "HYBRID HEIGHTS, [PERSON_NAME], [PERSON_NAME], [PERSON_NAME]"
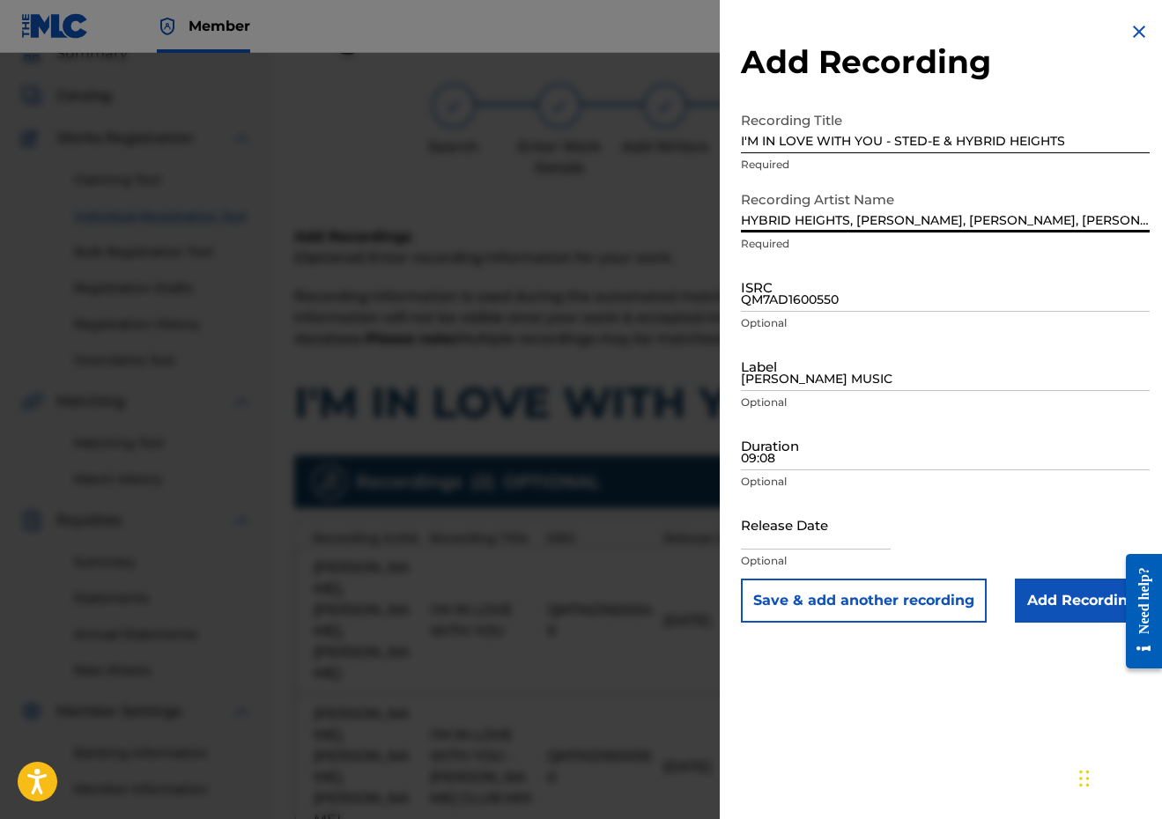
type input "HYBRID HEIGHTS, [PERSON_NAME], [PERSON_NAME], [PERSON_NAME]"
click at [801, 297] on input "QM7AD1600550" at bounding box center [945, 287] width 409 height 50
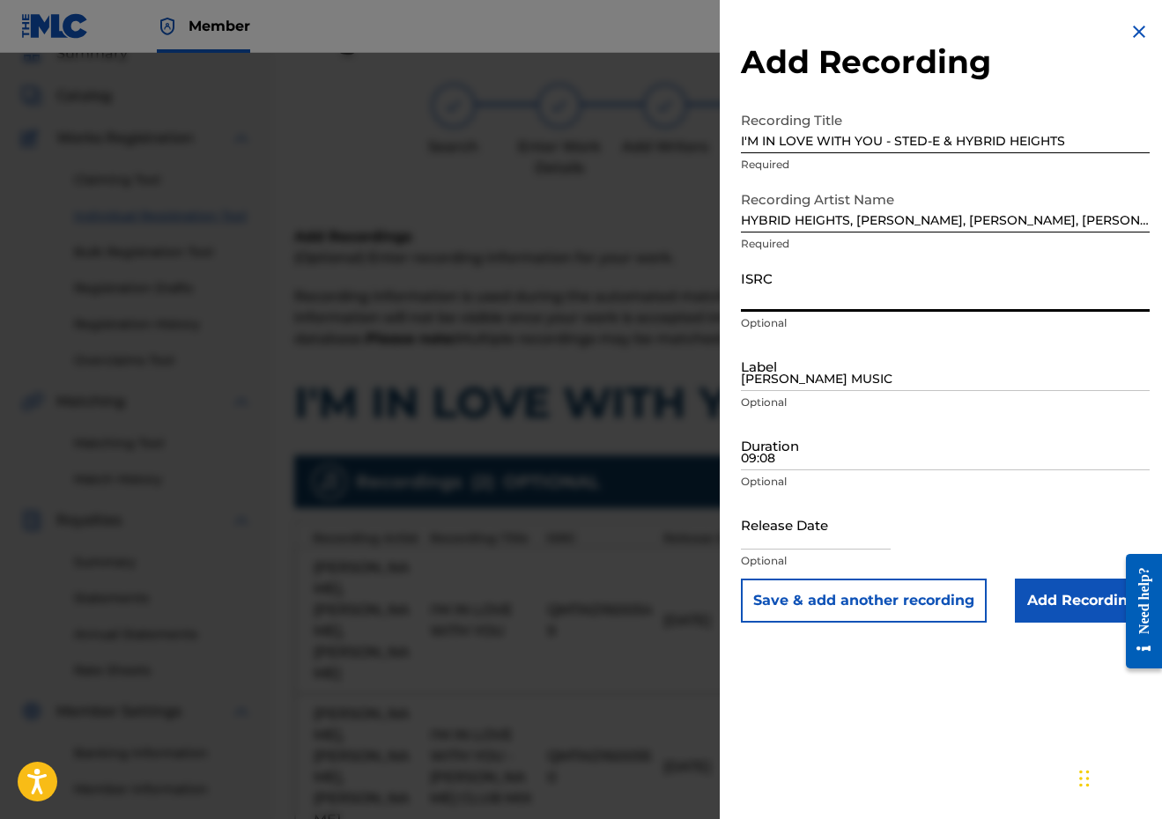
paste input "QM7AD1600551"
type input "QM7AD1600551"
click at [797, 373] on input "[PERSON_NAME] MUSIC" at bounding box center [945, 366] width 409 height 50
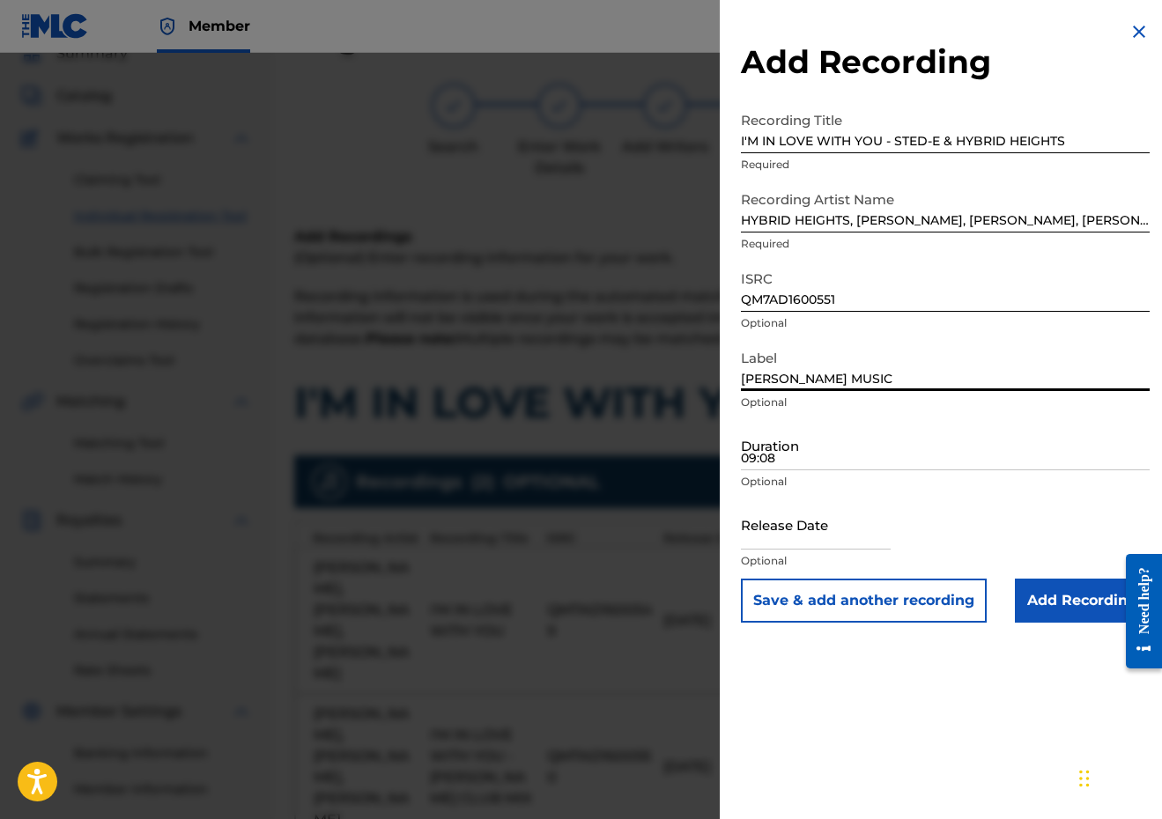
type input "[PERSON_NAME] MUSIC"
click at [782, 458] on input "09:08" at bounding box center [945, 445] width 409 height 50
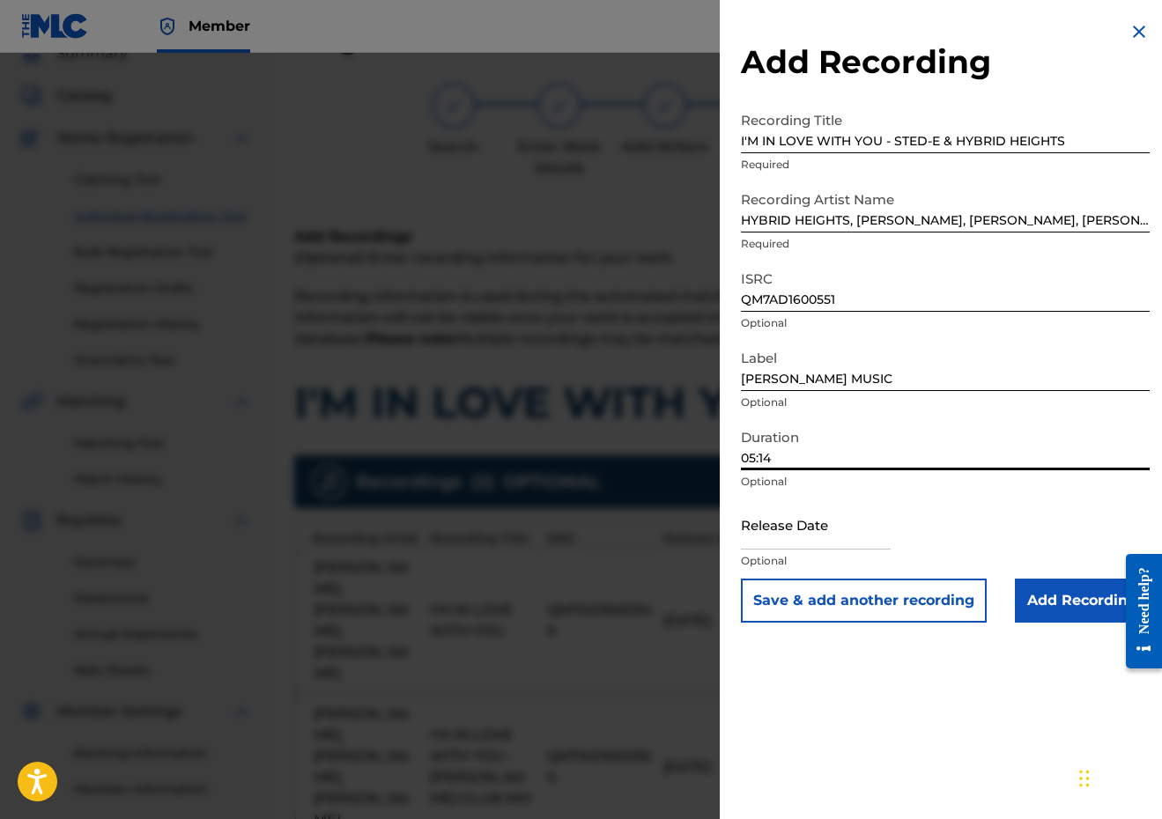
type input "05:14"
click at [774, 544] on input "text" at bounding box center [816, 524] width 150 height 50
select select "8"
select select "2025"
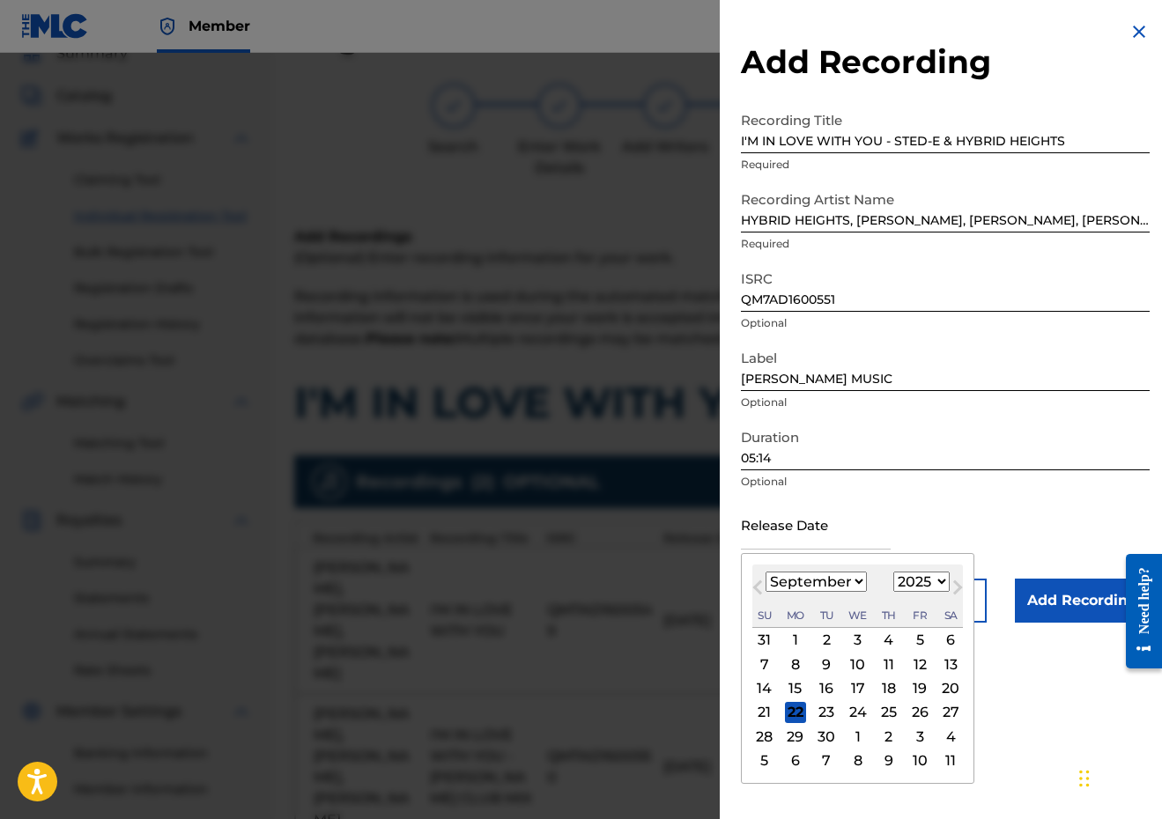
select select "5"
select select "2018"
click at [909, 667] on div "8" at bounding box center [919, 663] width 21 height 21
type input "[DATE]"
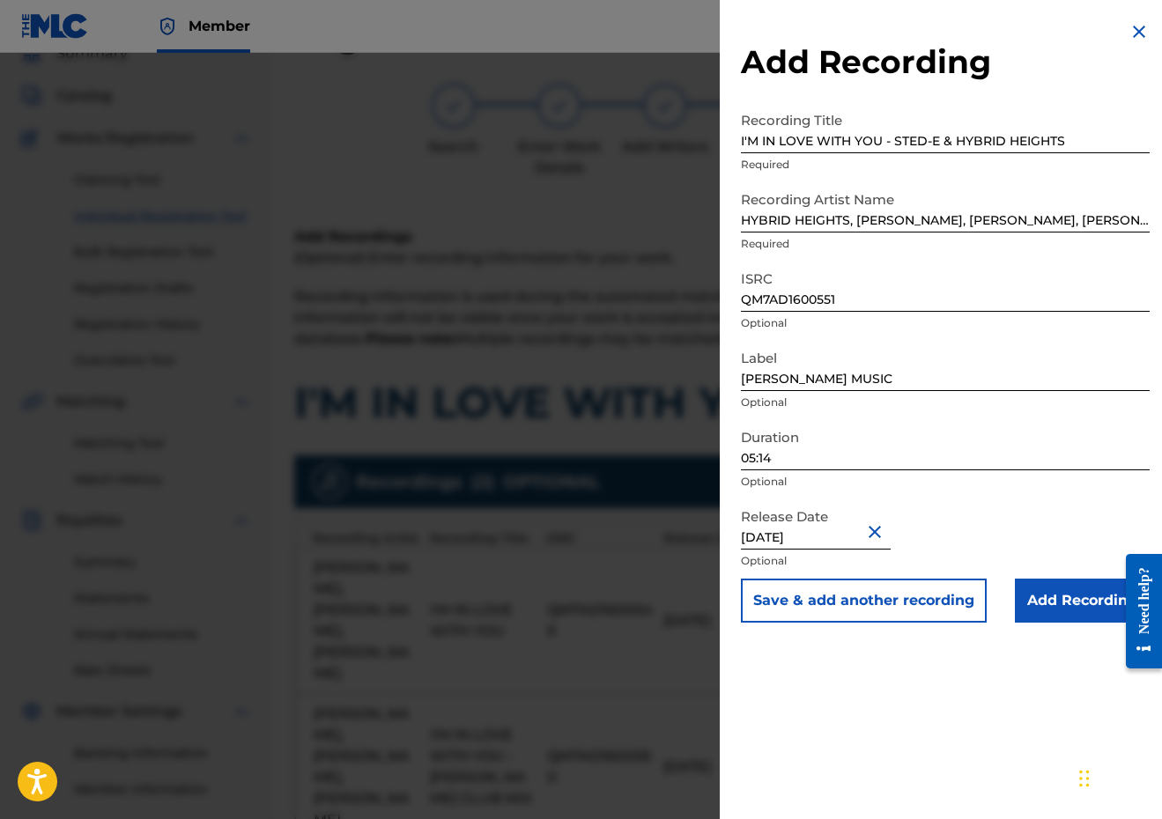
click at [867, 597] on button "Save & add another recording" at bounding box center [864, 601] width 246 height 44
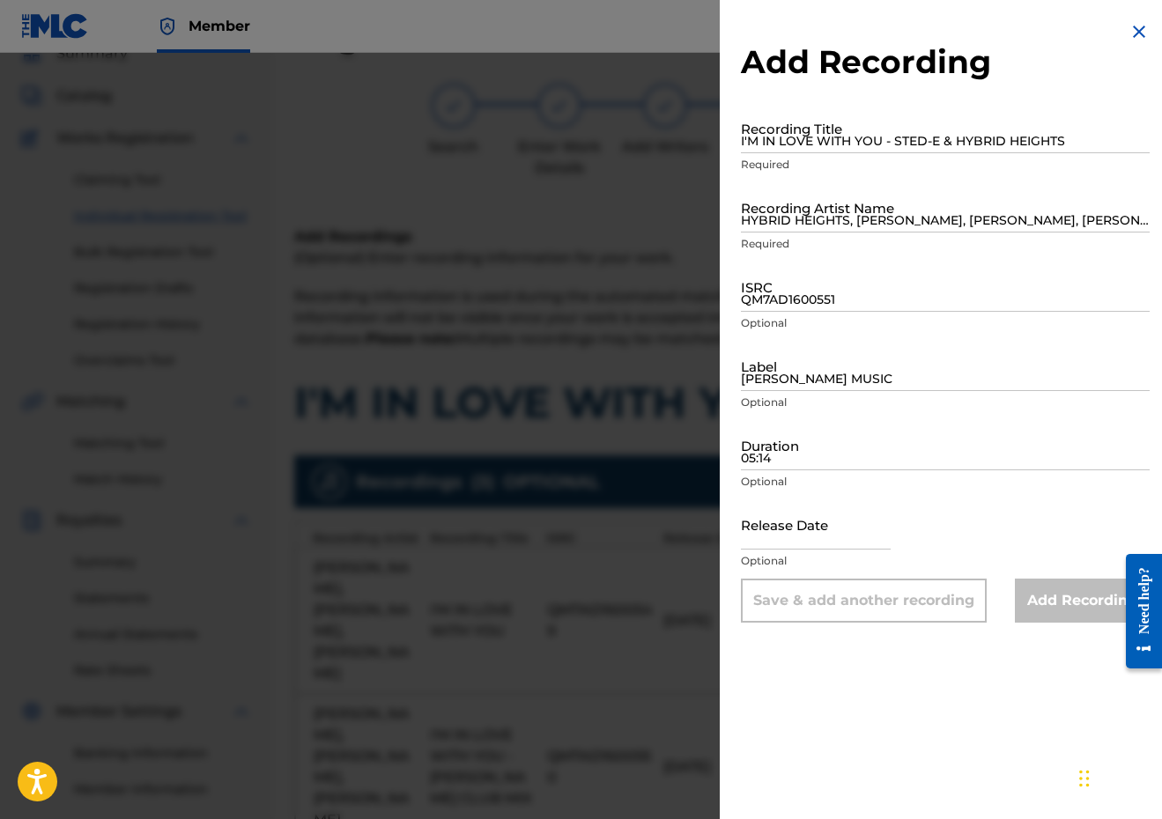
click at [903, 136] on input "I'M IN LOVE WITH YOU - STED-E & HYBRID HEIGHTS" at bounding box center [945, 128] width 409 height 50
paste input "I'M IN LOVE WITH YOU - [PERSON_NAME] REMIX"
type input "I'M IN LOVE WITH YOU - [PERSON_NAME] REMIX"
click at [865, 229] on input "HYBRID HEIGHTS, [PERSON_NAME], [PERSON_NAME], [PERSON_NAME]" at bounding box center [945, 207] width 409 height 50
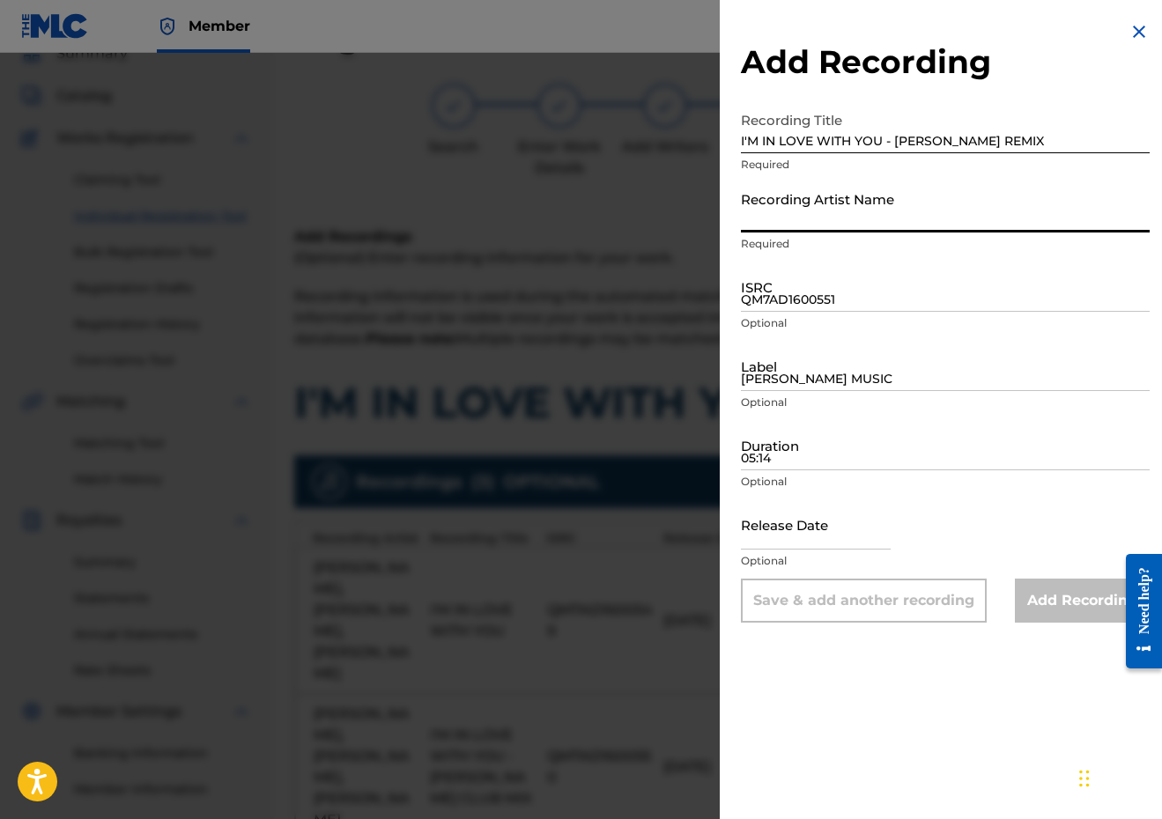
paste input "[PERSON_NAME], [PERSON_NAME], [PERSON_NAME]"
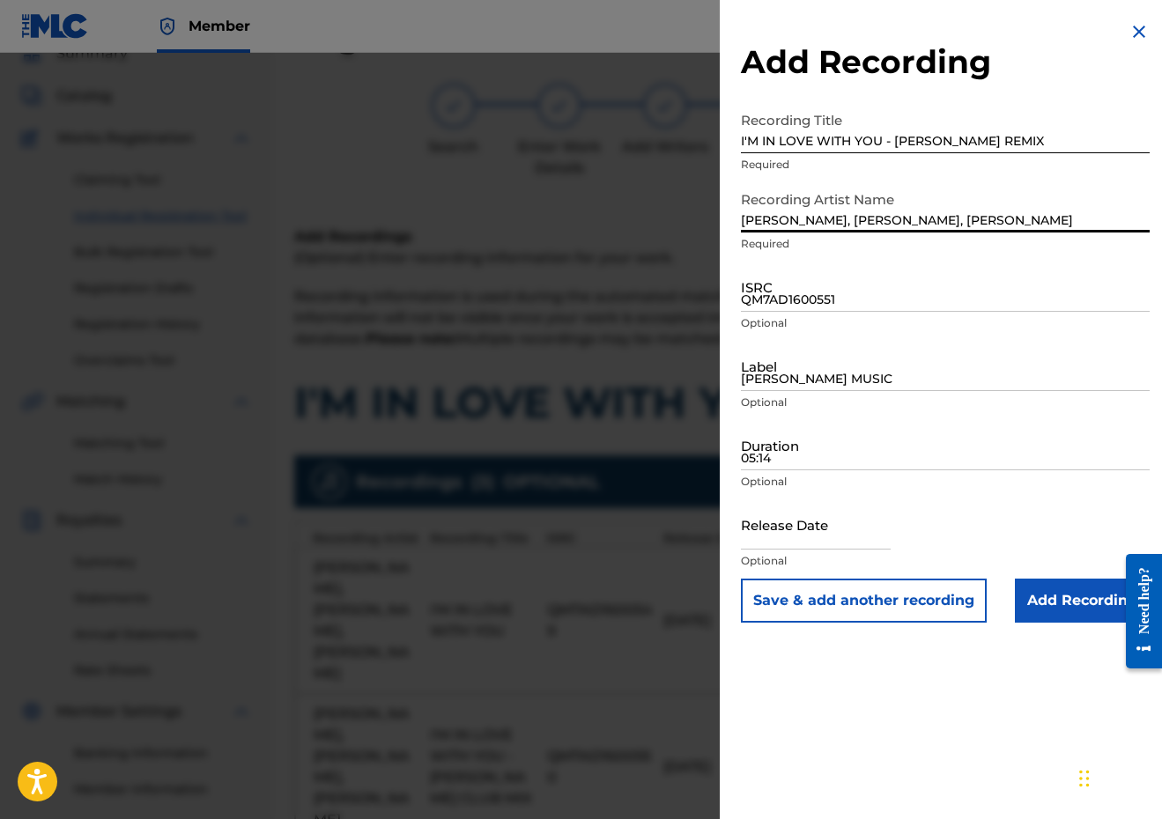
type input "[PERSON_NAME], [PERSON_NAME], [PERSON_NAME]"
click at [854, 318] on p "Optional" at bounding box center [945, 323] width 409 height 16
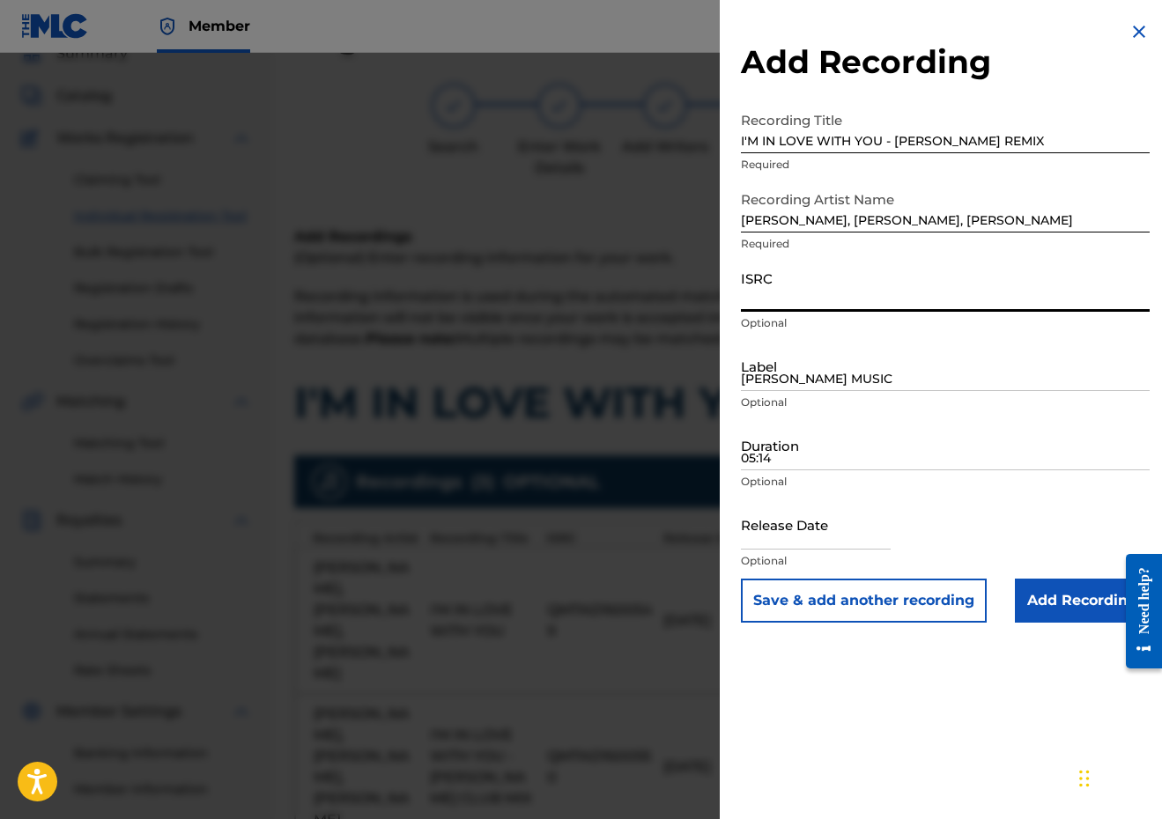
click at [840, 298] on input "ISRC" at bounding box center [945, 287] width 409 height 50
paste input "QM7AD1600552"
type input "QM7AD1600552"
click at [823, 367] on input "[PERSON_NAME] MUSIC" at bounding box center [945, 366] width 409 height 50
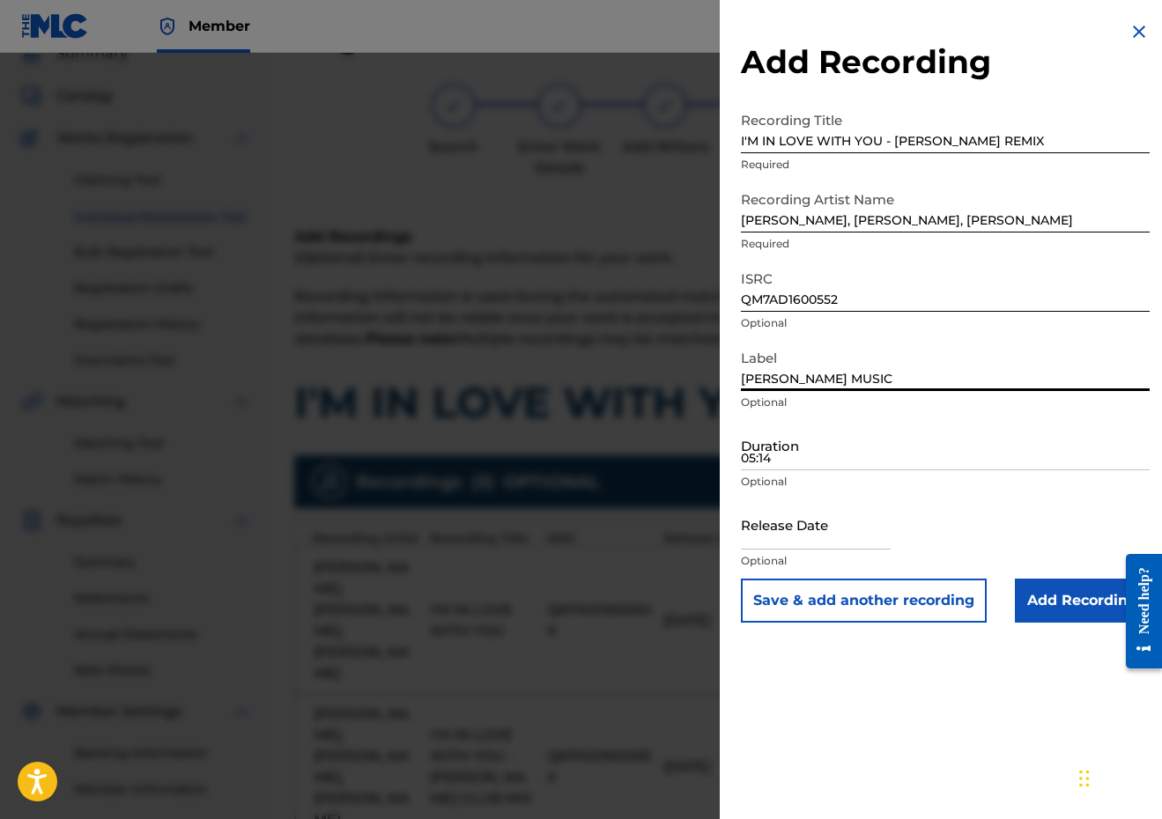
click at [836, 373] on input "[PERSON_NAME] MUSIC" at bounding box center [945, 366] width 409 height 50
type input "[PERSON_NAME] MUSIC"
click at [814, 439] on input "05:14" at bounding box center [945, 445] width 409 height 50
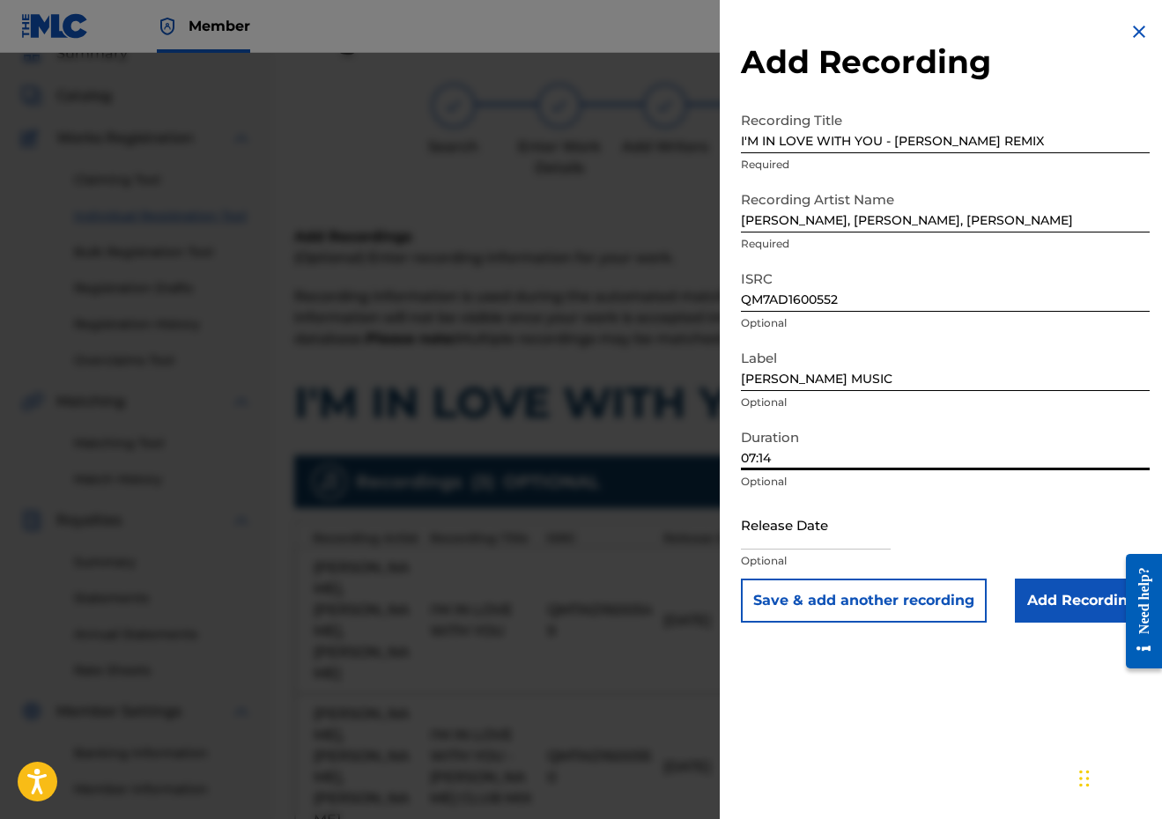
type input "07:14"
click at [803, 546] on input "text" at bounding box center [816, 524] width 150 height 50
select select "8"
select select "2025"
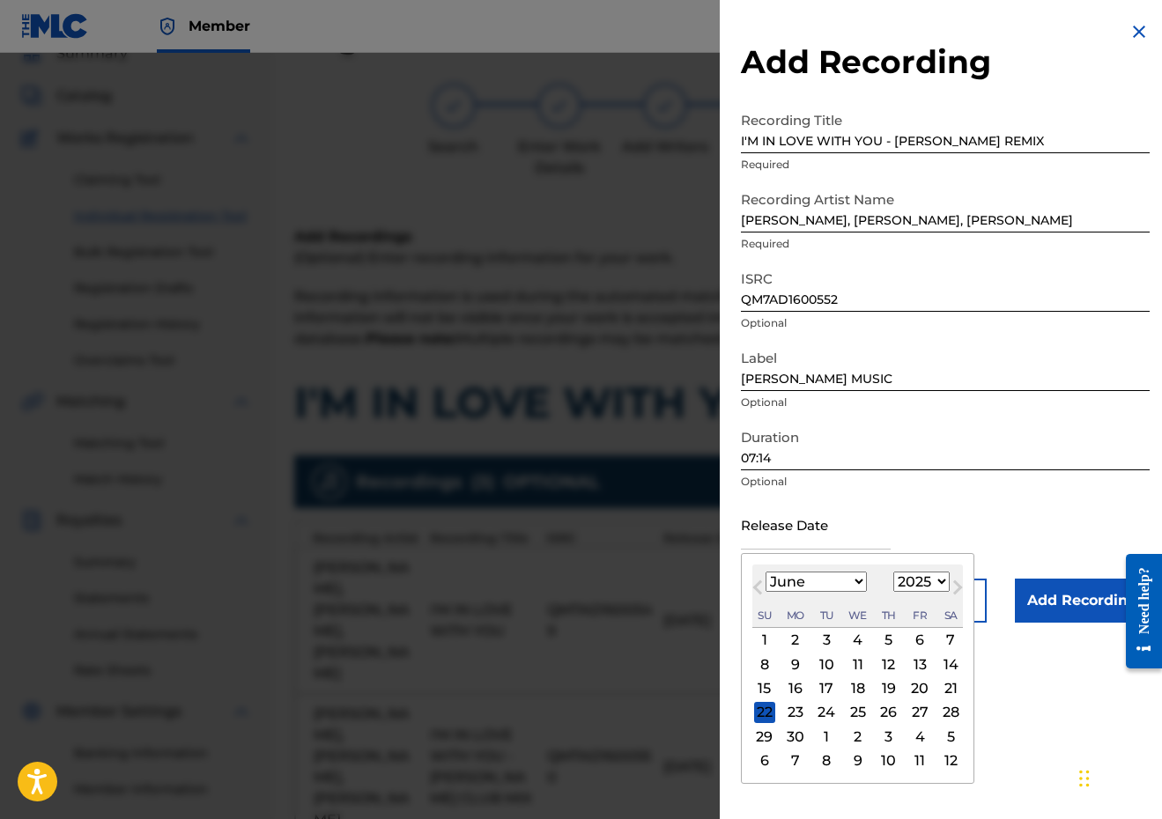
click at [943, 582] on button "Next Month" at bounding box center [957, 591] width 28 height 28
click at [759, 586] on span "Previous Month" at bounding box center [759, 590] width 0 height 26
select select "5"
select select "2018"
click at [909, 672] on div "8" at bounding box center [919, 663] width 21 height 21
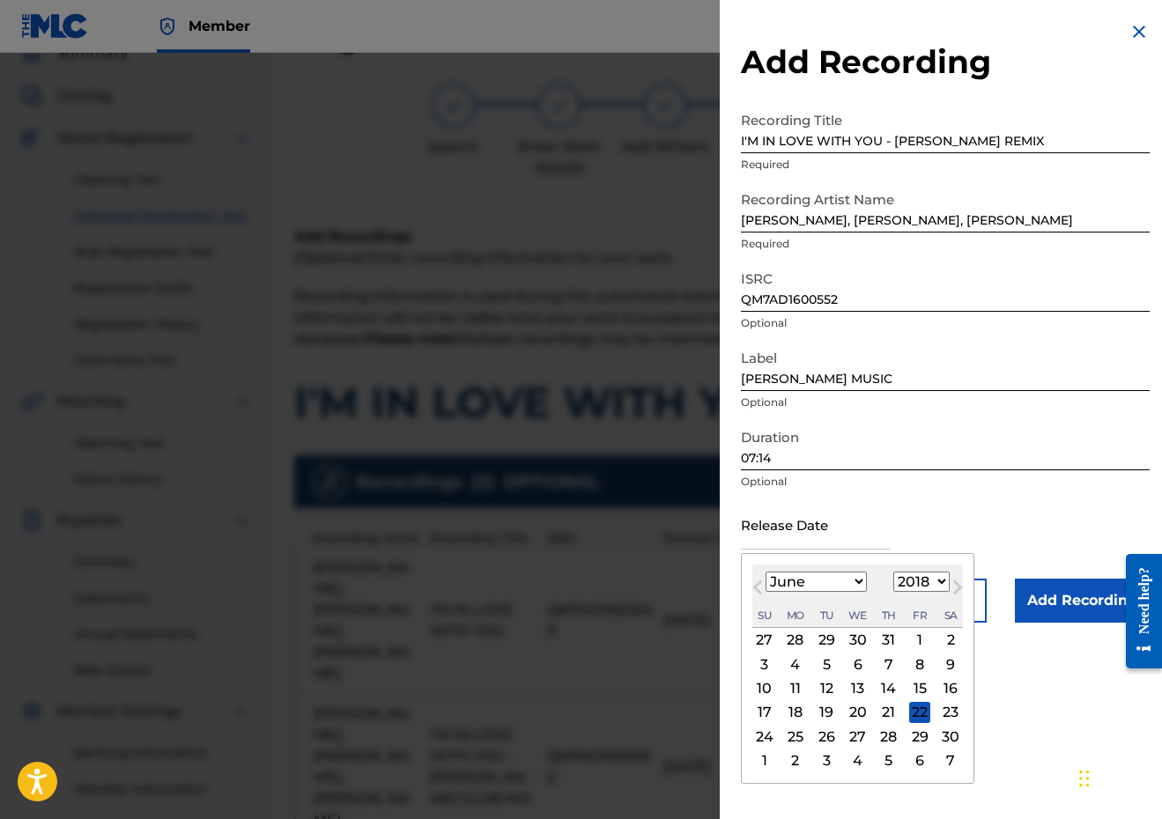
type input "[DATE]"
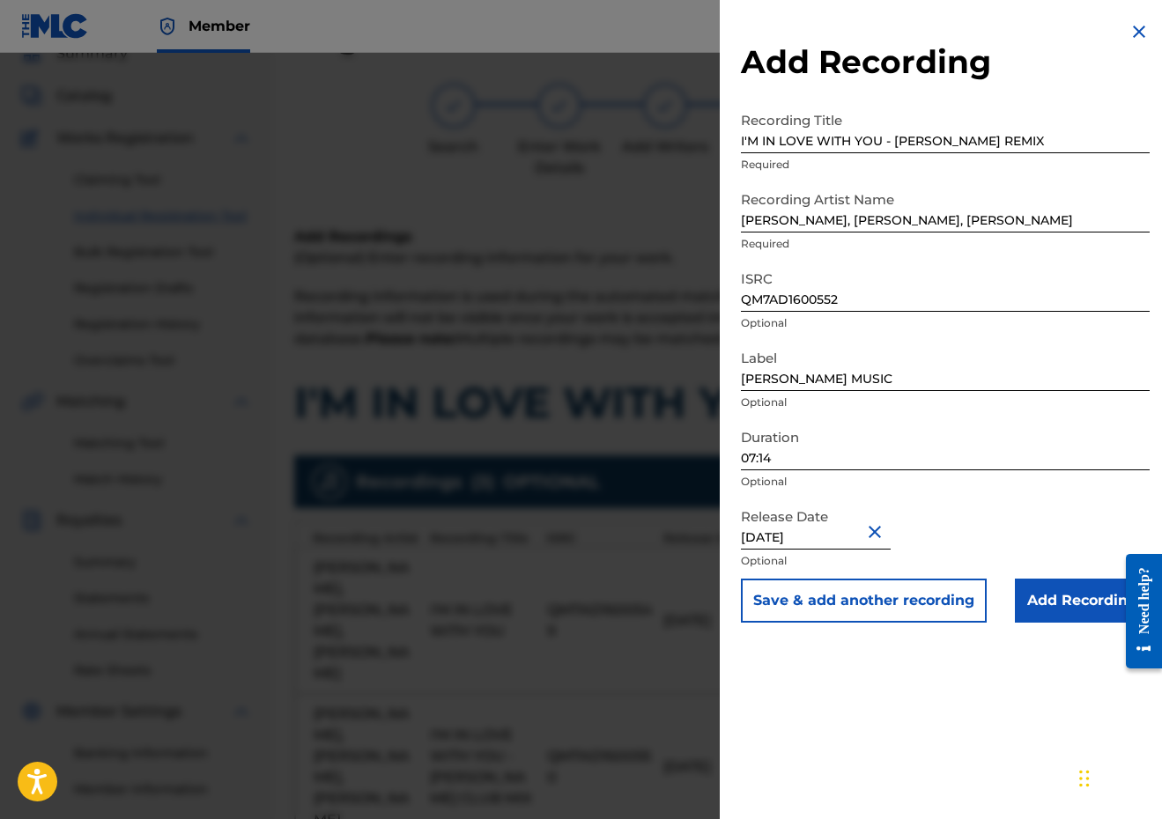
click at [899, 613] on button "Save & add another recording" at bounding box center [864, 601] width 246 height 44
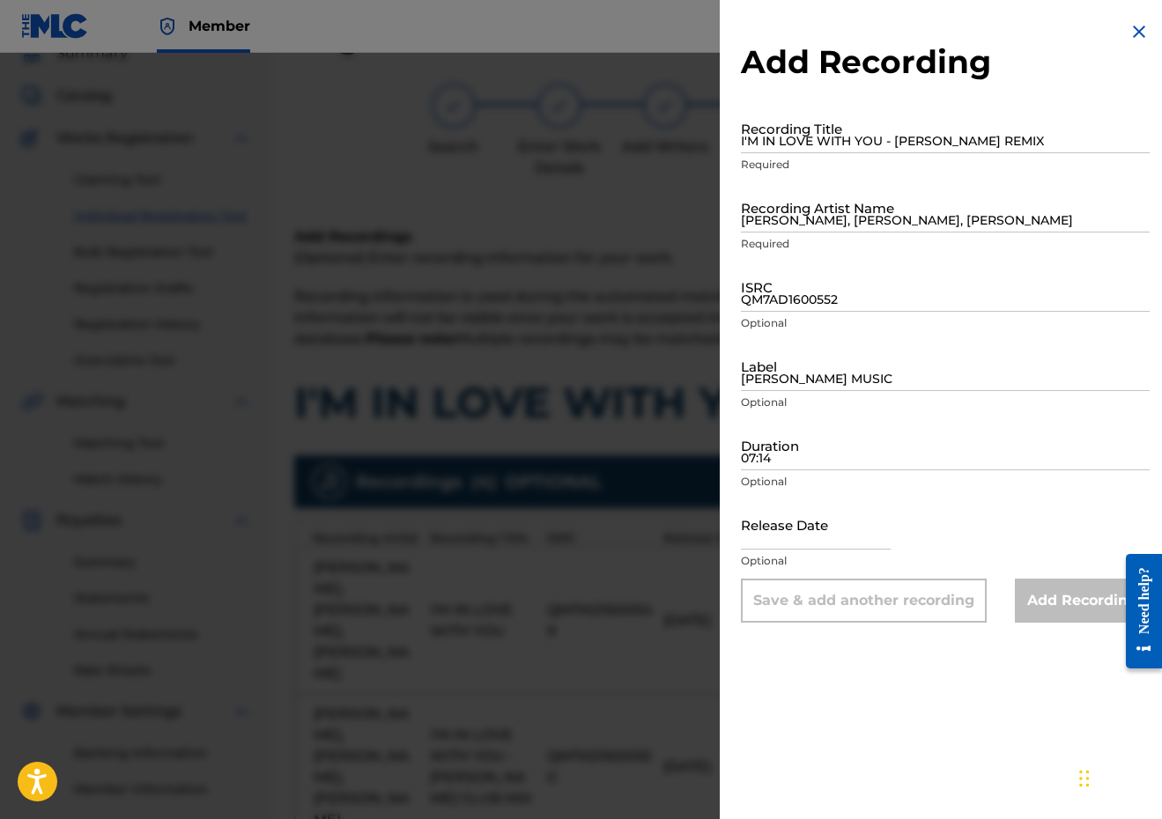
click at [872, 136] on input "I'M IN LOVE WITH YOU - [PERSON_NAME] REMIX" at bounding box center [945, 128] width 409 height 50
paste input "I'M IN LOVE WITH YOU - [PERSON_NAME] + DEEP INFLUENCE BIG MIX"
type input "I'M IN LOVE WITH YOU - [PERSON_NAME] + DEEP INFLUENCE BIG MIX"
click at [830, 208] on input "[PERSON_NAME], [PERSON_NAME], [PERSON_NAME]" at bounding box center [945, 207] width 409 height 50
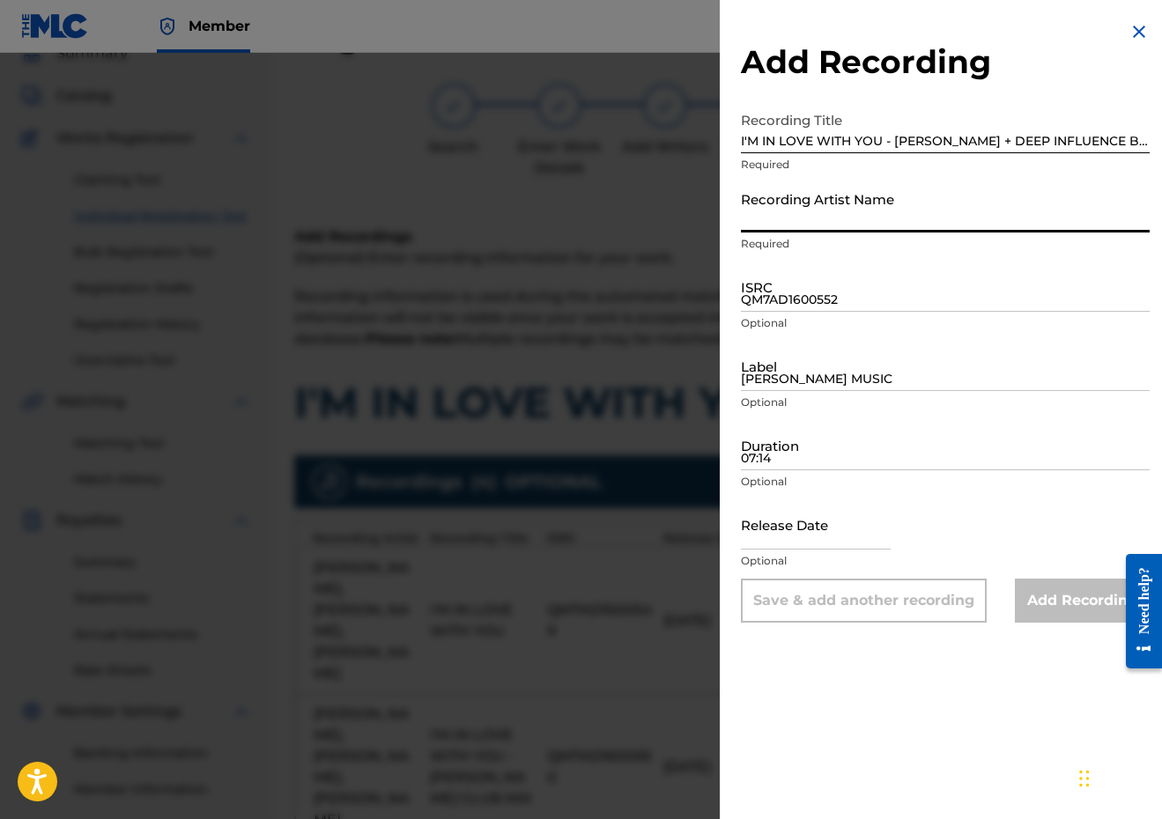
paste input "DEEP INFLUENCE, [PERSON_NAME], [PERSON_NAME]"
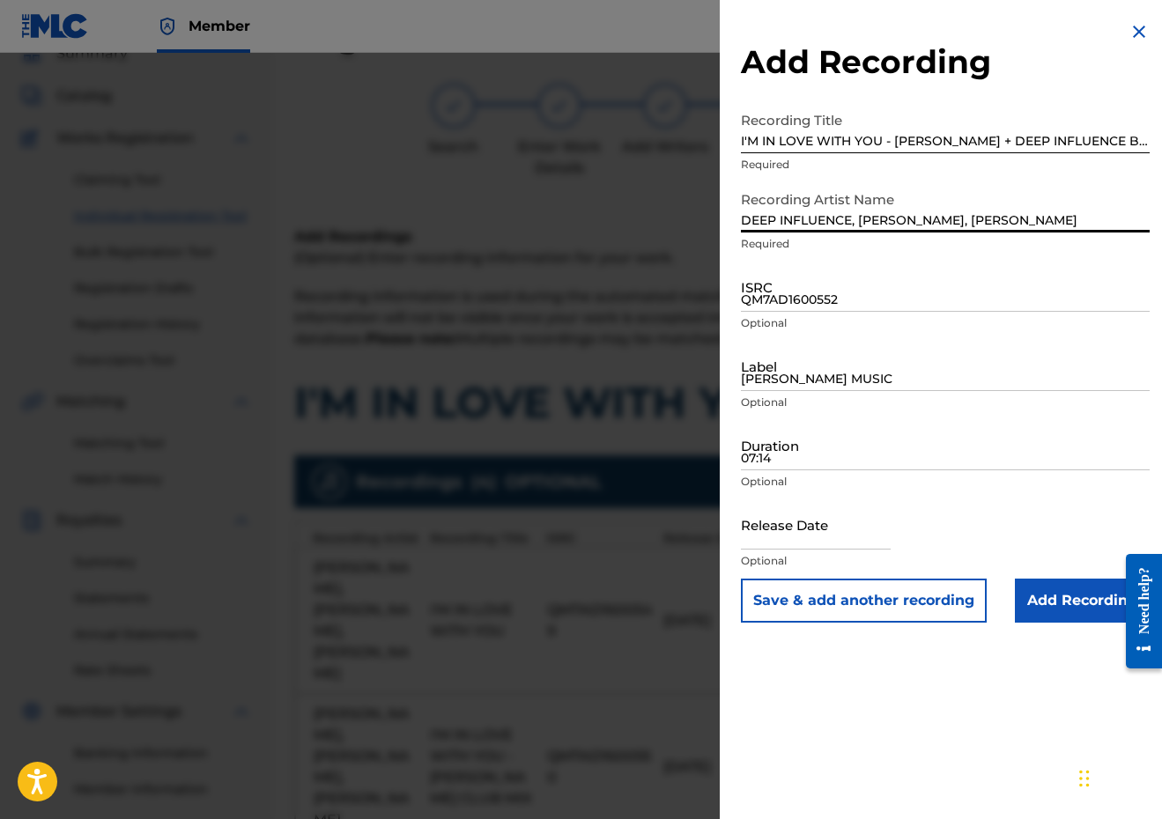
type input "DEEP INFLUENCE, [PERSON_NAME], [PERSON_NAME]"
click at [821, 299] on input "QM7AD1600552" at bounding box center [945, 287] width 409 height 50
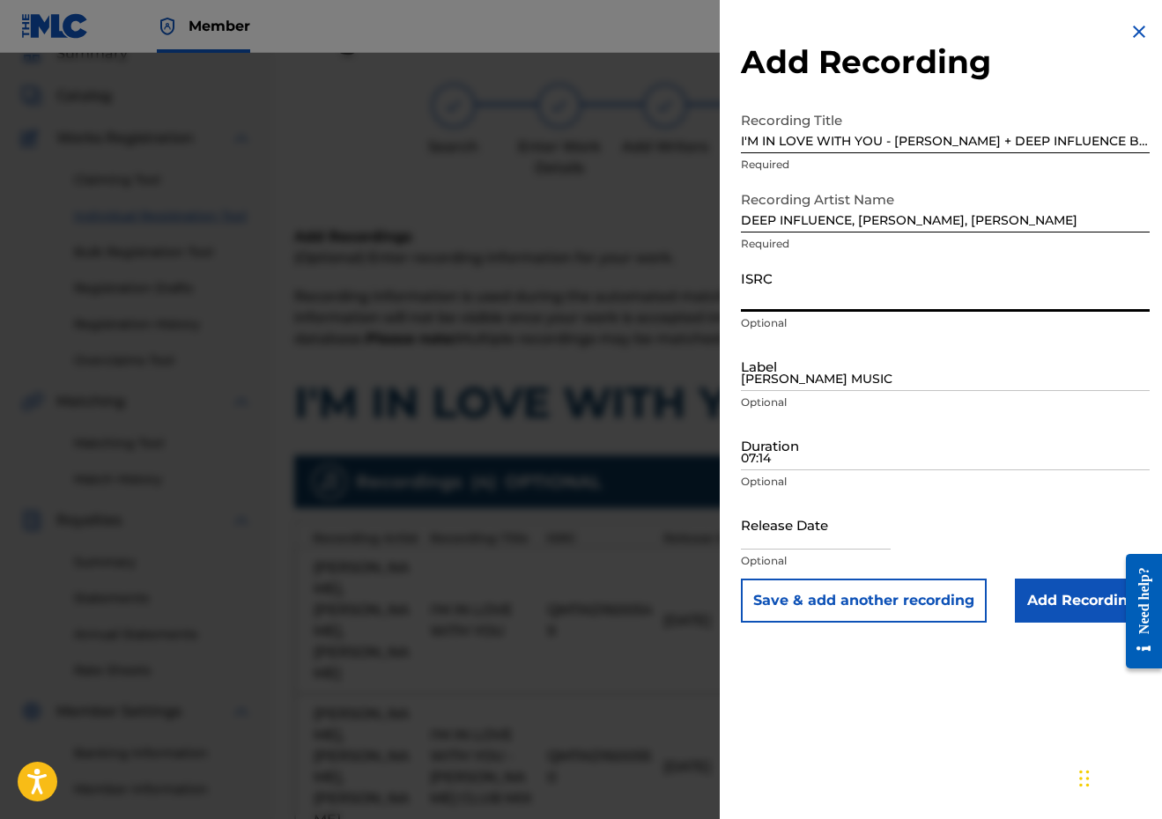
paste input "QM7AD1600553"
type input "QM7AD1600553"
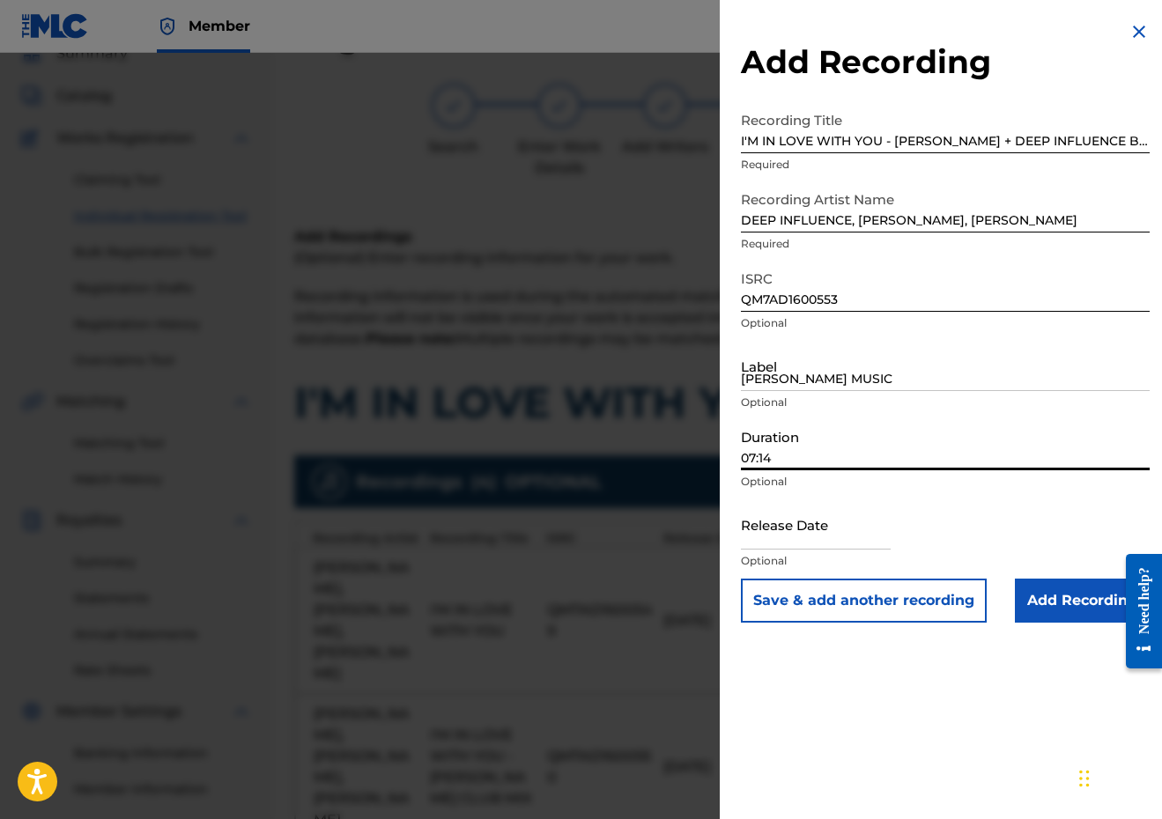
click at [816, 455] on input "07:14" at bounding box center [945, 445] width 409 height 50
type input "06:39"
click at [819, 389] on input "[PERSON_NAME] MUSIC" at bounding box center [945, 366] width 409 height 50
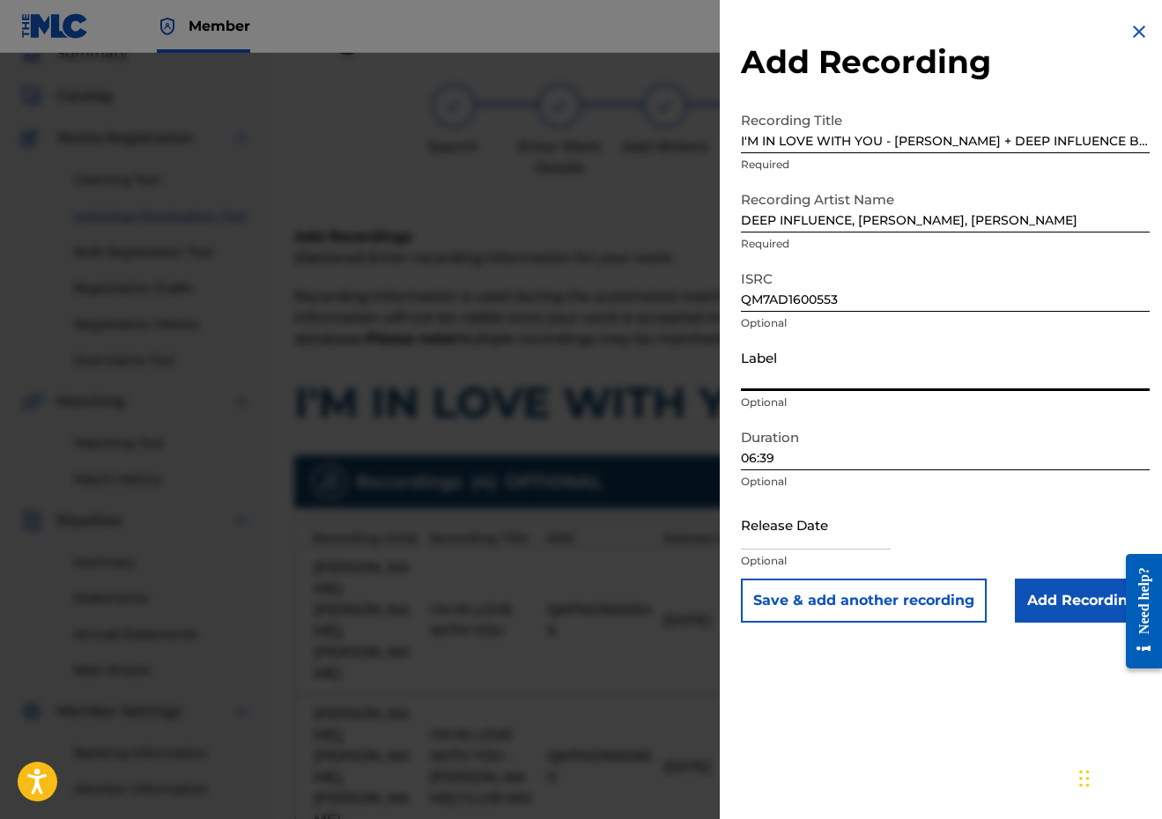
type input "R"
type input "[PERSON_NAME] MUSIC"
click at [792, 543] on input "text" at bounding box center [816, 524] width 150 height 50
select select "8"
select select "2025"
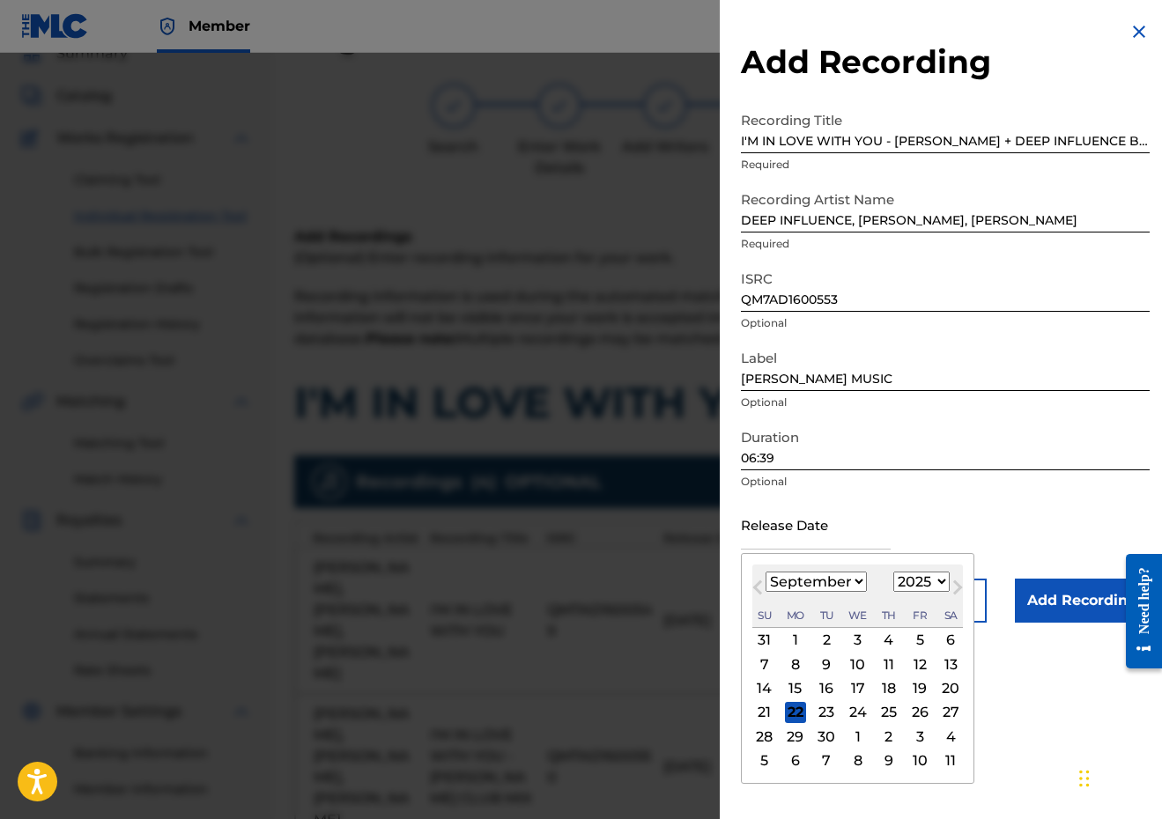
click at [813, 595] on div "[DATE] January February March April May June July August September October Nove…" at bounding box center [857, 595] width 210 height 63
select select "5"
select select "2018"
click at [909, 660] on div "8" at bounding box center [919, 663] width 21 height 21
type input "[DATE]"
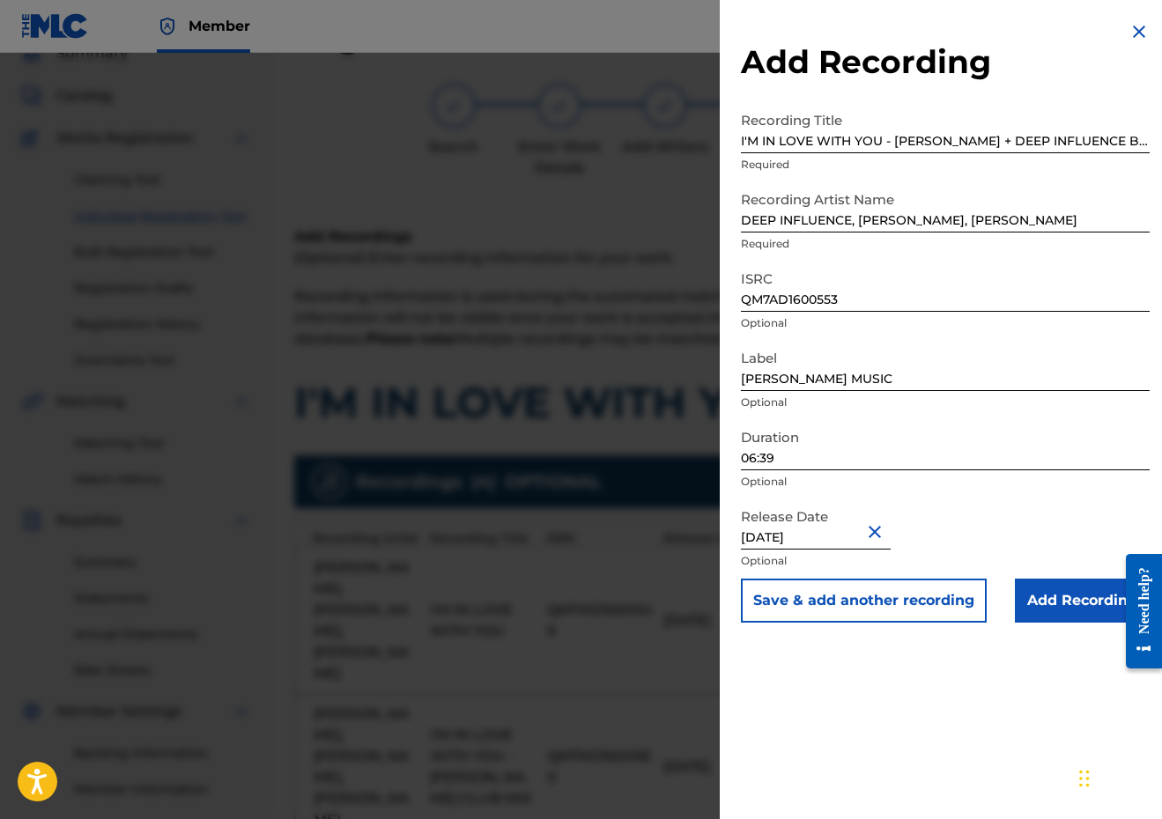
click at [889, 606] on button "Save & add another recording" at bounding box center [864, 601] width 246 height 44
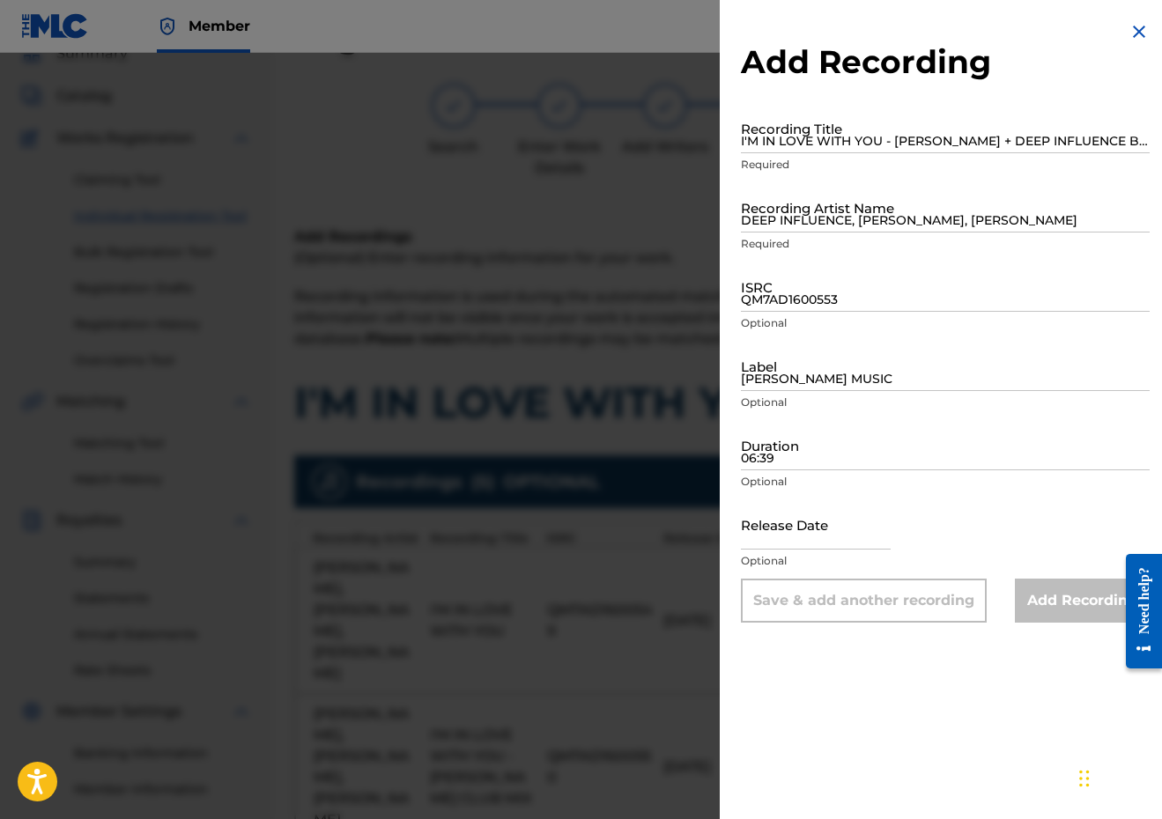
click at [863, 125] on input "I'M IN LOVE WITH YOU - [PERSON_NAME] + DEEP INFLUENCE BIG MIX" at bounding box center [945, 128] width 409 height 50
paste input "I'M IN LOVE WITH YOU - [PERSON_NAME] & [PERSON_NAME] SOULBEATS REMIX"
type input "I'M IN LOVE WITH YOU - [PERSON_NAME] & [PERSON_NAME] SOULBEATS REMIX"
click at [843, 229] on input "DEEP INFLUENCE, [PERSON_NAME], [PERSON_NAME]" at bounding box center [945, 207] width 409 height 50
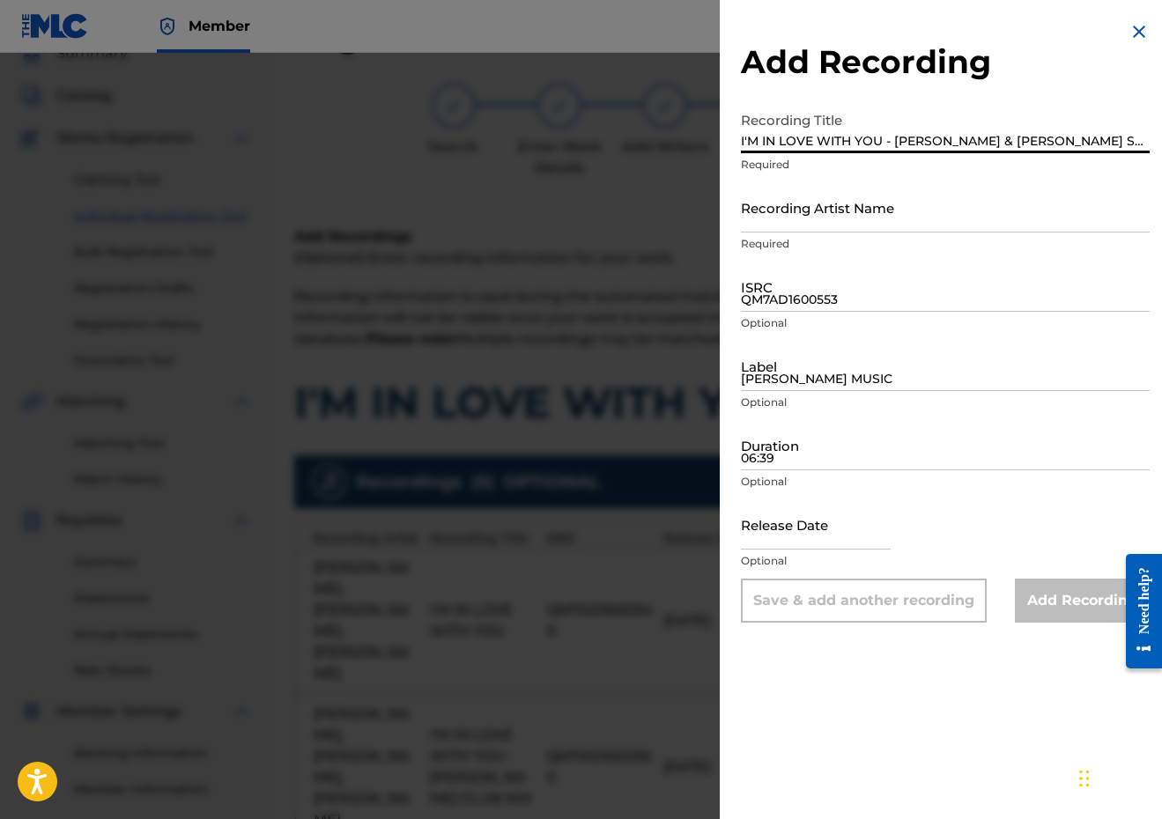
paste input "[PERSON_NAME], [PERSON_NAME], [PERSON_NAME], [PERSON_NAME]"
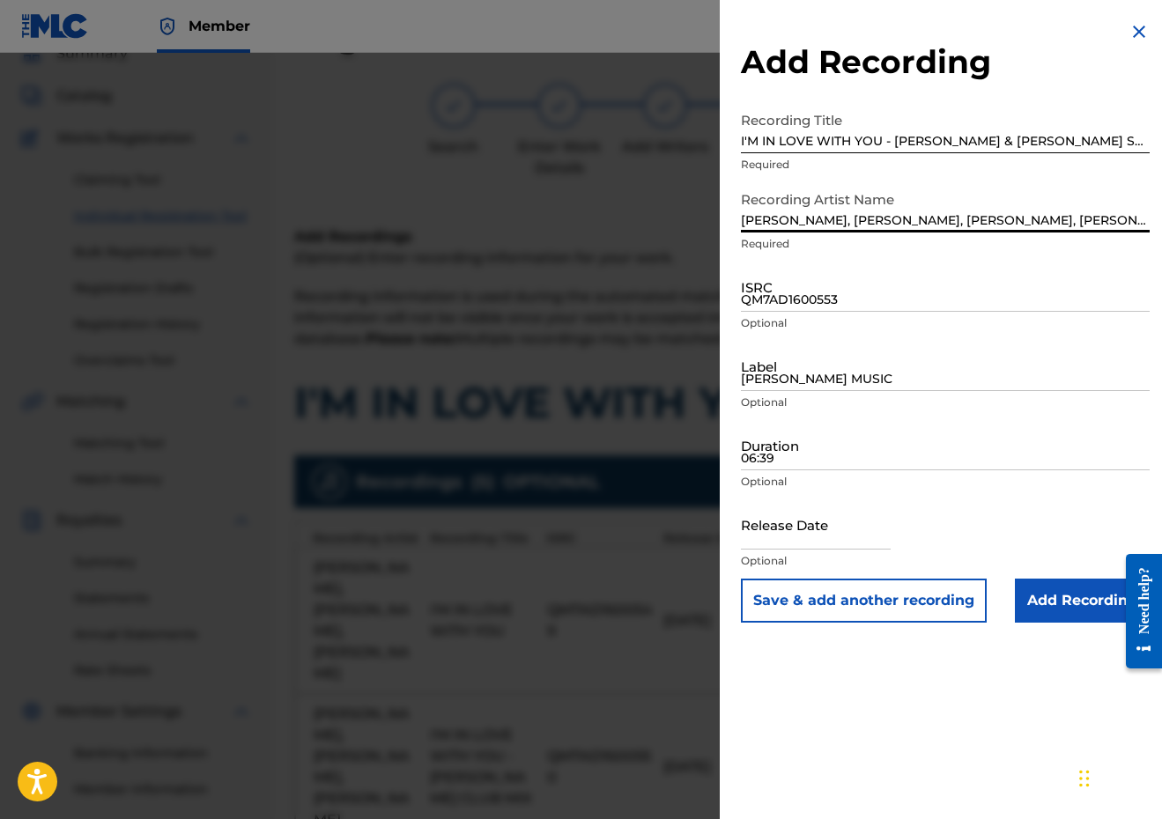
type input "[PERSON_NAME], [PERSON_NAME], [PERSON_NAME], [PERSON_NAME]"
click at [836, 274] on input "QM7AD1600553" at bounding box center [945, 287] width 409 height 50
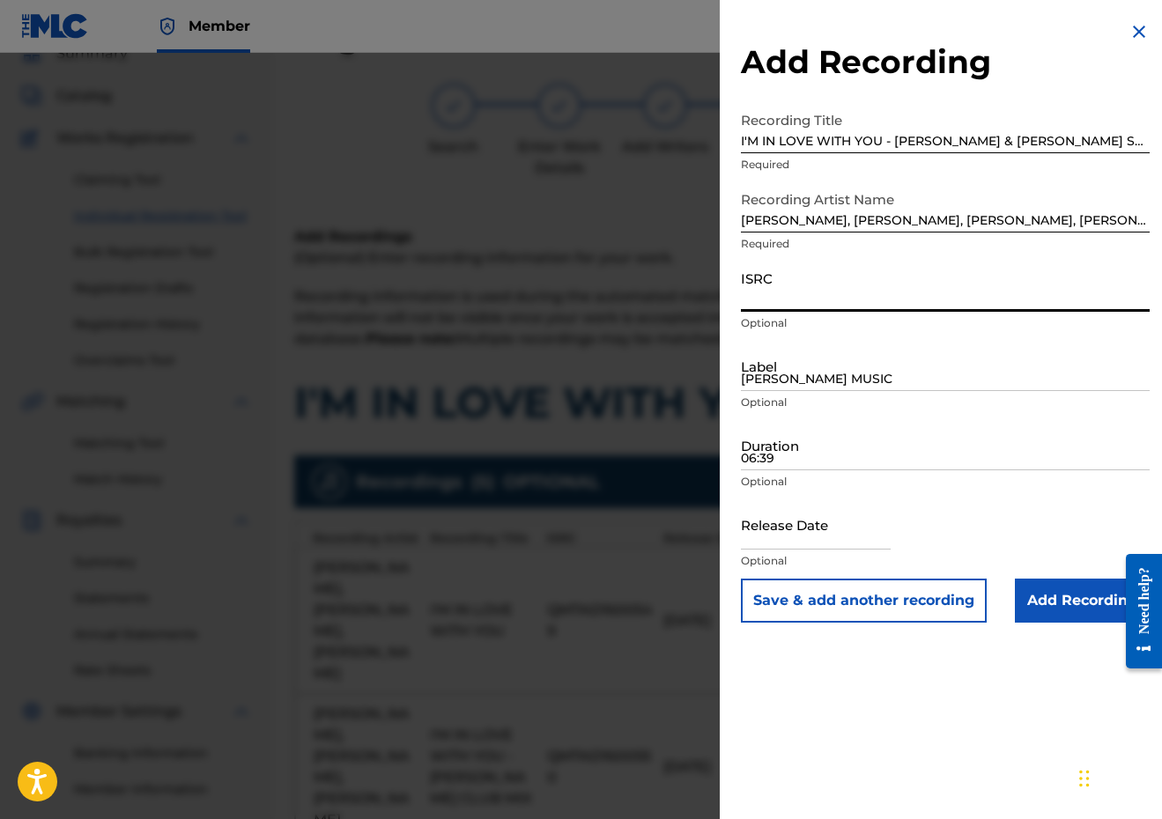
paste input "QM7AD1600554"
type input "QM7AD1600554"
click at [801, 387] on input "[PERSON_NAME] MUSIC" at bounding box center [945, 366] width 409 height 50
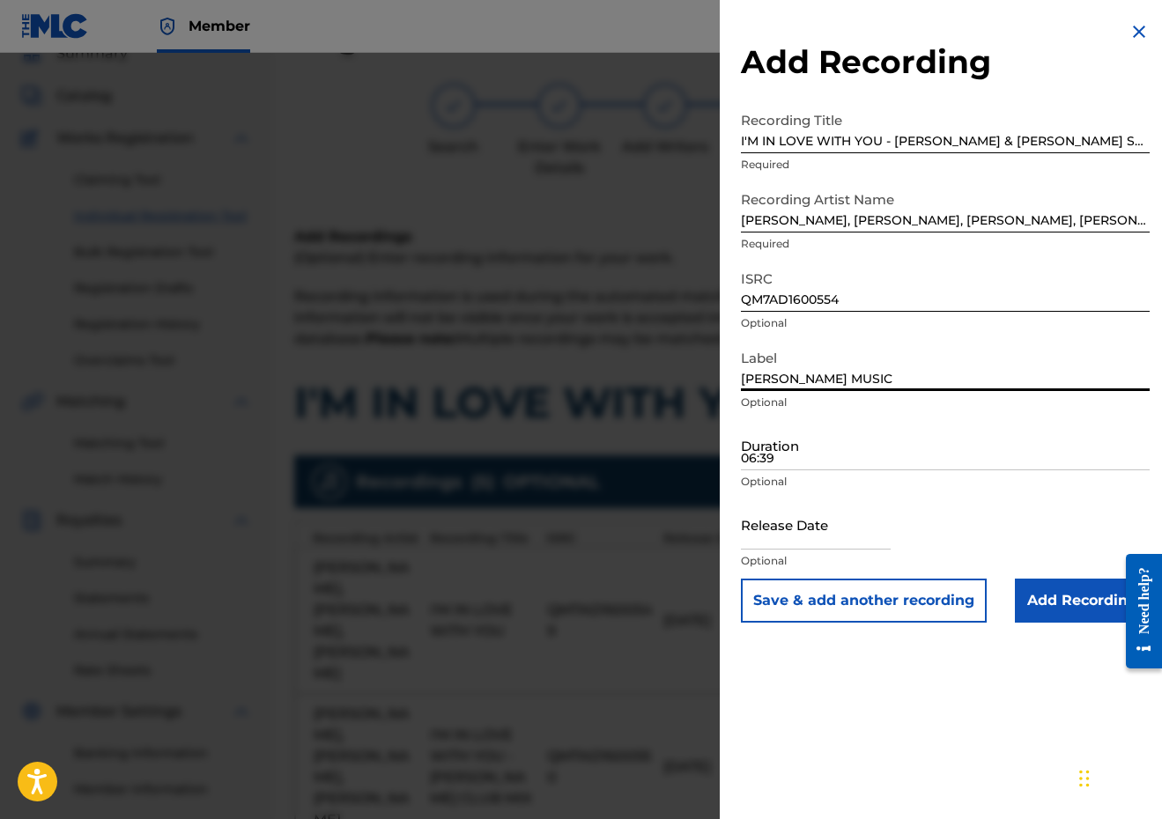
type input "[PERSON_NAME] MUSIC"
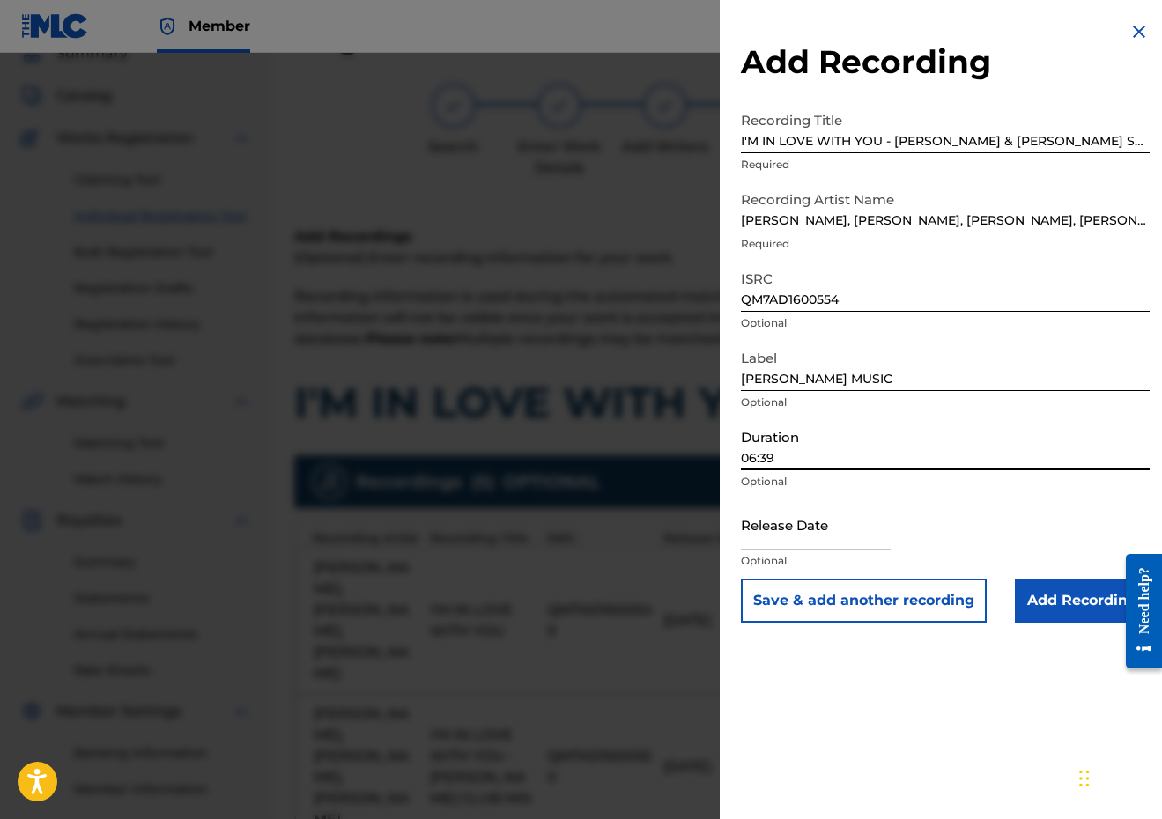
click at [808, 424] on input "06:39" at bounding box center [945, 445] width 409 height 50
type input "07:04"
click at [798, 542] on input "text" at bounding box center [816, 524] width 150 height 50
select select "8"
select select "2025"
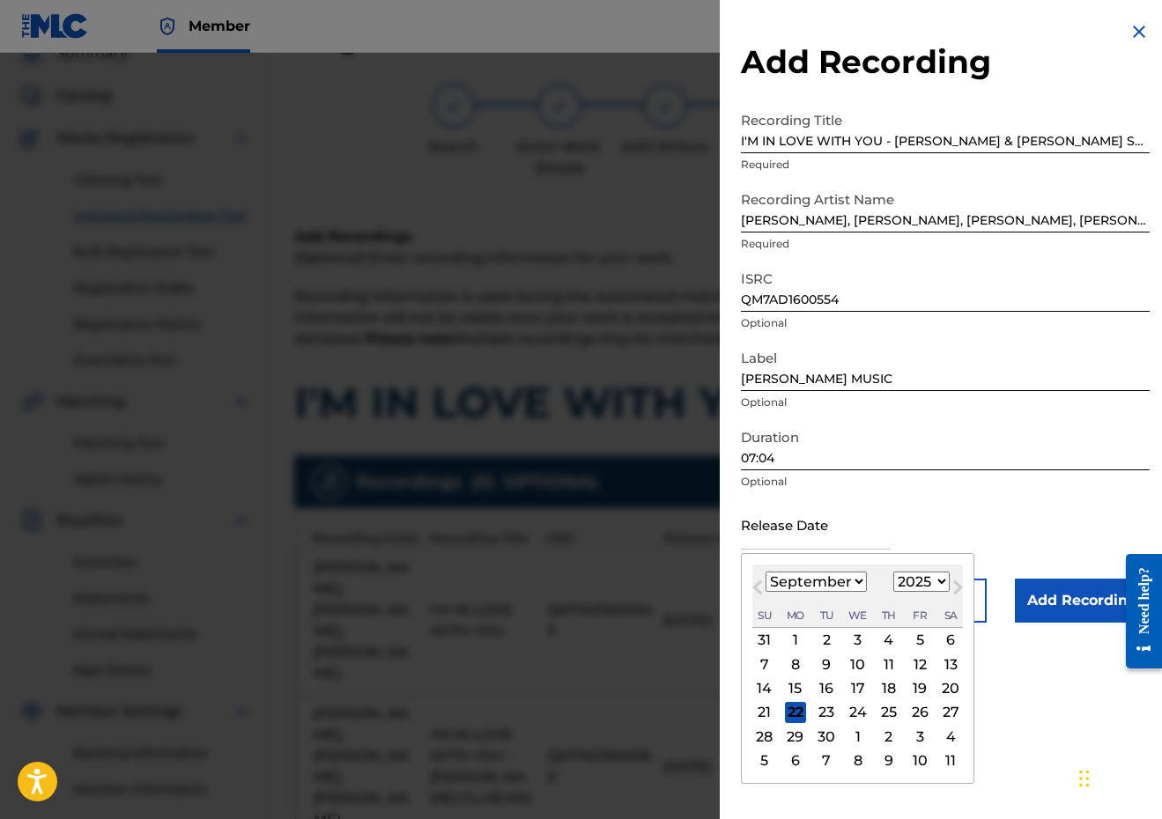
select select "5"
select select "2018"
click at [909, 666] on div "8" at bounding box center [919, 663] width 21 height 21
type input "[DATE]"
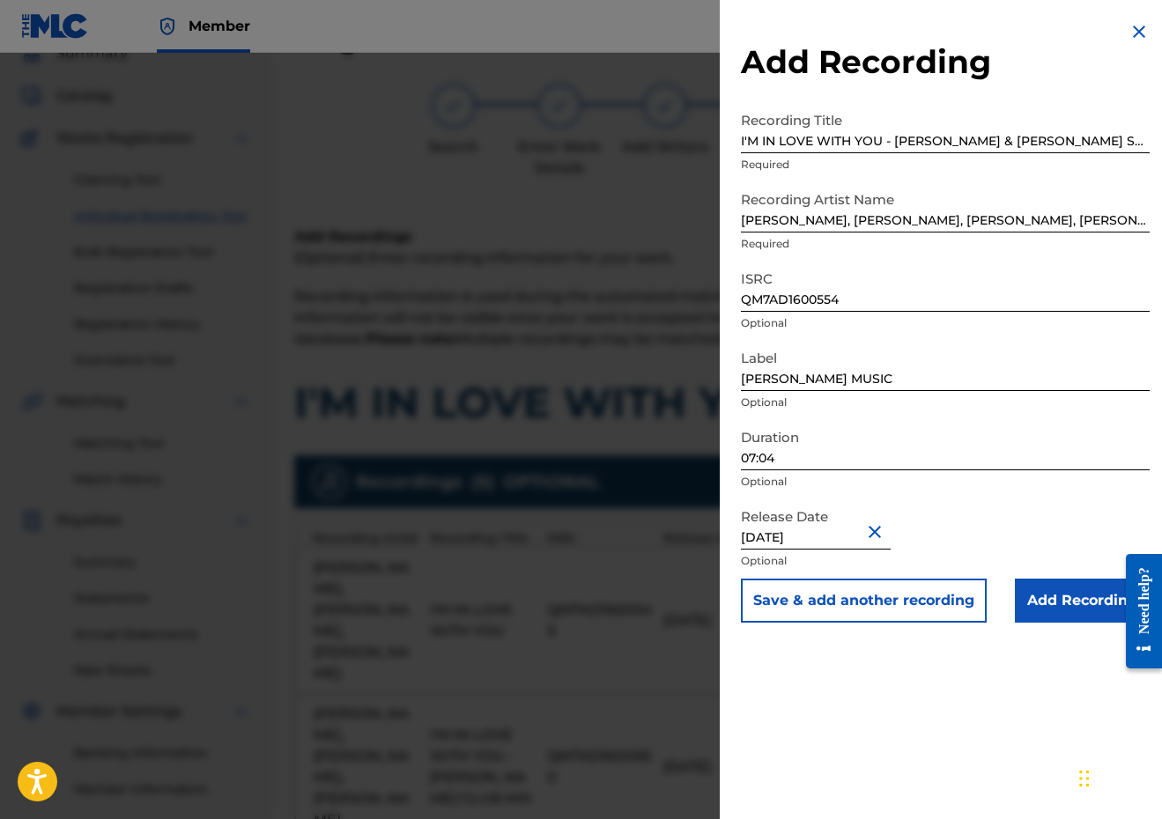
click at [854, 587] on button "Save & add another recording" at bounding box center [864, 601] width 246 height 44
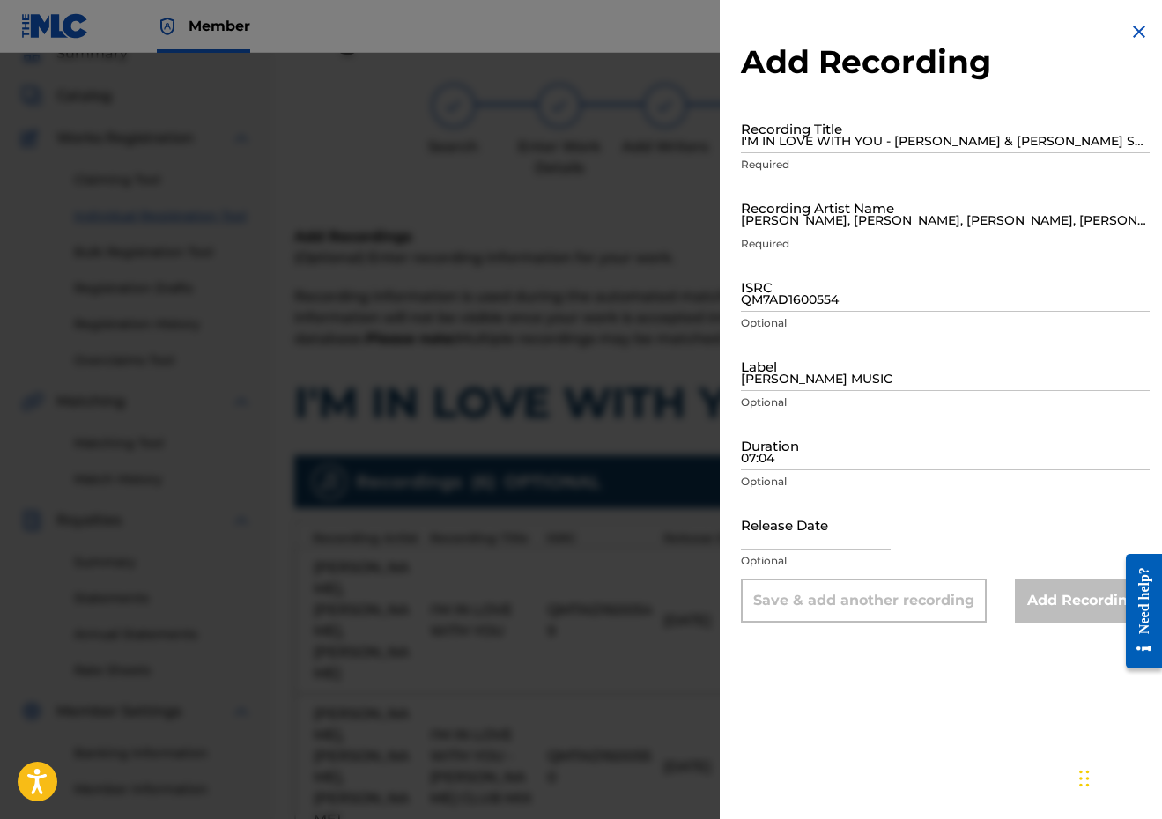
click at [868, 128] on input "I'M IN LOVE WITH YOU - [PERSON_NAME] & [PERSON_NAME] SOULBEATS REMIX" at bounding box center [945, 128] width 409 height 50
paste input "I'M IN LOVE WITH YOU - DJ [PERSON_NAME] EXTENDED MIX"
type input "I'M IN LOVE WITH YOU - DJ [PERSON_NAME] EXTENDED MIX"
click at [850, 204] on input "[PERSON_NAME], [PERSON_NAME], [PERSON_NAME], [PERSON_NAME]" at bounding box center [945, 207] width 409 height 50
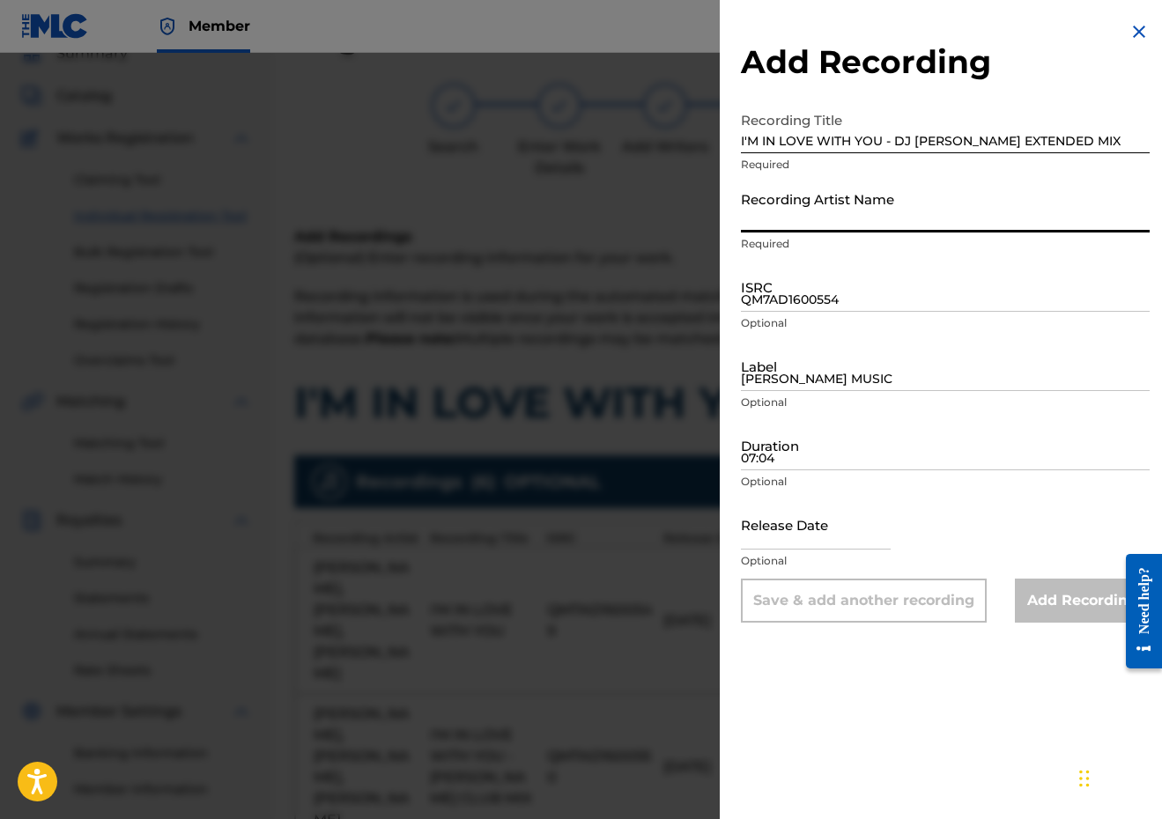
paste input "DJ [PERSON_NAME], [PERSON_NAME], [PERSON_NAME]"
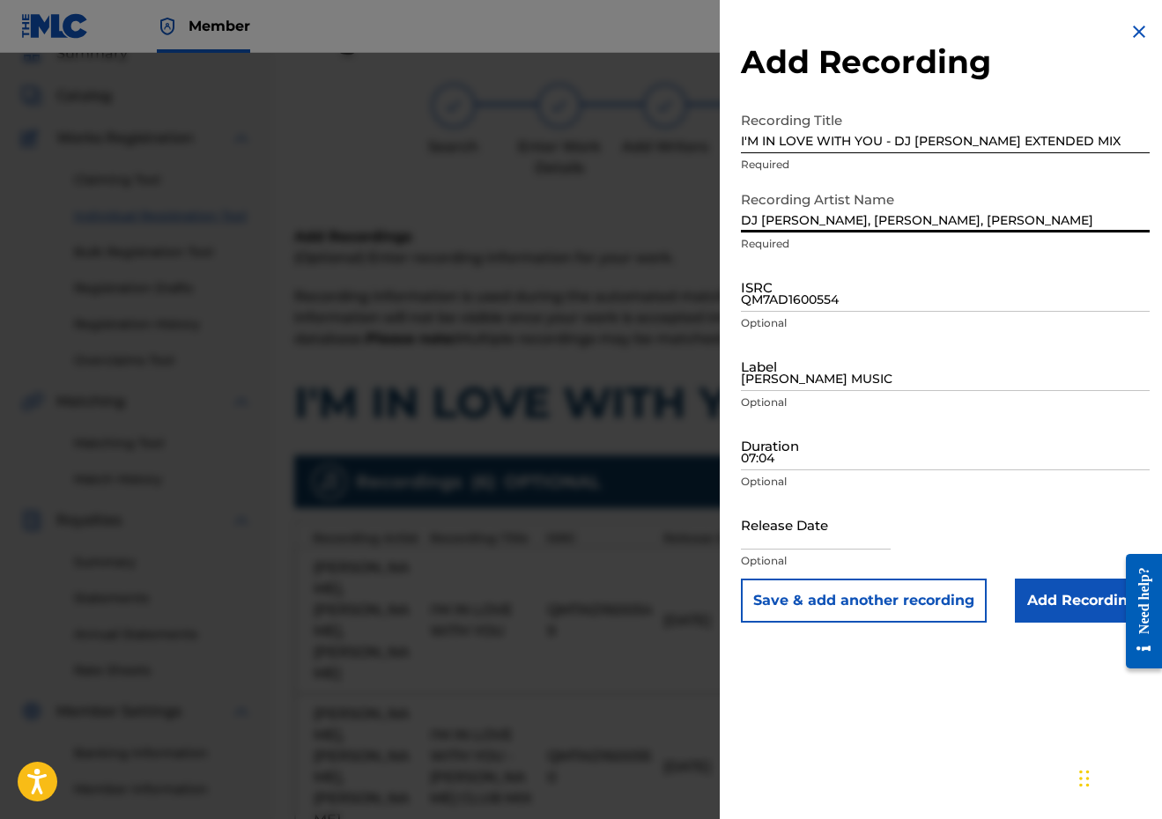
type input "DJ [PERSON_NAME], [PERSON_NAME], [PERSON_NAME]"
click at [884, 289] on input "QM7AD1600554" at bounding box center [945, 287] width 409 height 50
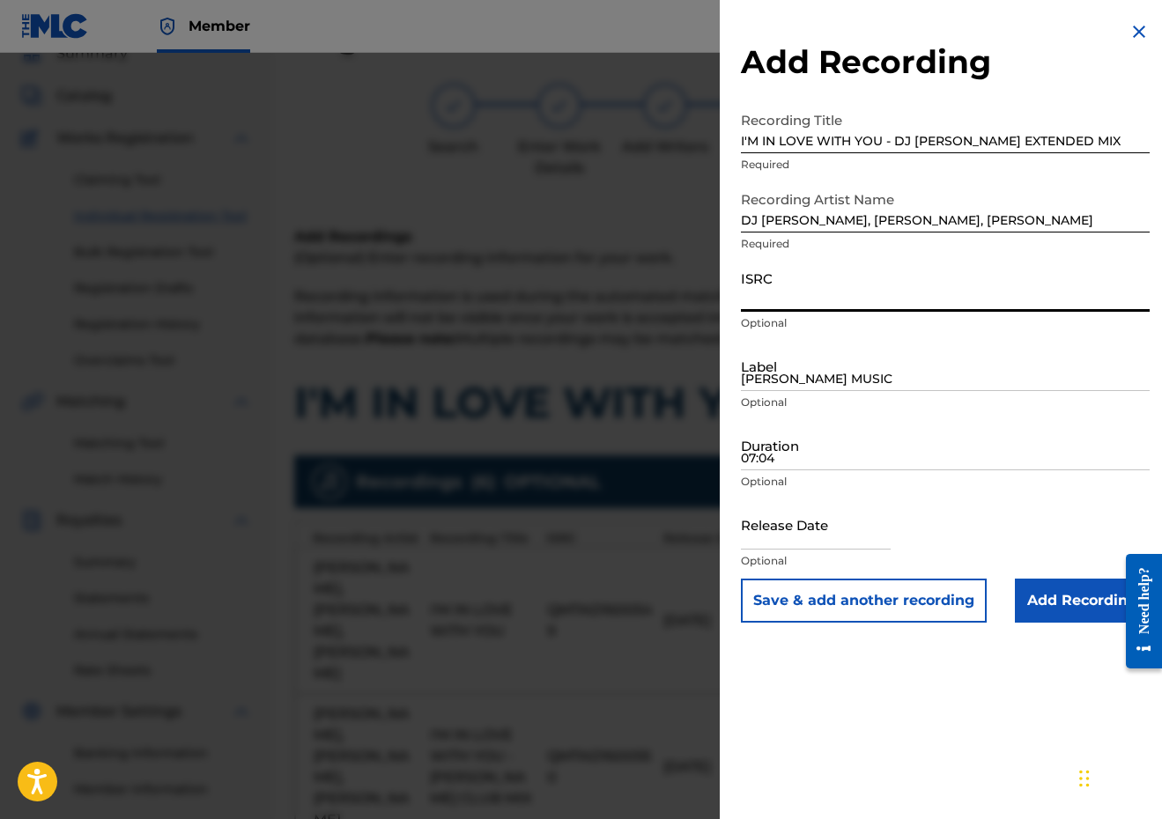
paste input "QM7AD1600555"
type input "QM7AD1600555"
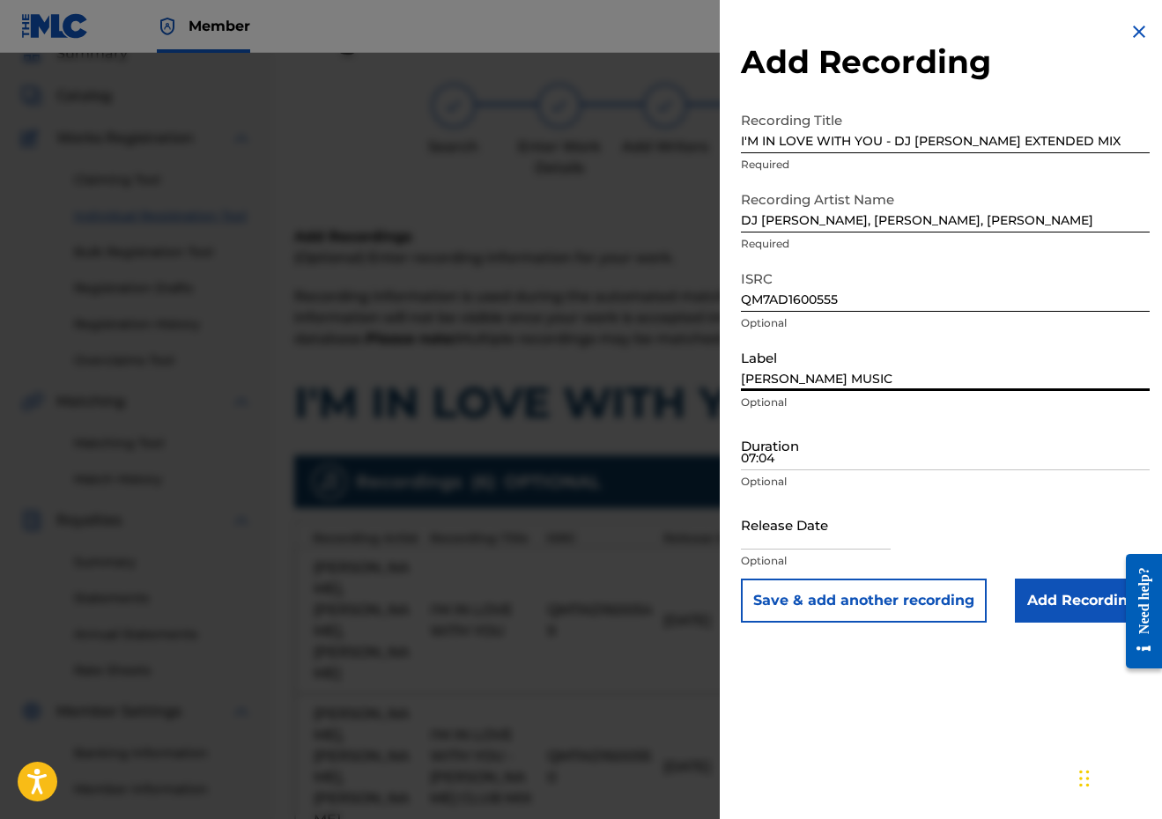
click at [841, 365] on input "[PERSON_NAME] MUSIC" at bounding box center [945, 366] width 409 height 50
type input "[PERSON_NAME] MUSIC"
click at [816, 443] on input "07:04" at bounding box center [945, 445] width 409 height 50
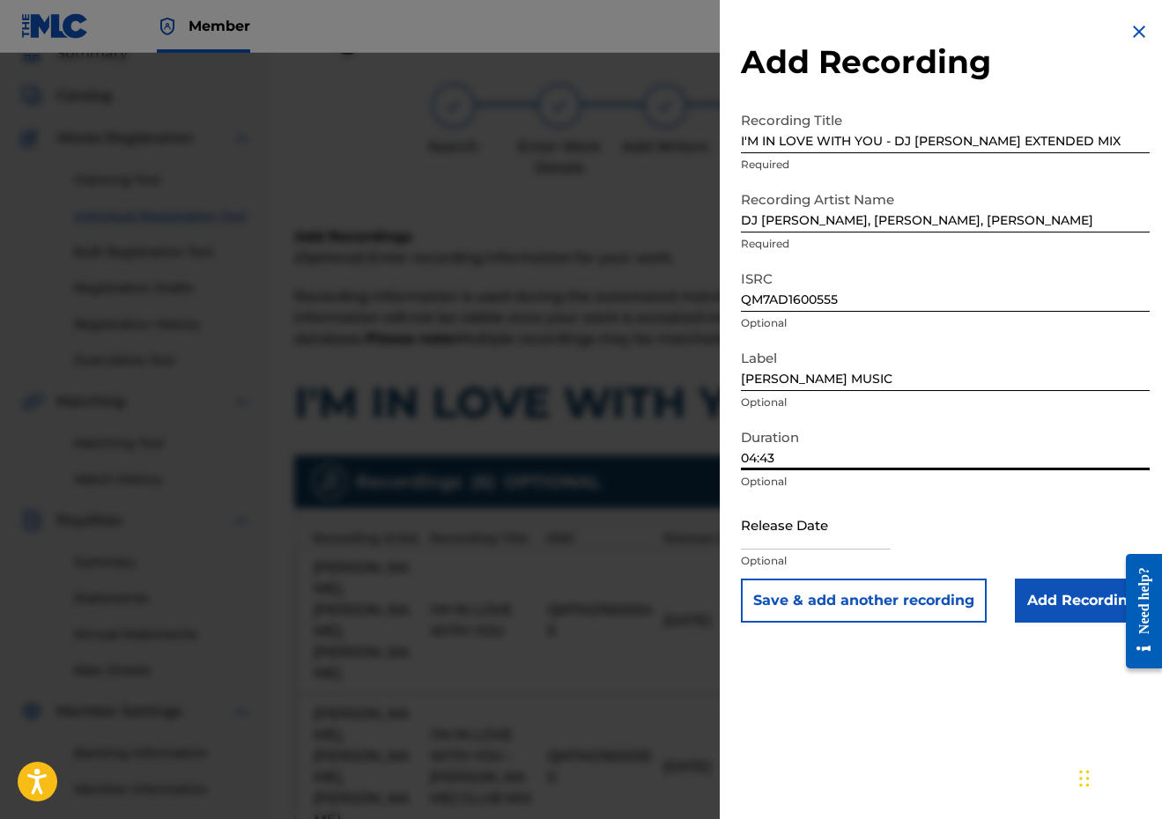
type input "04:43"
click at [786, 534] on input "text" at bounding box center [816, 524] width 150 height 50
select select "8"
select select "2025"
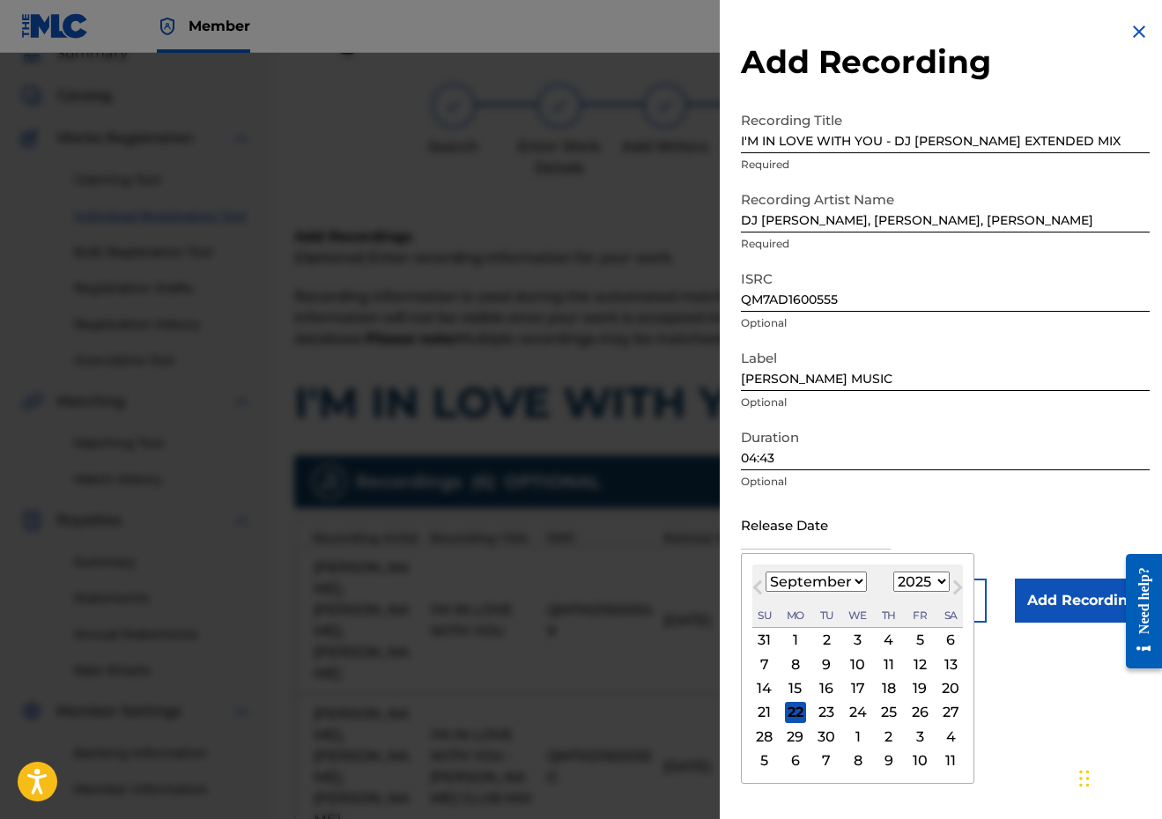
select select "5"
select select "2018"
click at [909, 664] on div "8" at bounding box center [919, 663] width 21 height 21
type input "[DATE]"
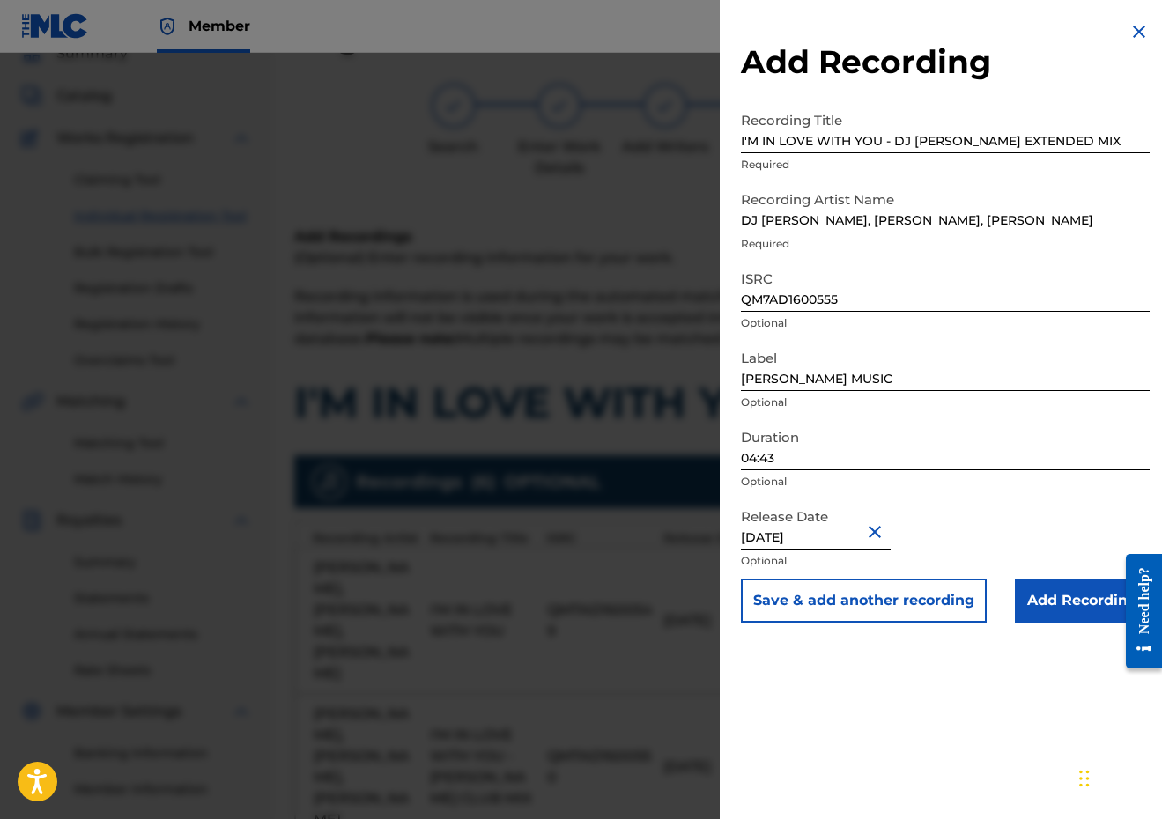
click at [908, 609] on button "Save & add another recording" at bounding box center [864, 601] width 246 height 44
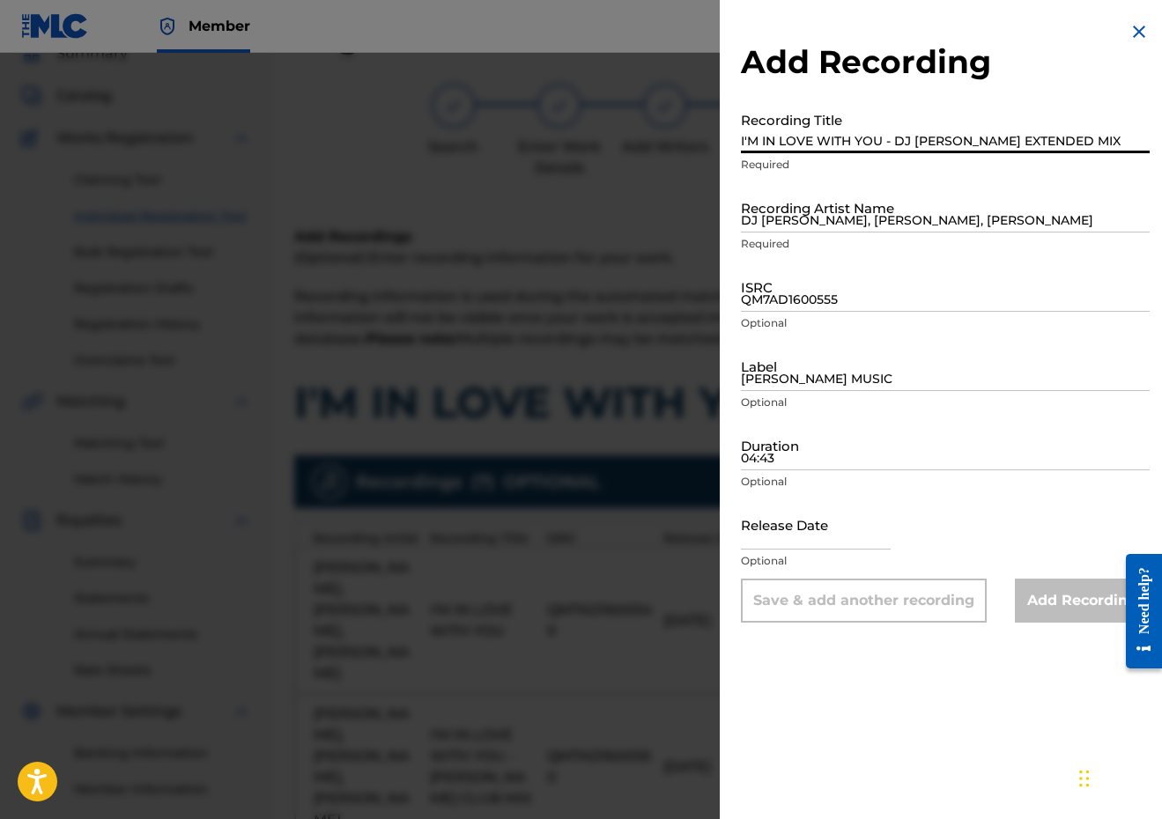
click at [896, 150] on input "I'M IN LOVE WITH YOU - DJ [PERSON_NAME] EXTENDED MIX" at bounding box center [945, 128] width 409 height 50
paste input "I'M IN LOVE WITH YOU - DJ [PERSON_NAME] DUB MIX"
type input "I'M IN LOVE WITH YOU - DJ [PERSON_NAME] DUB MIX"
click at [925, 201] on input "DJ [PERSON_NAME], [PERSON_NAME], [PERSON_NAME]" at bounding box center [945, 207] width 409 height 50
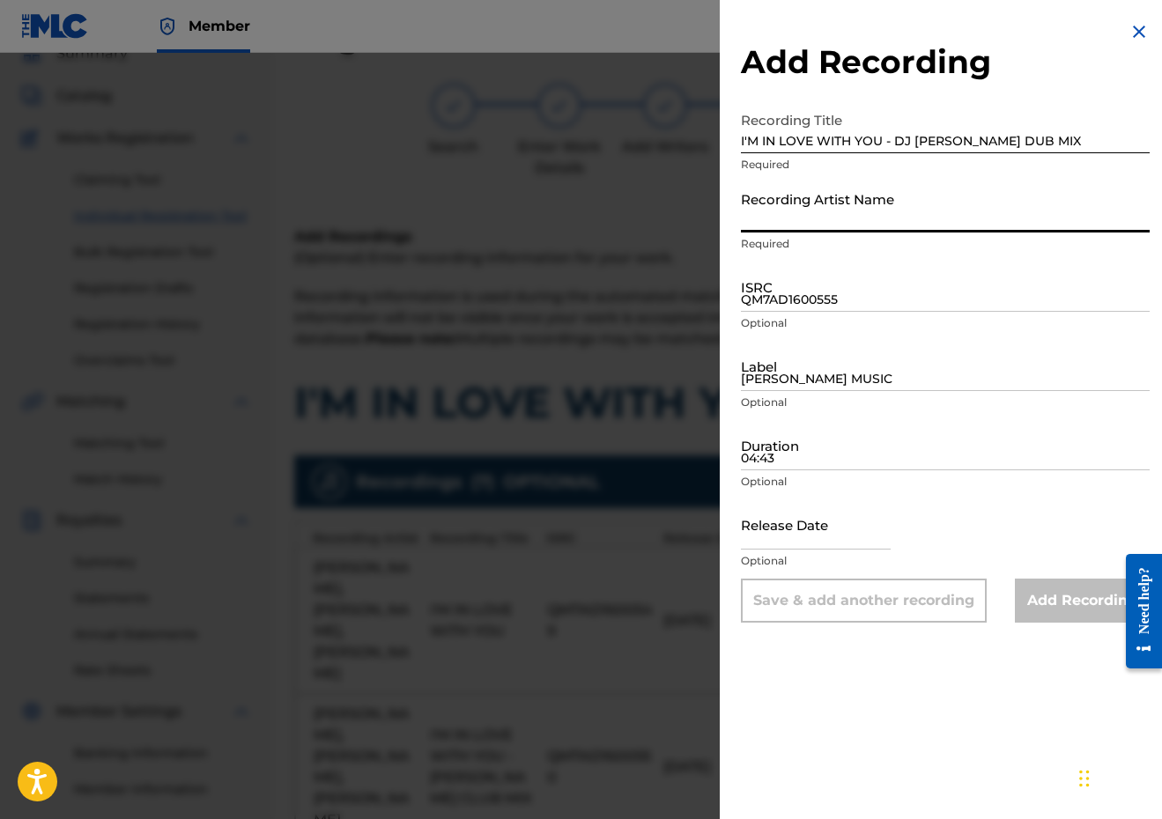
paste input "DJ [PERSON_NAME], [PERSON_NAME], [PERSON_NAME]"
type input "DJ [PERSON_NAME], [PERSON_NAME], [PERSON_NAME]"
click at [886, 306] on input "QM7AD1600555" at bounding box center [945, 287] width 409 height 50
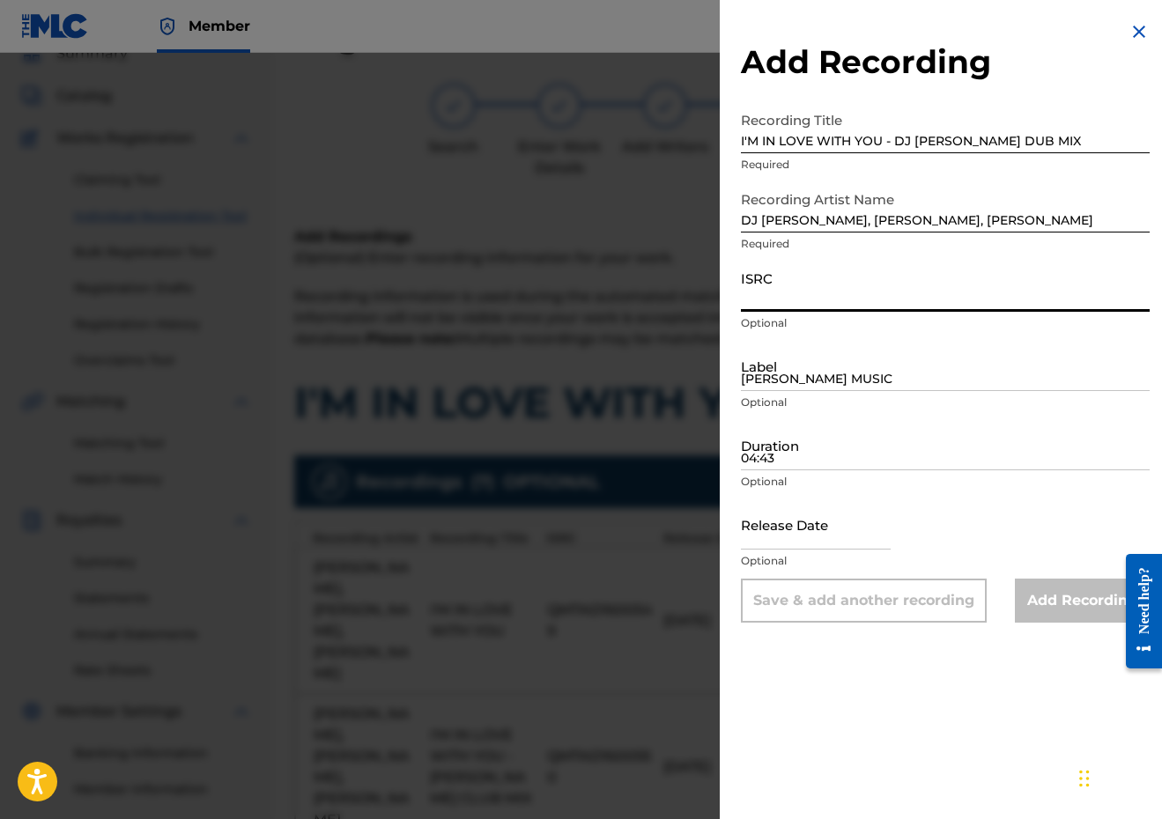
paste input "QM7AD1600556"
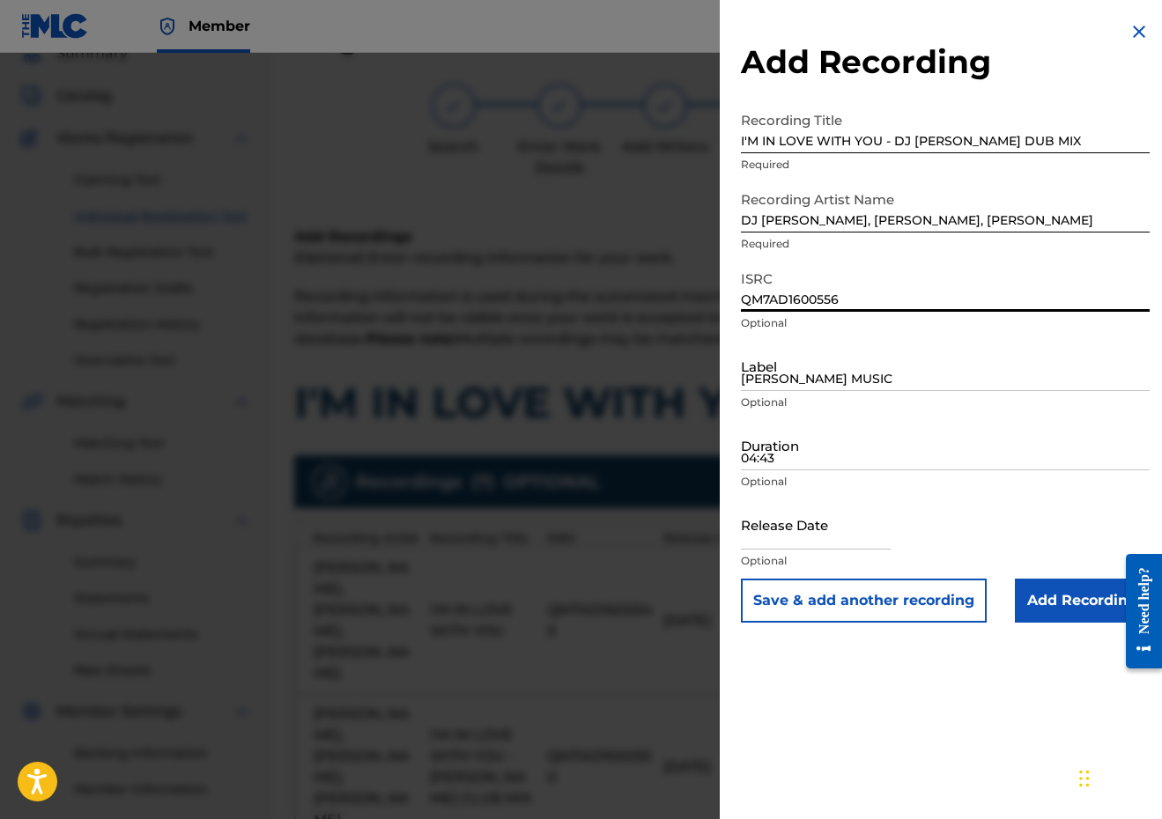
type input "QM7AD1600556"
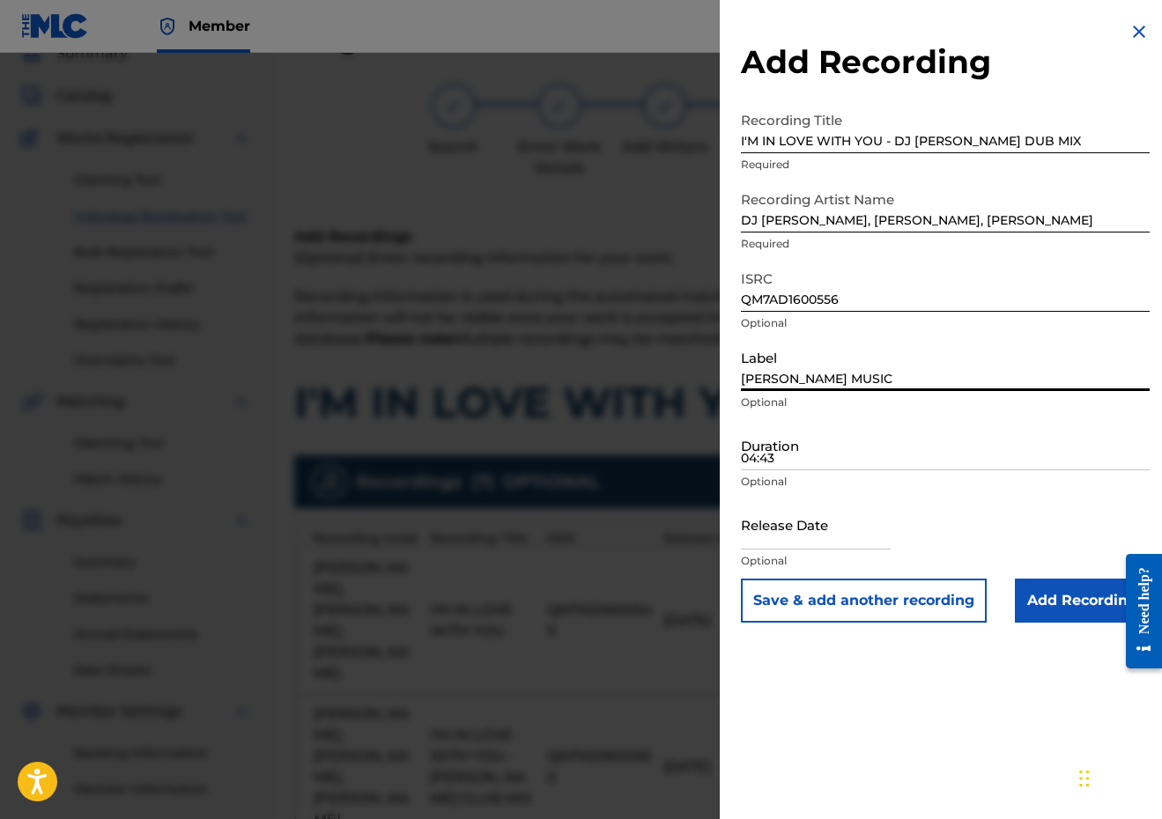
click at [808, 380] on input "[PERSON_NAME] MUSIC" at bounding box center [945, 366] width 409 height 50
type input "[PERSON_NAME] MUSIC"
click at [821, 449] on input "04:43" at bounding box center [945, 445] width 409 height 50
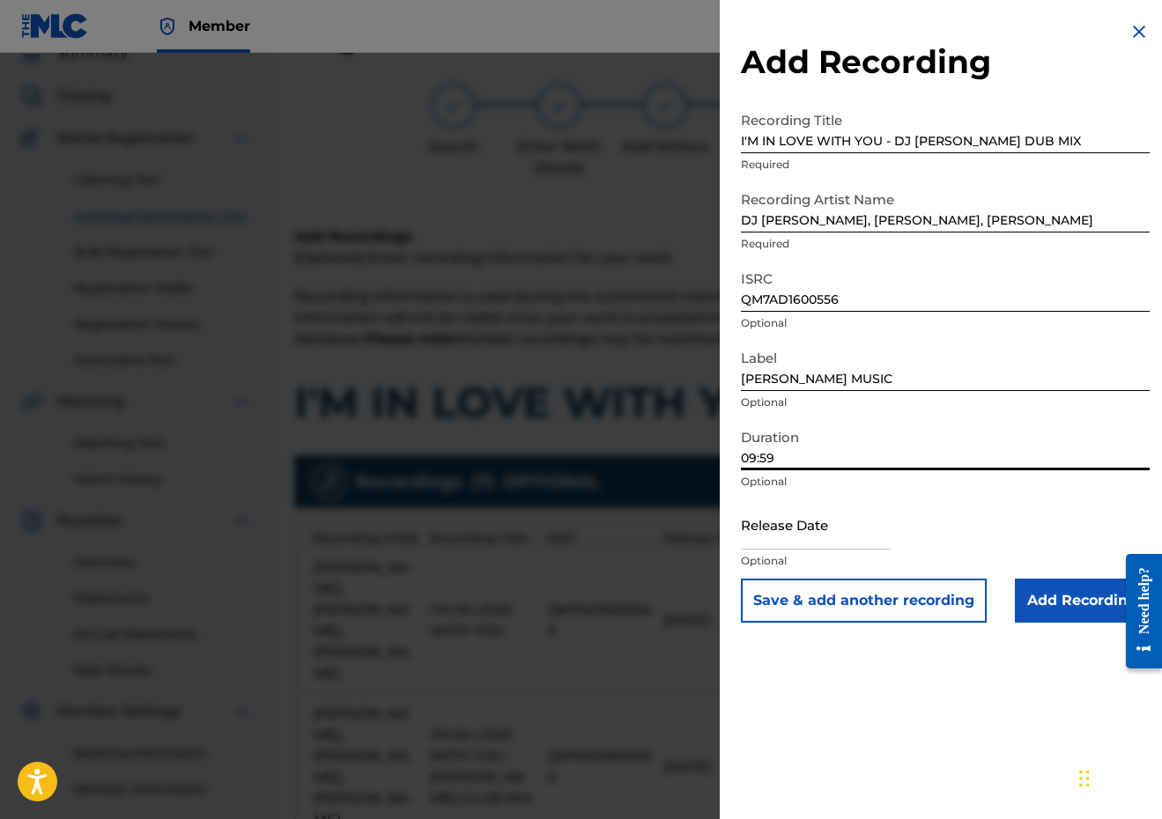
type input "09:59"
click at [824, 531] on input "text" at bounding box center [816, 524] width 150 height 50
select select "8"
select select "2025"
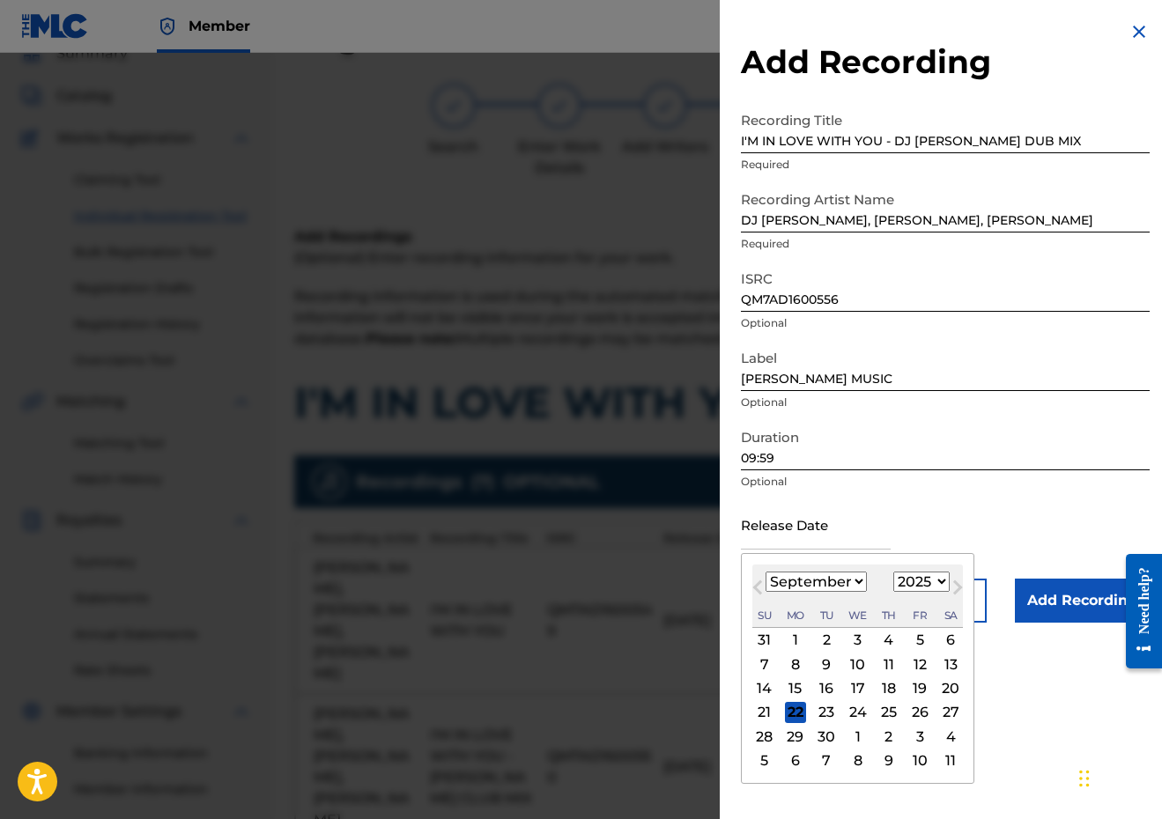
select select "5"
select select "2018"
click at [909, 663] on div "8" at bounding box center [919, 663] width 21 height 21
type input "[DATE]"
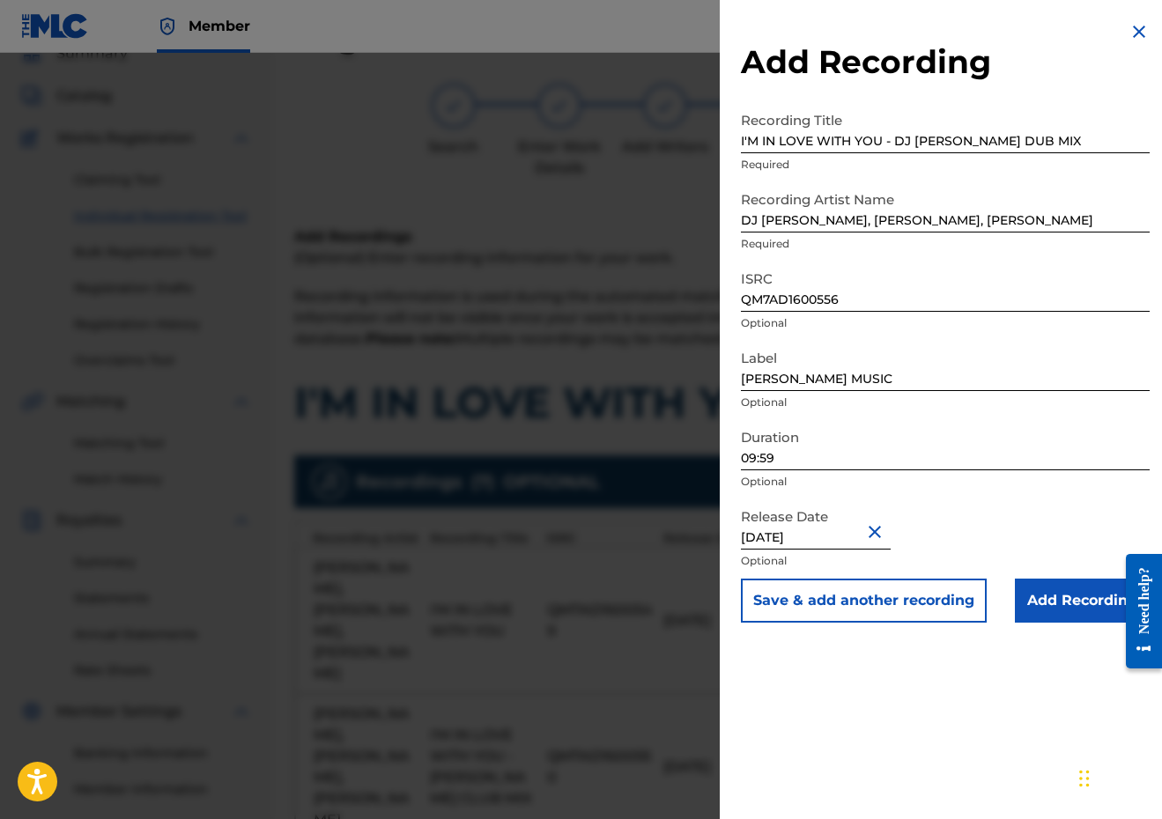
click at [894, 613] on button "Save & add another recording" at bounding box center [864, 601] width 246 height 44
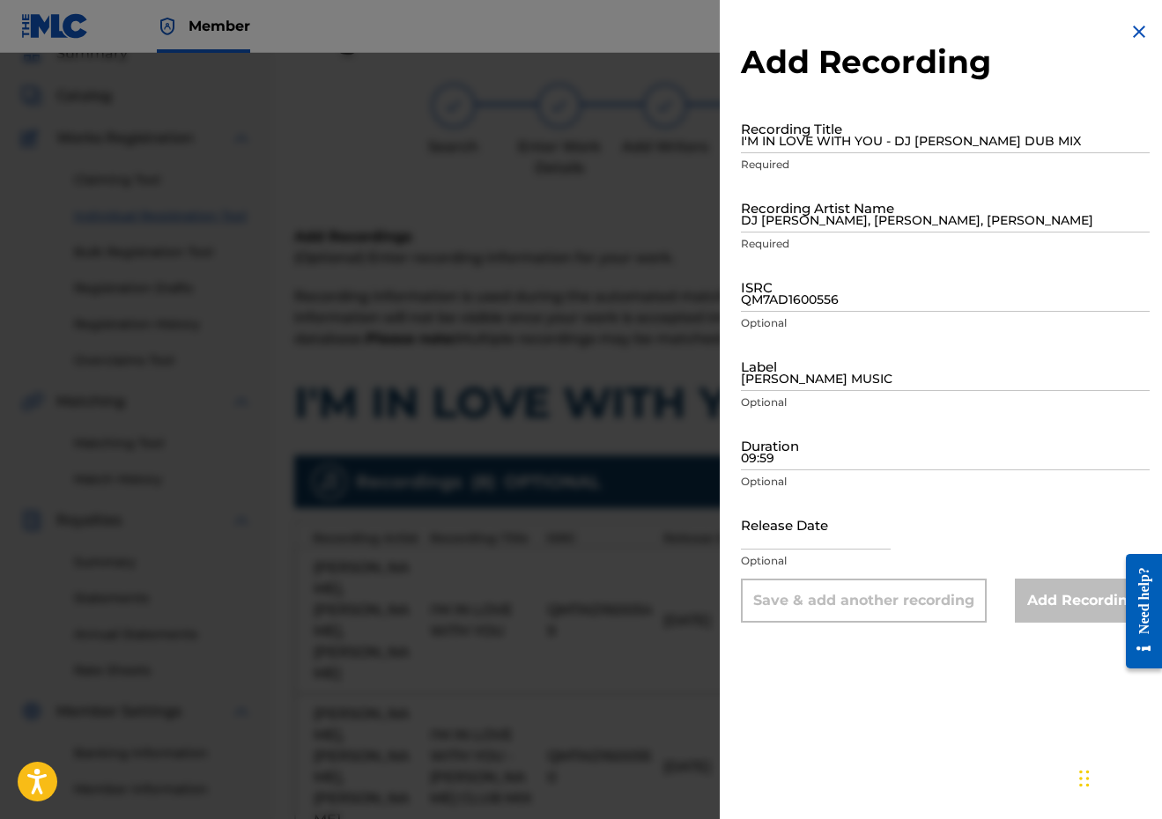
click at [1135, 35] on img at bounding box center [1138, 31] width 21 height 21
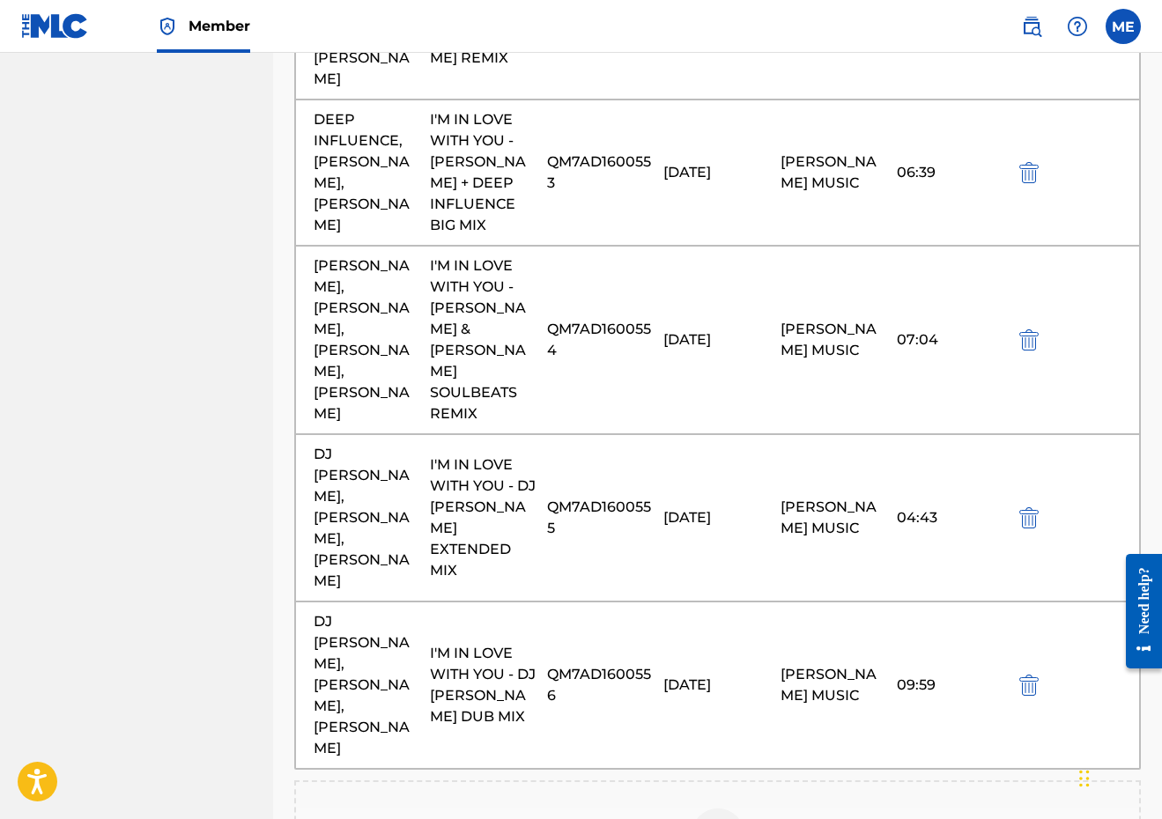
scroll to position [1154, 0]
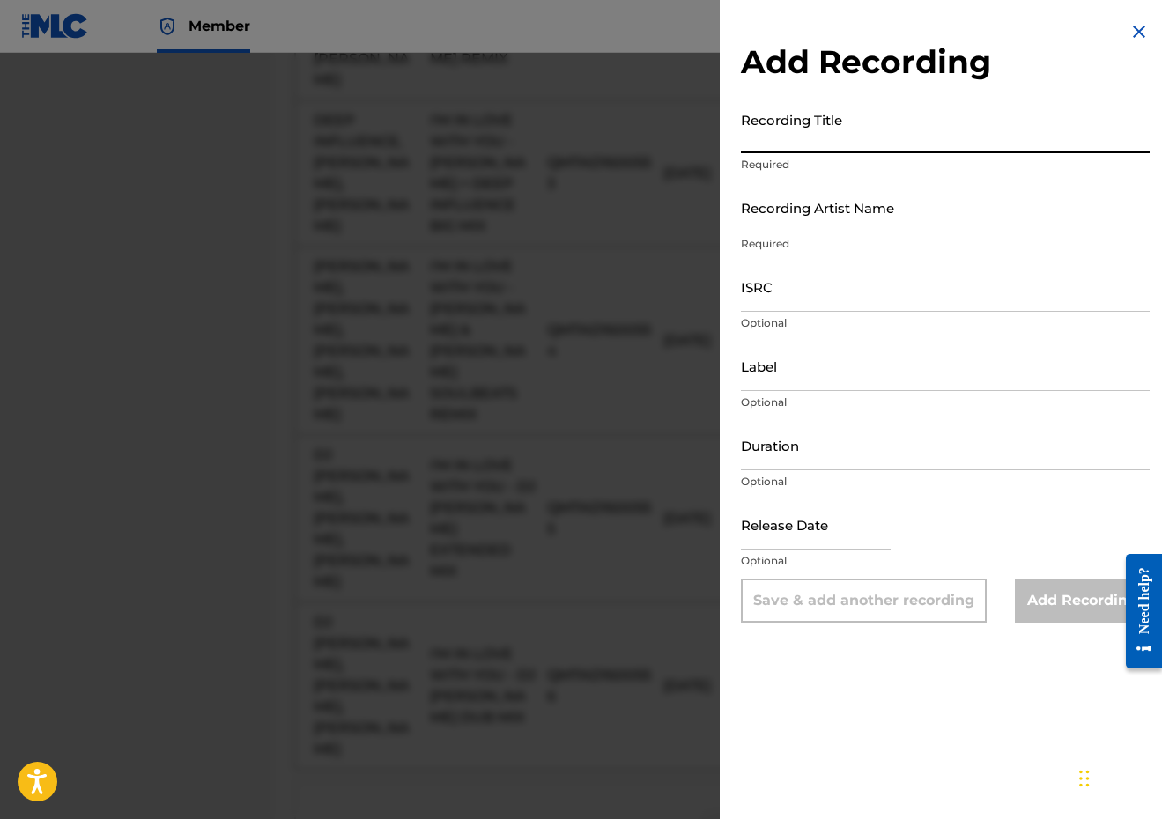
click at [919, 122] on input "Recording Title" at bounding box center [945, 128] width 409 height 50
paste input "I'M IN LOVE WITH YOU - [PERSON_NAME] + [PERSON_NAME] ORIGINAL EXTENDED MIX"
type input "I'M IN LOVE WITH YOU - [PERSON_NAME] + [PERSON_NAME] ORIGINAL EXTENDED MIX"
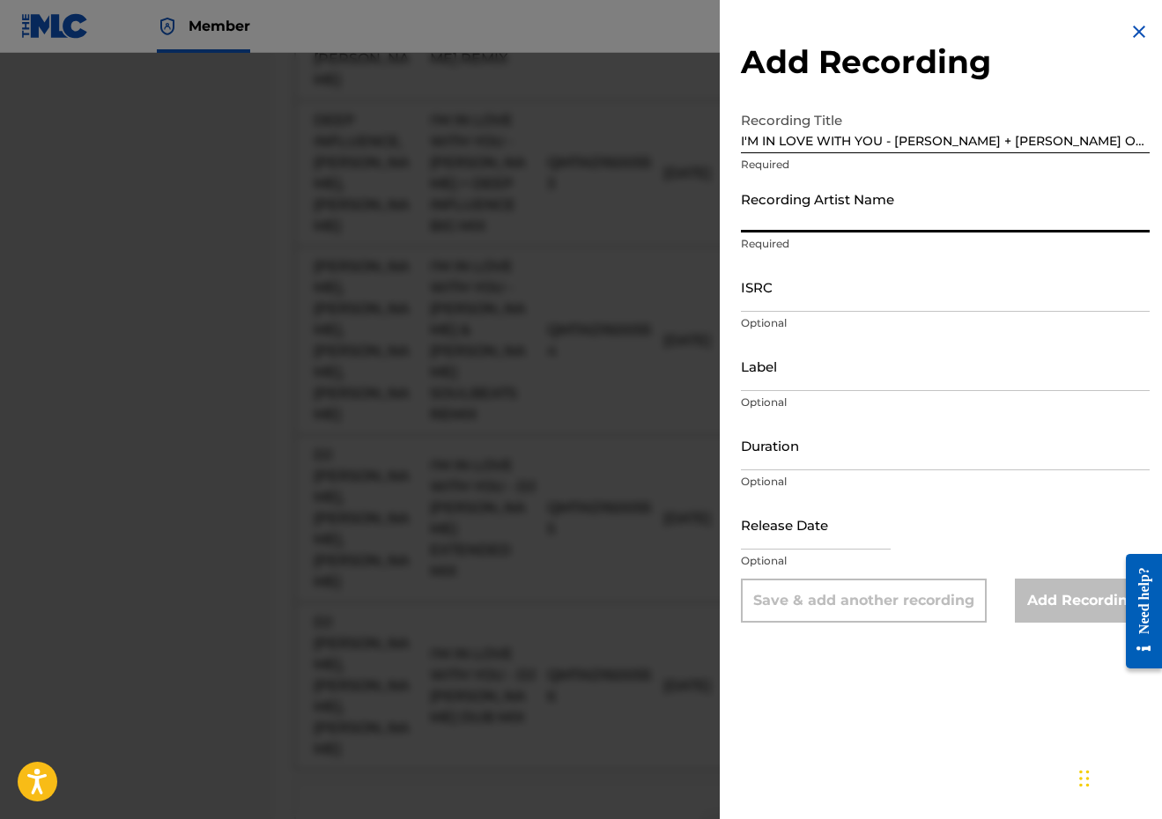
click at [867, 211] on input "Recording Artist Name" at bounding box center [945, 207] width 409 height 50
paste input "[PERSON_NAME], [PERSON_NAME], [PERSON_NAME], [PERSON_NAME]"
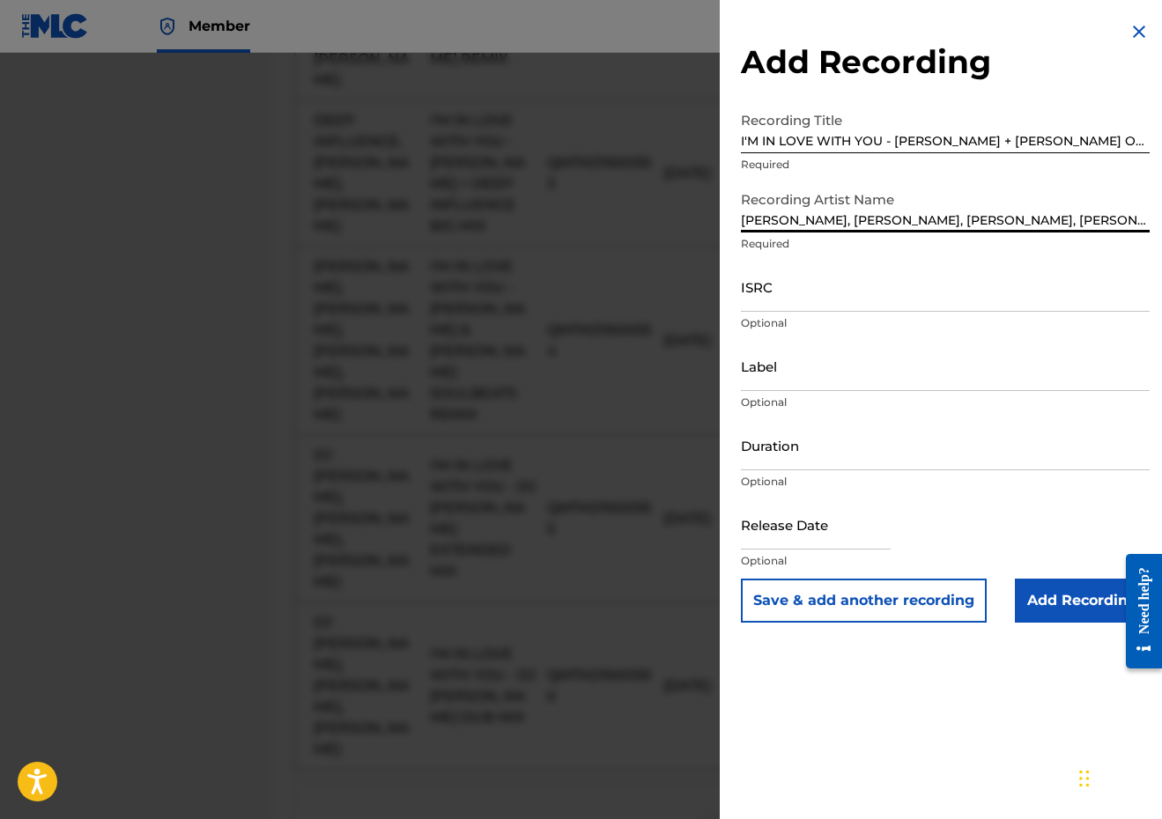
type input "[PERSON_NAME], [PERSON_NAME], [PERSON_NAME], [PERSON_NAME]"
click at [876, 274] on input "ISRC" at bounding box center [945, 287] width 409 height 50
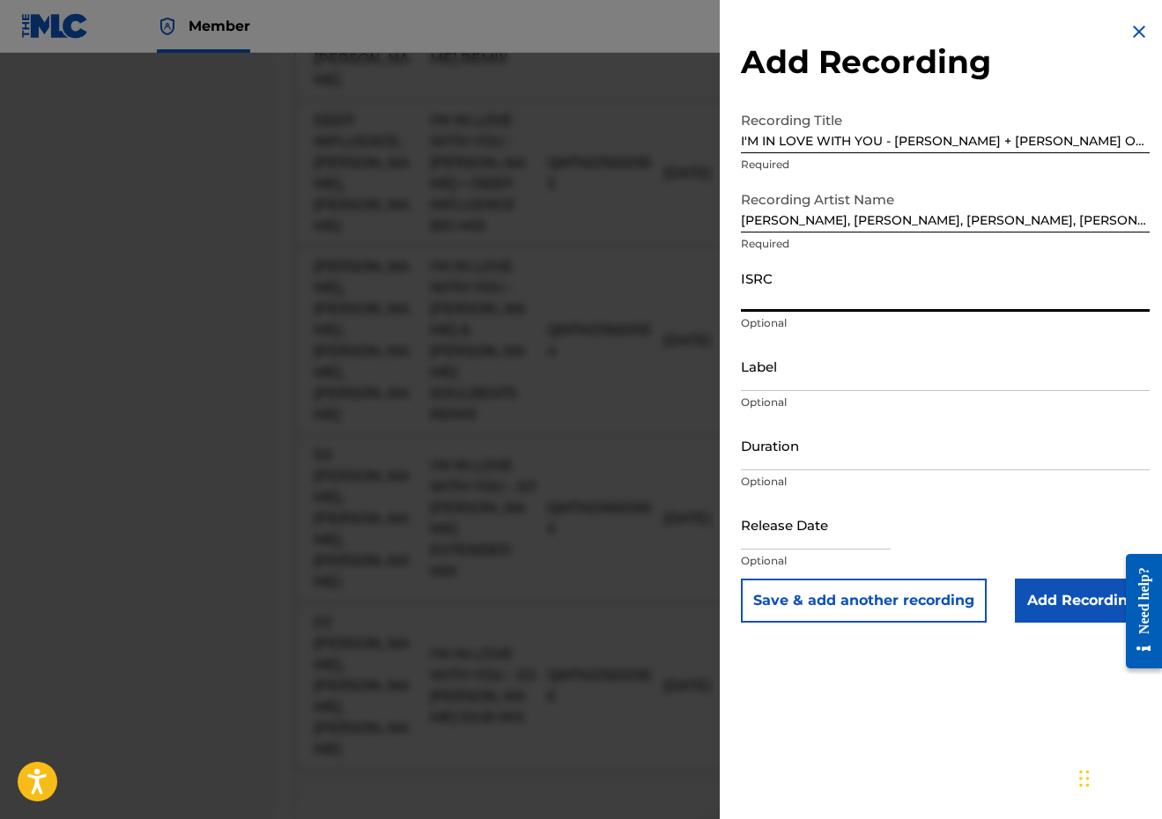
paste input "QM7AD1600557"
type input "QM7AD1600557"
click at [837, 378] on input "Label" at bounding box center [945, 366] width 409 height 50
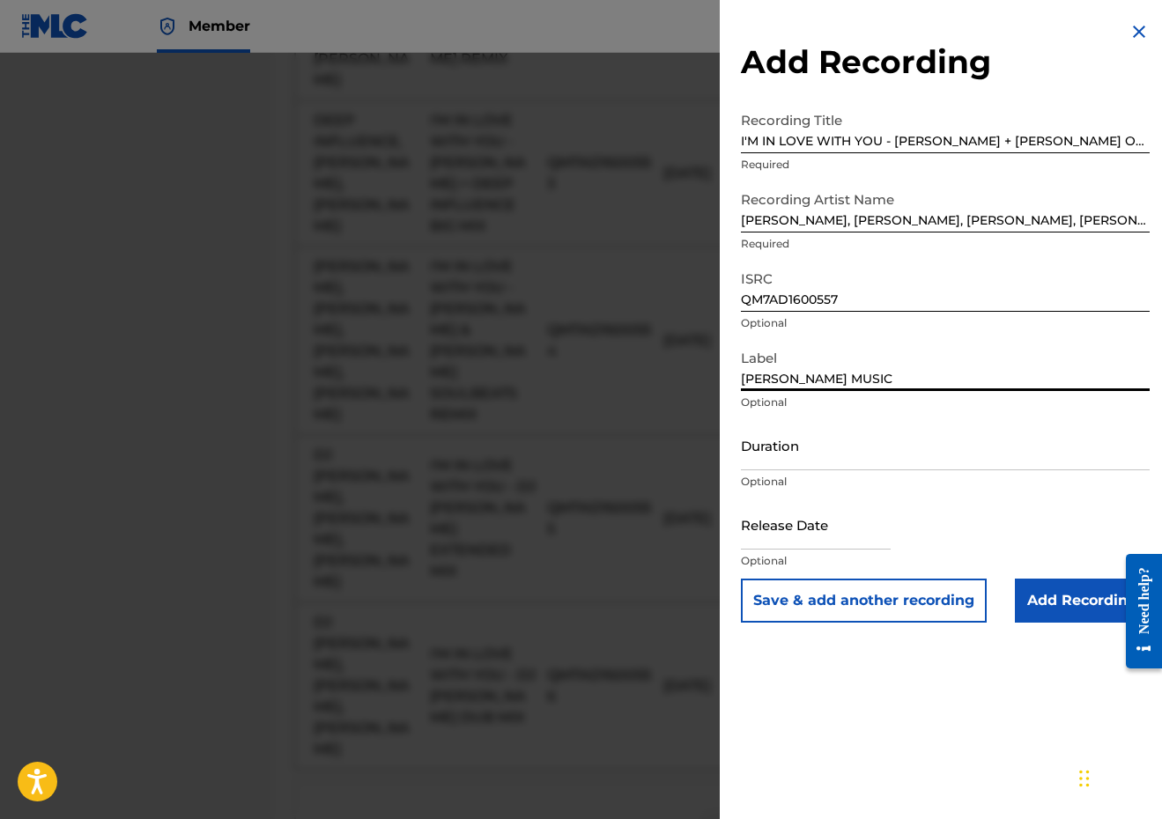
type input "[PERSON_NAME] MUSIC"
click at [846, 442] on input "Duration" at bounding box center [945, 445] width 409 height 50
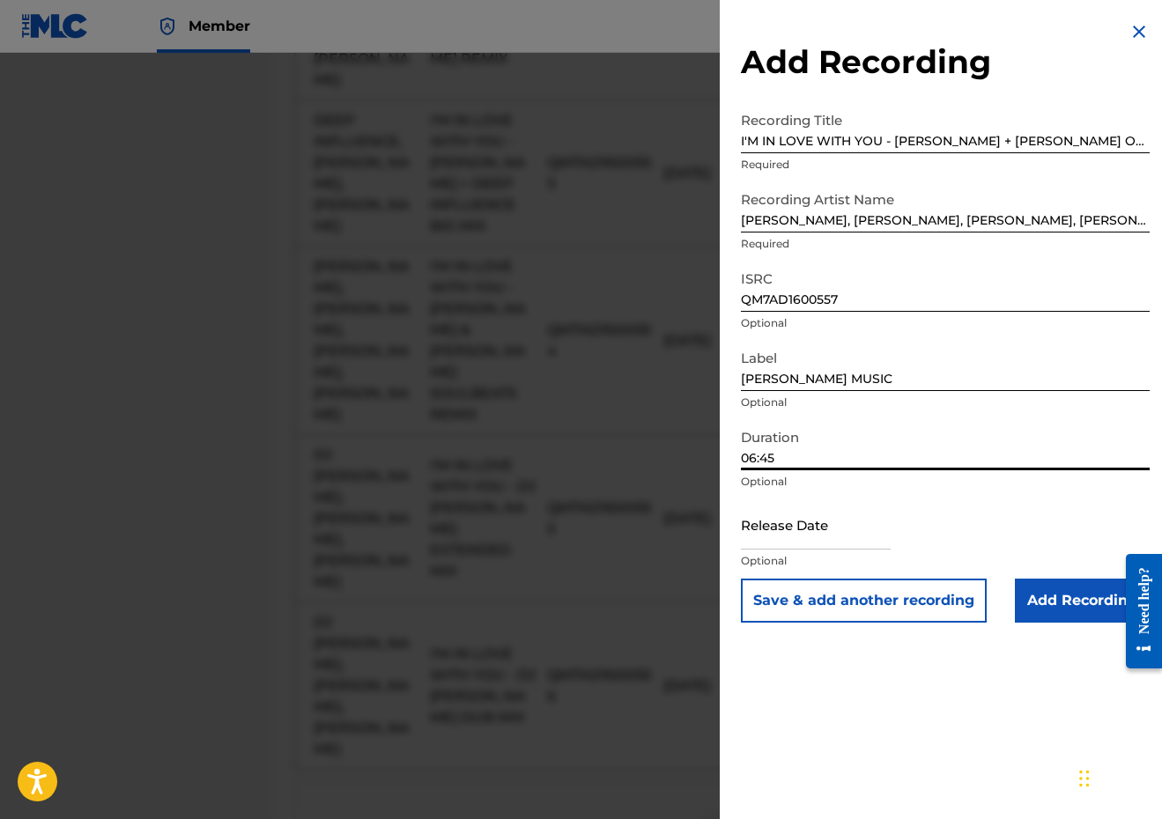
type input "06:45"
click at [832, 531] on input "text" at bounding box center [816, 524] width 150 height 50
select select "8"
select select "2025"
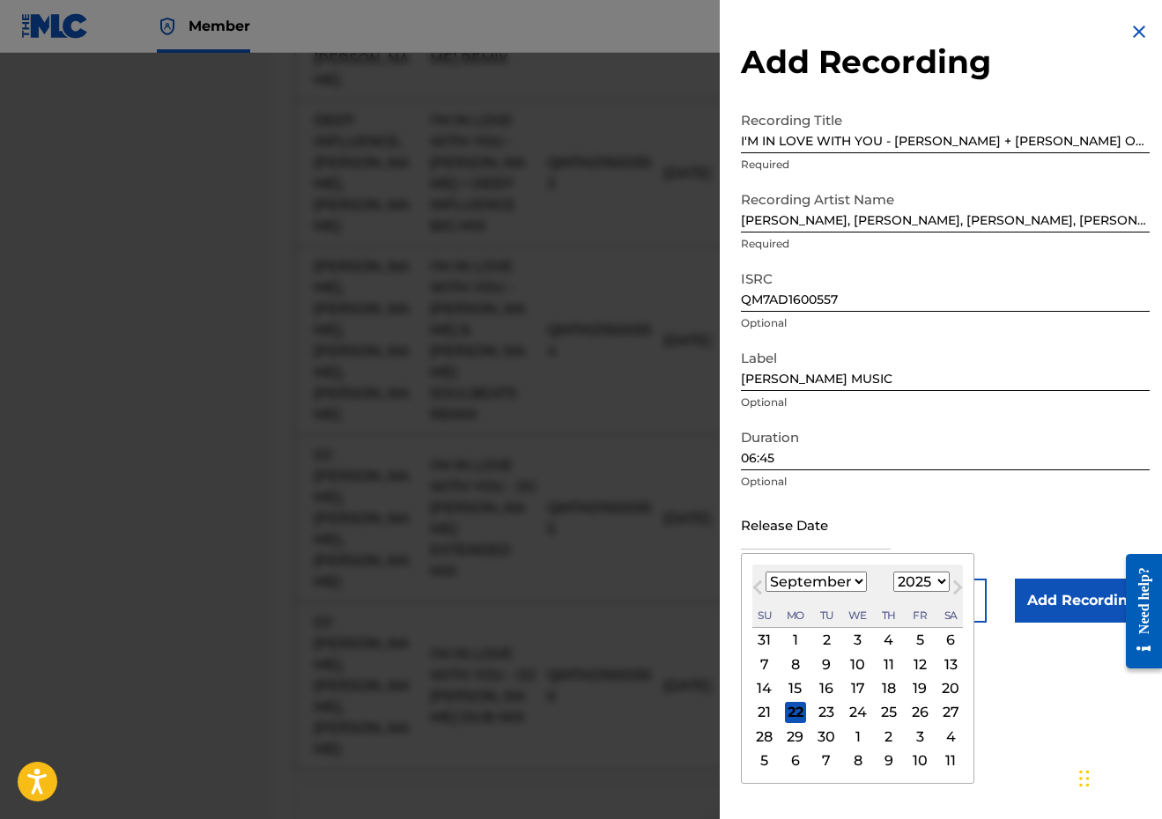
select select "5"
select select "2018"
click at [909, 661] on div "8" at bounding box center [919, 663] width 21 height 21
type input "[DATE]"
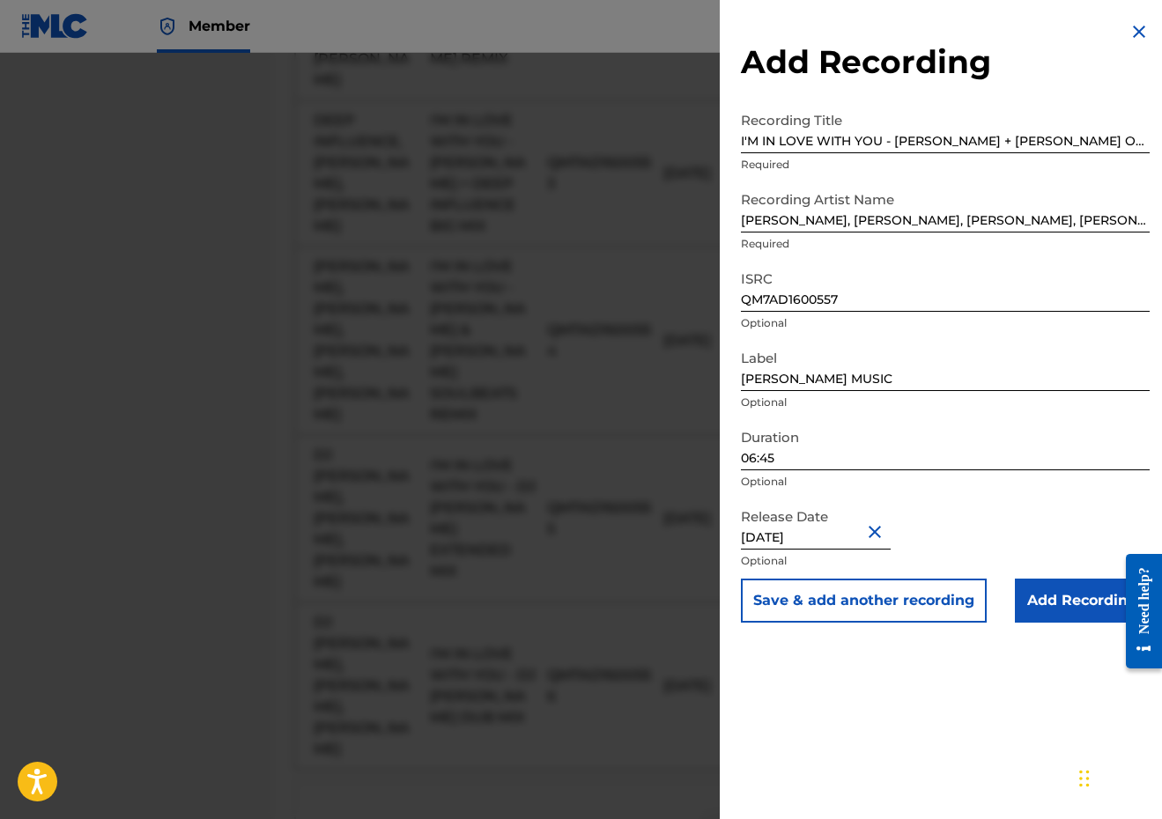
click at [906, 596] on button "Save & add another recording" at bounding box center [864, 601] width 246 height 44
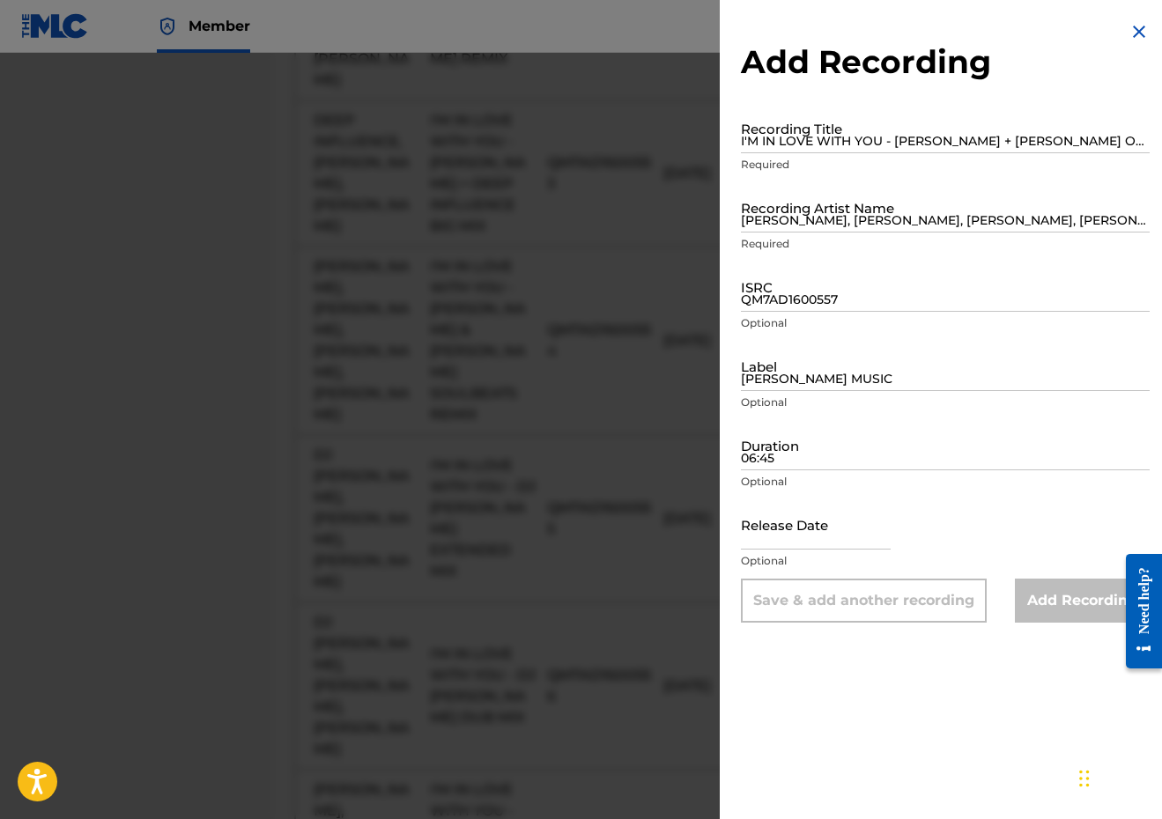
click at [852, 148] on input "I'M IN LOVE WITH YOU - [PERSON_NAME] + [PERSON_NAME] ORIGINAL EXTENDED MIX" at bounding box center [945, 128] width 409 height 50
paste input "I'M IN LOVE WITH YOU - [PERSON_NAME] LOVE DUB"
type input "I'M IN LOVE WITH YOU - [PERSON_NAME] LOVE DUB"
click at [939, 202] on input "[PERSON_NAME], [PERSON_NAME], [PERSON_NAME], [PERSON_NAME]" at bounding box center [945, 207] width 409 height 50
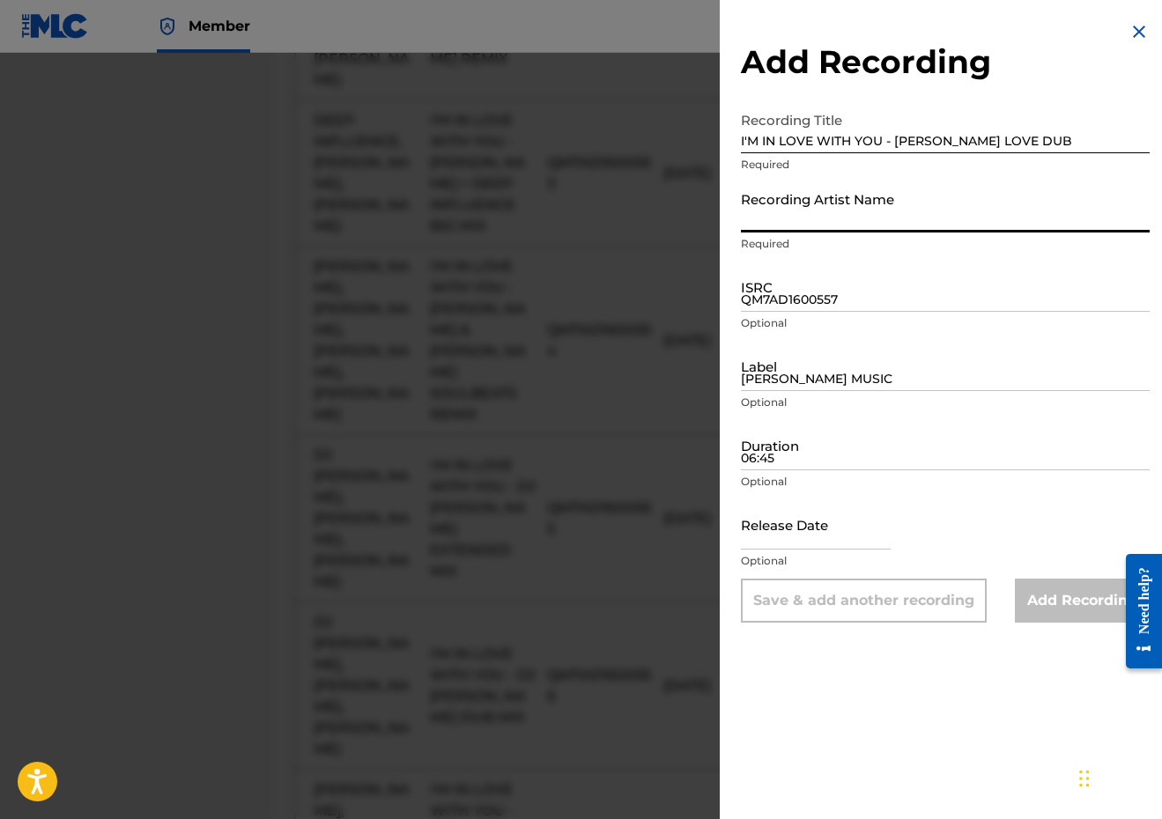
paste input "[PERSON_NAME], [PERSON_NAME], [PERSON_NAME]"
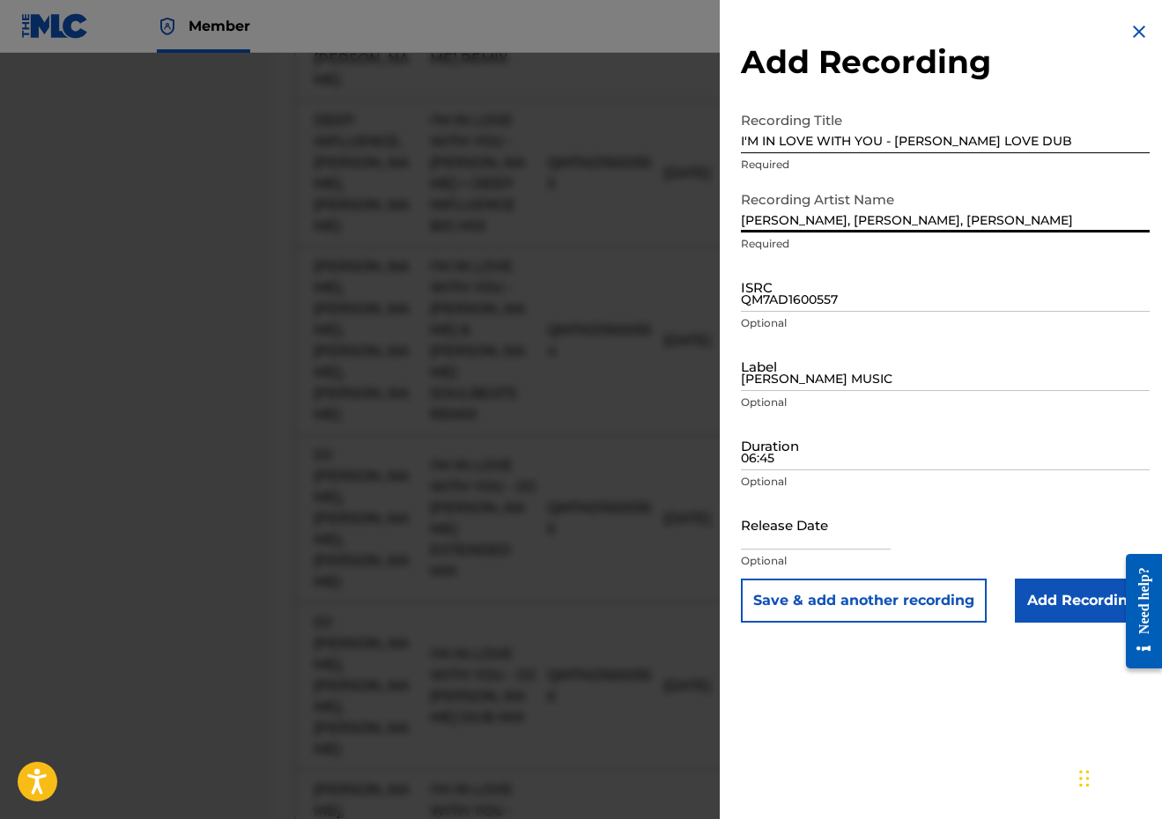
type input "[PERSON_NAME], [PERSON_NAME], [PERSON_NAME]"
click at [907, 277] on input "QM7AD1600557" at bounding box center [945, 287] width 409 height 50
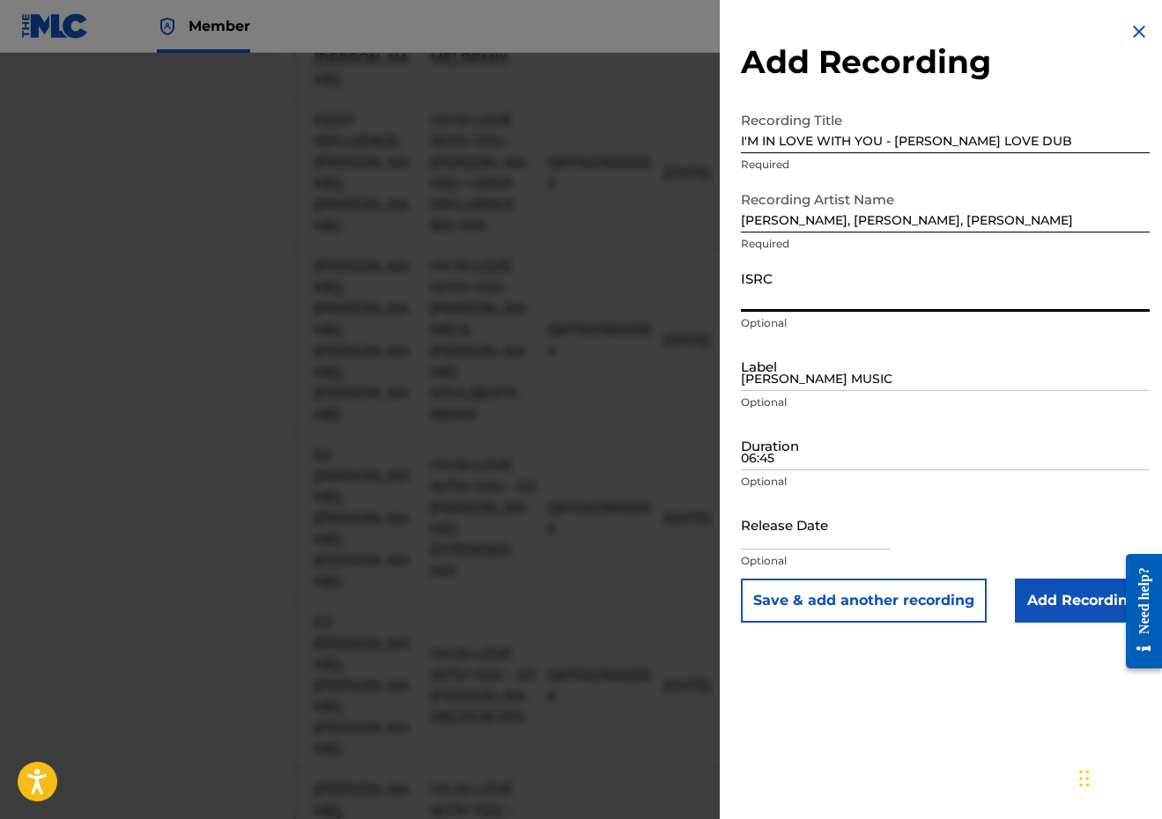
paste input "QM7AD1600558"
type input "QM7AD1600558"
click at [811, 373] on input "[PERSON_NAME] MUSIC" at bounding box center [945, 366] width 409 height 50
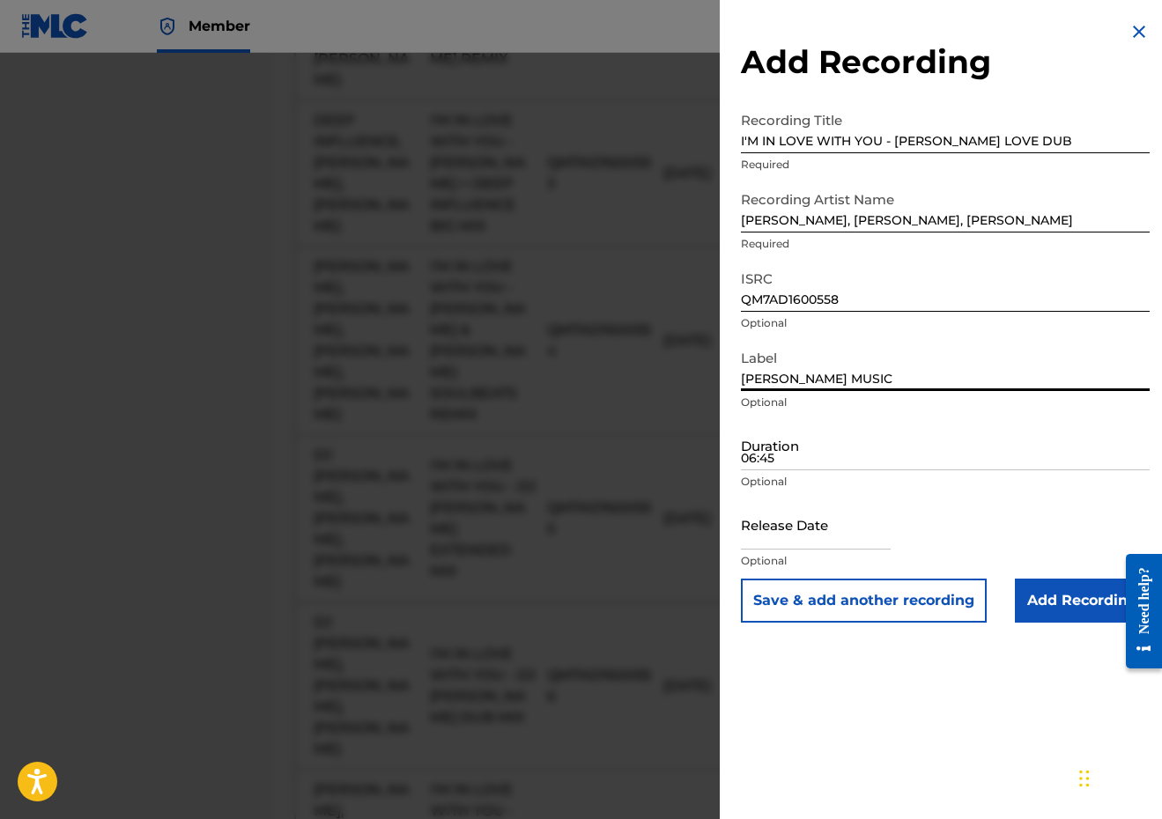
type input "[PERSON_NAME] MUSIC"
click at [786, 439] on input "06:45" at bounding box center [945, 445] width 409 height 50
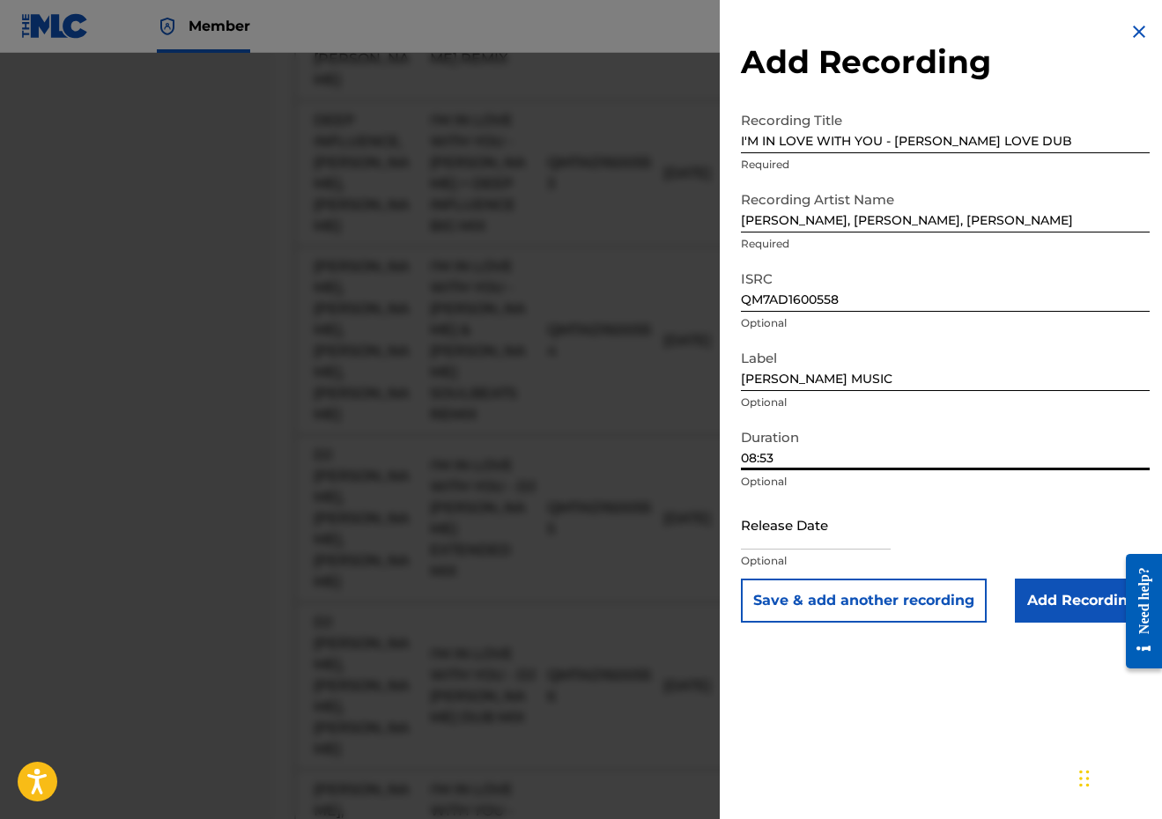
type input "08:53"
click at [852, 514] on input "text" at bounding box center [816, 524] width 150 height 50
select select "8"
select select "2025"
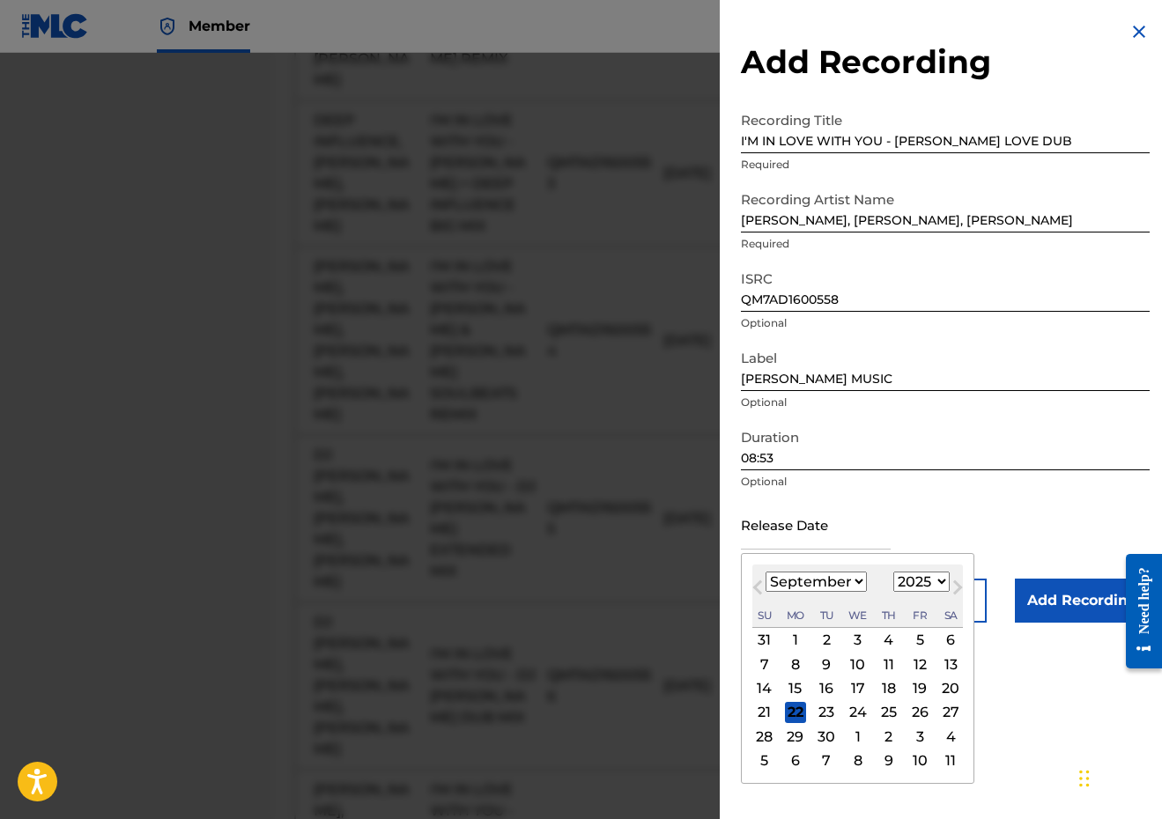
select select "5"
click at [921, 602] on div "June [DATE] February March April May June July August September October Novembe…" at bounding box center [857, 595] width 210 height 63
select select "2018"
click at [909, 660] on div "8" at bounding box center [919, 663] width 21 height 21
type input "[DATE]"
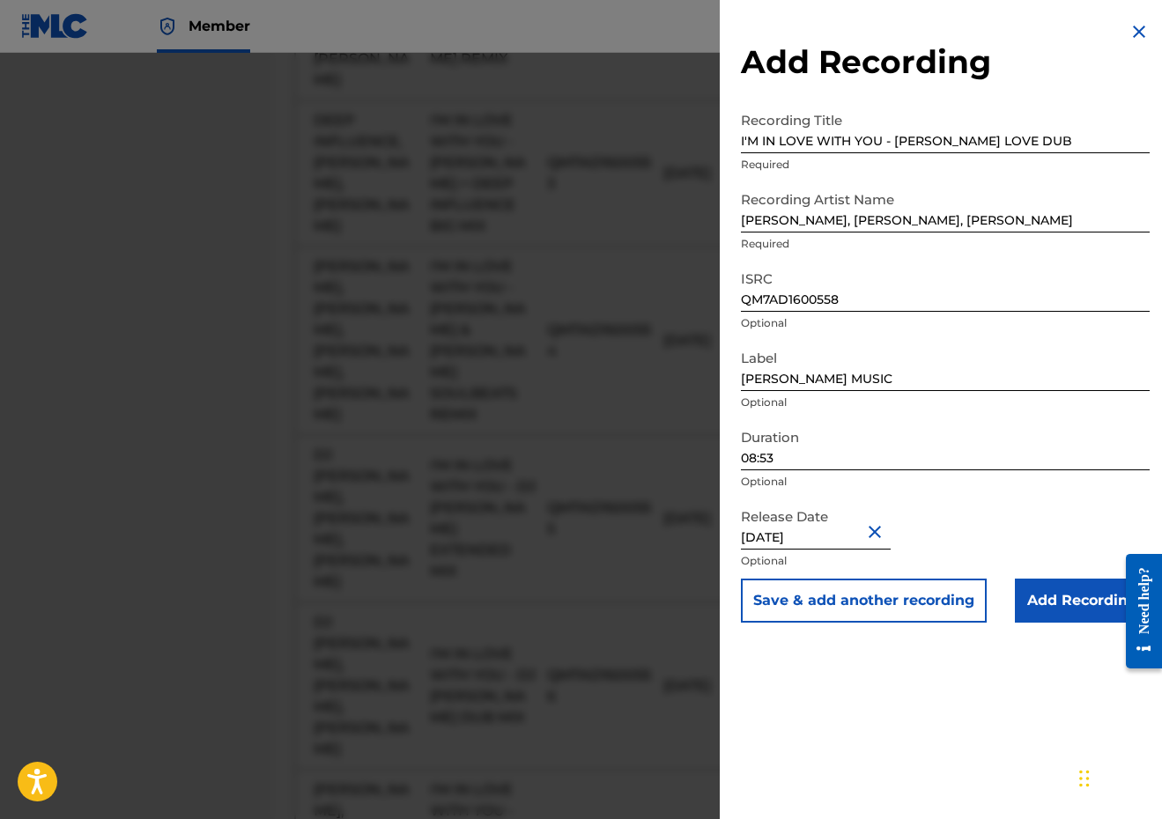
click at [893, 605] on button "Save & add another recording" at bounding box center [864, 601] width 246 height 44
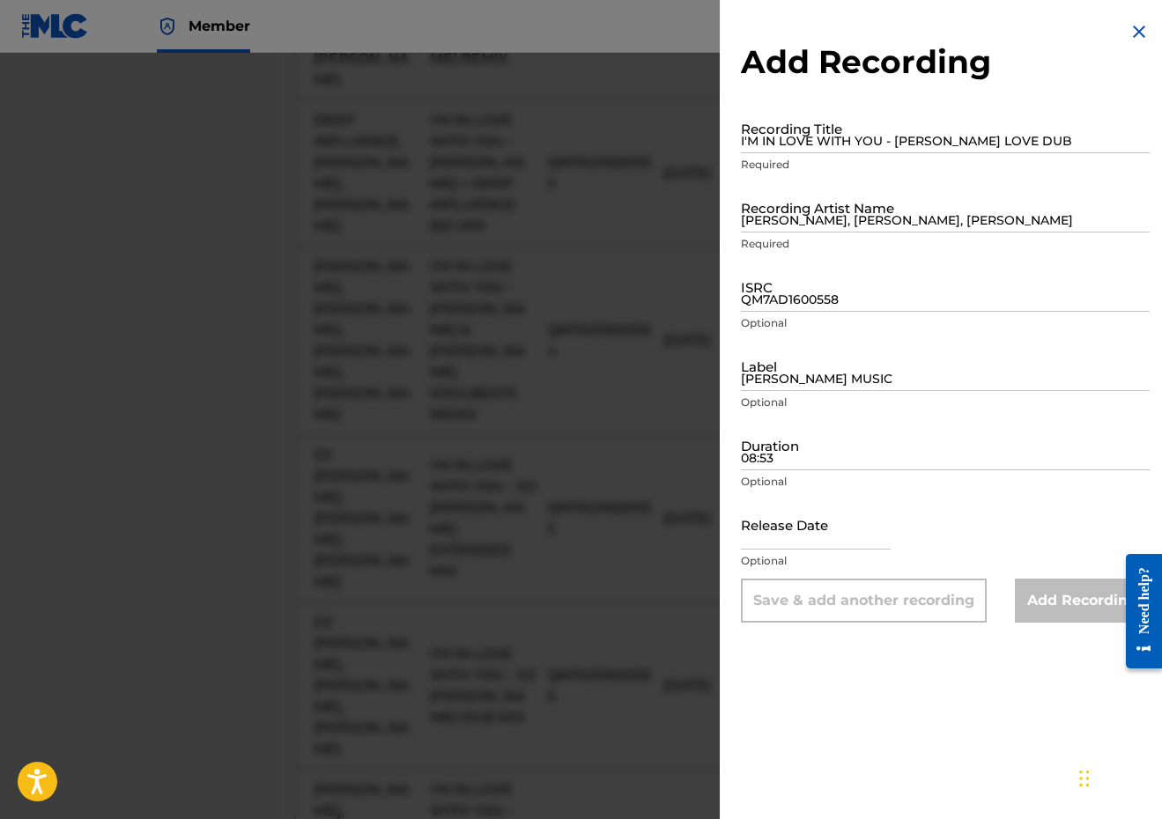
click at [861, 139] on input "I'M IN LOVE WITH YOU - [PERSON_NAME] LOVE DUB" at bounding box center [945, 128] width 409 height 50
paste input "I'M IN LOVE WITH YOU - [PERSON_NAME] & [PERSON_NAME] SOULBEATS DUB REMIX"
type input "I'M IN LOVE WITH YOU - [PERSON_NAME] & [PERSON_NAME] SOULBEATS DUB REMIX"
click at [835, 222] on input "[PERSON_NAME], [PERSON_NAME], [PERSON_NAME]" at bounding box center [945, 207] width 409 height 50
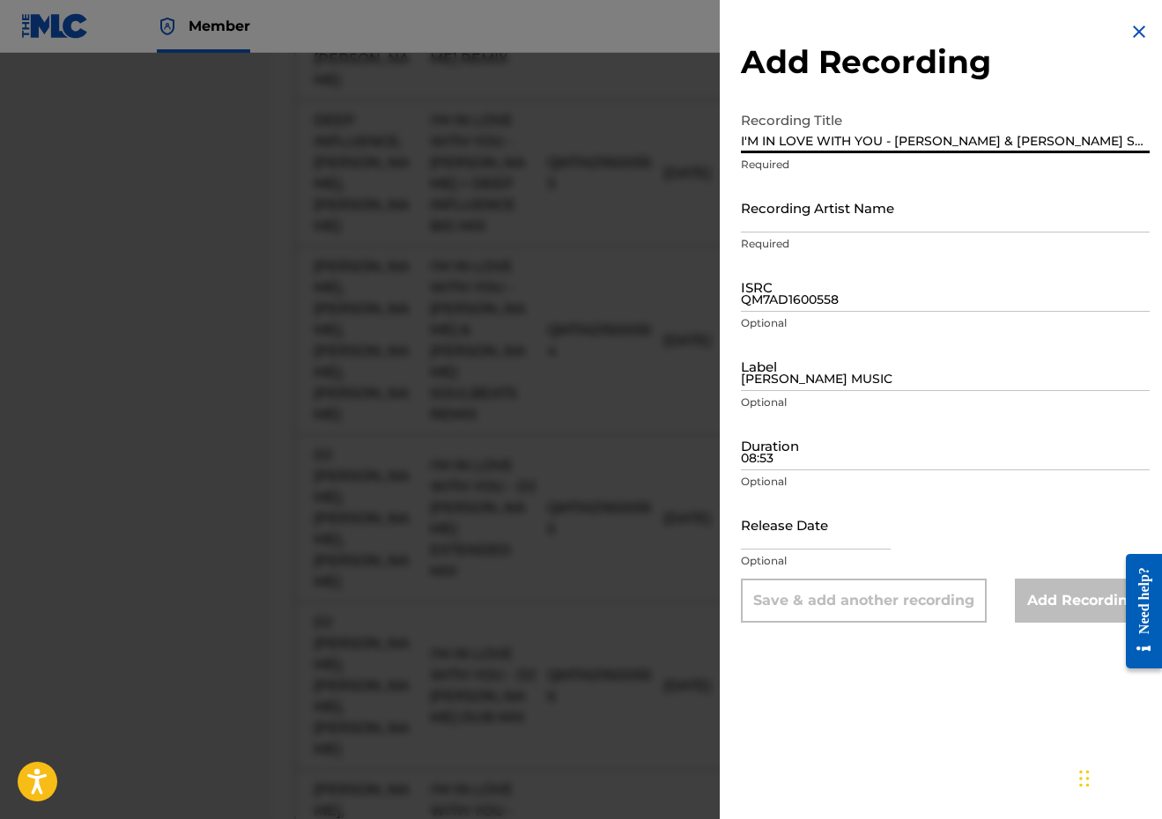
paste input "[PERSON_NAME], [PERSON_NAME], [PERSON_NAME], [PERSON_NAME]"
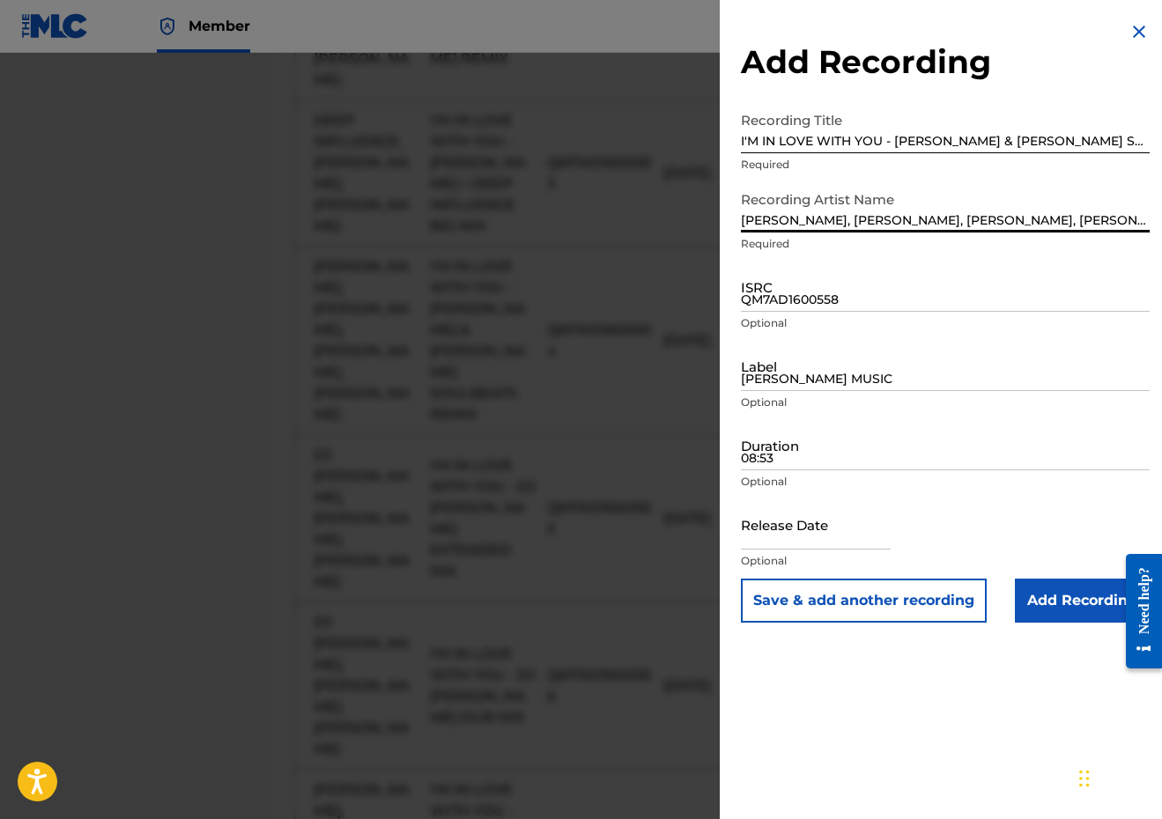
type input "[PERSON_NAME], [PERSON_NAME], [PERSON_NAME], [PERSON_NAME]"
click at [857, 291] on input "QM7AD1600558" at bounding box center [945, 287] width 409 height 50
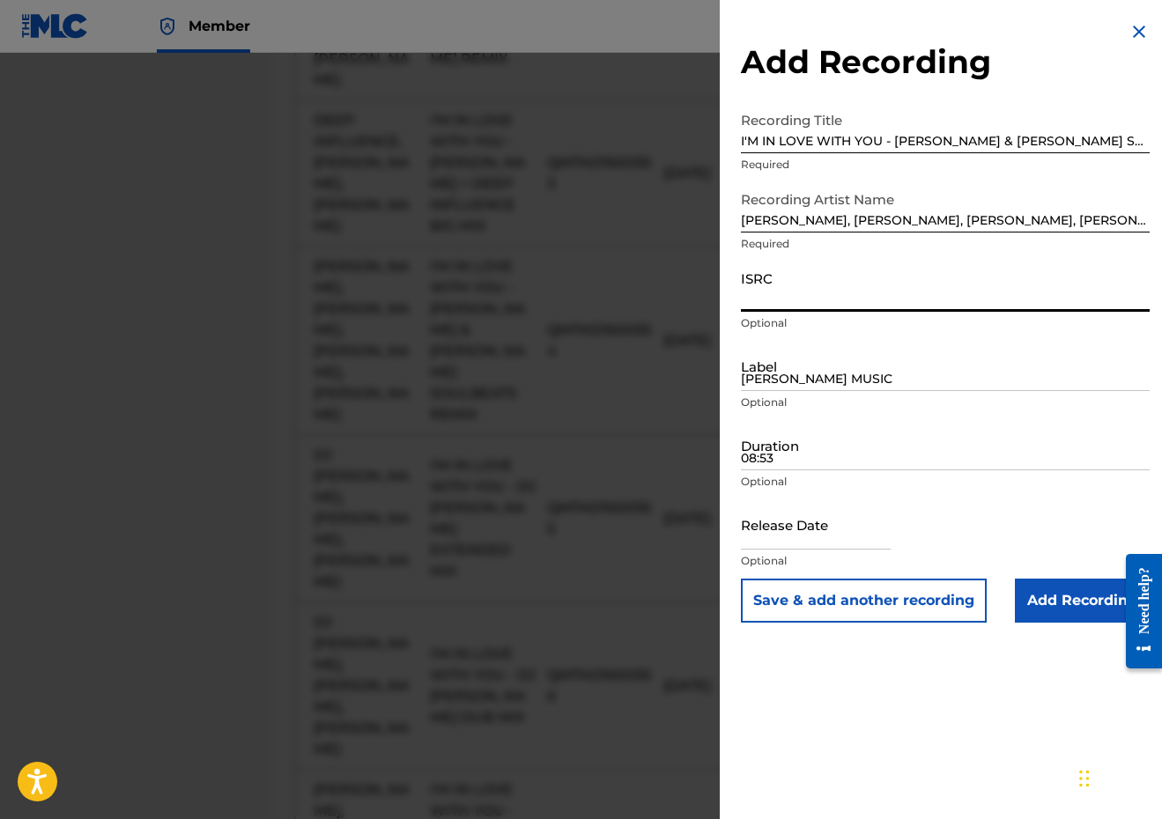
paste input "QM7AD1600559"
type input "QM7AD1600559"
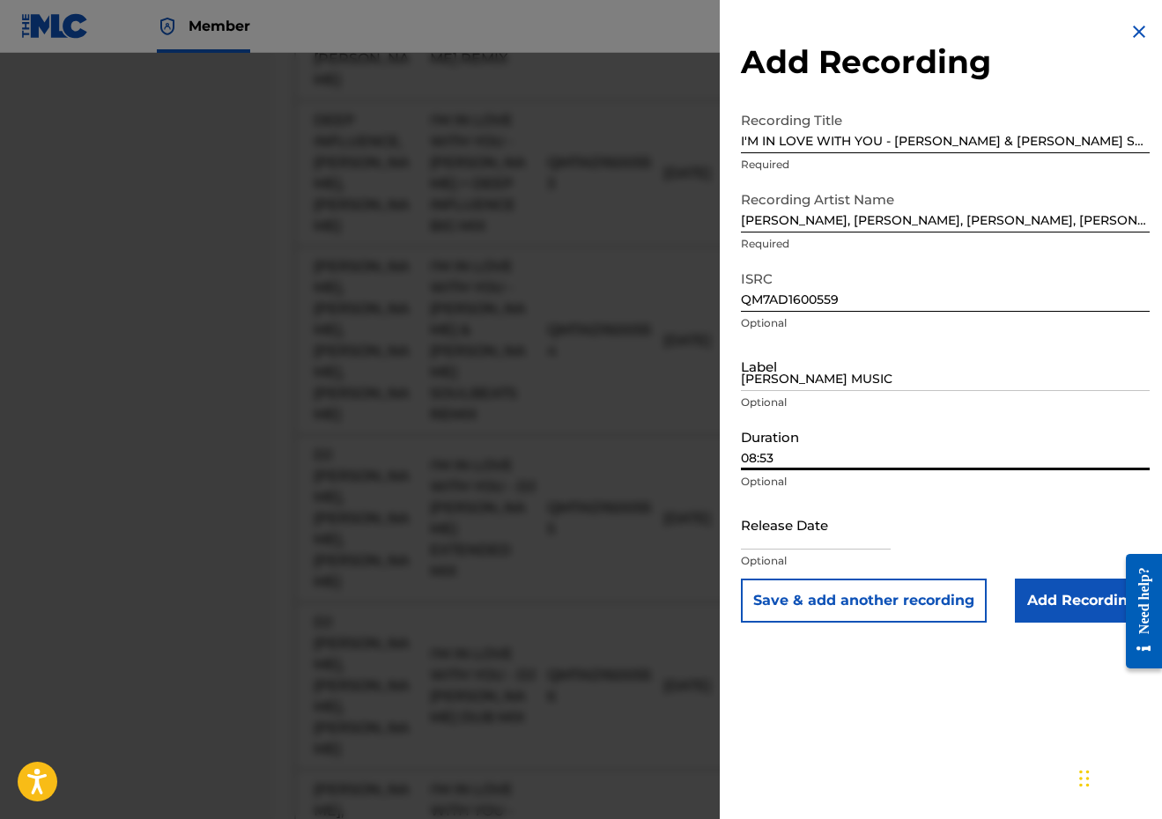
click at [790, 455] on input "08:53" at bounding box center [945, 445] width 409 height 50
type input "07:18"
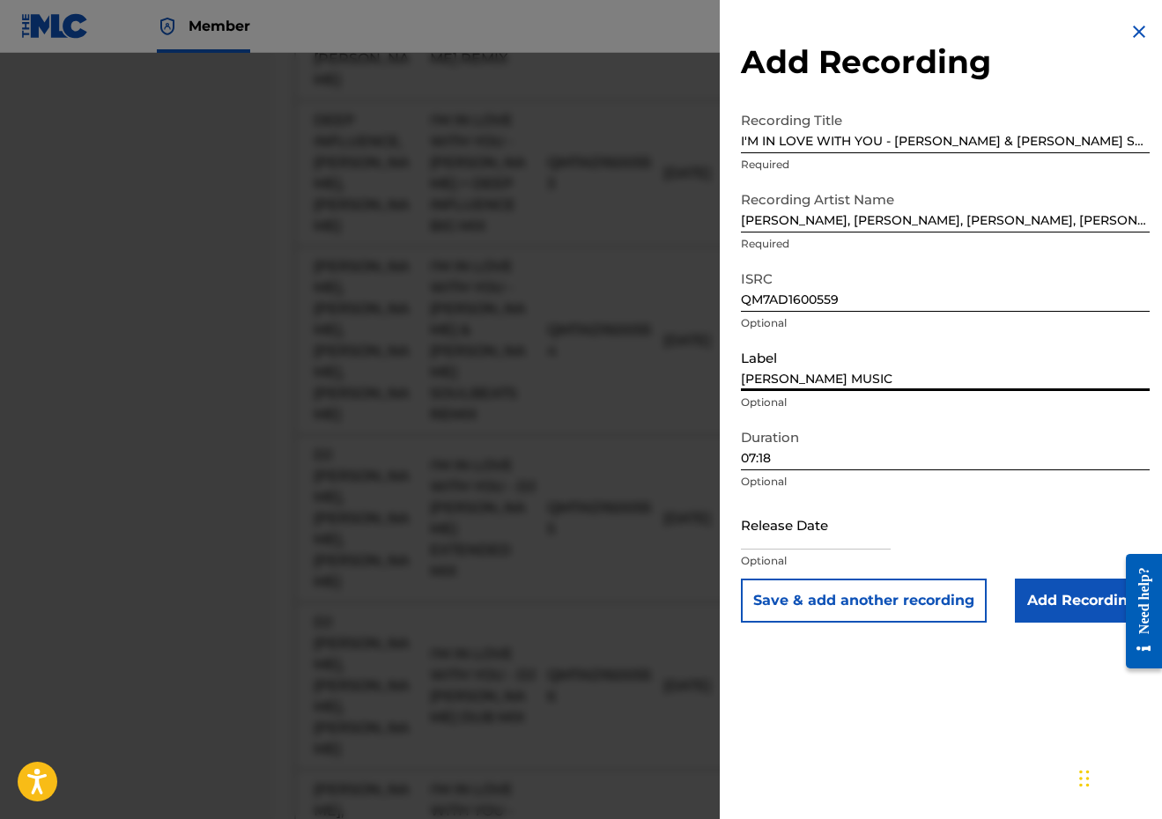
click at [823, 372] on input "[PERSON_NAME] MUSIC" at bounding box center [945, 366] width 409 height 50
type input "[PERSON_NAME] MUSIC"
click at [795, 532] on input "text" at bounding box center [816, 524] width 150 height 50
select select "8"
select select "2025"
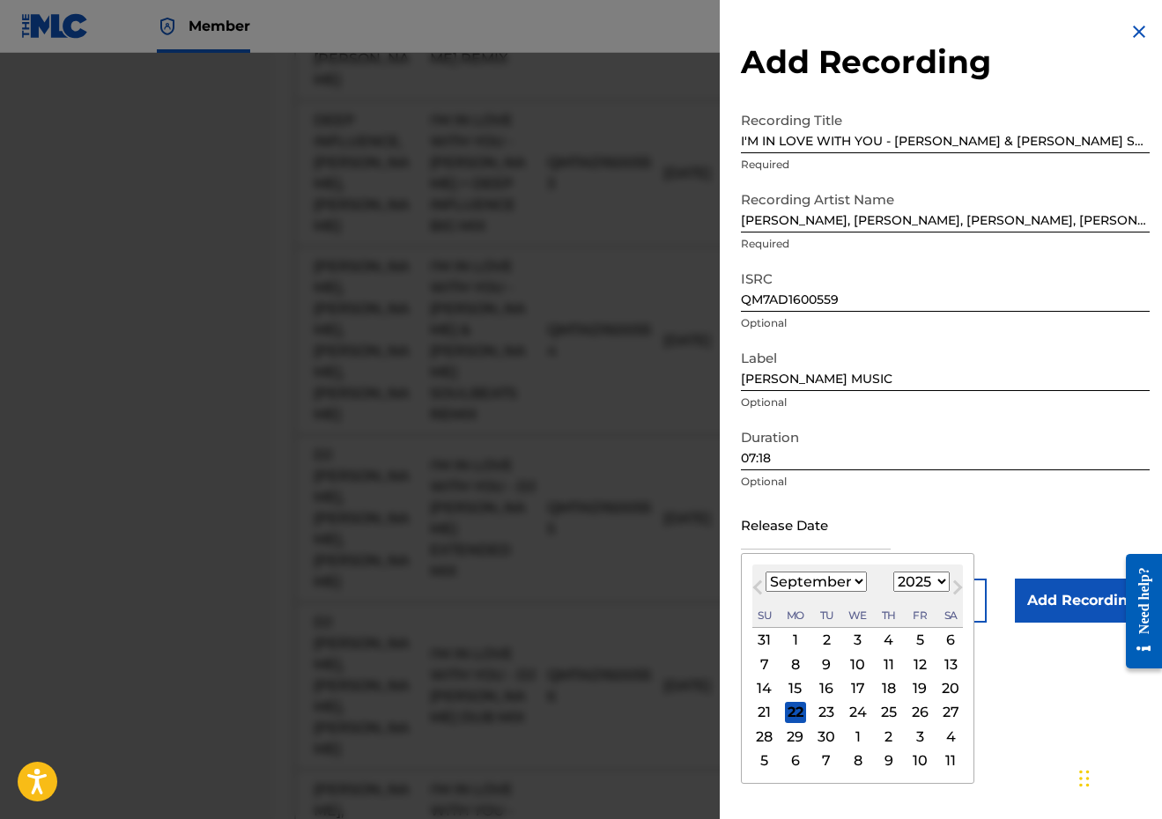
click at [810, 568] on div "[DATE] January February March April May June July August September October Nove…" at bounding box center [857, 595] width 210 height 63
select select "5"
select select "2018"
click at [909, 666] on div "8" at bounding box center [919, 663] width 21 height 21
type input "[DATE]"
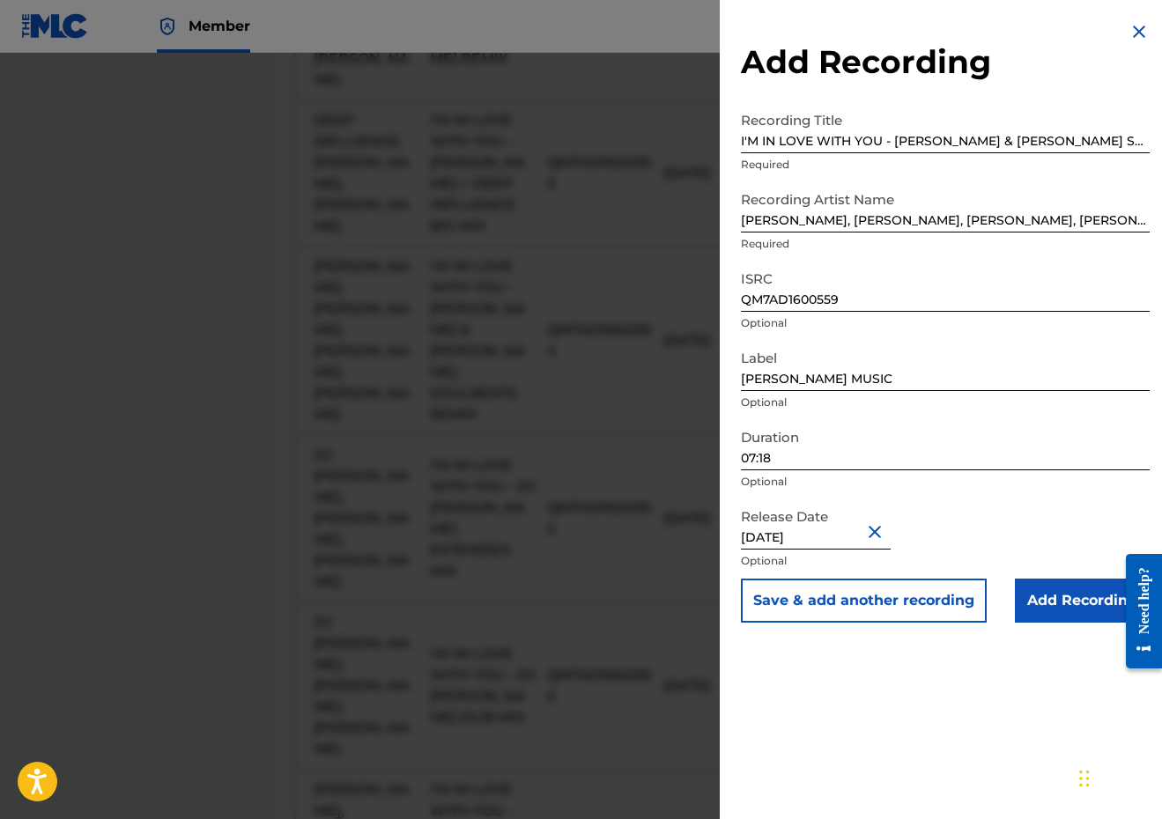
click at [890, 594] on button "Save & add another recording" at bounding box center [864, 601] width 246 height 44
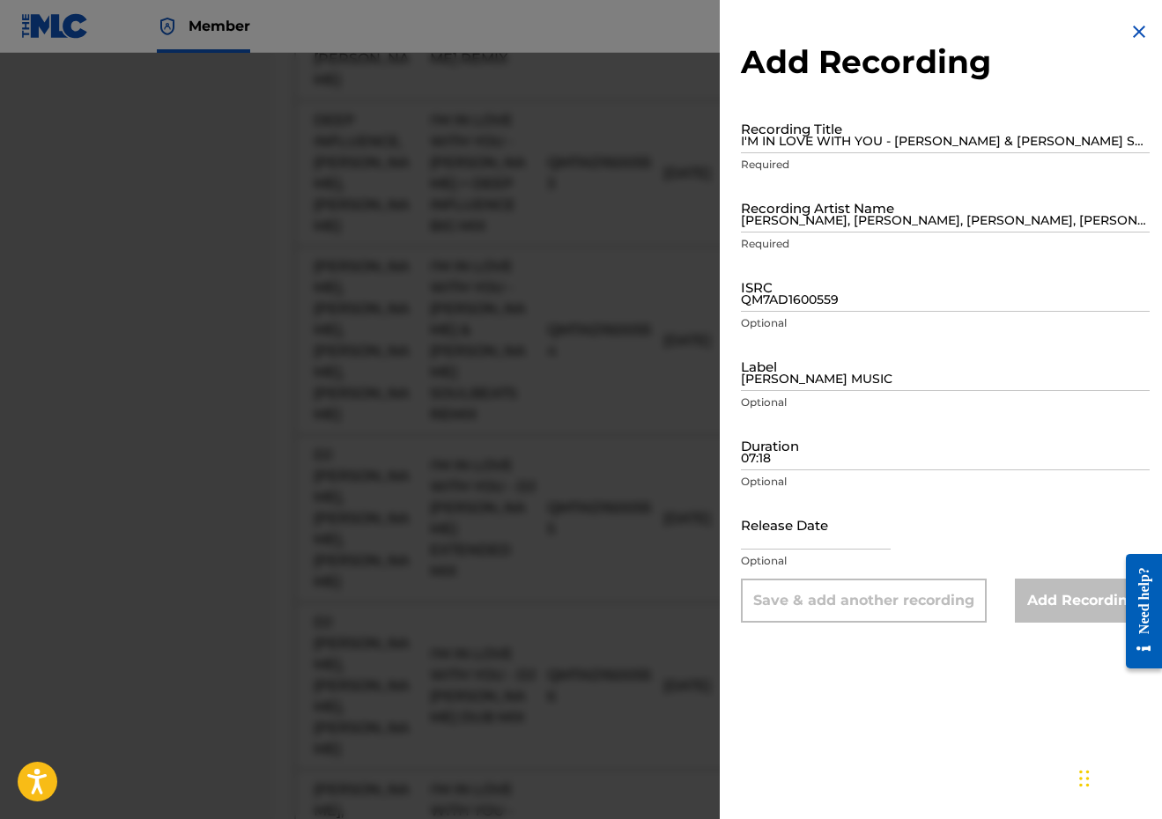
click at [868, 155] on div "Recording Title I'M IN LOVE WITH YOU - [PERSON_NAME] & [PERSON_NAME] SOULBEATS …" at bounding box center [945, 142] width 409 height 79
click at [852, 139] on input "Recording Title" at bounding box center [945, 128] width 409 height 50
paste input "I'M IN LOVE WITH YOU - [PERSON_NAME] + [PERSON_NAME] ORIGINAL DUB MIX"
type input "I'M IN LOVE WITH YOU - [PERSON_NAME] + [PERSON_NAME] ORIGINAL DUB MIX"
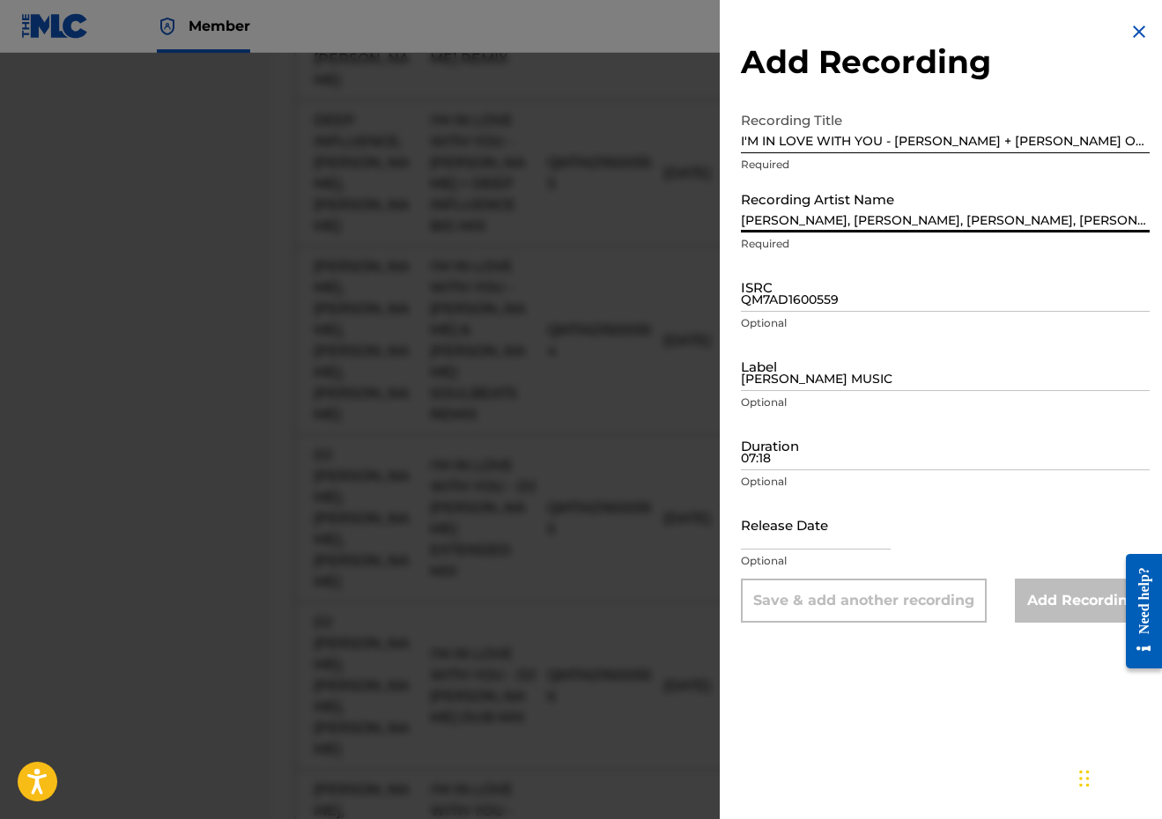
click at [872, 206] on input "[PERSON_NAME], [PERSON_NAME], [PERSON_NAME], [PERSON_NAME]" at bounding box center [945, 207] width 409 height 50
paste input "[PERSON_NAME], [PERSON_NAME], [PERSON_NAME], [PERSON_NAME]"
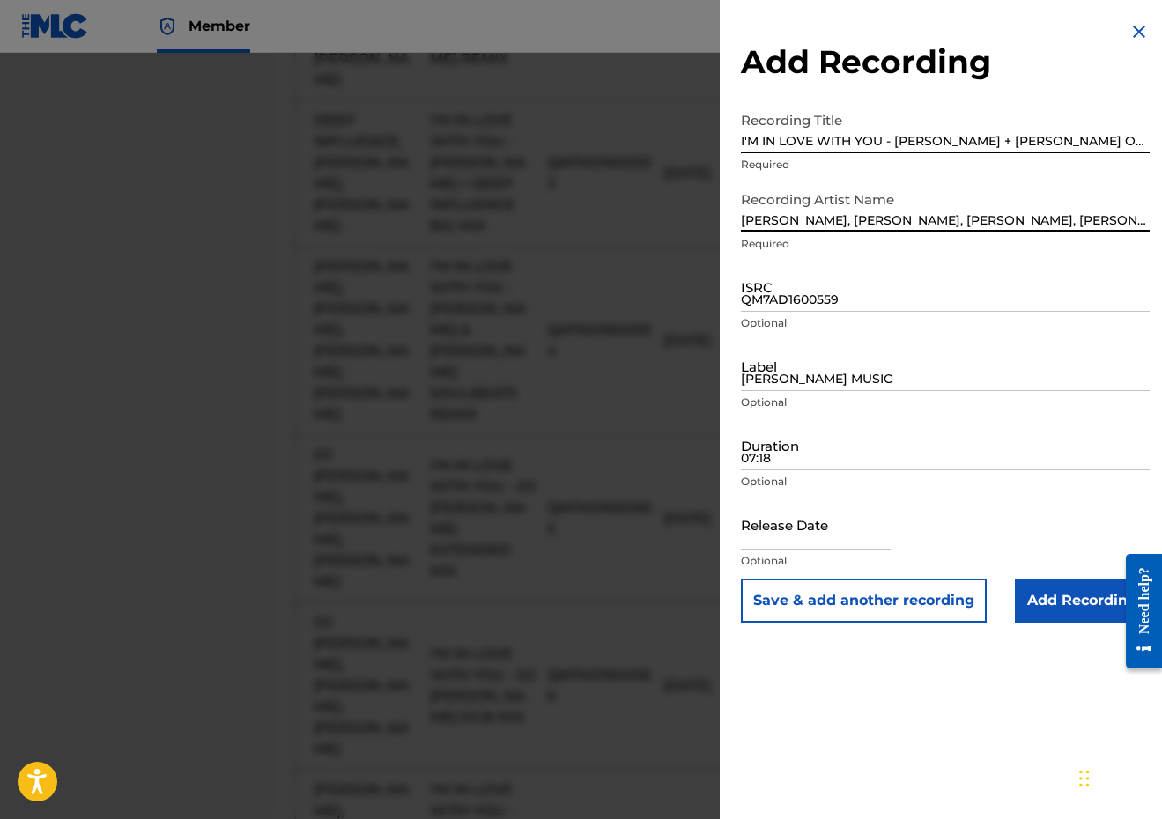
type input "[PERSON_NAME], [PERSON_NAME], [PERSON_NAME], [PERSON_NAME]"
click at [844, 296] on input "QM7AD1600559" at bounding box center [945, 287] width 409 height 50
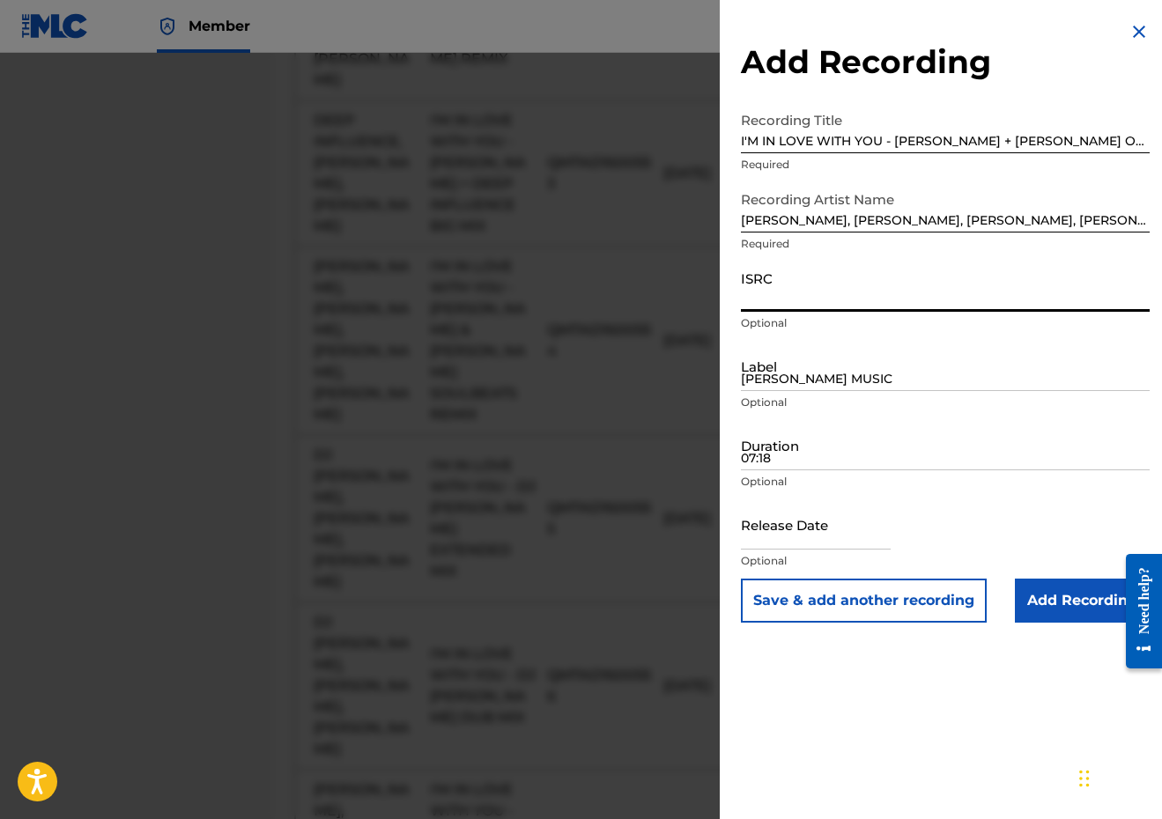
paste input "QM7AD1600560"
type input "QM7AD1600560"
click at [802, 371] on input "[PERSON_NAME] MUSIC" at bounding box center [945, 366] width 409 height 50
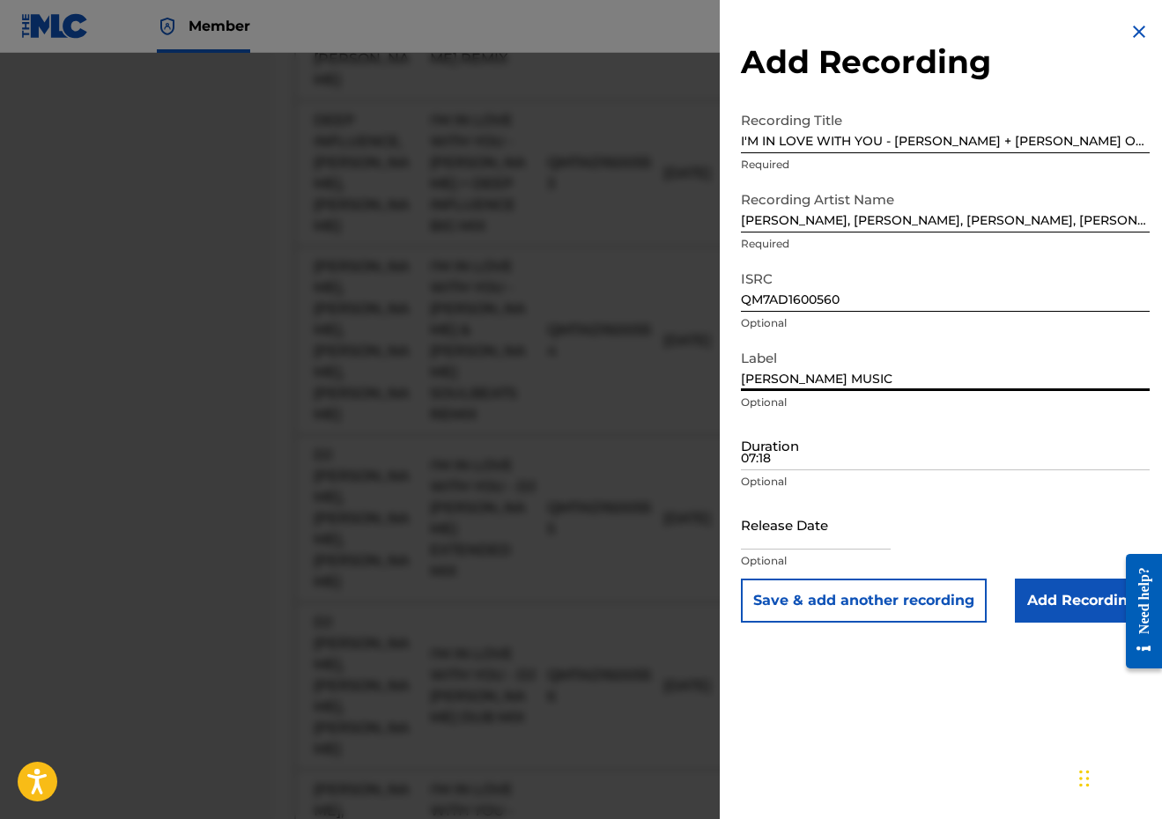
type input "[PERSON_NAME] MUSIC"
click at [808, 421] on input "07:18" at bounding box center [945, 445] width 409 height 50
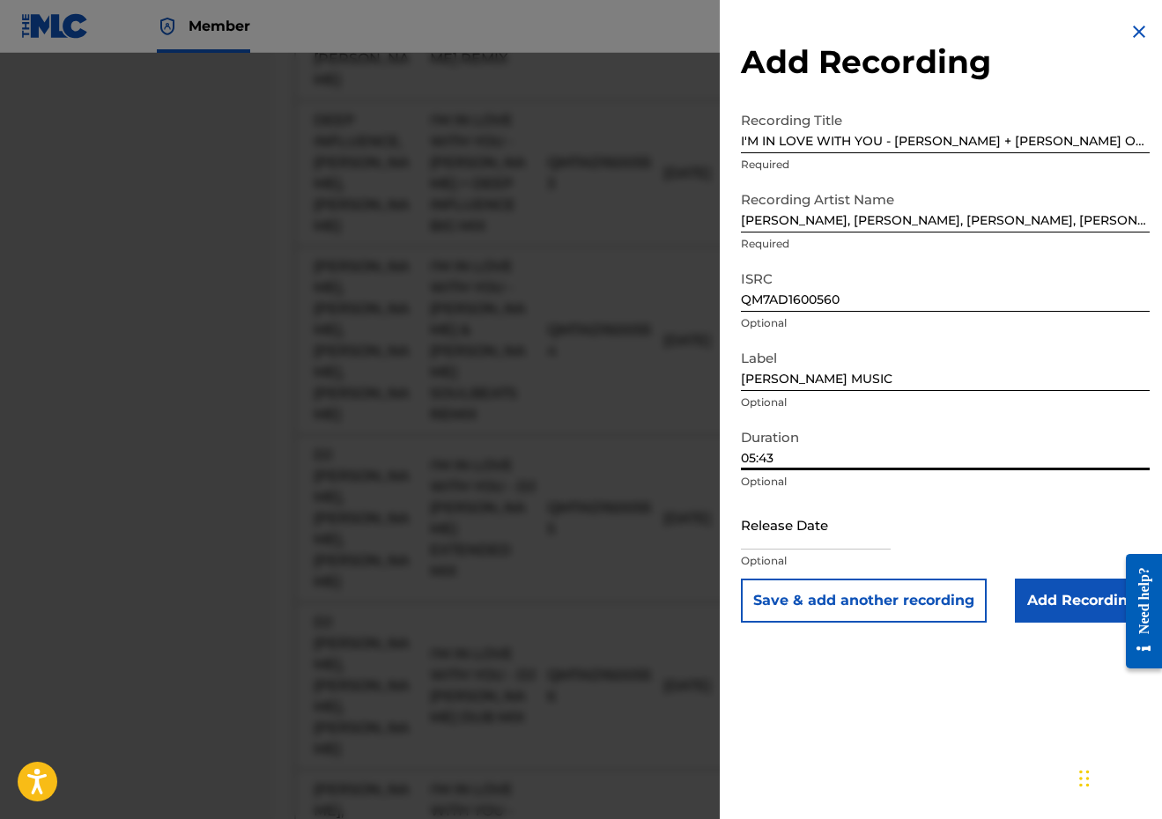
type input "05:43"
click at [785, 545] on input "text" at bounding box center [816, 524] width 150 height 50
select select "8"
select select "2025"
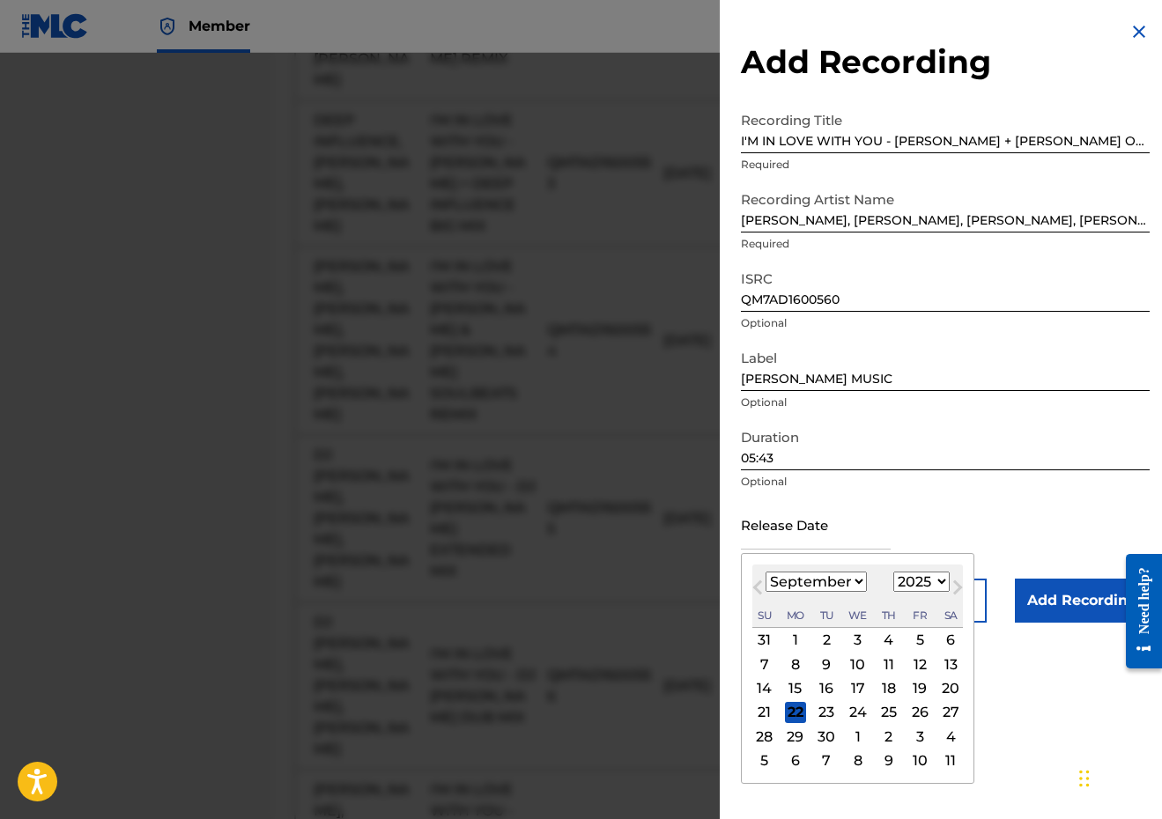
select select "5"
select select "2018"
click at [909, 664] on div "8" at bounding box center [919, 663] width 21 height 21
type input "[DATE]"
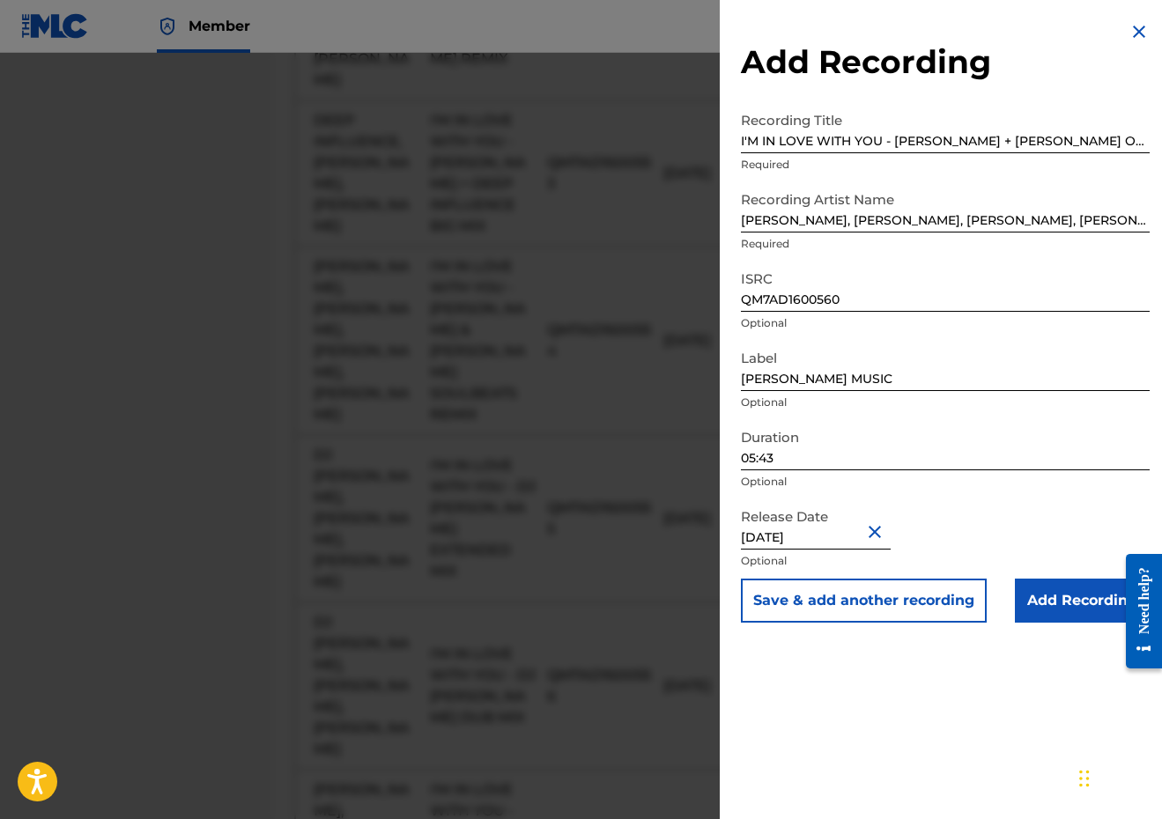
click at [1037, 615] on input "Add Recording" at bounding box center [1082, 601] width 135 height 44
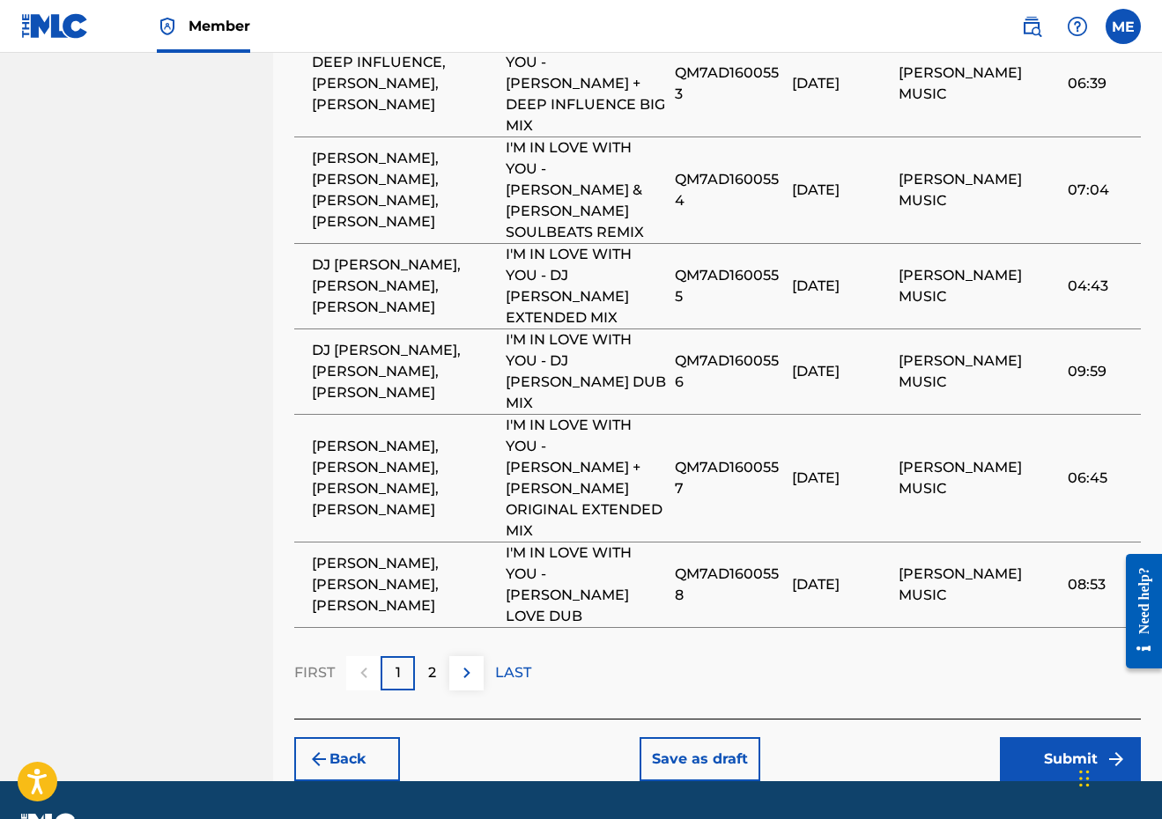
scroll to position [1509, 0]
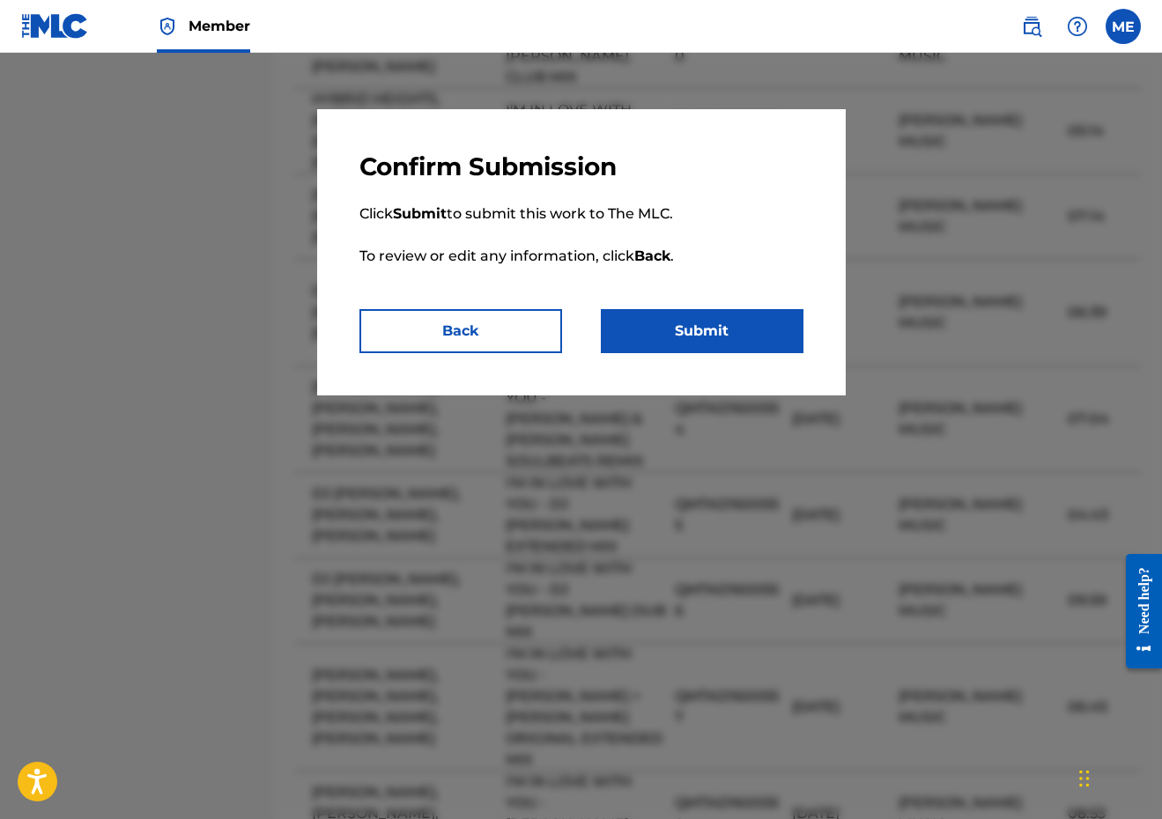
click at [765, 322] on button "Submit" at bounding box center [702, 331] width 203 height 44
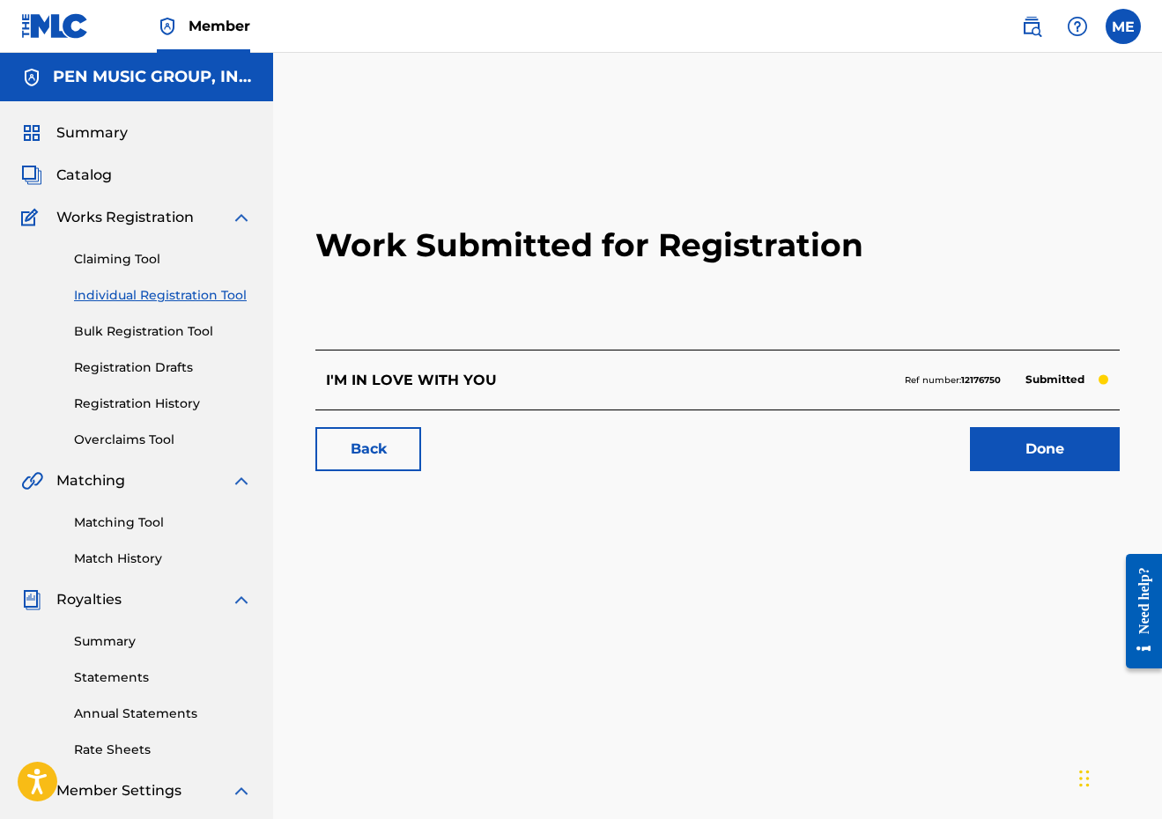
click at [107, 254] on link "Claiming Tool" at bounding box center [163, 259] width 178 height 18
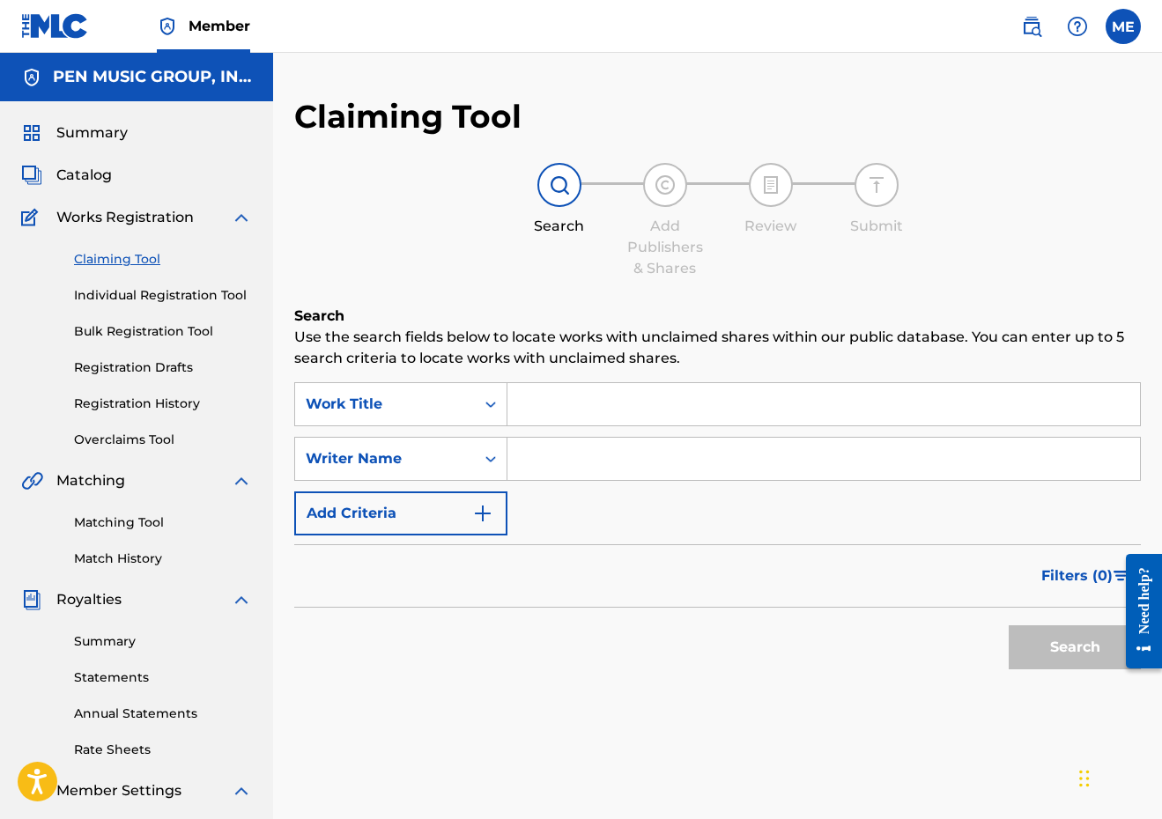
click at [620, 432] on div "SearchWithCriteria7e0efbc7-15b1-4859-b64e-a623e5a281de Work Title SearchWithCri…" at bounding box center [717, 458] width 846 height 153
click at [150, 288] on link "Individual Registration Tool" at bounding box center [163, 295] width 178 height 18
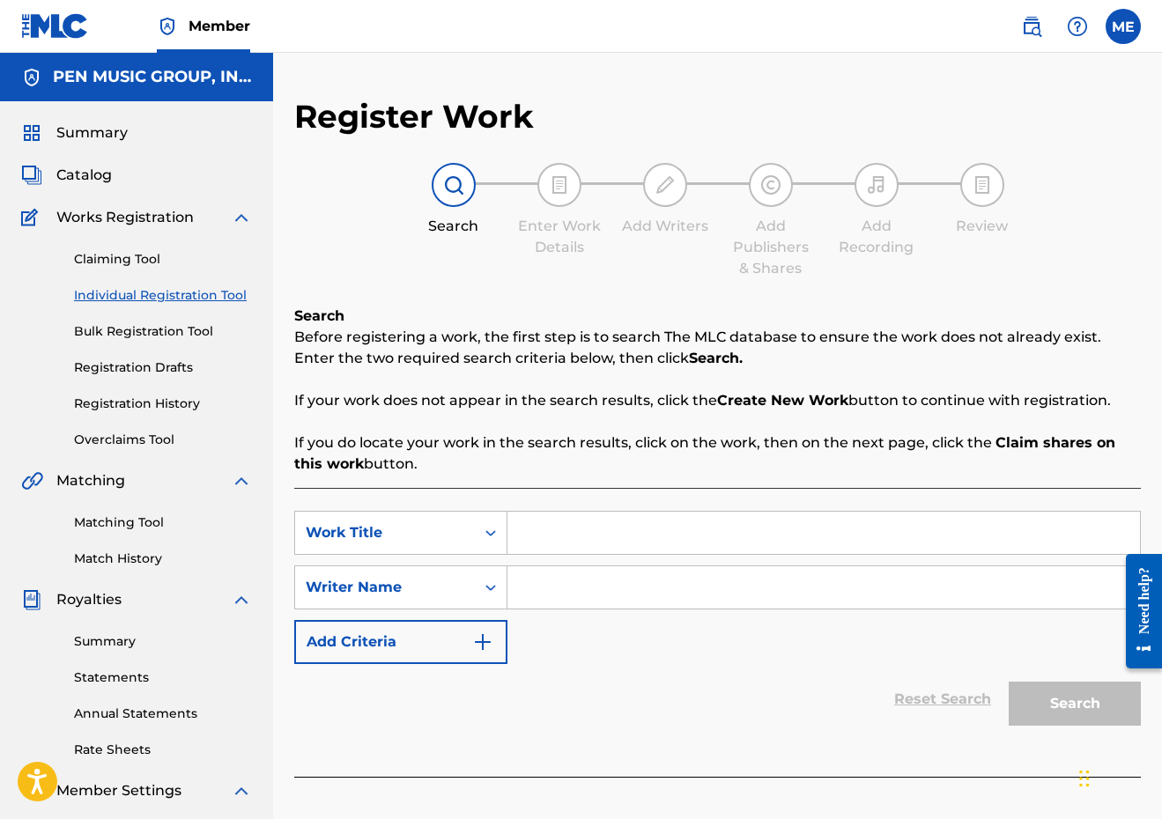
click at [641, 552] on input "Search Form" at bounding box center [823, 533] width 632 height 42
paste input "IN BLOOM"
type input "IN BLOOM"
click at [605, 579] on input "Search Form" at bounding box center [823, 587] width 632 height 42
type input "E"
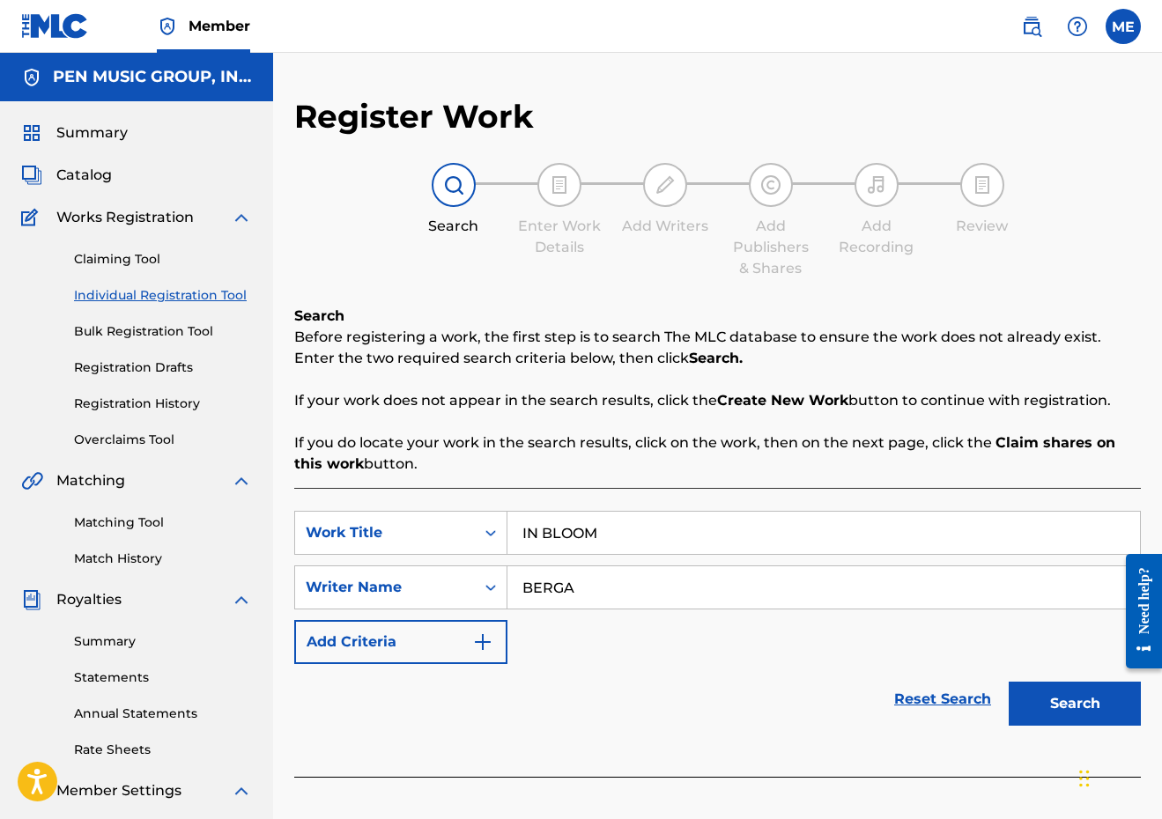
type input "BERGA"
click at [1074, 704] on button "Search" at bounding box center [1074, 704] width 132 height 44
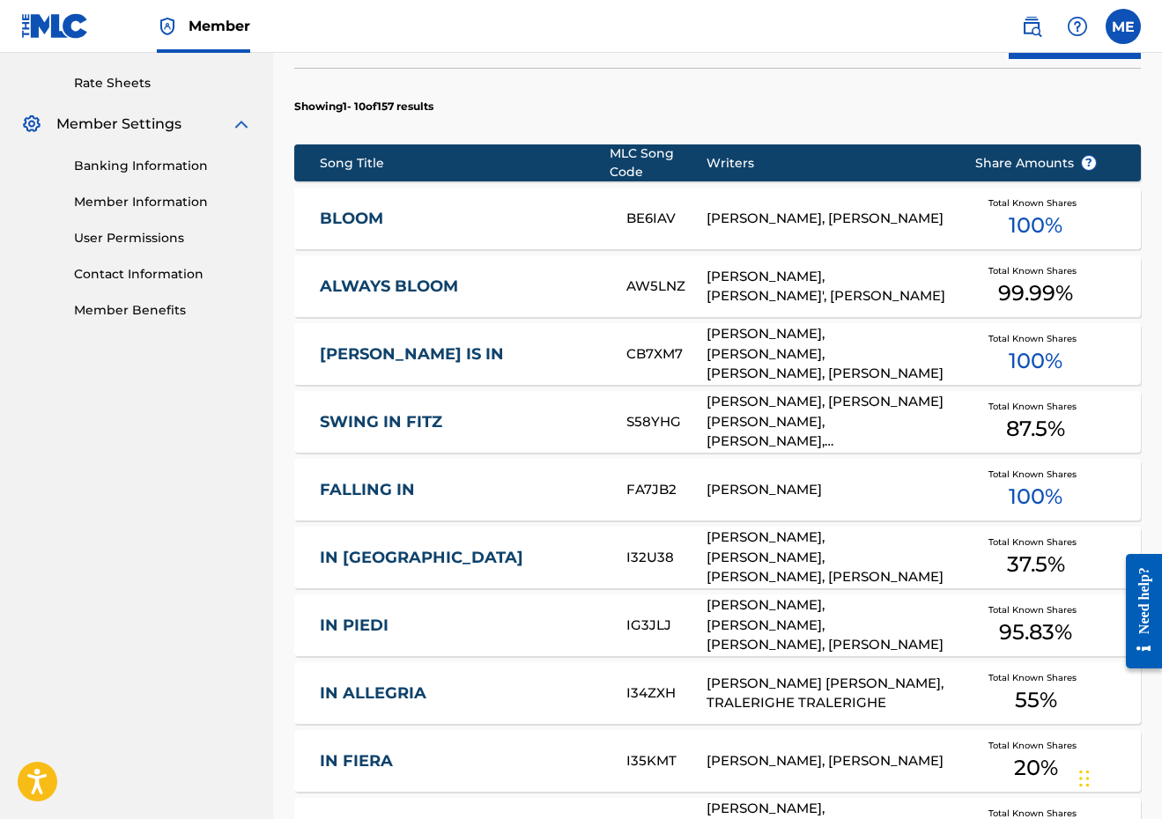
scroll to position [938, 0]
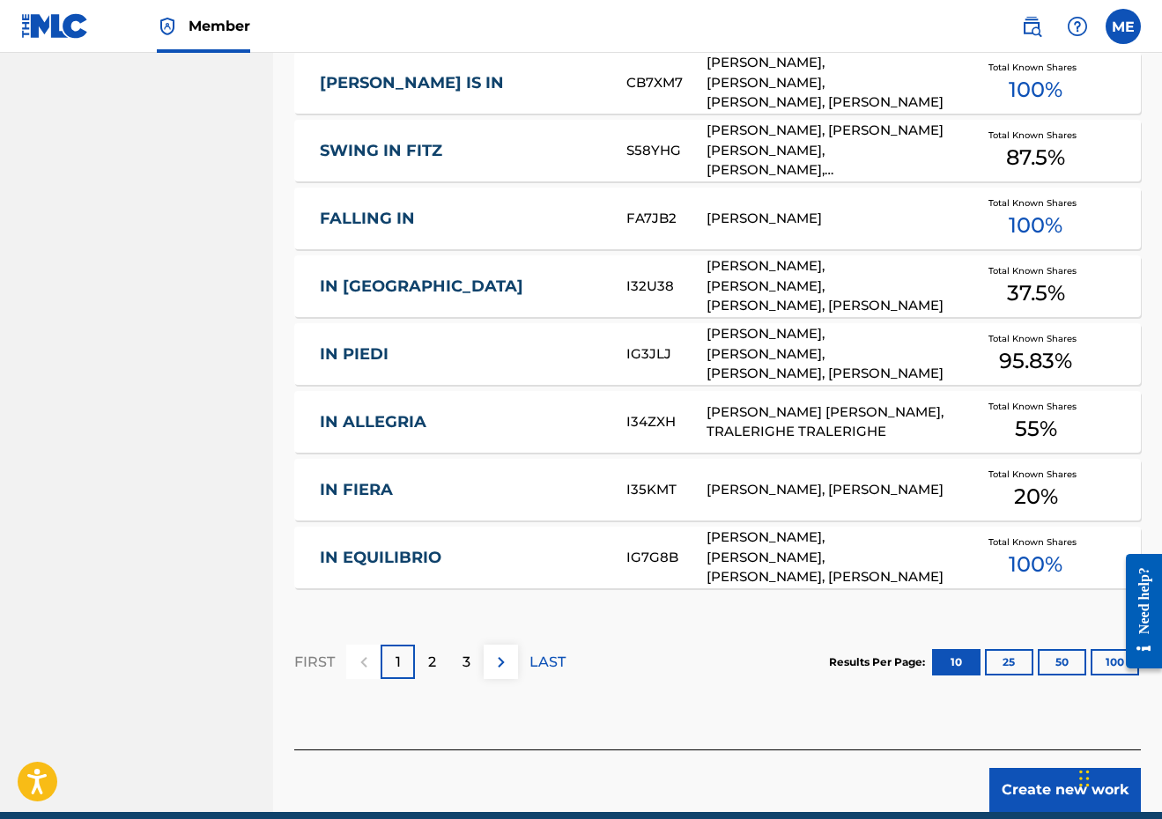
click at [1023, 767] on div "Create new work" at bounding box center [717, 780] width 846 height 63
click at [1022, 787] on button "Create new work" at bounding box center [1064, 790] width 151 height 44
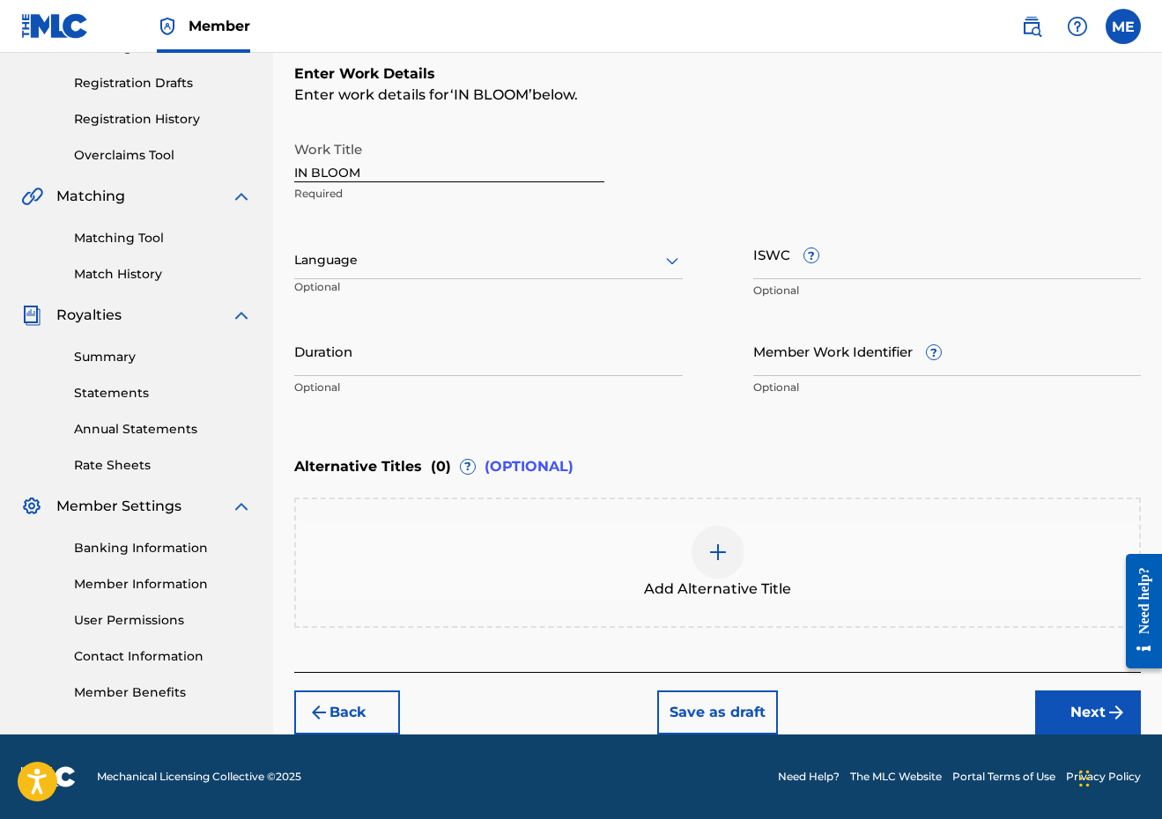
scroll to position [284, 0]
click at [499, 354] on input "Duration" at bounding box center [488, 351] width 388 height 50
type input "03:01"
click at [1110, 716] on img "submit" at bounding box center [1115, 712] width 21 height 21
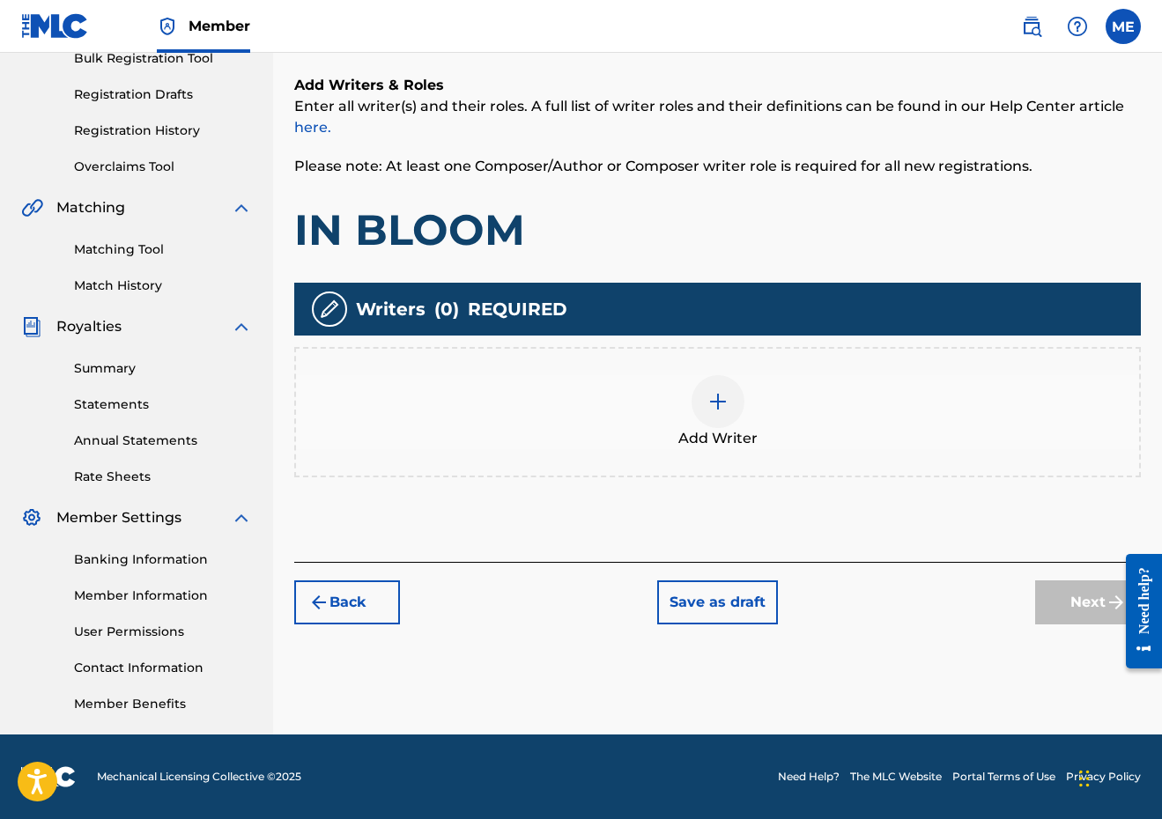
click at [616, 399] on div "Add Writer" at bounding box center [717, 412] width 843 height 74
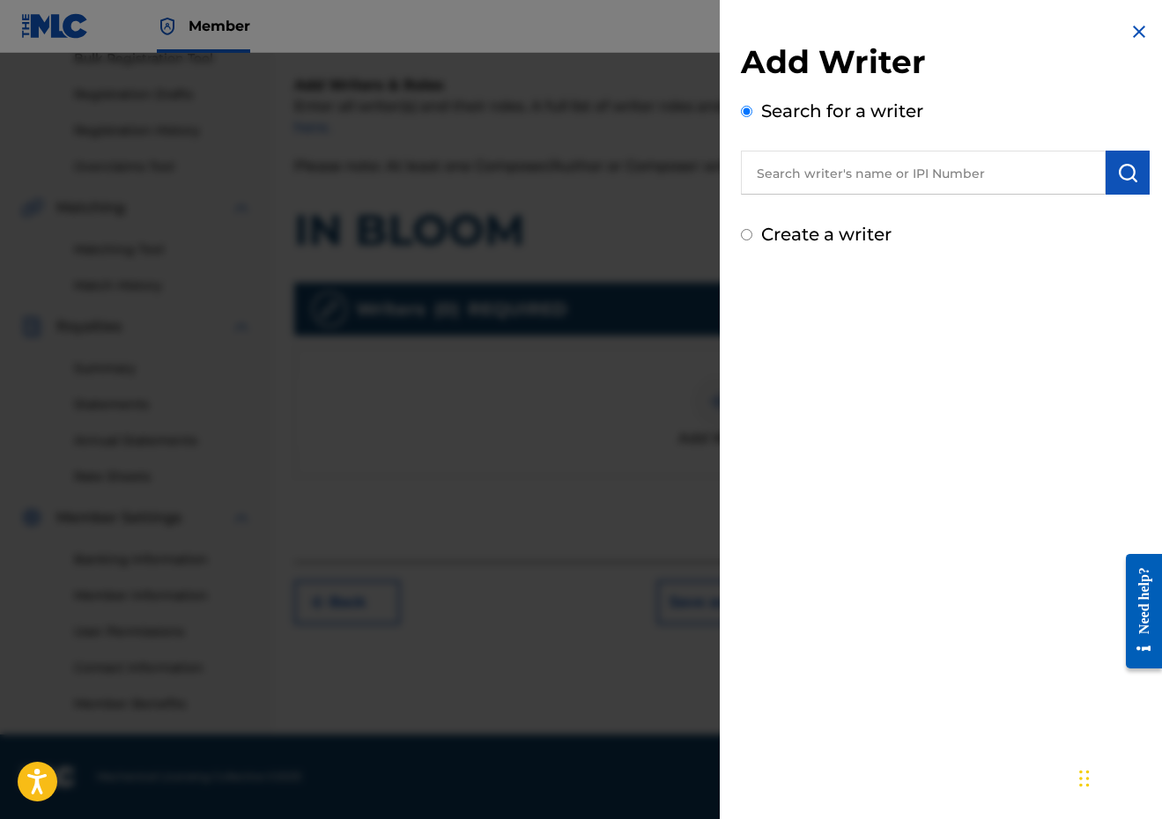
click at [873, 172] on input "text" at bounding box center [923, 173] width 365 height 44
paste input "00289900815"
type input "00289900815"
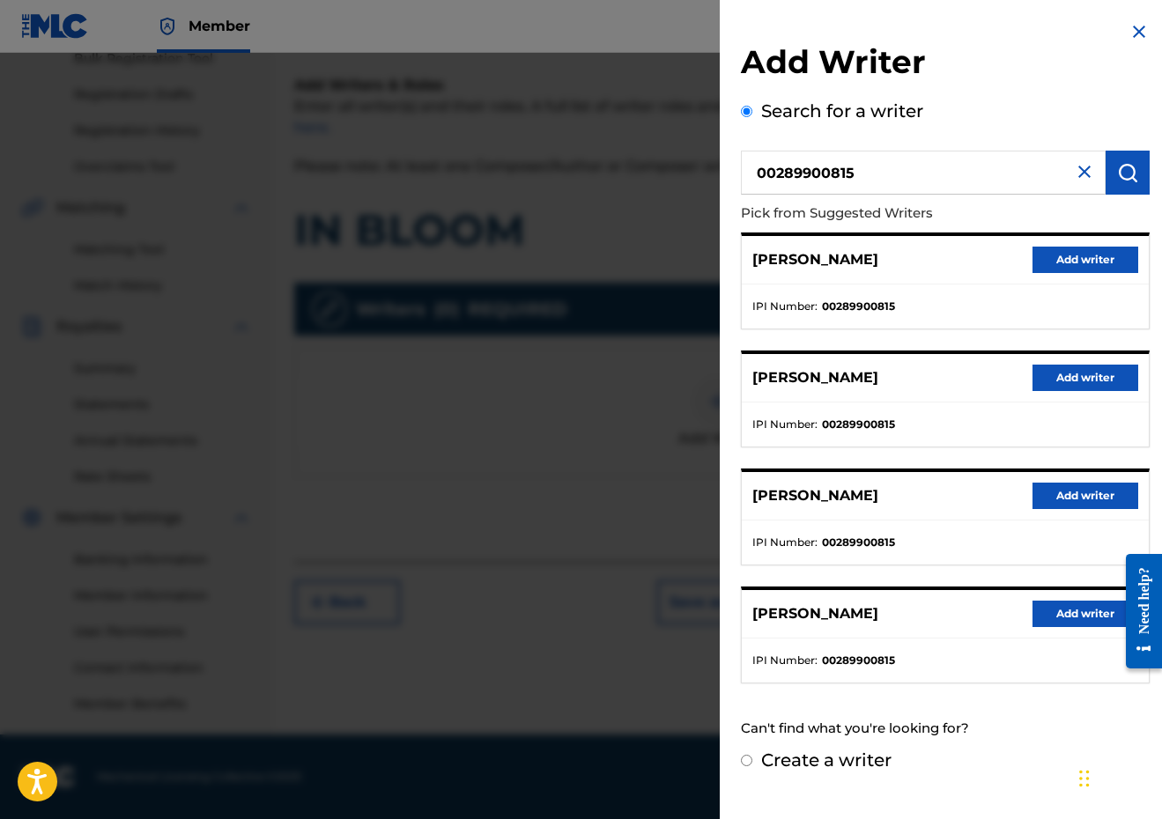
click at [1066, 254] on button "Add writer" at bounding box center [1085, 260] width 106 height 26
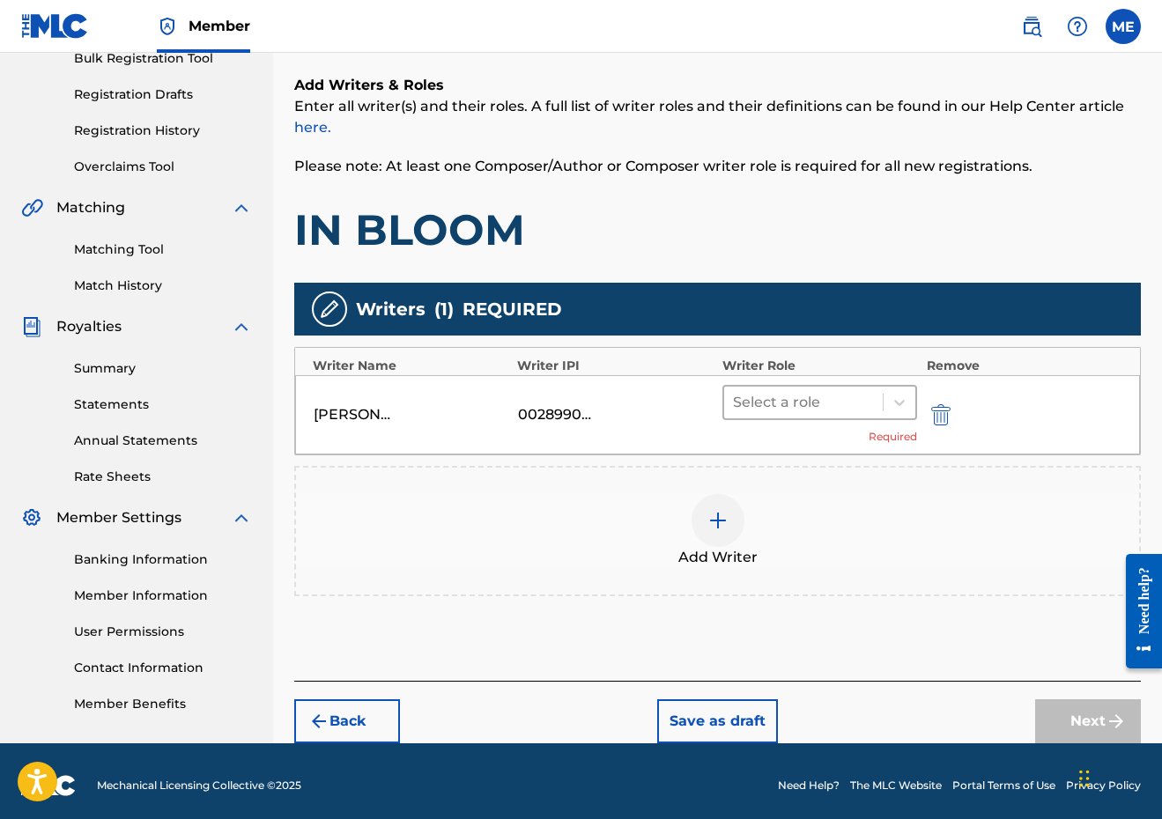
click at [849, 390] on div at bounding box center [804, 402] width 142 height 25
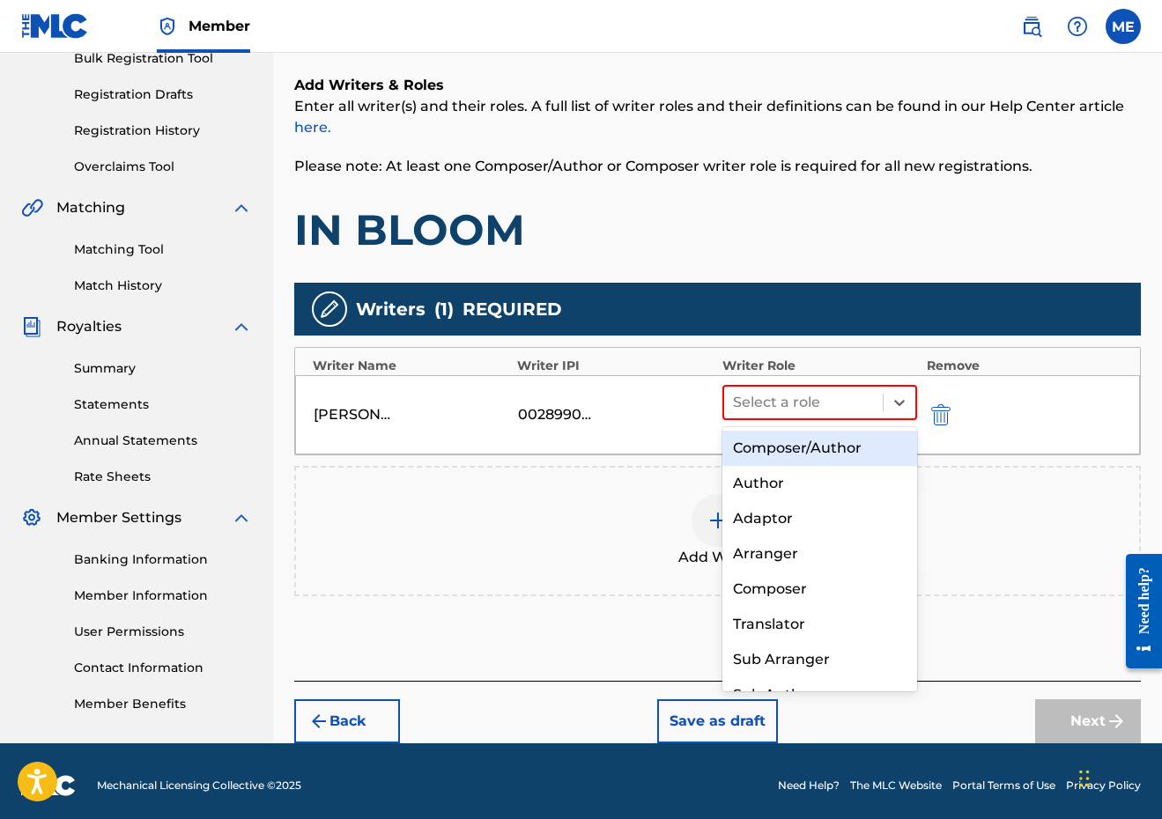
click at [815, 459] on div "Composer/Author" at bounding box center [820, 448] width 196 height 35
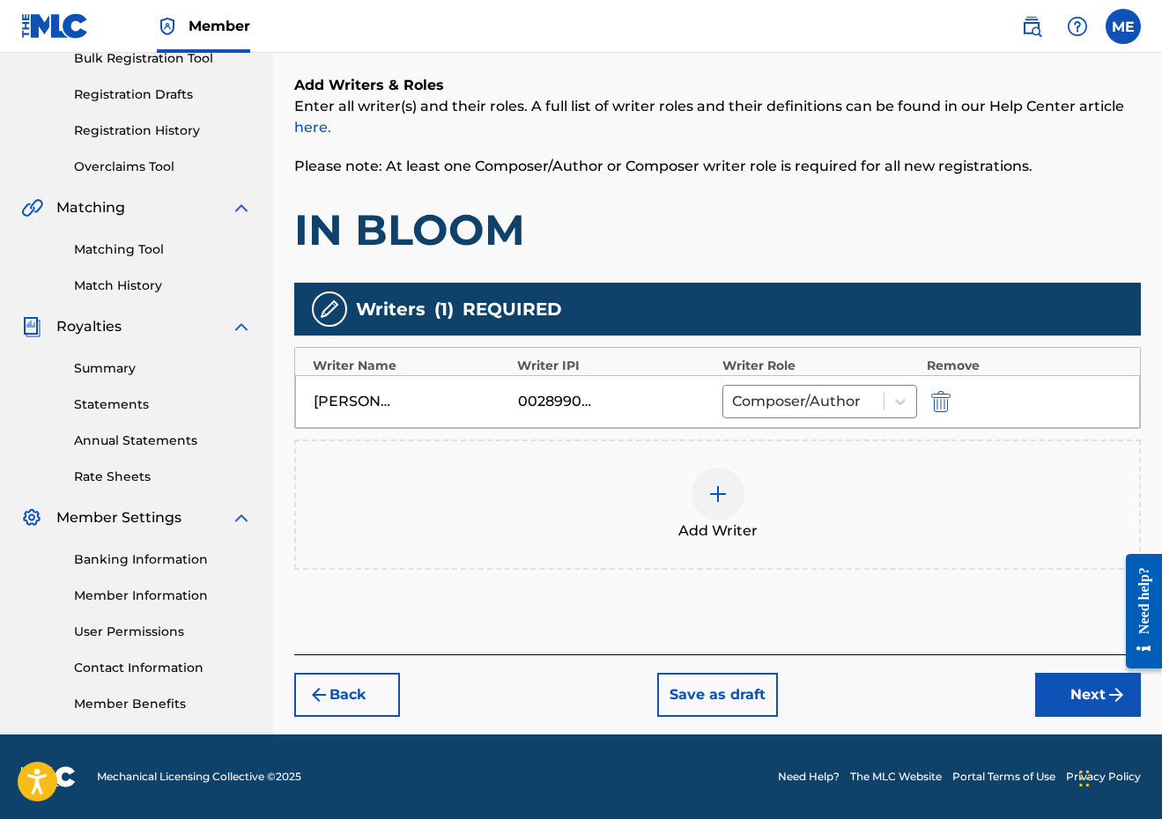
click at [726, 502] on img at bounding box center [717, 493] width 21 height 21
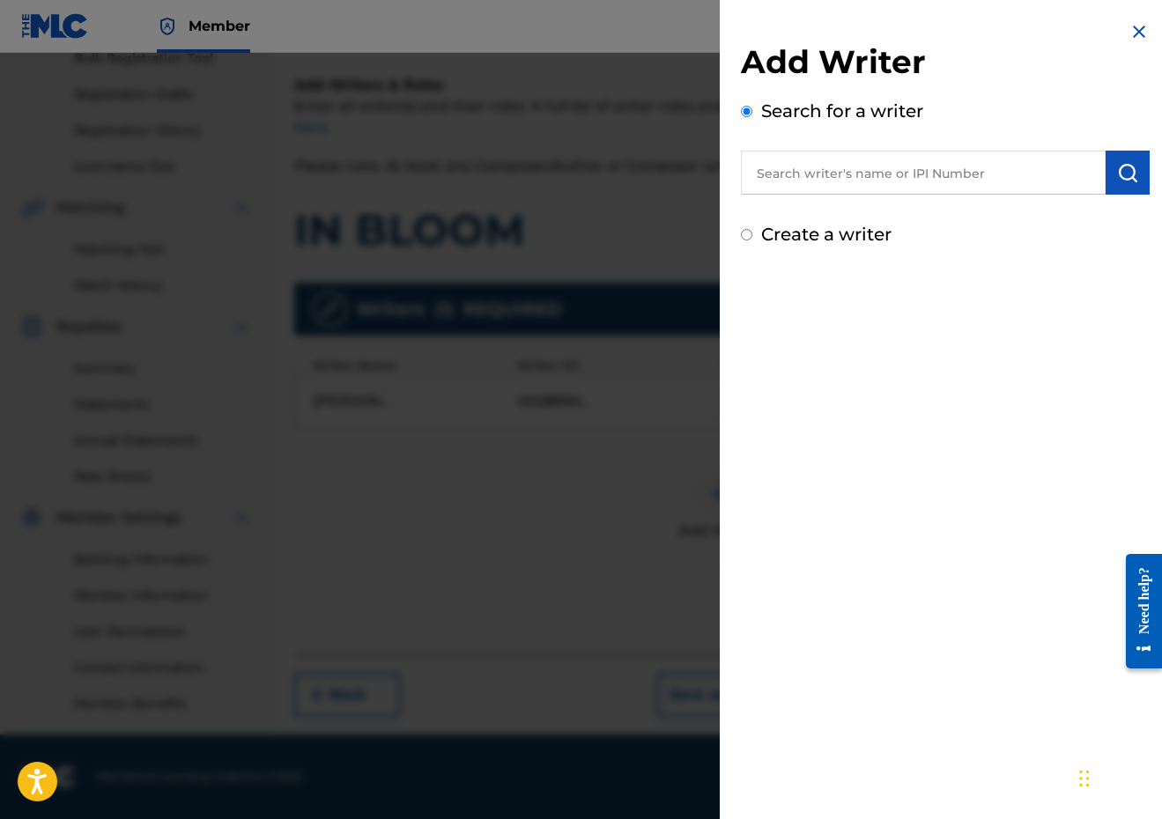
click at [968, 169] on input "text" at bounding box center [923, 173] width 365 height 44
paste input "00647777591"
type input "00647777591"
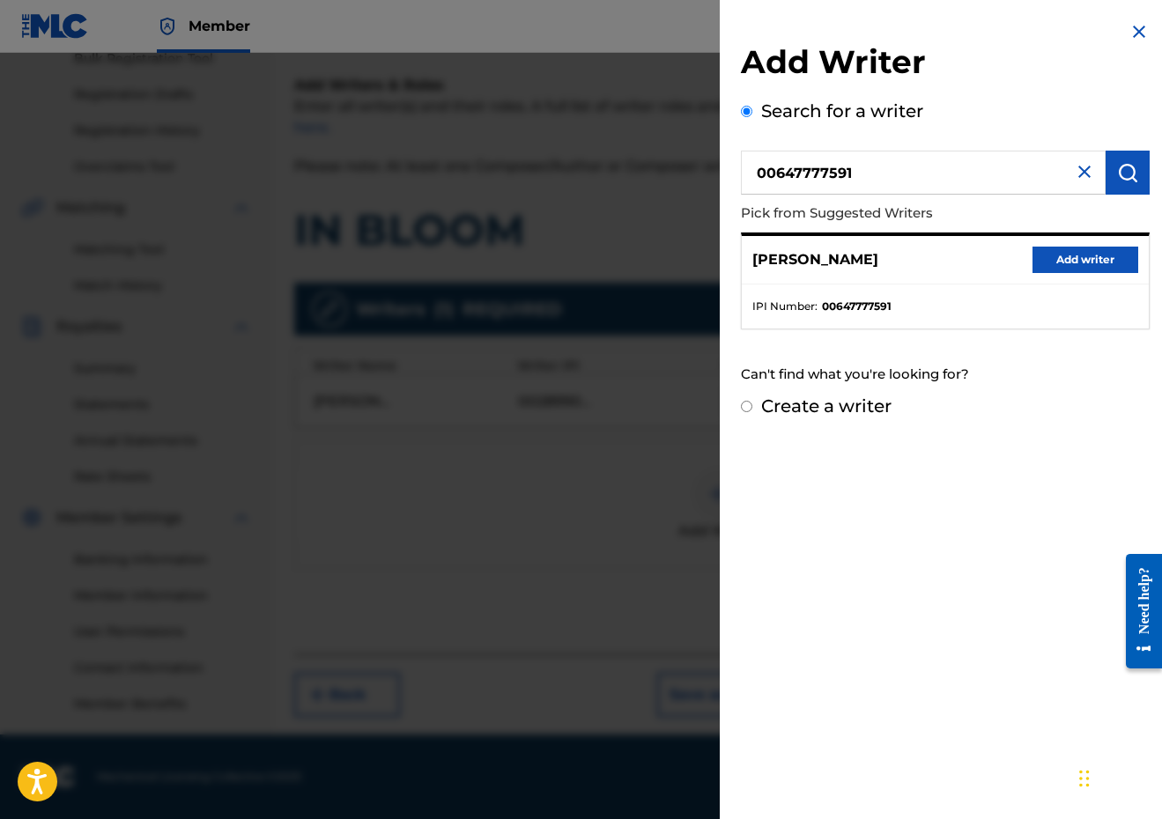
click at [1089, 269] on button "Add writer" at bounding box center [1085, 260] width 106 height 26
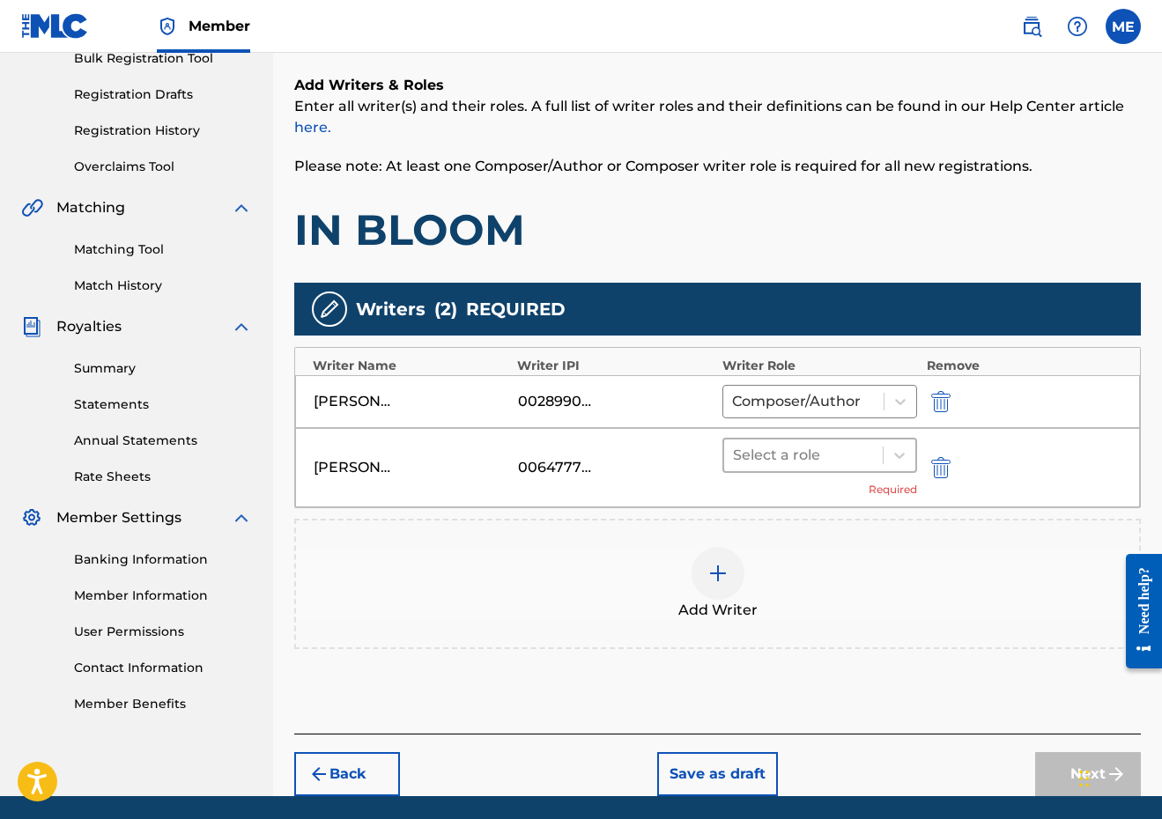
click at [779, 461] on div at bounding box center [804, 455] width 142 height 25
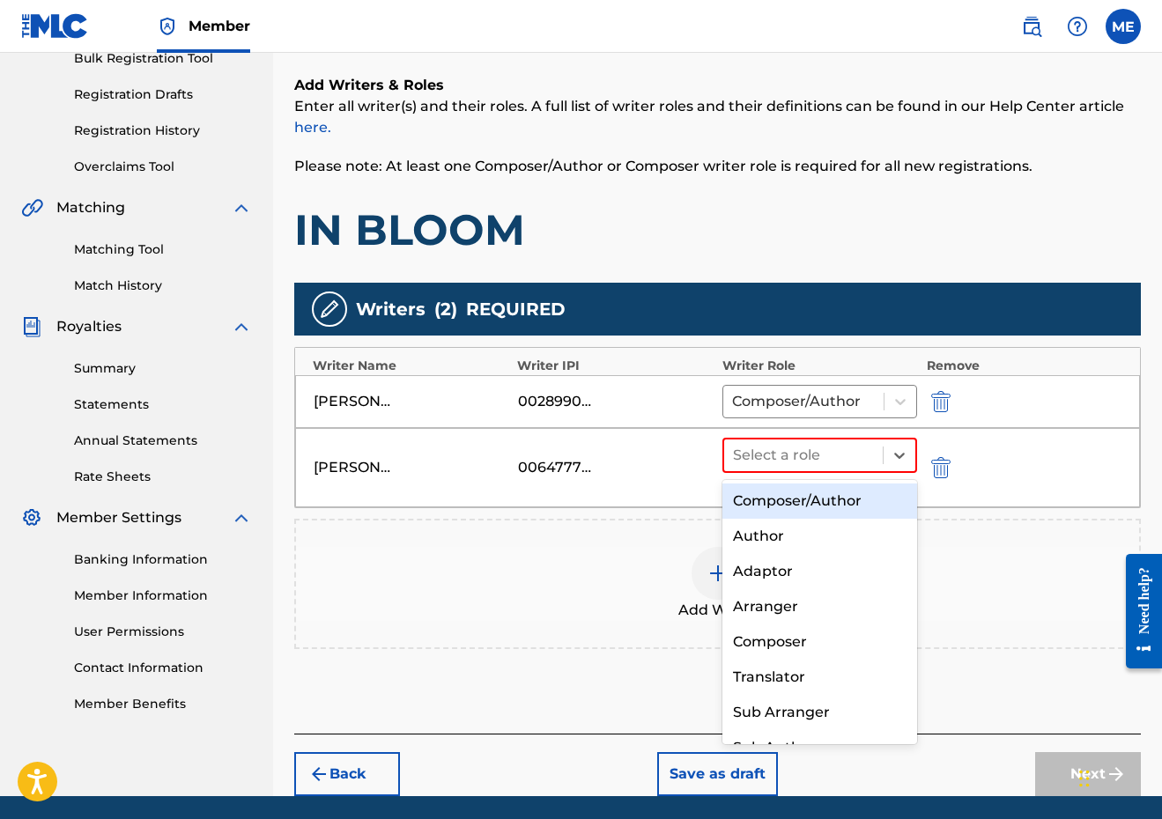
click at [754, 502] on div "Composer/Author" at bounding box center [820, 500] width 196 height 35
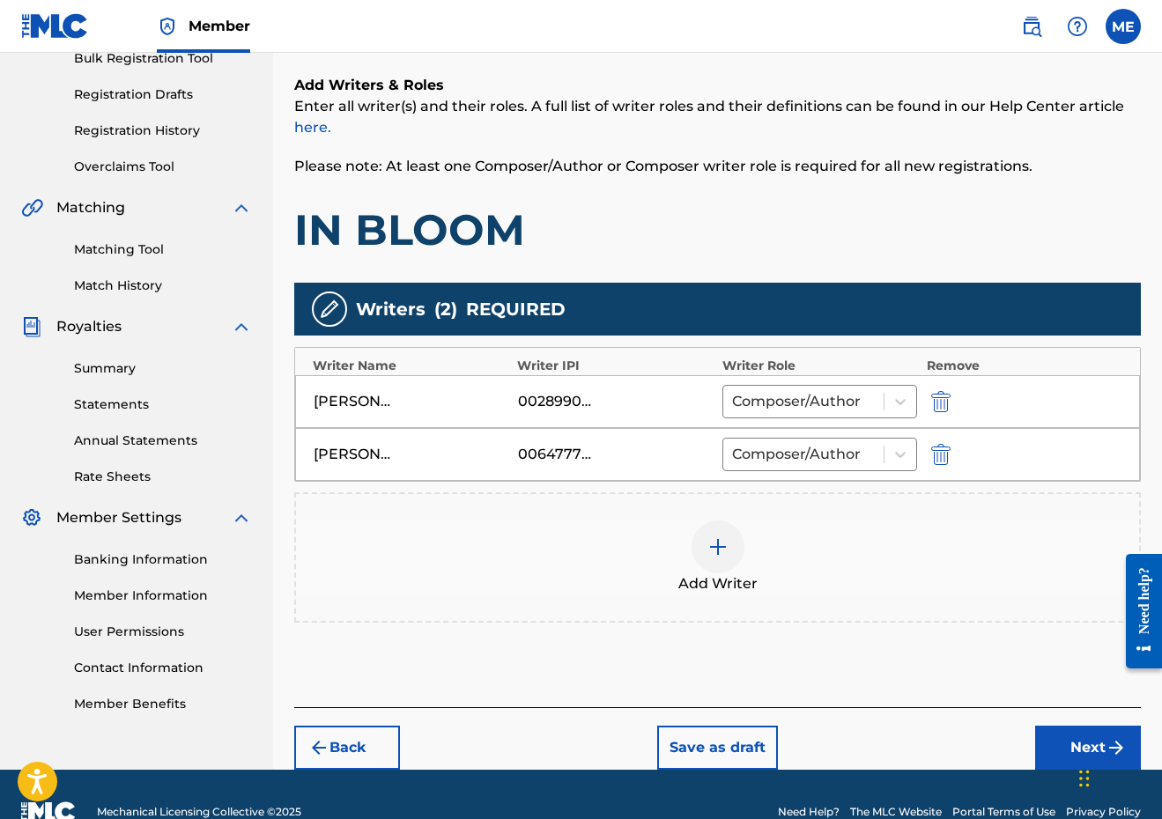
click at [680, 574] on span "Add Writer" at bounding box center [717, 583] width 79 height 21
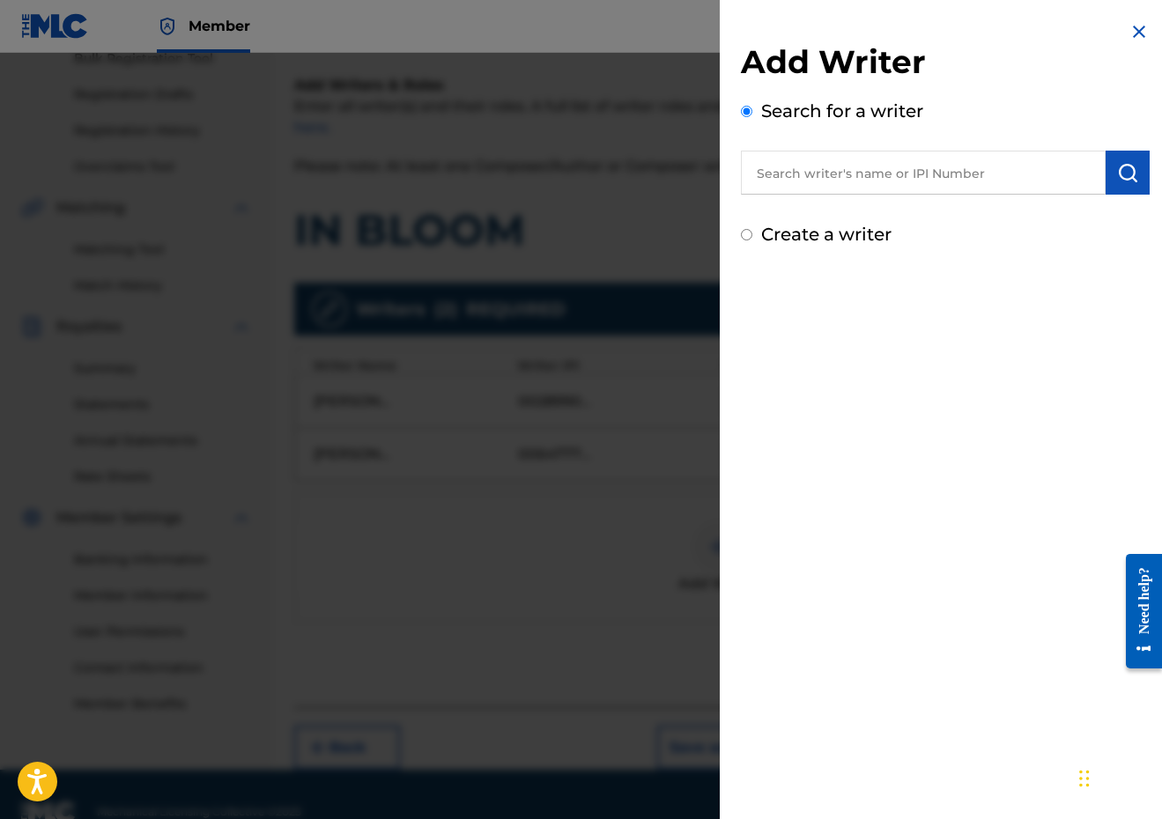
click at [884, 181] on input "text" at bounding box center [923, 173] width 365 height 44
paste input "[PERSON_NAME] [PERSON_NAME]"
type input "[PERSON_NAME] [PERSON_NAME]"
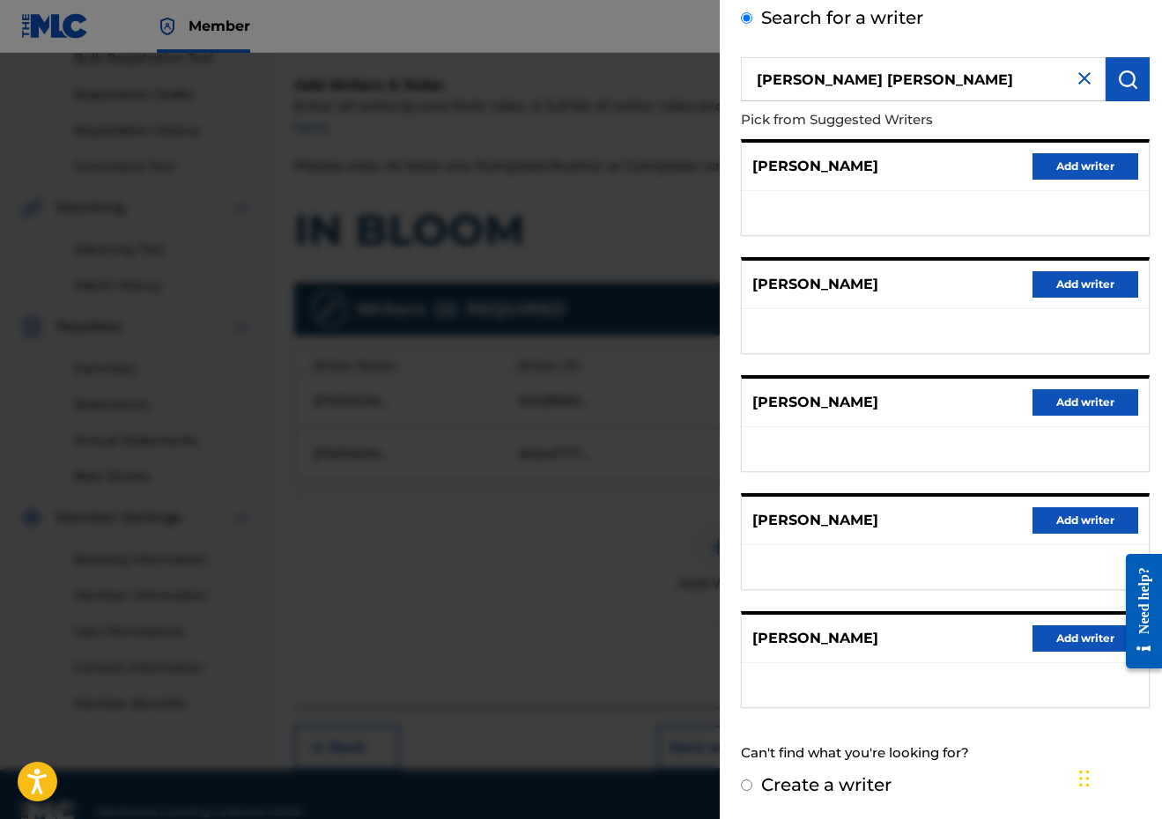
scroll to position [92, 0]
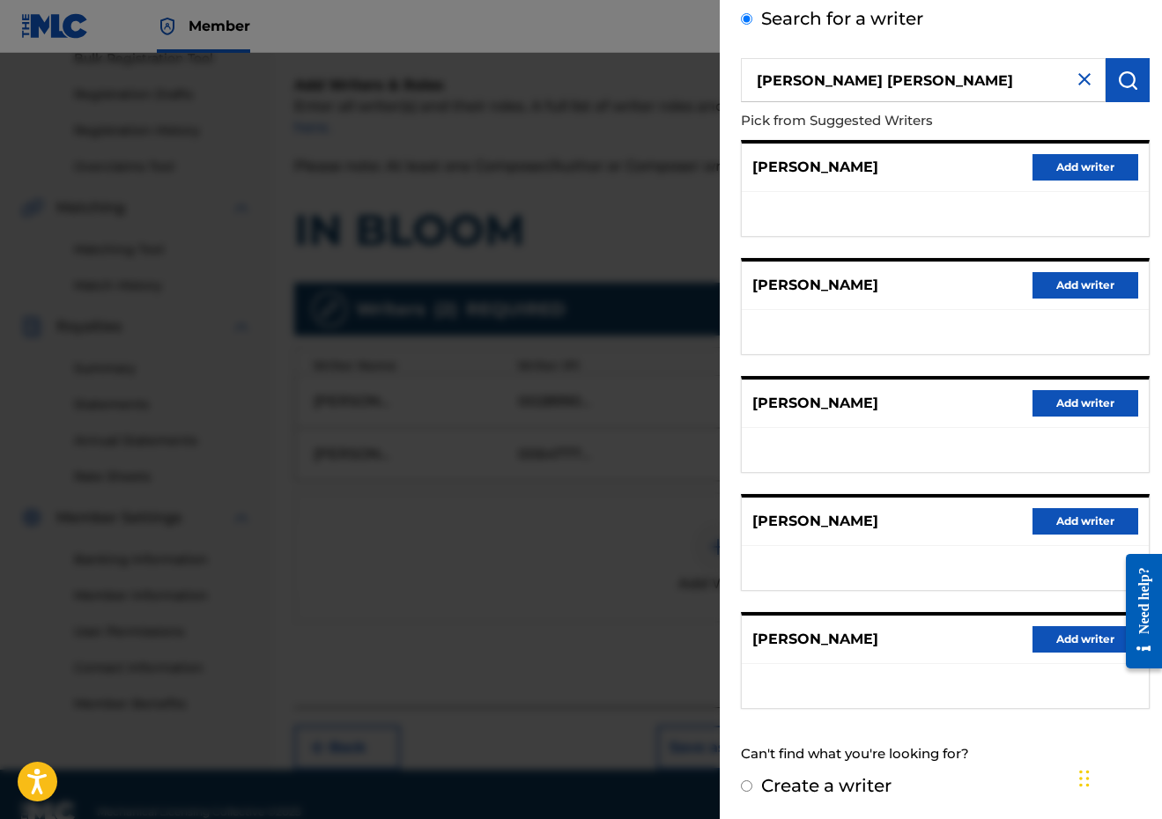
click at [815, 781] on label "Create a writer" at bounding box center [826, 785] width 130 height 21
radio input "true"
click at [752, 781] on input "Create a writer" at bounding box center [746, 785] width 11 height 11
radio input "false"
radio input "true"
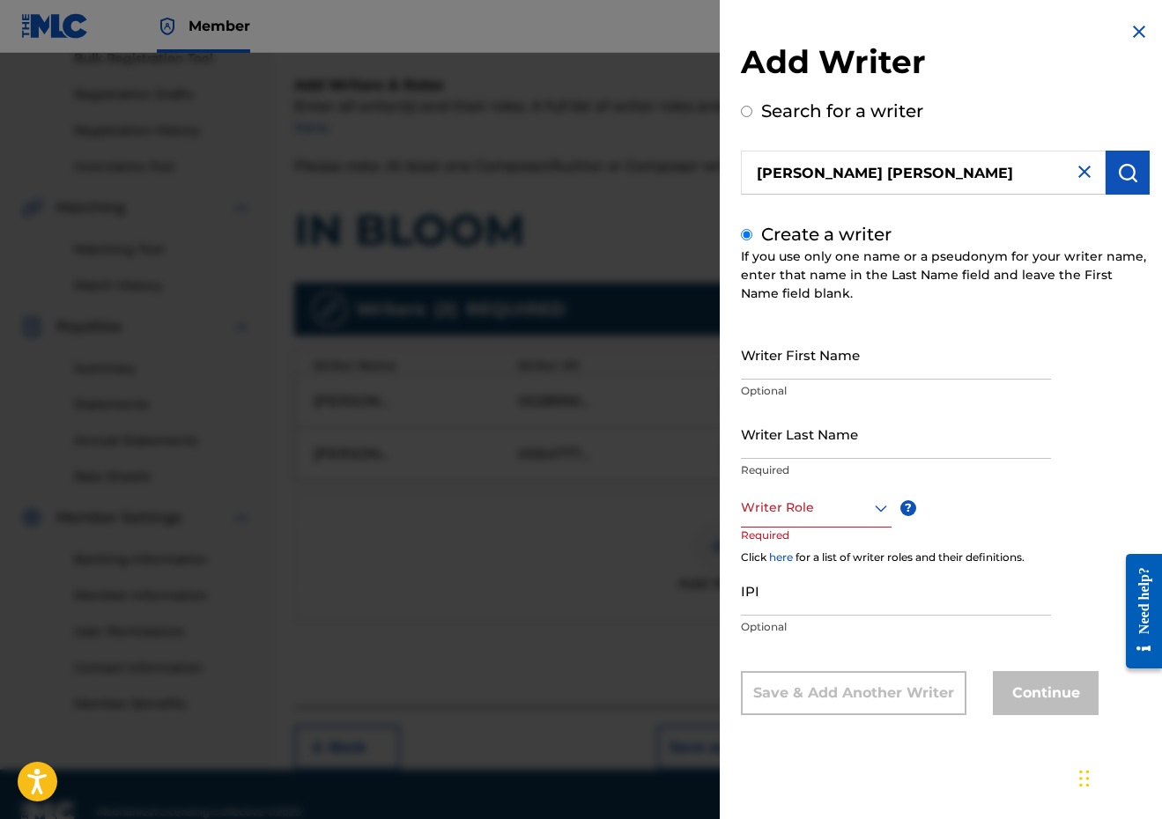
scroll to position [0, 0]
click at [871, 345] on input "Writer First Name" at bounding box center [896, 354] width 310 height 50
paste input "[PERSON_NAME] [PERSON_NAME]"
click at [879, 373] on input "[PERSON_NAME] [PERSON_NAME]" at bounding box center [896, 354] width 310 height 50
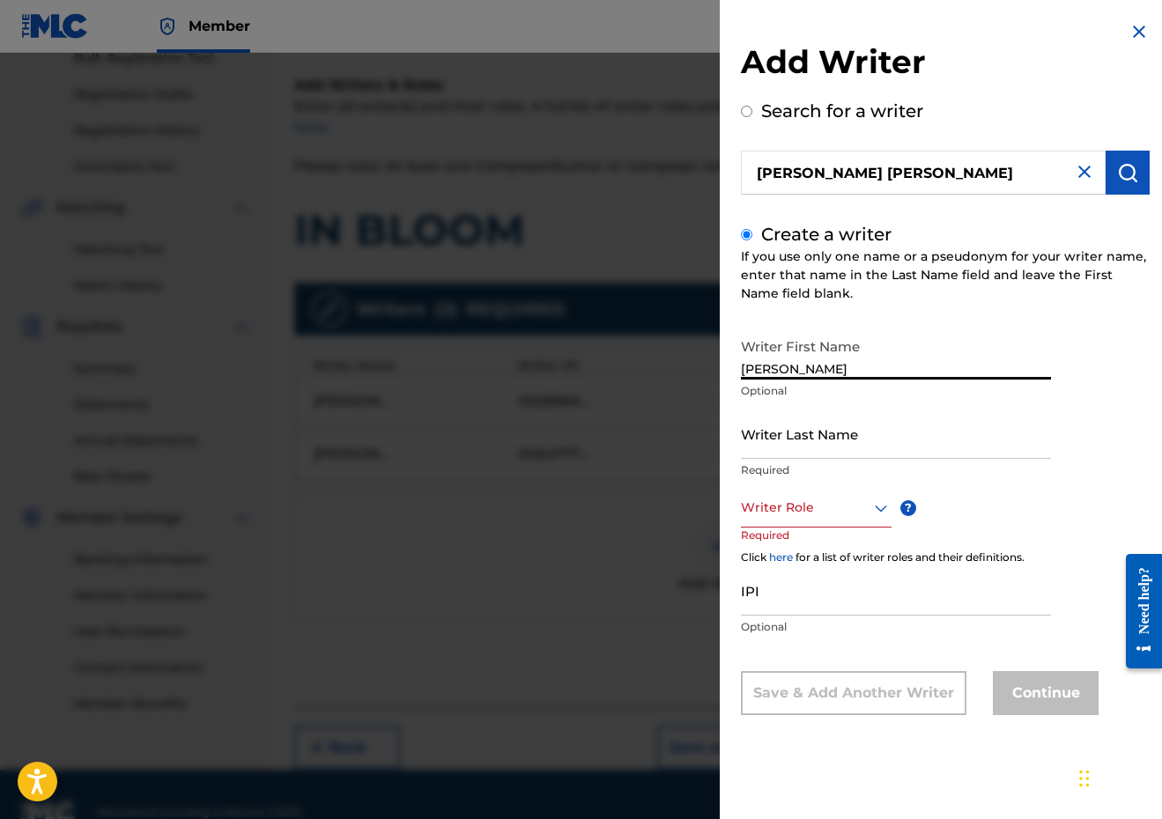
type input "[PERSON_NAME]"
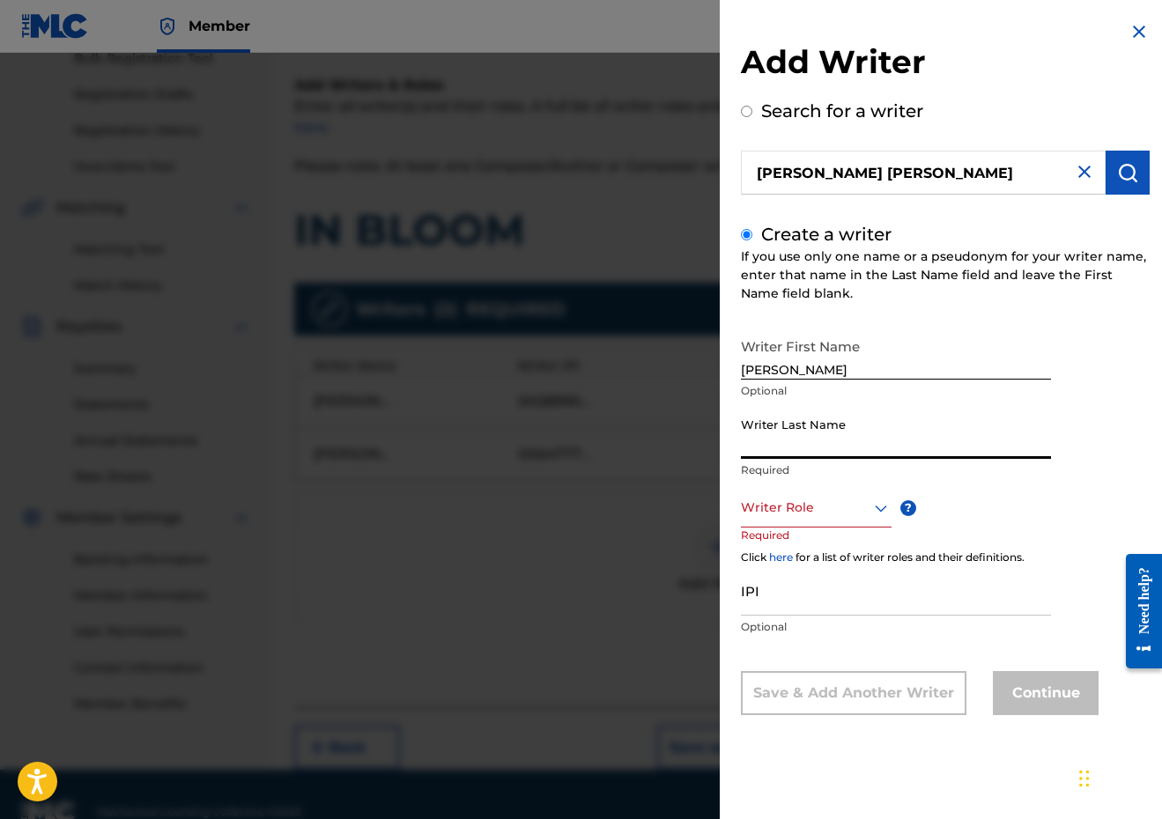
paste input "JANSSON"
type input "JANSSON"
click at [823, 490] on div "Writer Role" at bounding box center [816, 508] width 151 height 40
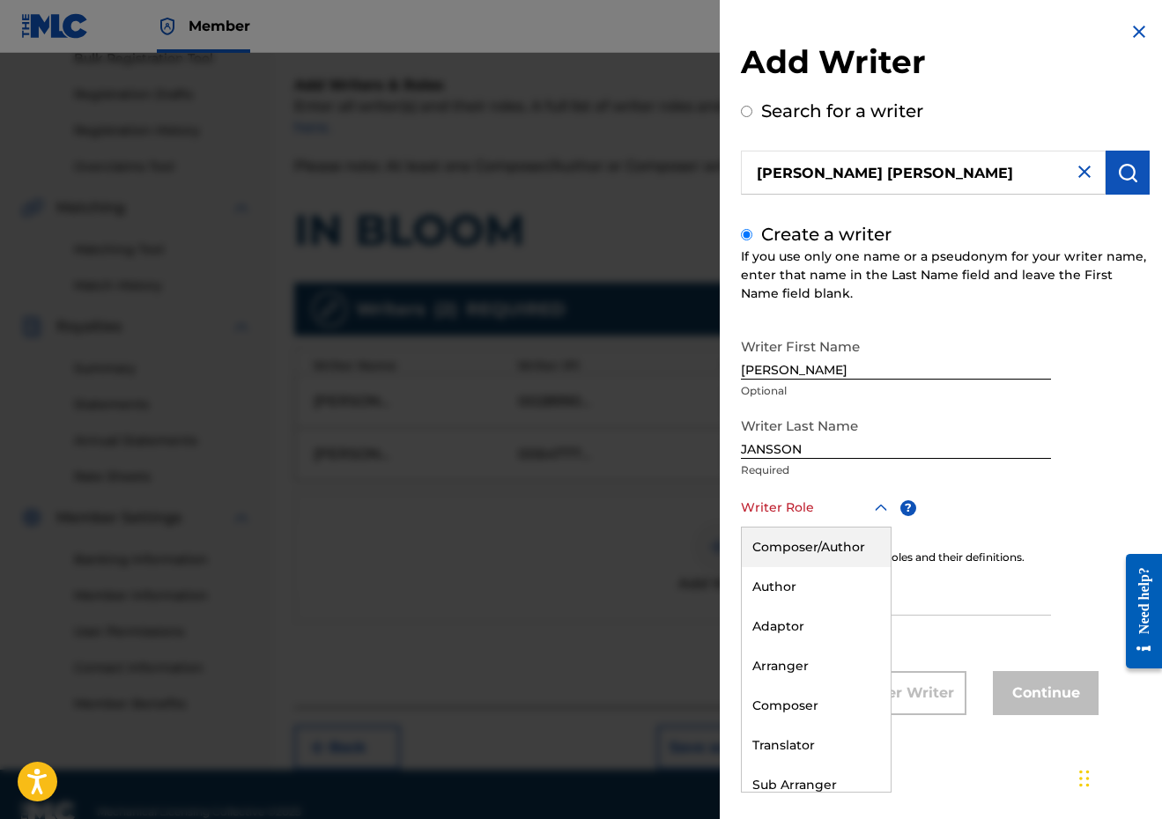
click at [805, 553] on div "Composer/Author" at bounding box center [816, 548] width 149 height 40
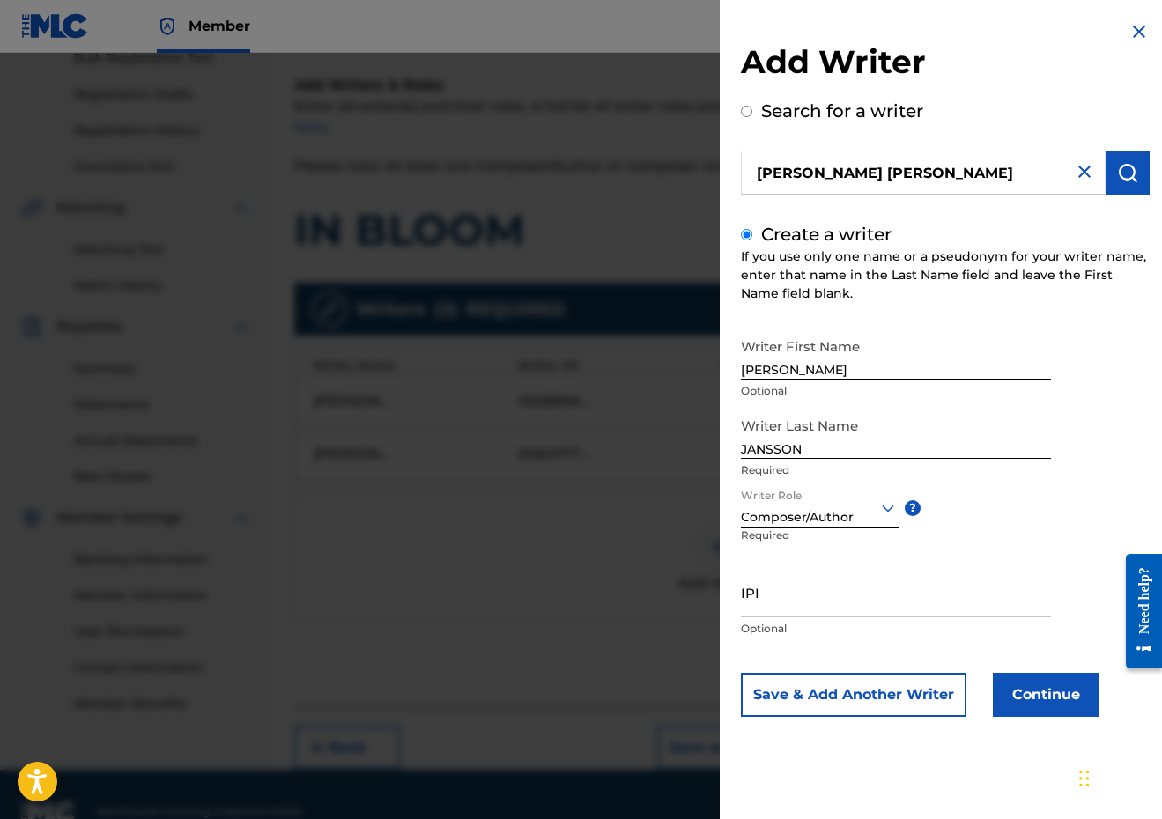
click at [1056, 690] on button "Continue" at bounding box center [1045, 695] width 106 height 44
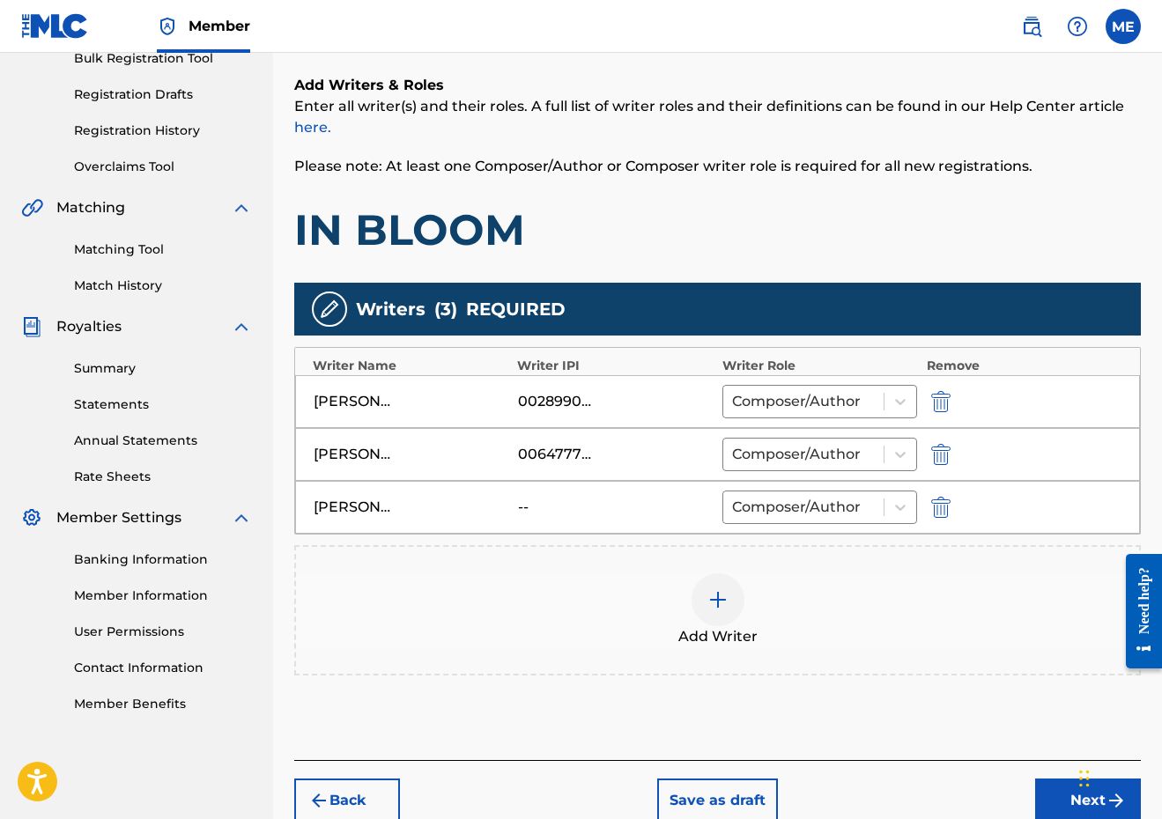
click at [1053, 788] on button "Next" at bounding box center [1088, 800] width 106 height 44
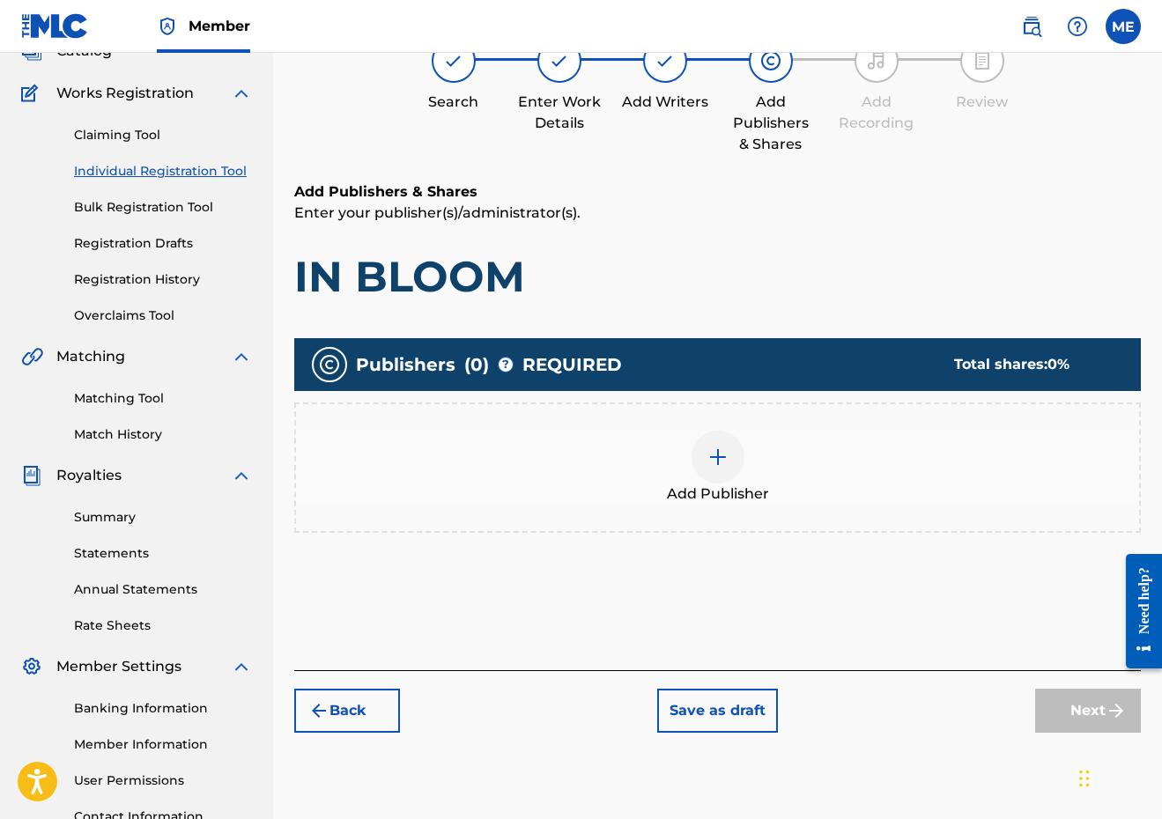
scroll to position [79, 0]
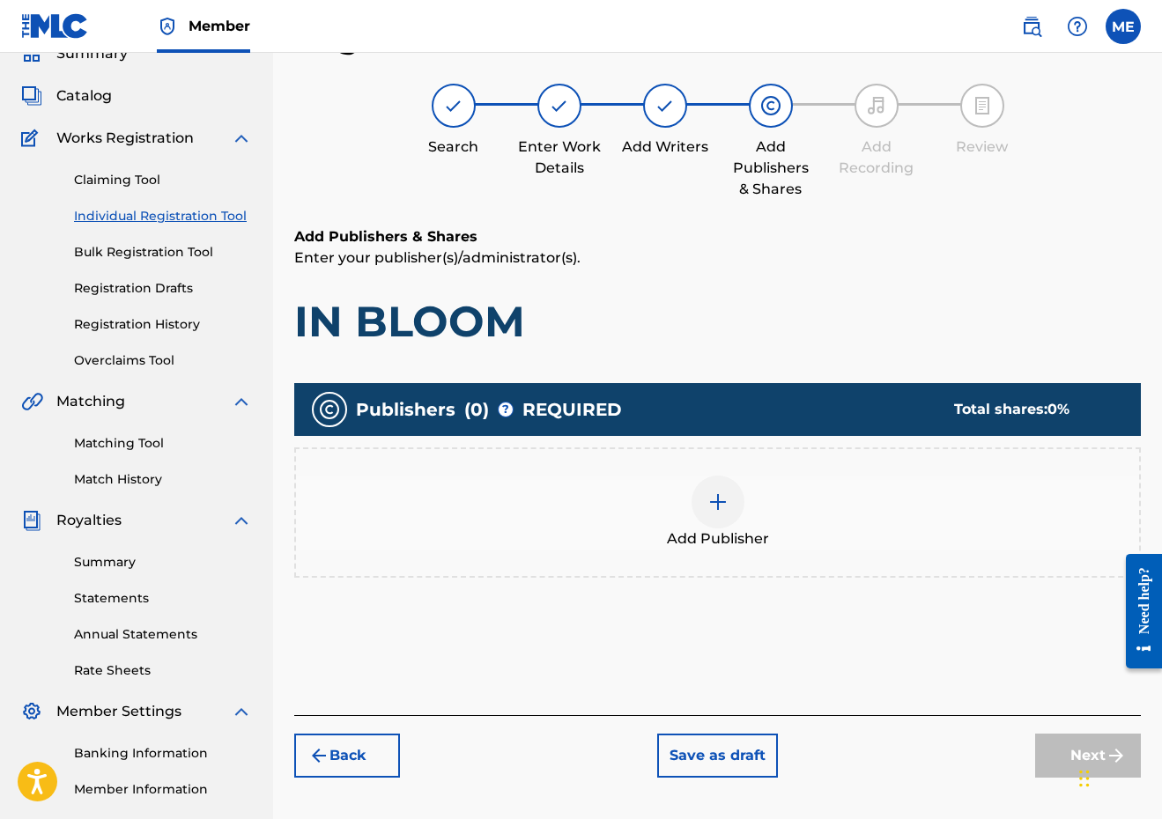
click at [721, 520] on div at bounding box center [717, 502] width 53 height 53
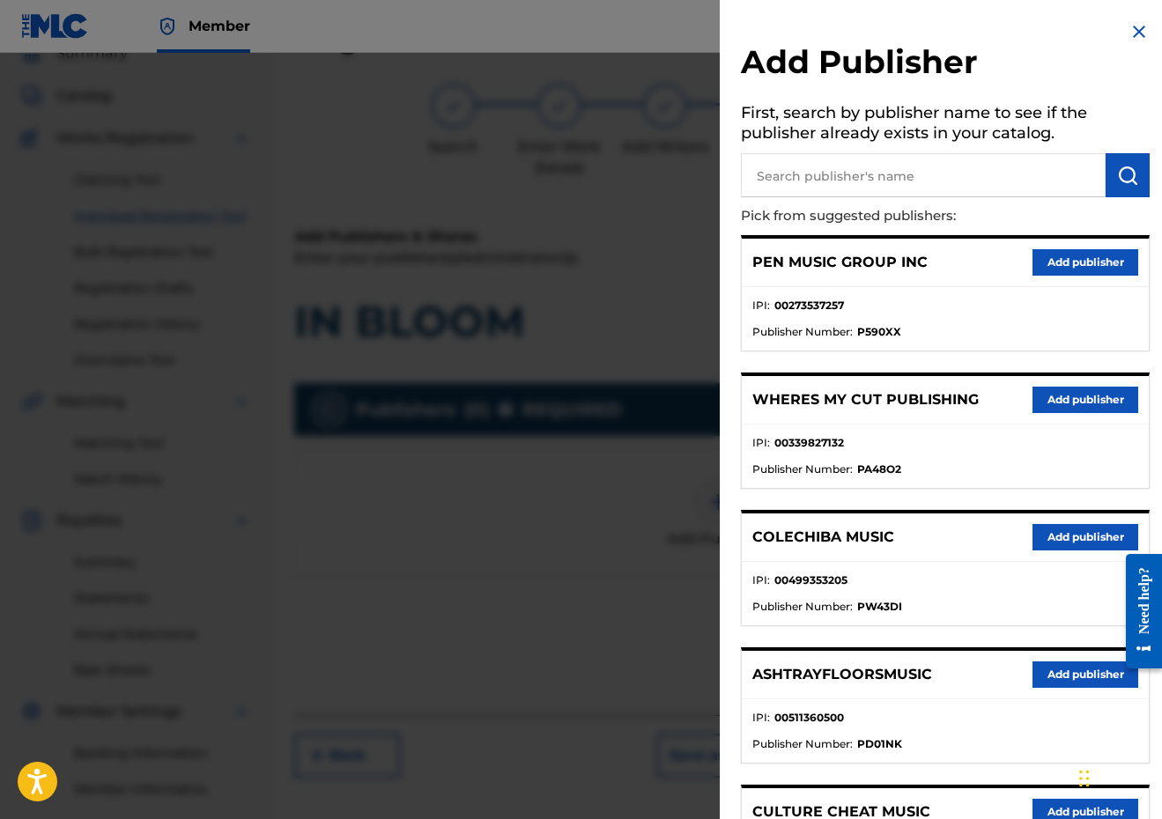
click at [887, 181] on input "text" at bounding box center [923, 175] width 365 height 44
type input "PENSIVE"
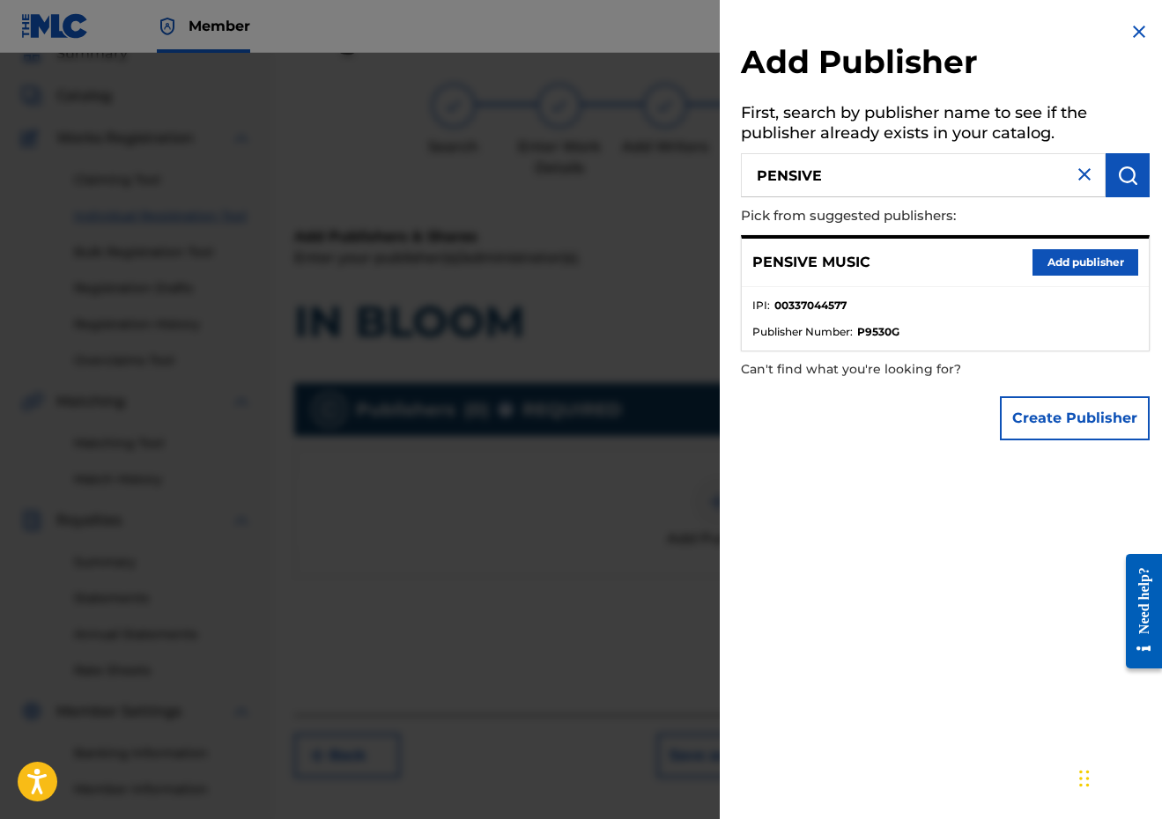
click at [1088, 260] on button "Add publisher" at bounding box center [1085, 262] width 106 height 26
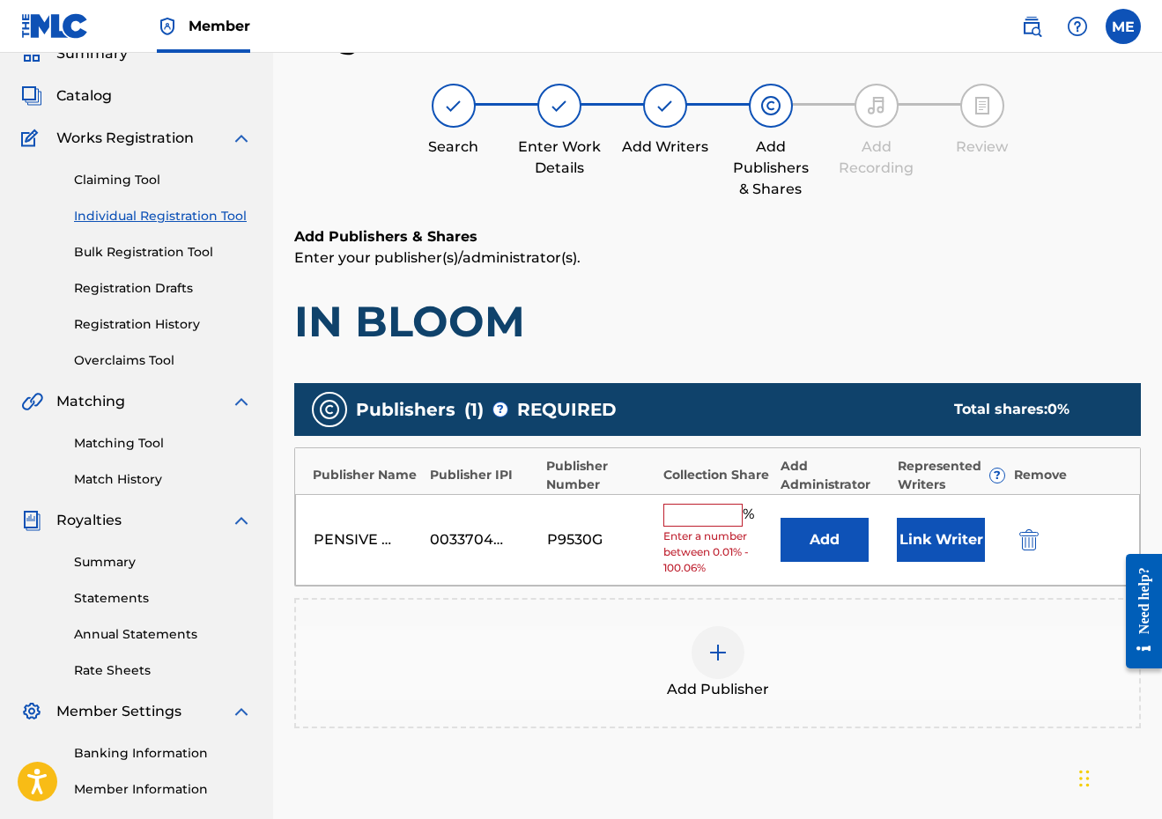
click at [712, 515] on input "text" at bounding box center [702, 515] width 79 height 23
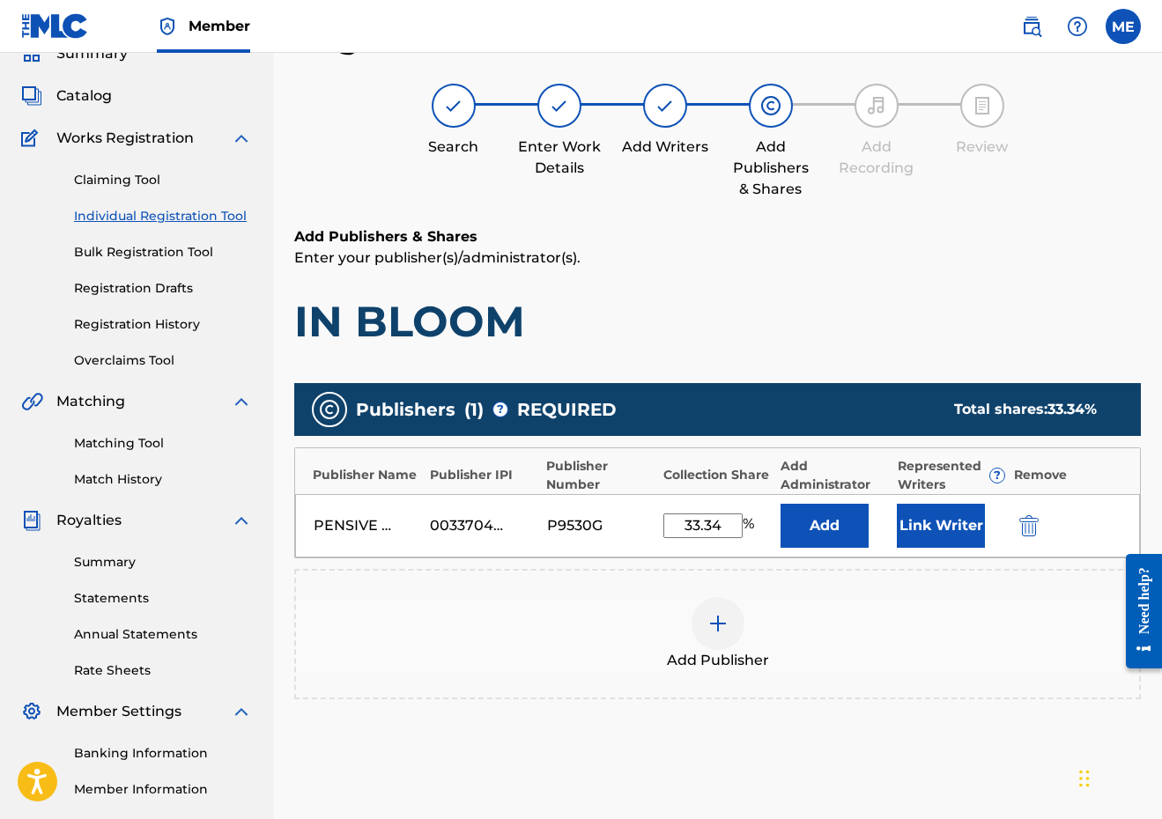
type input "33.34"
click at [956, 510] on button "Link Writer" at bounding box center [940, 526] width 88 height 44
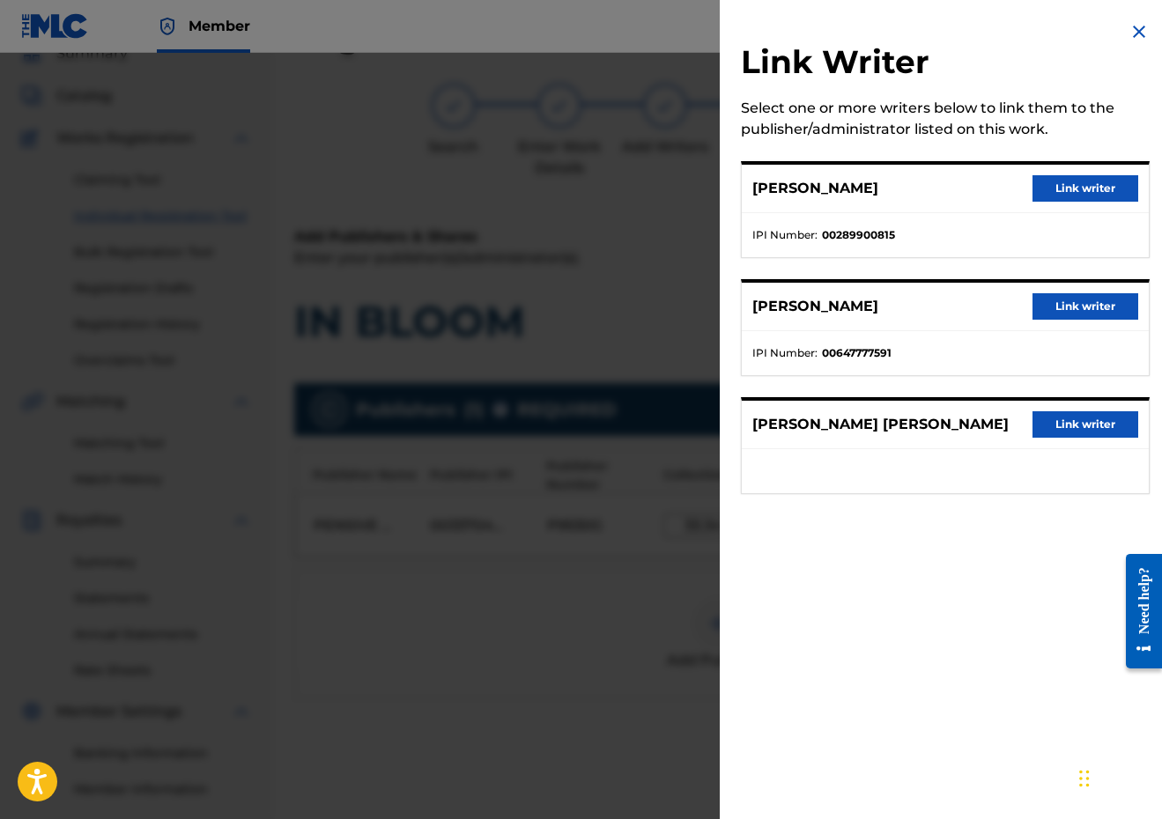
click at [1090, 193] on button "Link writer" at bounding box center [1085, 188] width 106 height 26
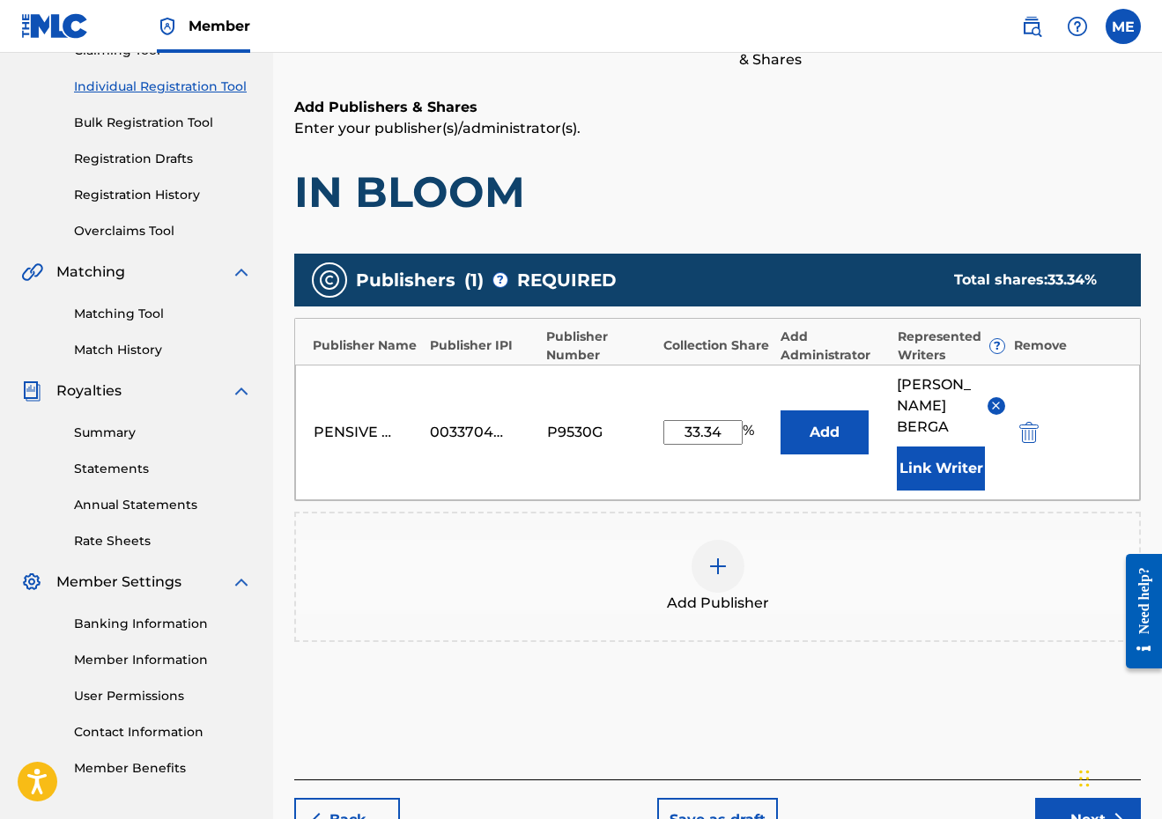
scroll to position [288, 0]
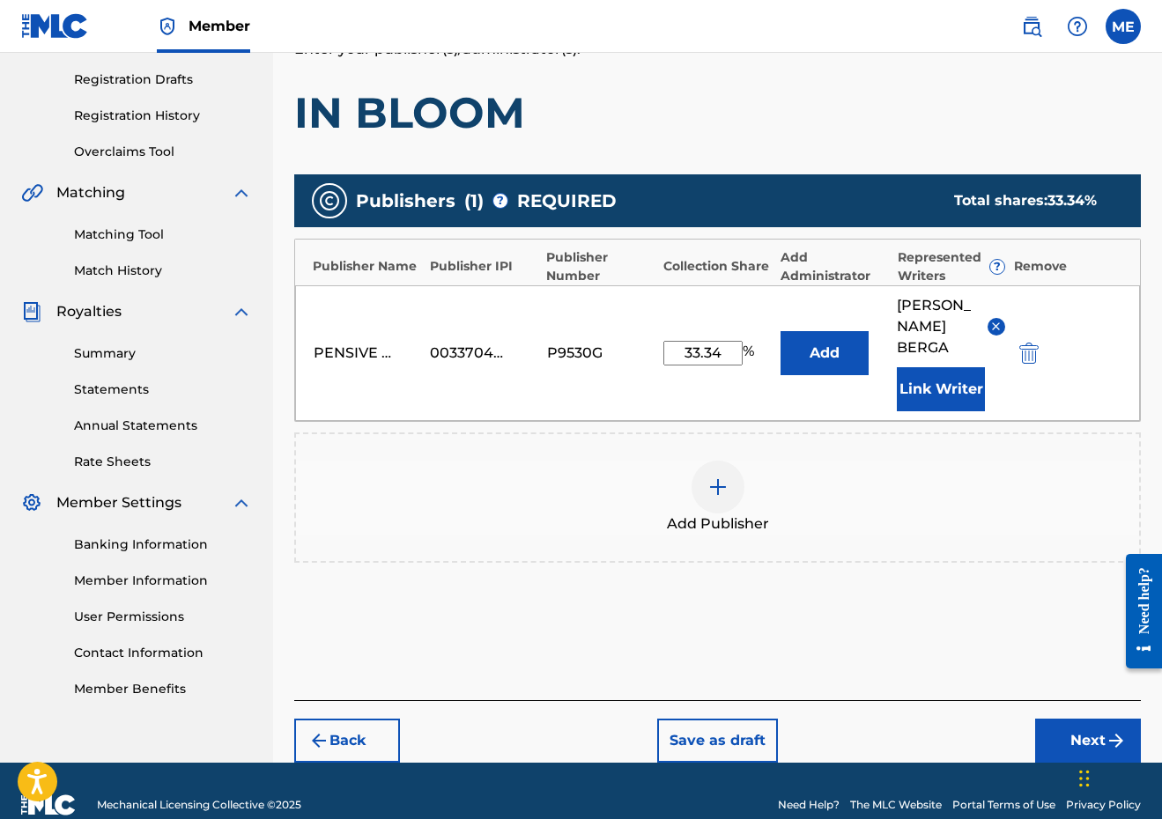
click at [1049, 754] on button "Next" at bounding box center [1088, 741] width 106 height 44
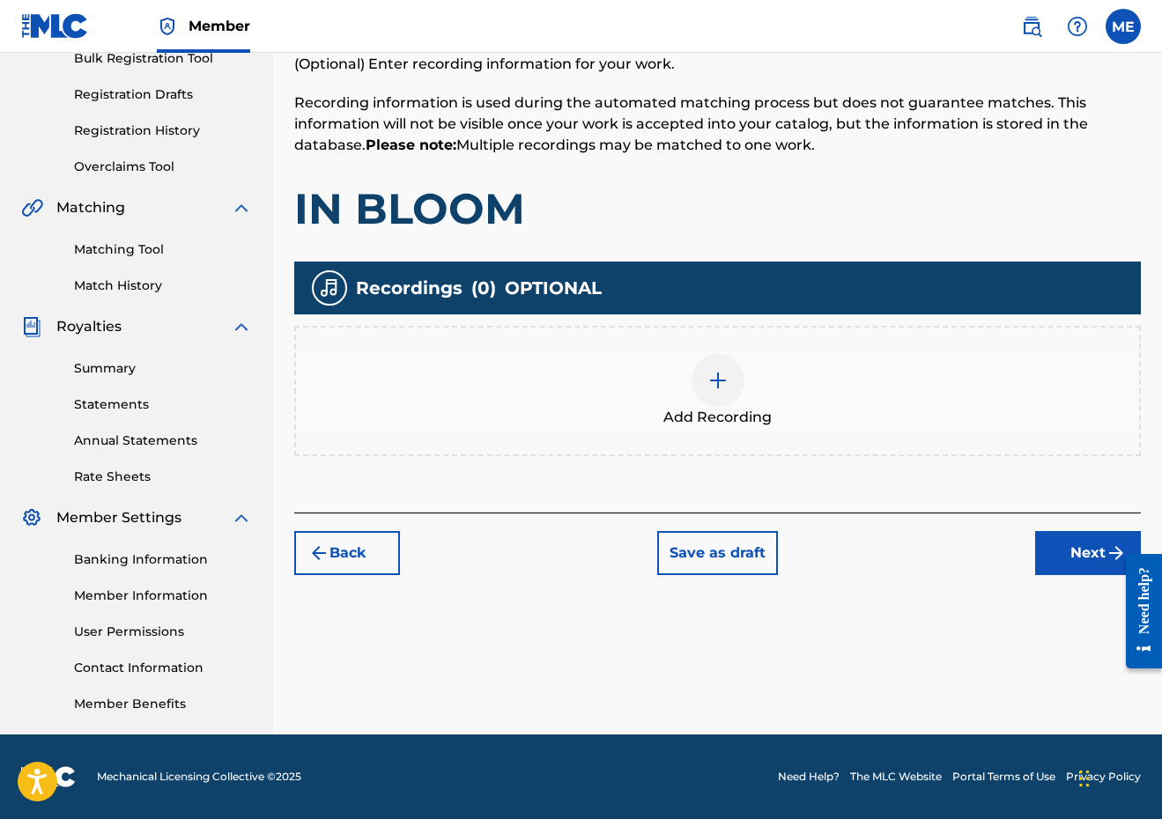
scroll to position [273, 0]
click at [1066, 539] on button "Next" at bounding box center [1088, 553] width 106 height 44
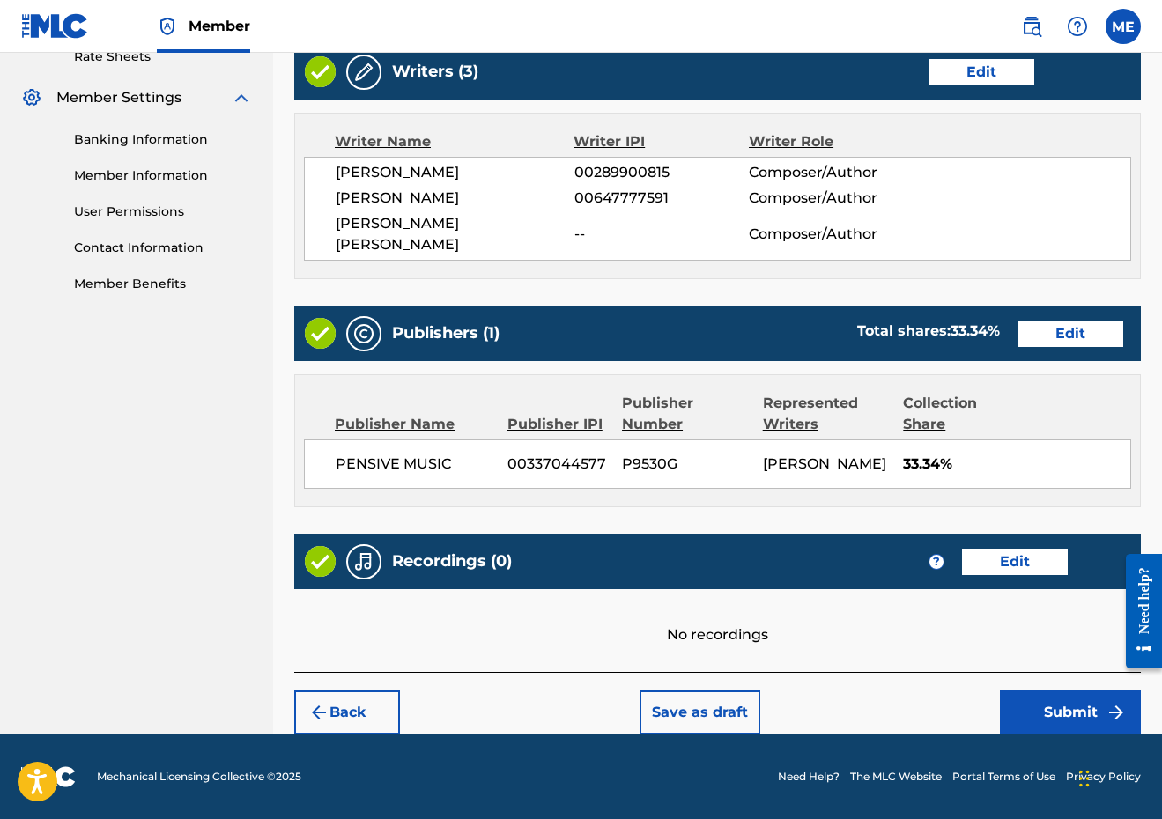
scroll to position [712, 0]
click at [1049, 716] on button "Submit" at bounding box center [1070, 712] width 141 height 44
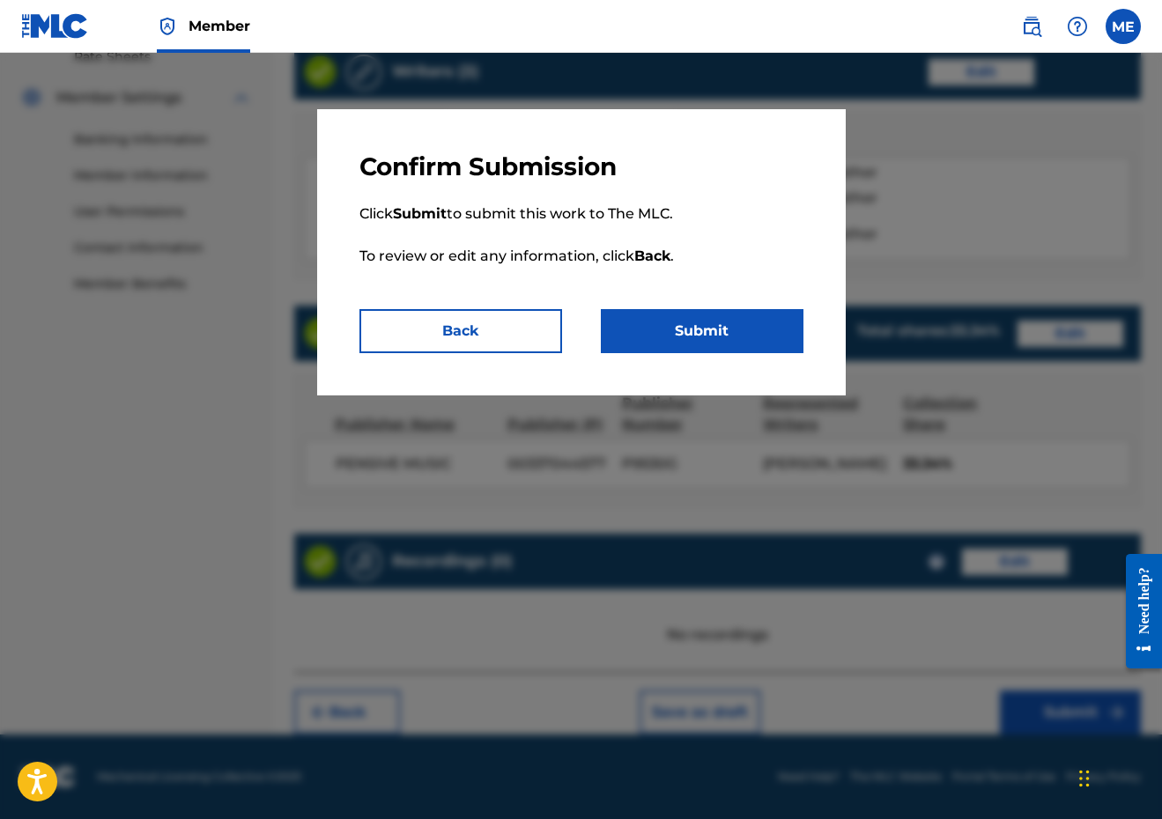
click at [751, 333] on button "Submit" at bounding box center [702, 331] width 203 height 44
